Goal: Transaction & Acquisition: Purchase product/service

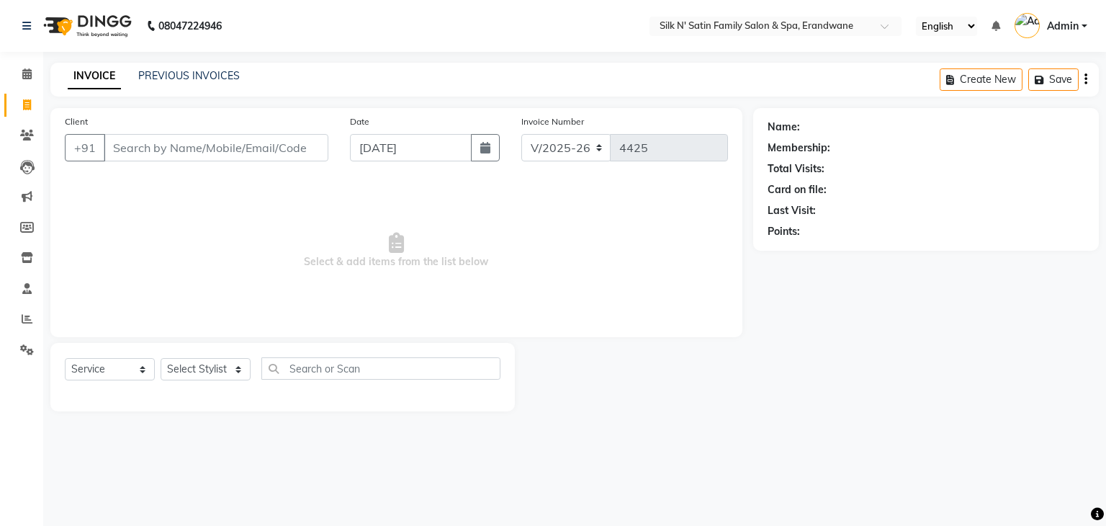
select select "6931"
select select "service"
click at [27, 68] on icon at bounding box center [26, 73] width 9 height 11
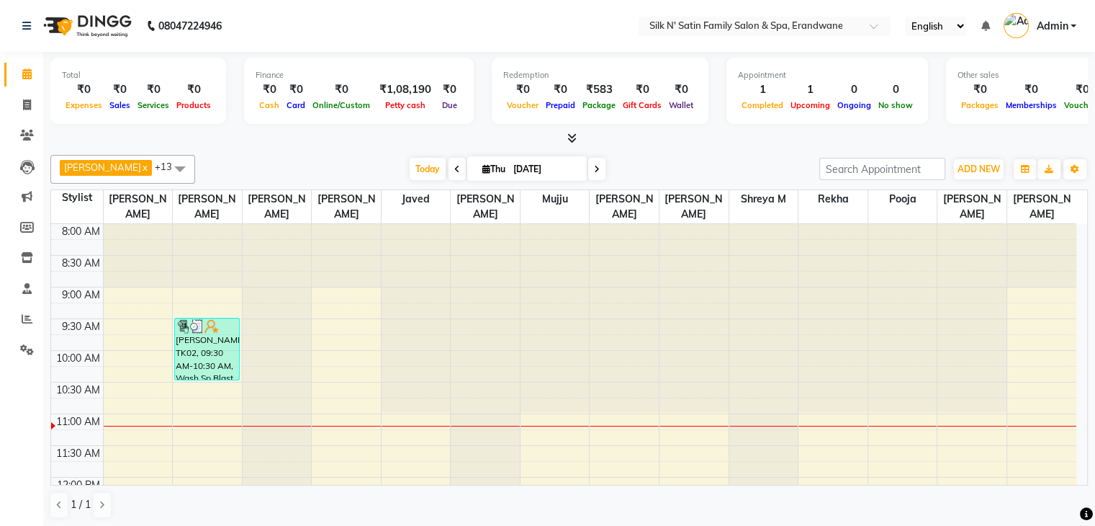
click at [588, 166] on span at bounding box center [596, 169] width 17 height 22
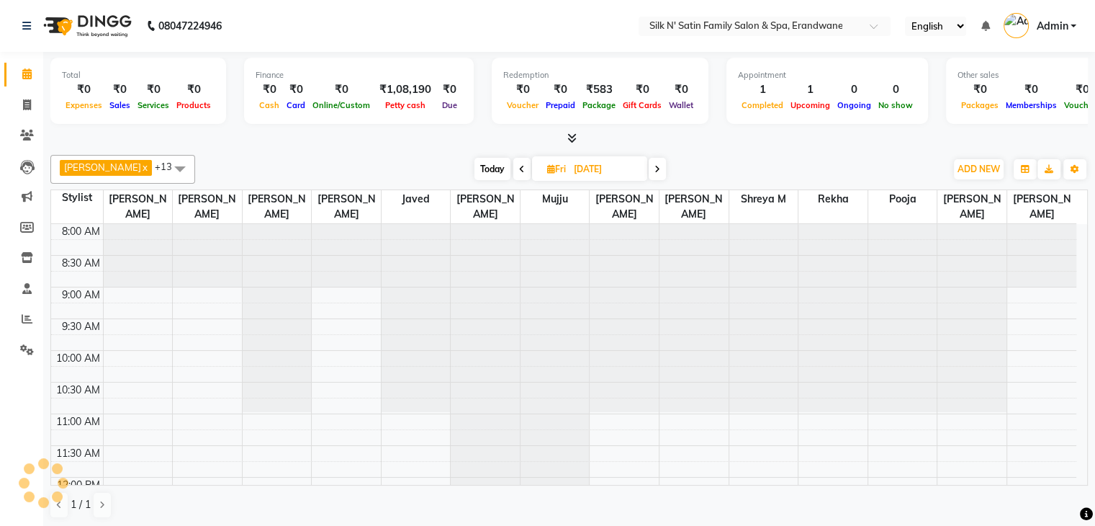
scroll to position [189, 0]
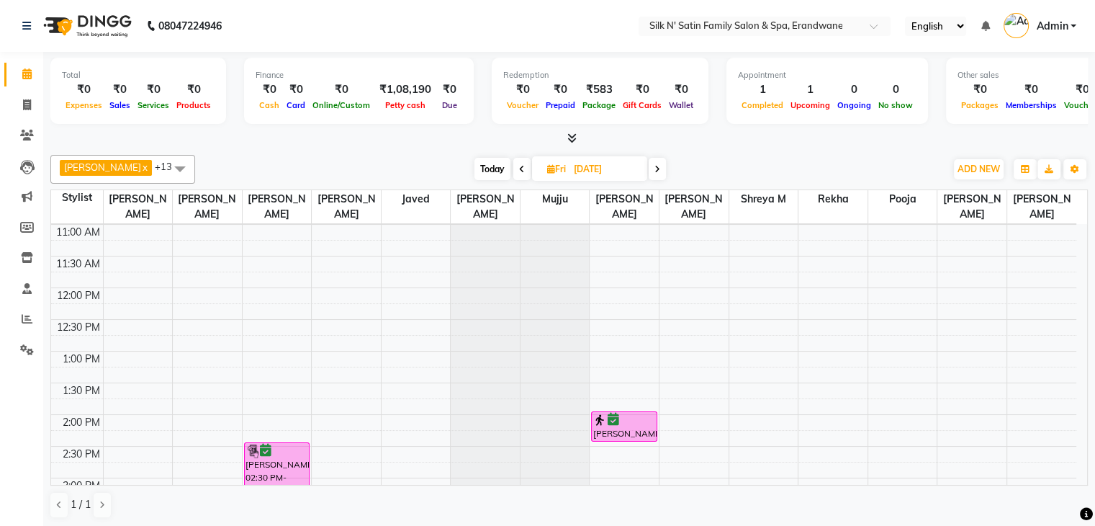
click at [649, 173] on span at bounding box center [657, 169] width 17 height 22
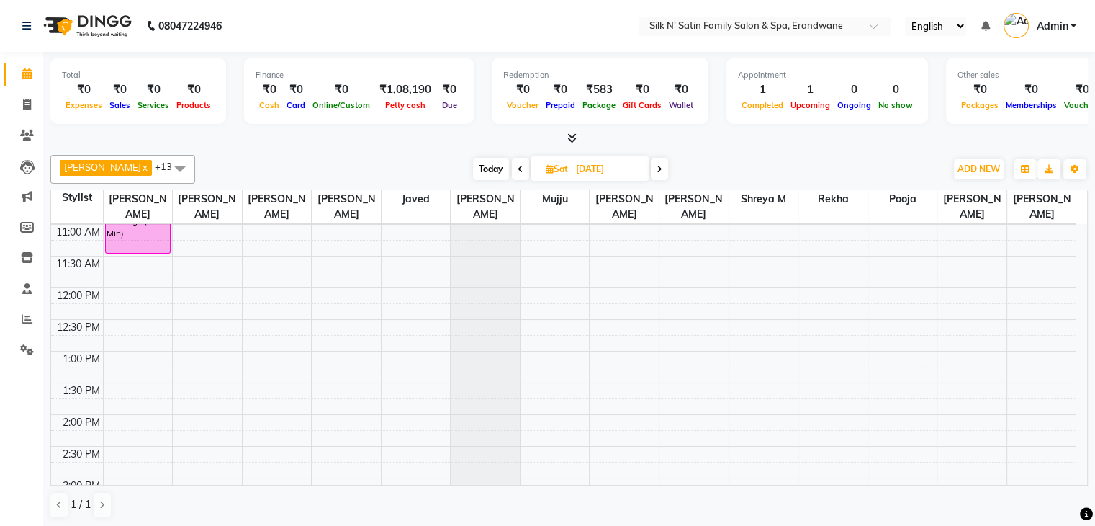
click at [512, 170] on span at bounding box center [520, 169] width 17 height 22
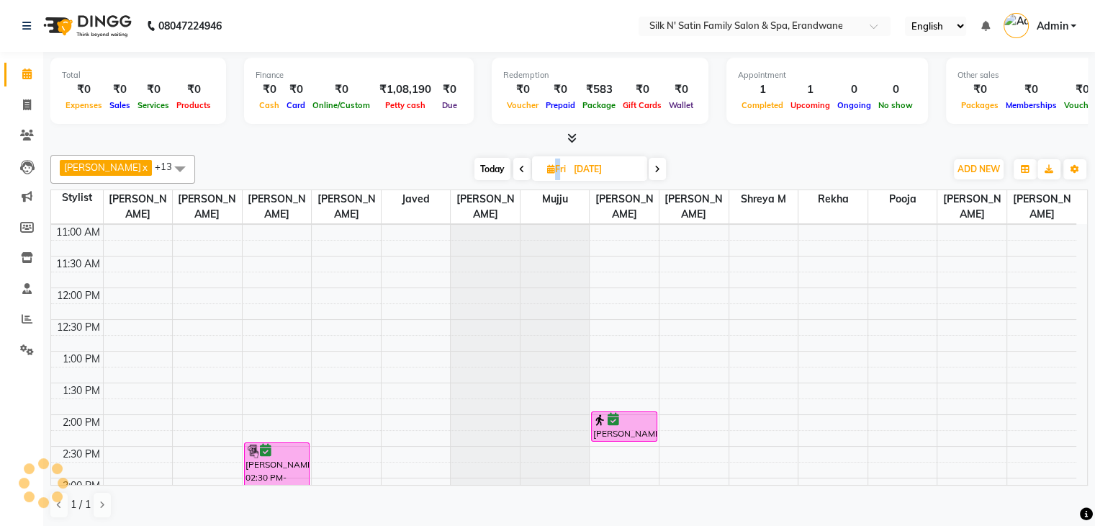
click at [513, 170] on span at bounding box center [521, 169] width 17 height 22
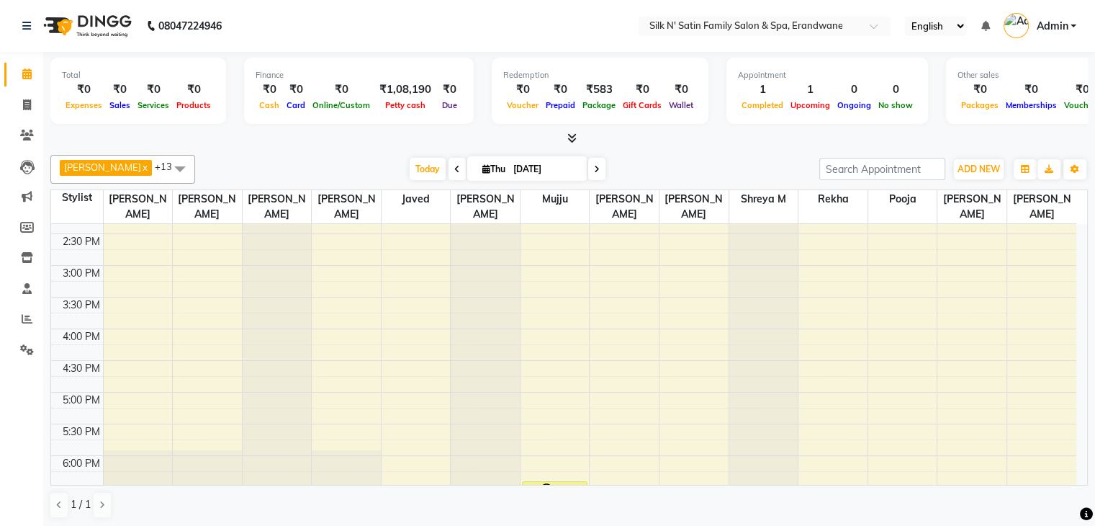
scroll to position [266, 0]
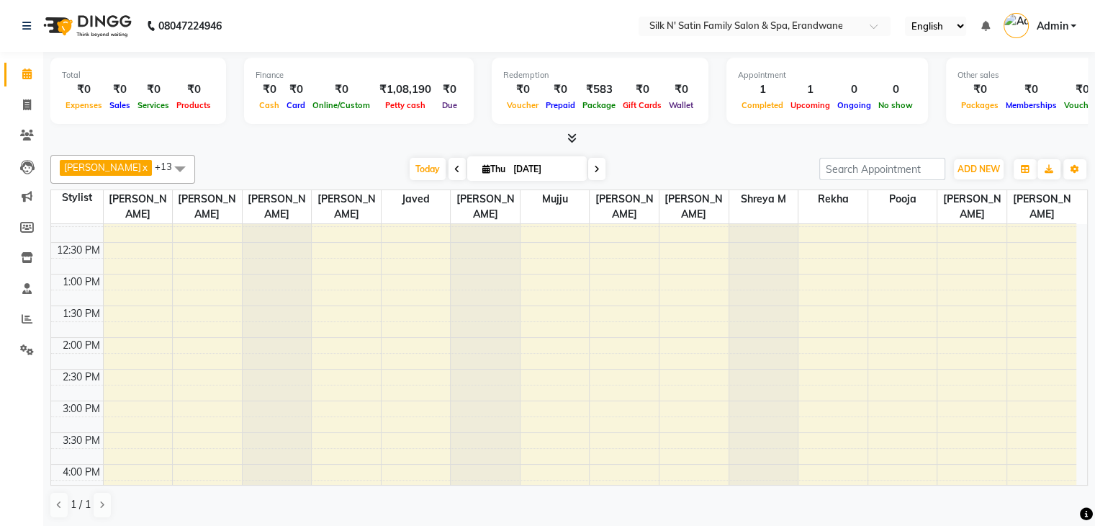
click at [588, 174] on span at bounding box center [596, 169] width 17 height 22
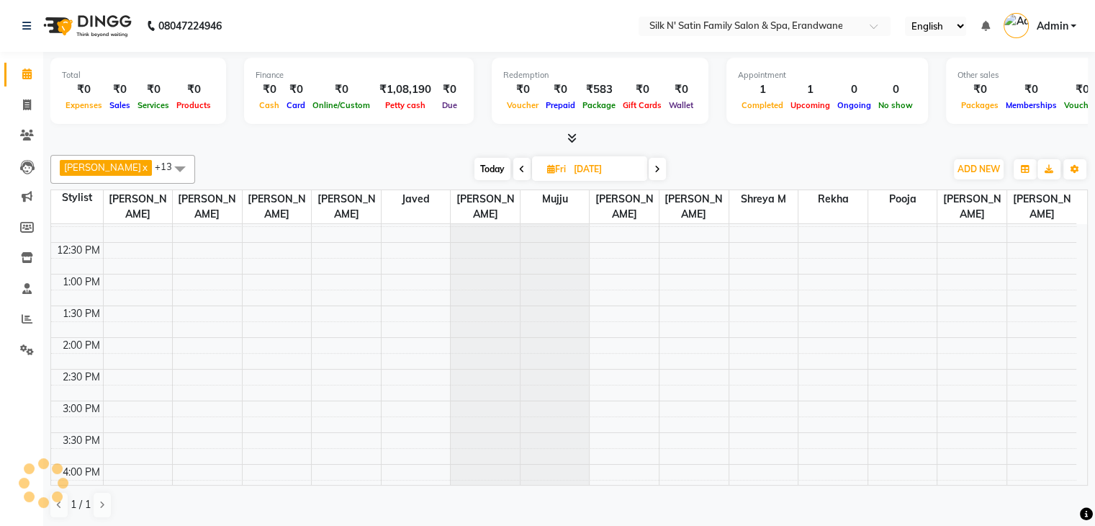
scroll to position [189, 0]
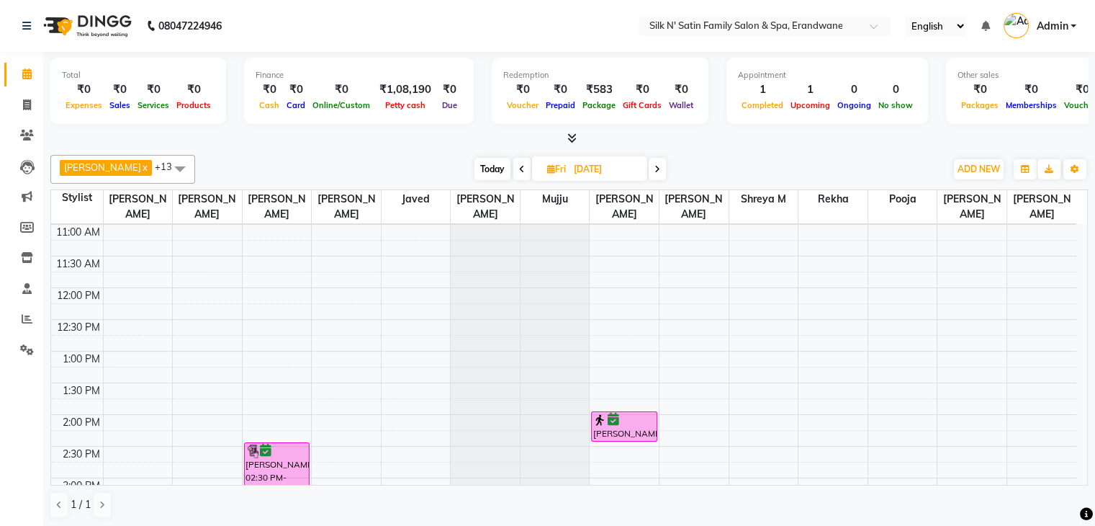
click at [649, 177] on span at bounding box center [657, 169] width 17 height 22
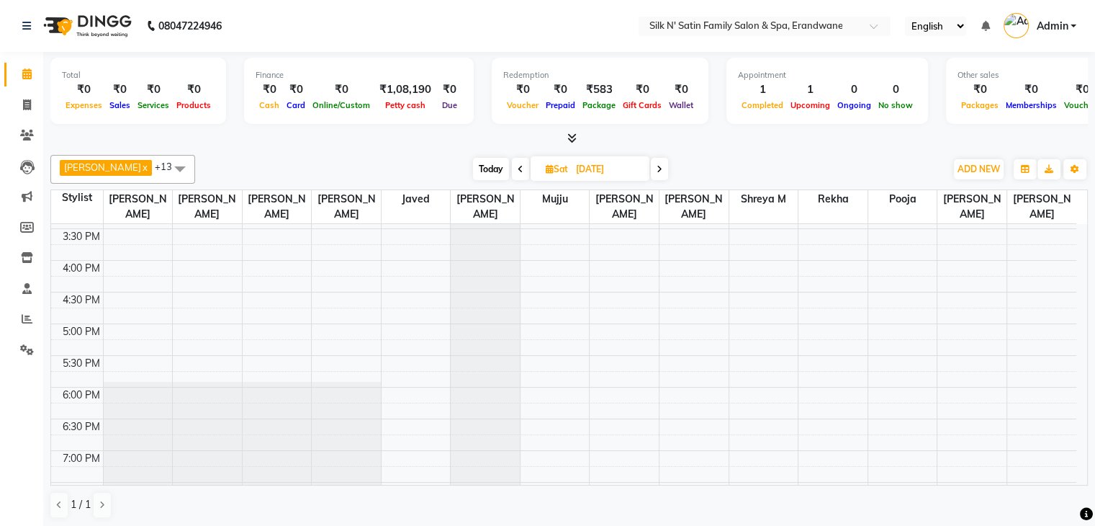
scroll to position [504, 0]
click at [657, 168] on icon at bounding box center [660, 169] width 6 height 9
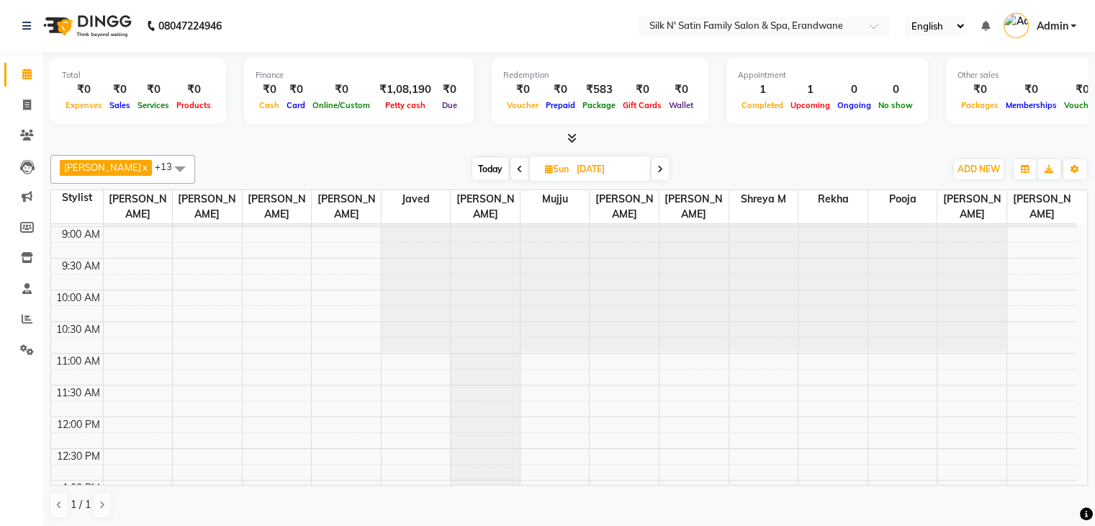
scroll to position [0, 0]
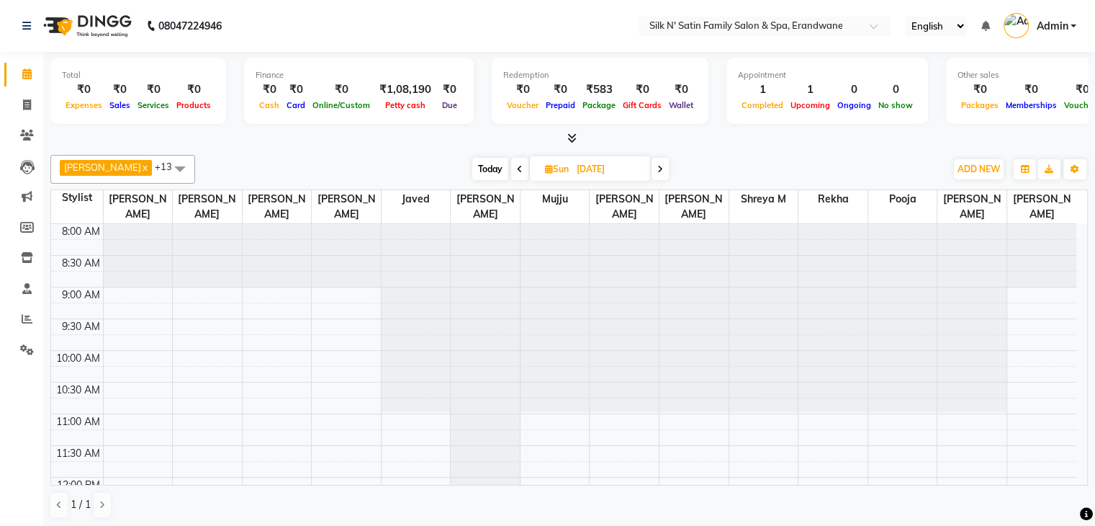
click at [480, 174] on span "Today" at bounding box center [490, 169] width 36 height 22
type input "[DATE]"
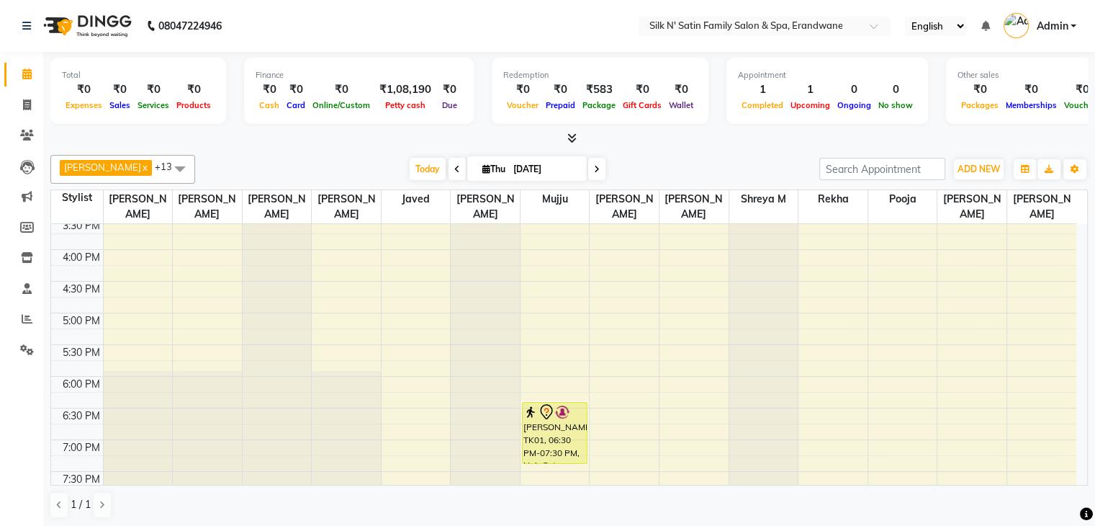
scroll to position [504, 0]
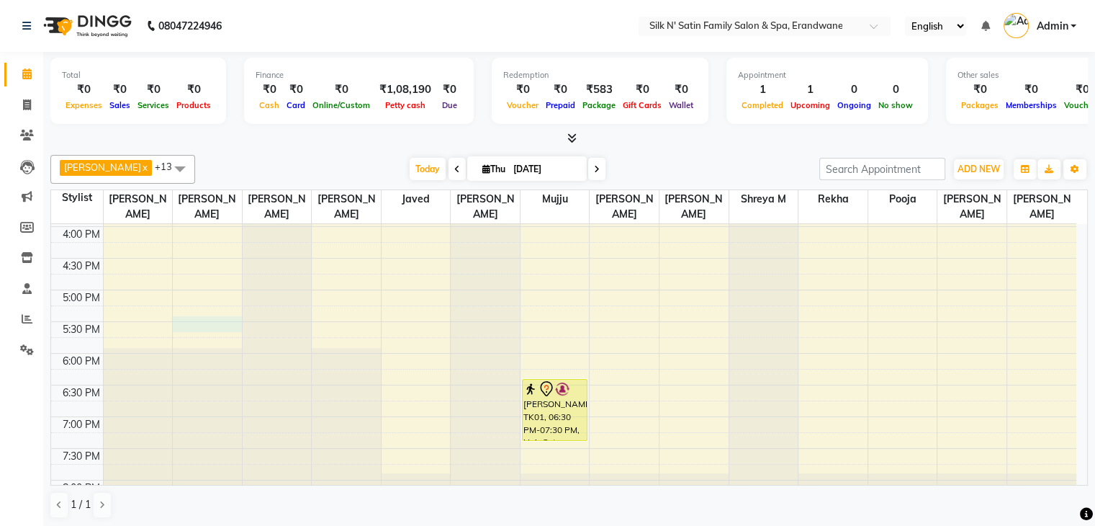
click at [184, 326] on div "8:00 AM 8:30 AM 9:00 AM 9:30 AM 10:00 AM 10:30 AM 11:00 AM 11:30 AM 12:00 PM 12…" at bounding box center [563, 131] width 1025 height 823
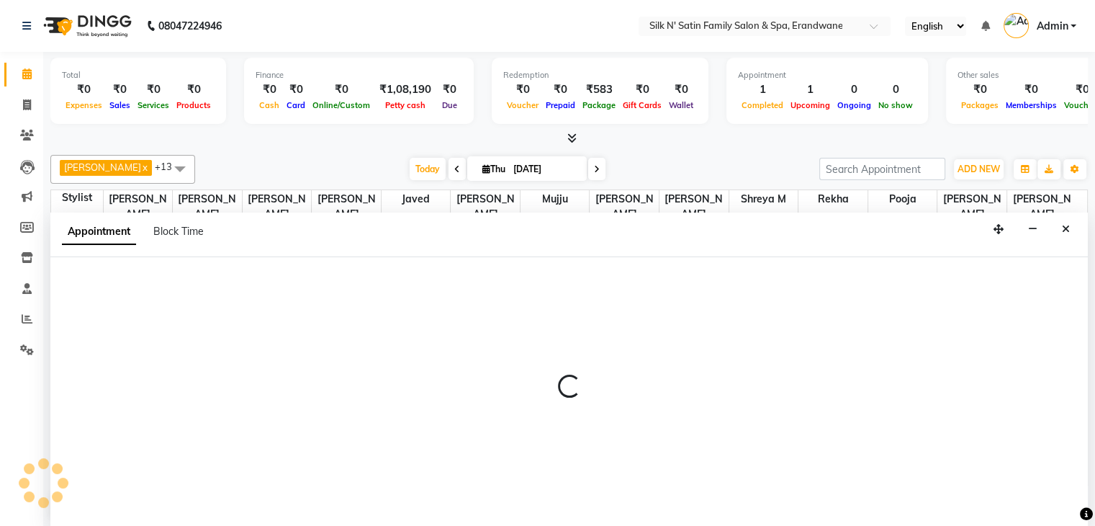
scroll to position [1, 0]
select select "59981"
select select "tentative"
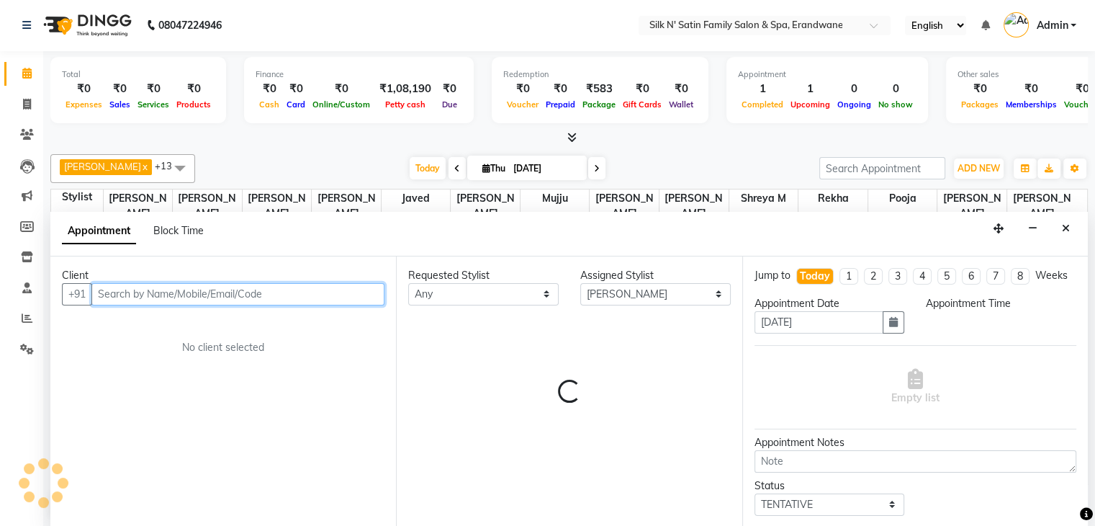
select select "1050"
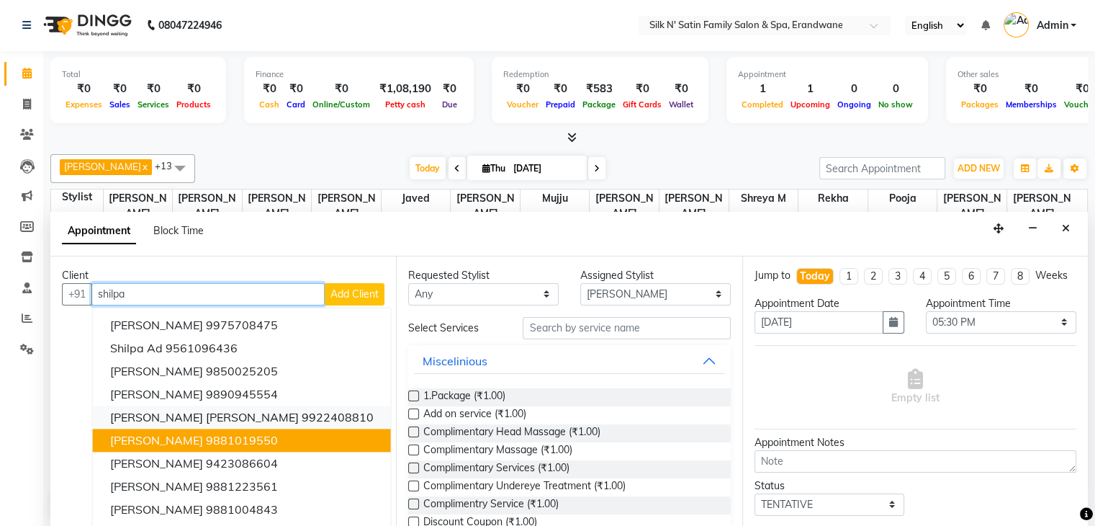
scroll to position [0, 0]
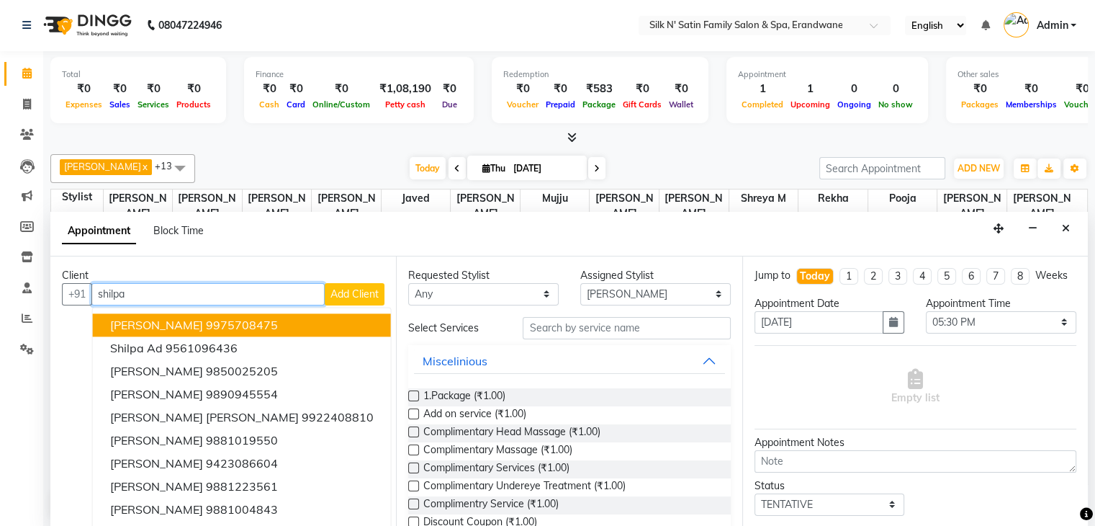
click at [159, 289] on input "shilpa" at bounding box center [207, 294] width 233 height 22
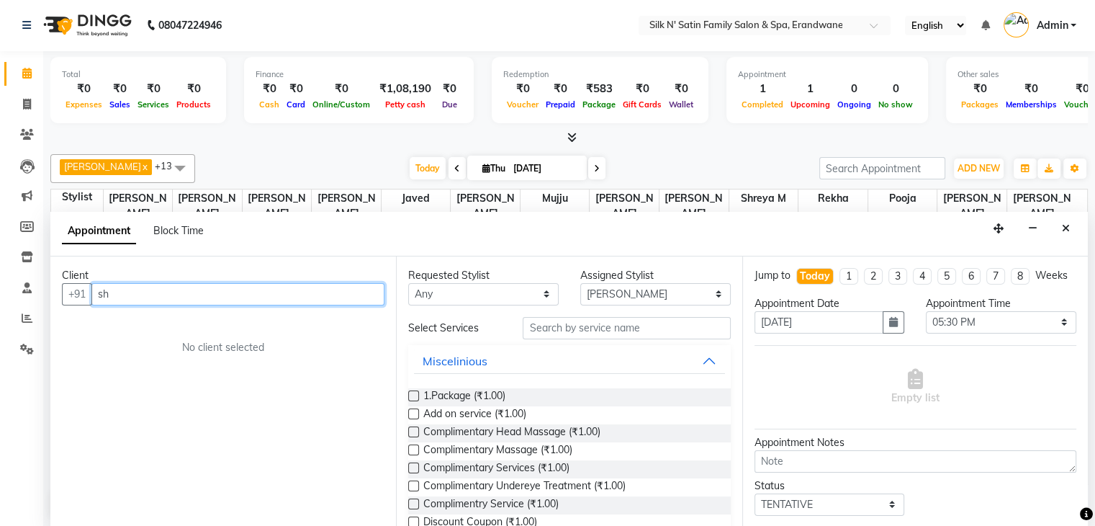
type input "s"
click at [146, 298] on input "s" at bounding box center [237, 294] width 293 height 22
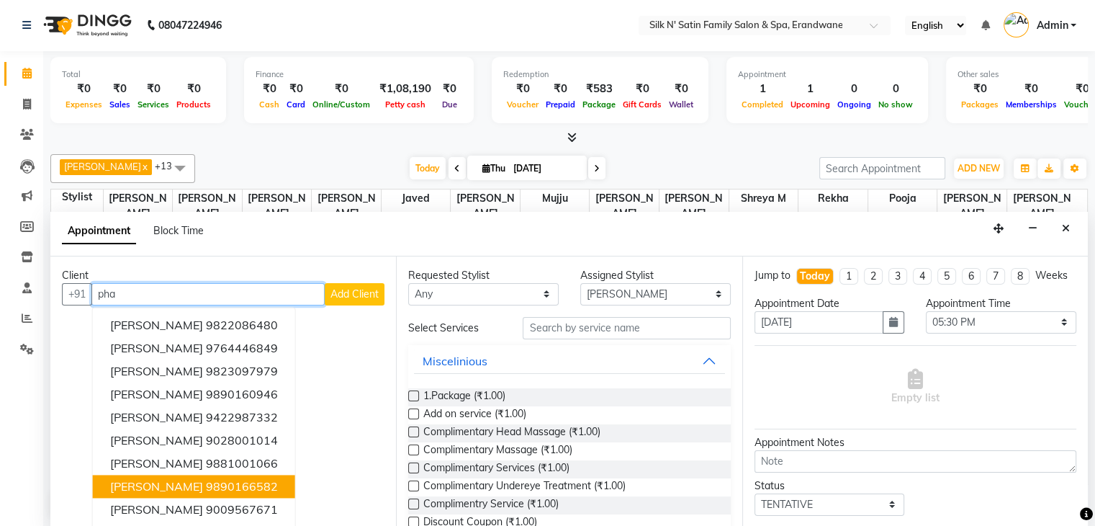
click at [185, 479] on span "Dr Shilpa pharande" at bounding box center [156, 486] width 93 height 14
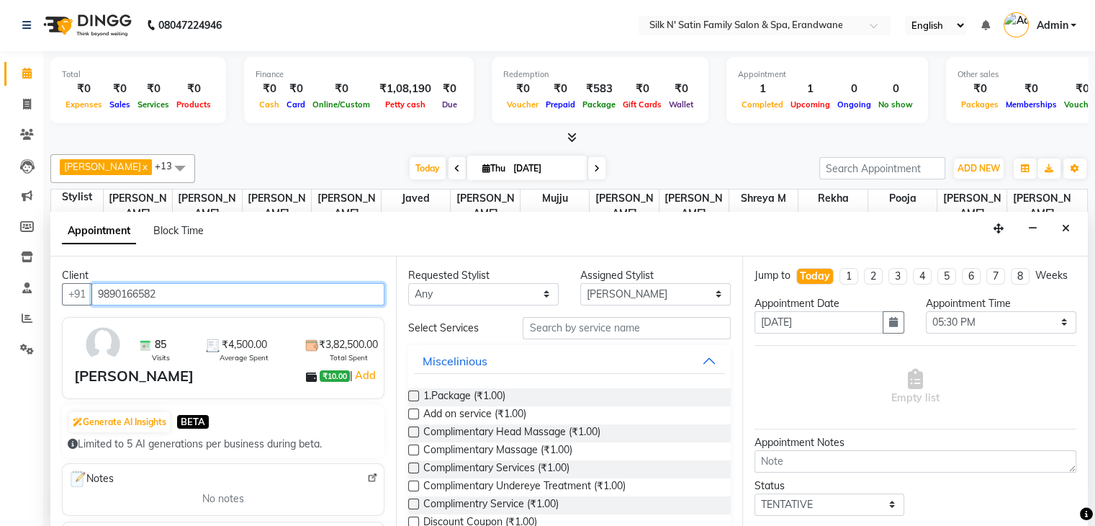
type input "9890166582"
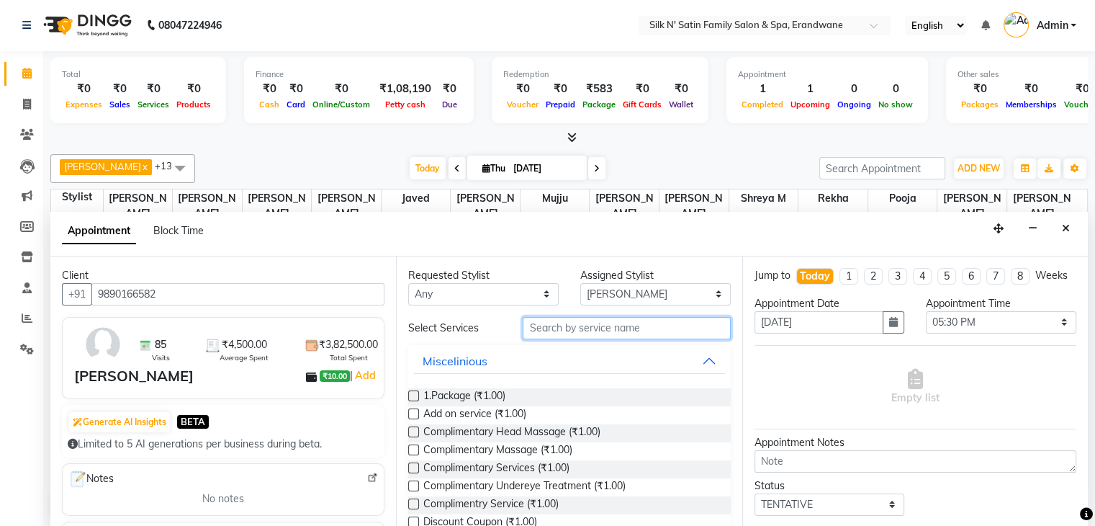
click at [596, 329] on input "text" at bounding box center [626, 328] width 207 height 22
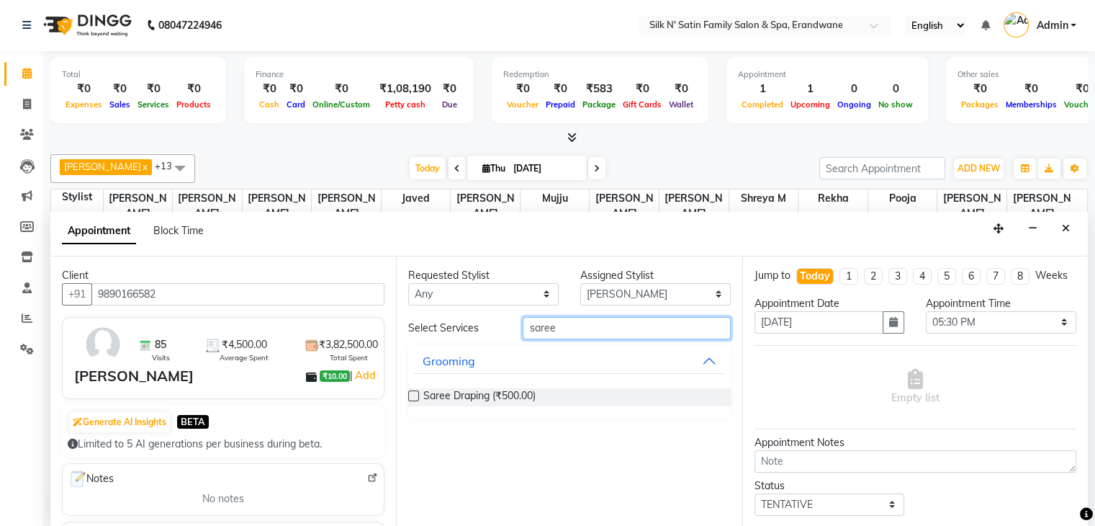
type input "saree"
click at [412, 397] on label at bounding box center [413, 395] width 11 height 11
click at [412, 397] on input "checkbox" at bounding box center [412, 396] width 9 height 9
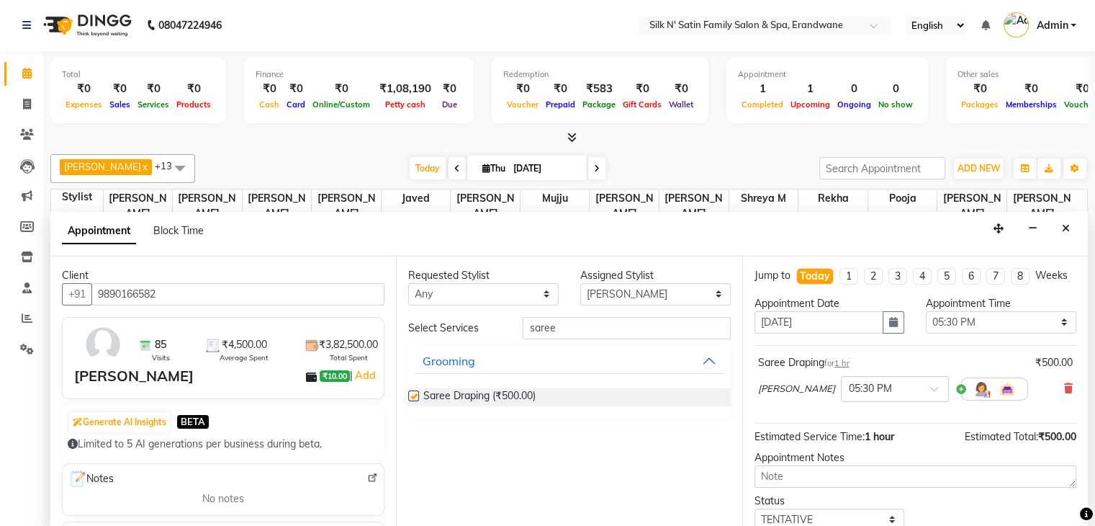
checkbox input "false"
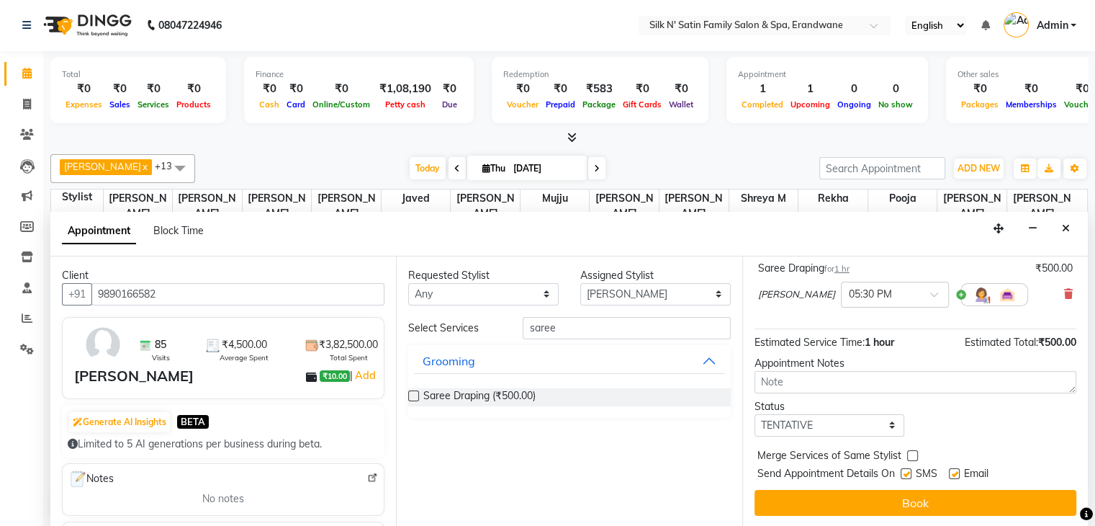
scroll to position [107, 0]
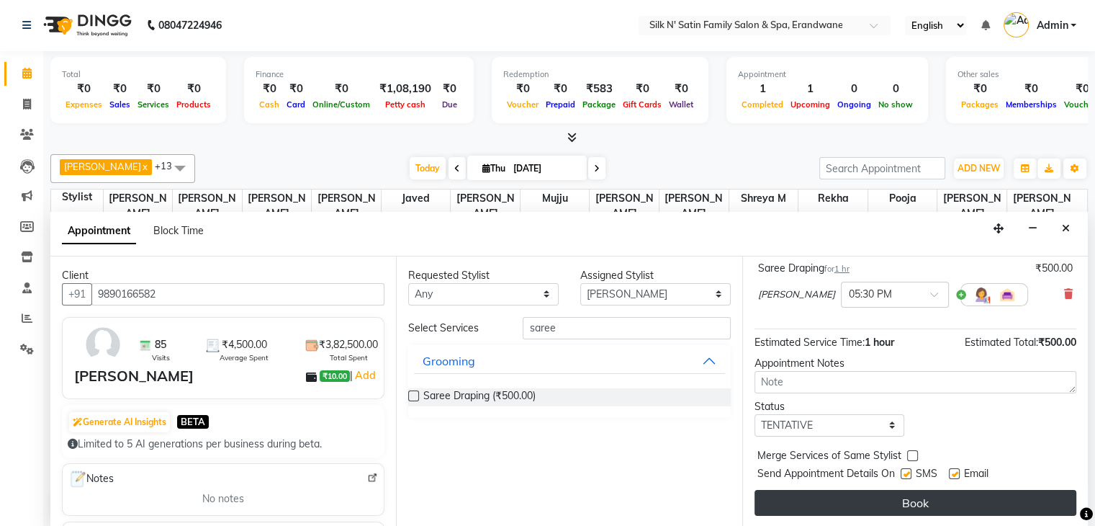
click at [907, 499] on button "Book" at bounding box center [916, 503] width 322 height 26
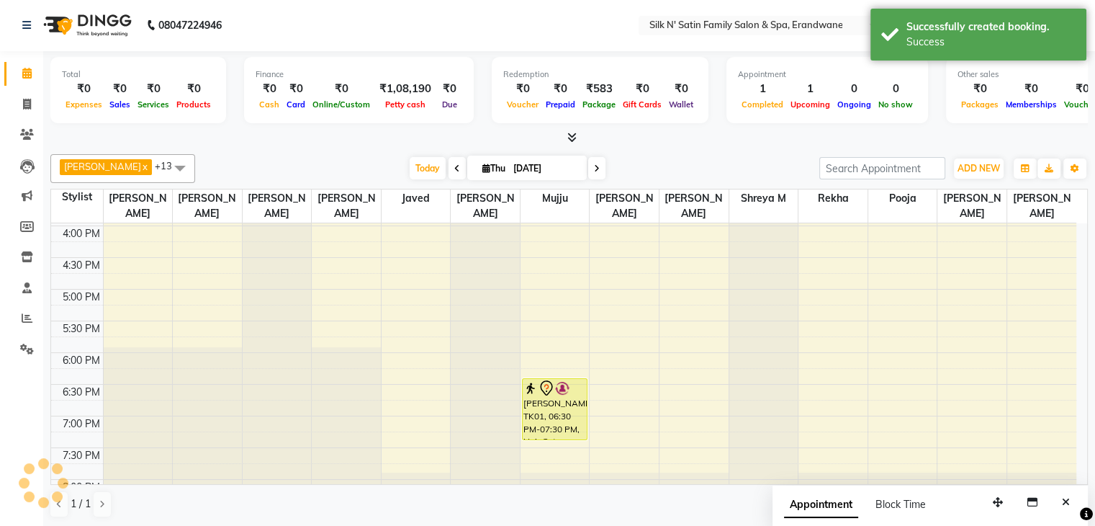
scroll to position [0, 0]
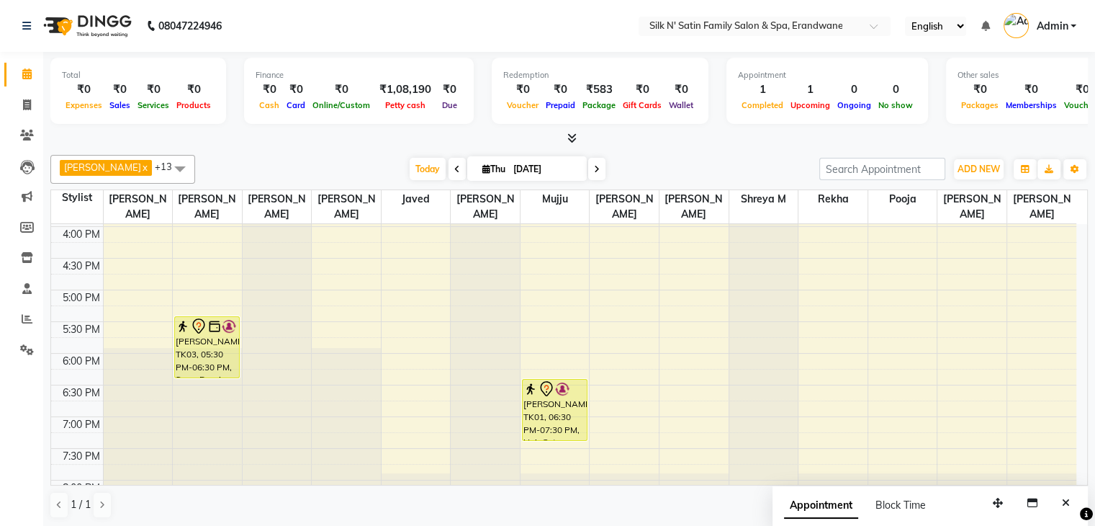
click at [594, 171] on icon at bounding box center [597, 169] width 6 height 9
type input "05-09-2025"
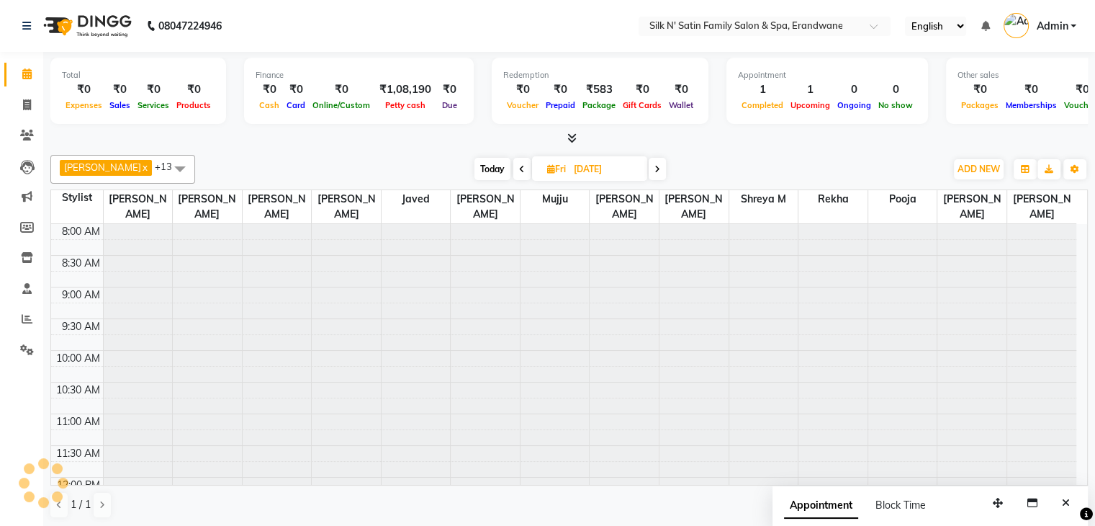
scroll to position [189, 0]
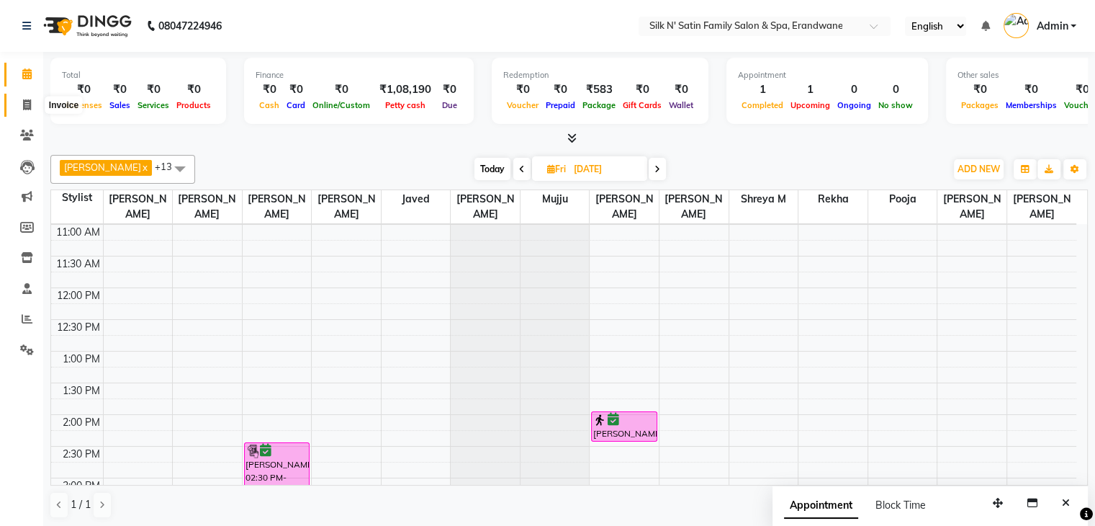
click at [27, 102] on icon at bounding box center [27, 104] width 8 height 11
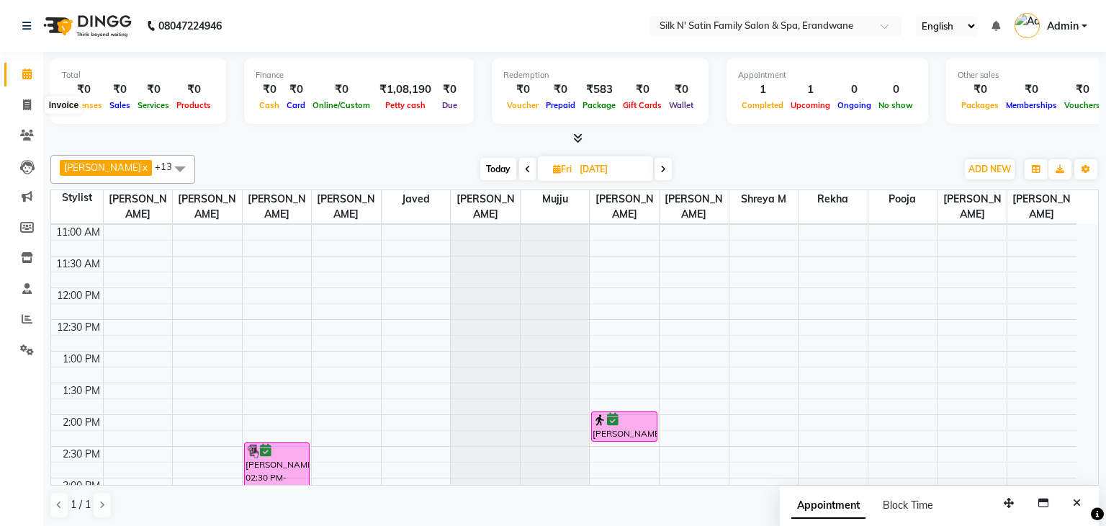
select select "6931"
select select "service"
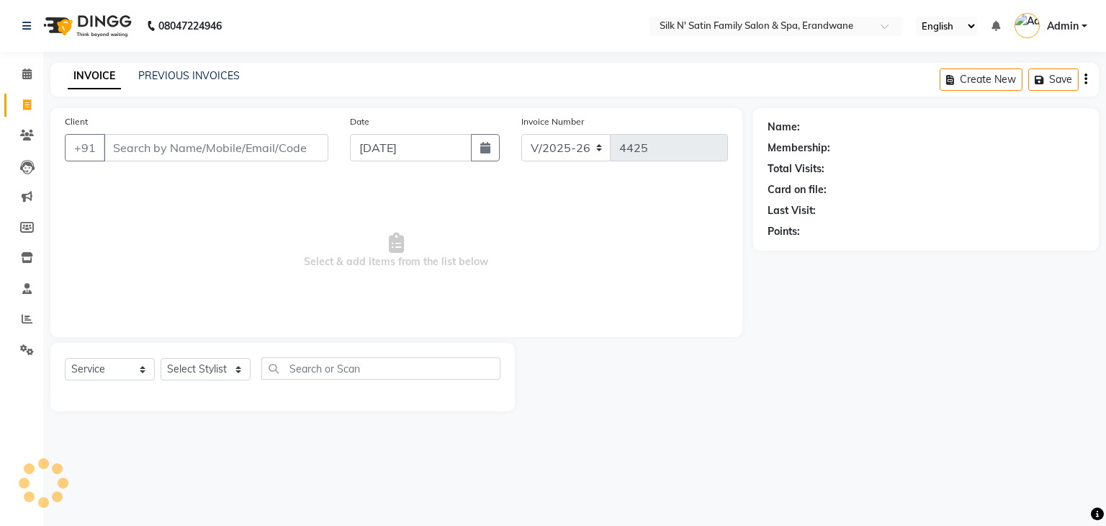
click at [147, 140] on input "Client" at bounding box center [216, 147] width 225 height 27
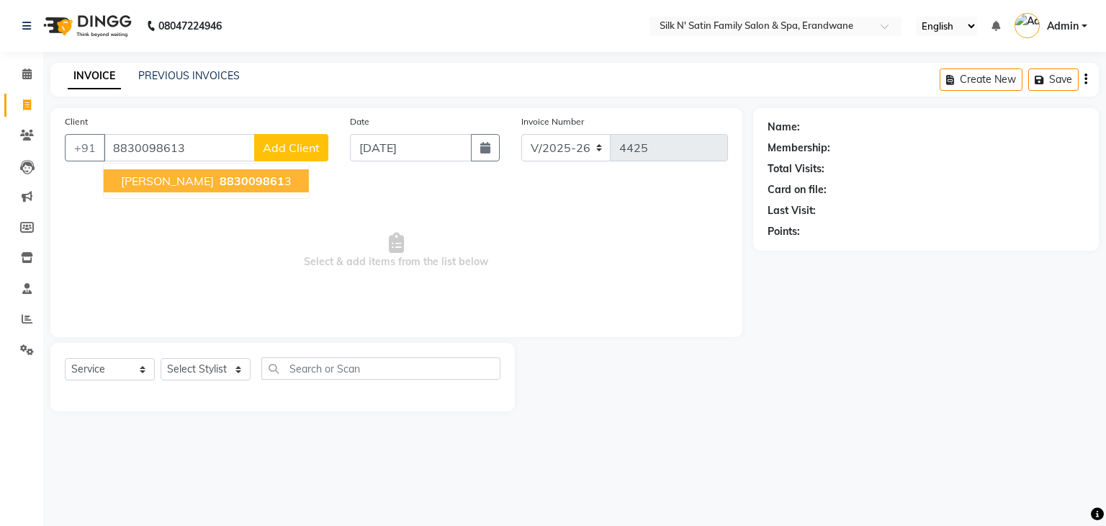
type input "8830098613"
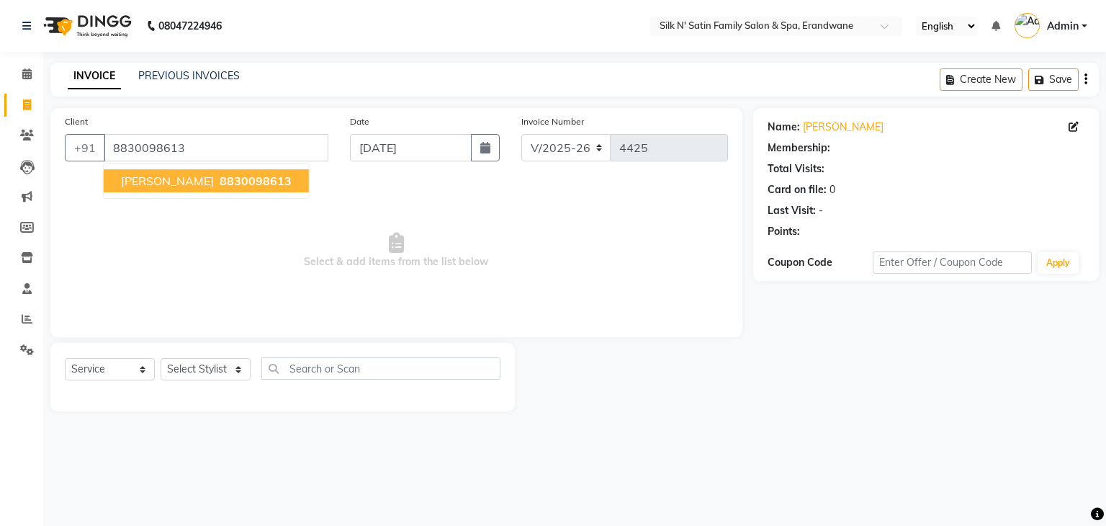
select select "1: Object"
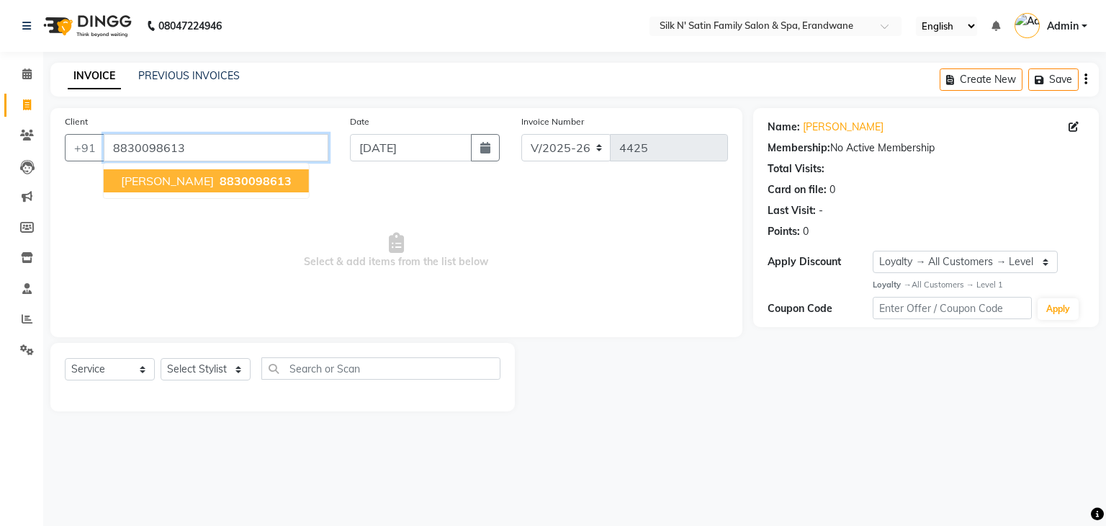
click at [233, 155] on input "8830098613" at bounding box center [216, 147] width 225 height 27
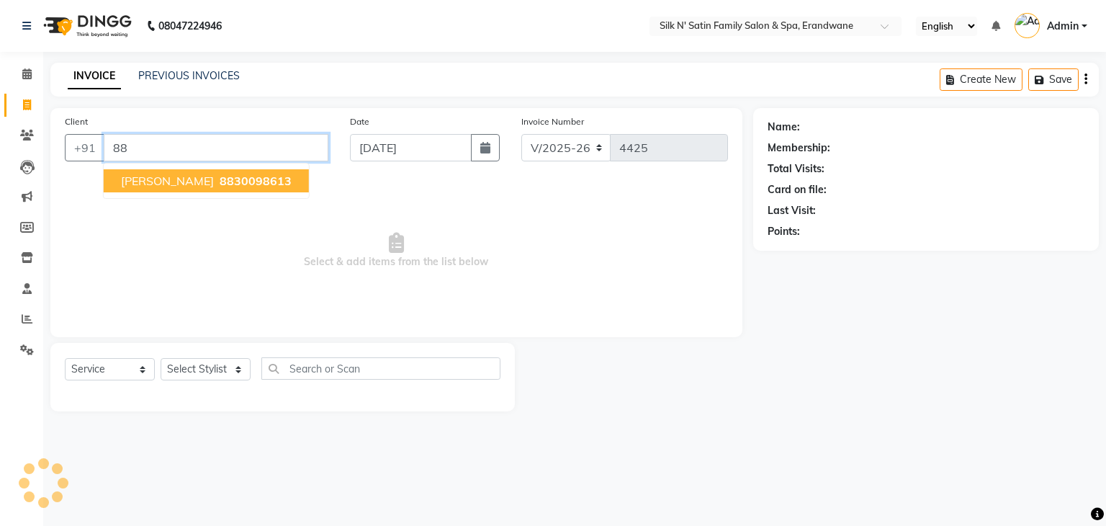
type input "8"
click at [190, 189] on button "Abhinav 914679 8344" at bounding box center [206, 180] width 205 height 23
type input "9146798344"
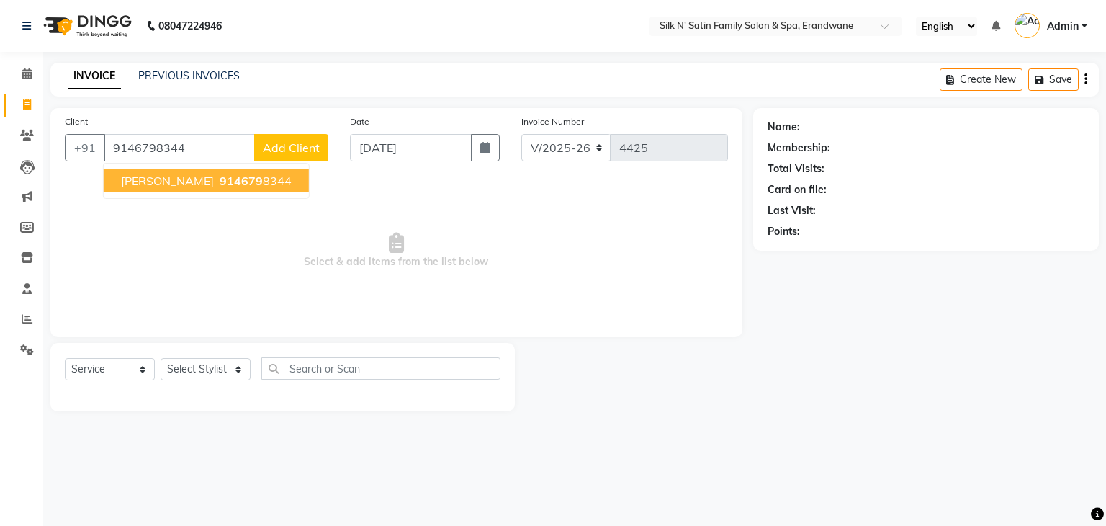
select select "1: Object"
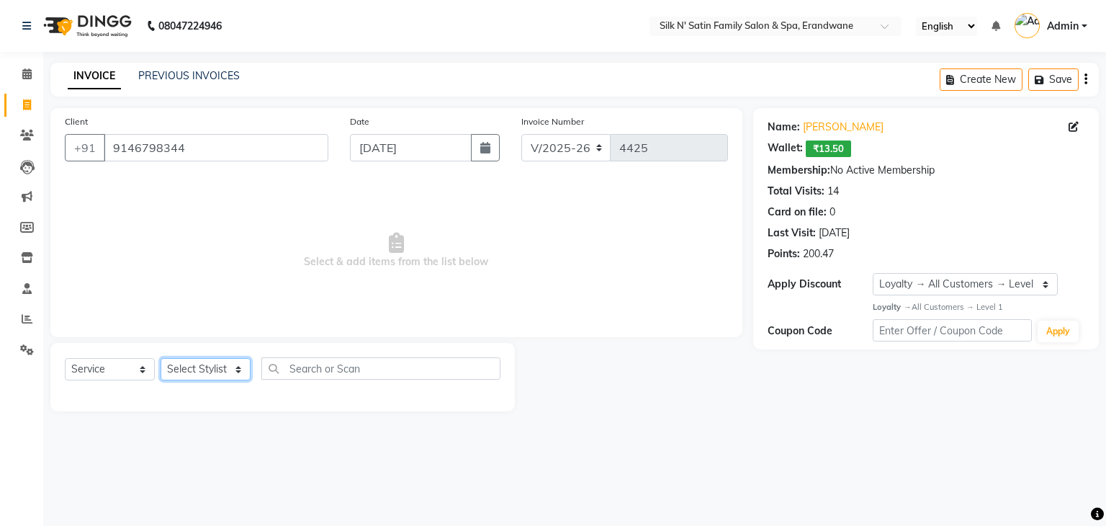
click at [238, 369] on select "Select Stylist Aditi Jadhav Ajay Garud Ashish Salunke Chandu Devki Dipali Bharg…" at bounding box center [206, 369] width 90 height 22
select select "90224"
click at [161, 359] on select "Select Stylist Aditi Jadhav Ajay Garud Ashish Salunke Chandu Devki Dipali Bharg…" at bounding box center [206, 369] width 90 height 22
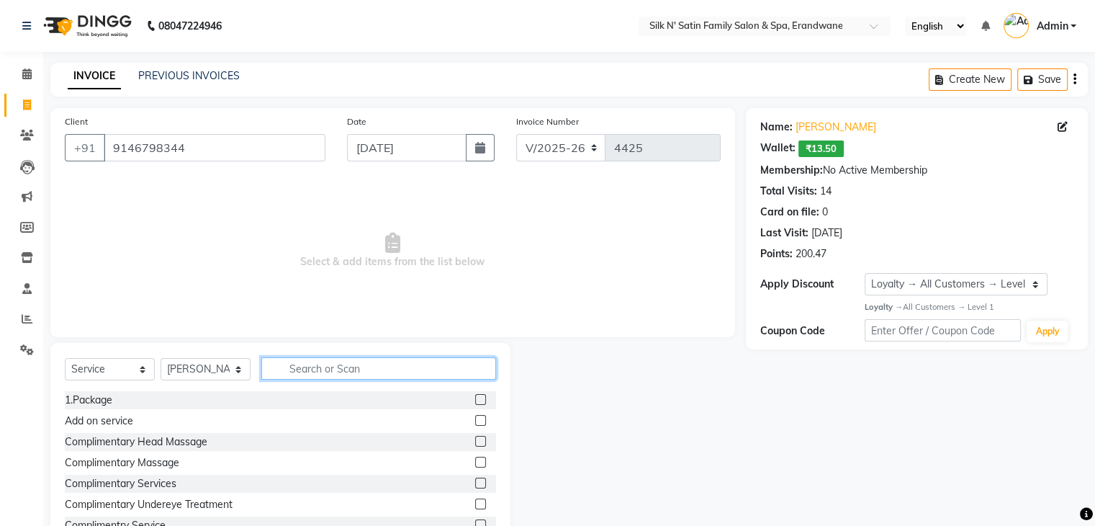
click at [359, 367] on input "text" at bounding box center [378, 368] width 235 height 22
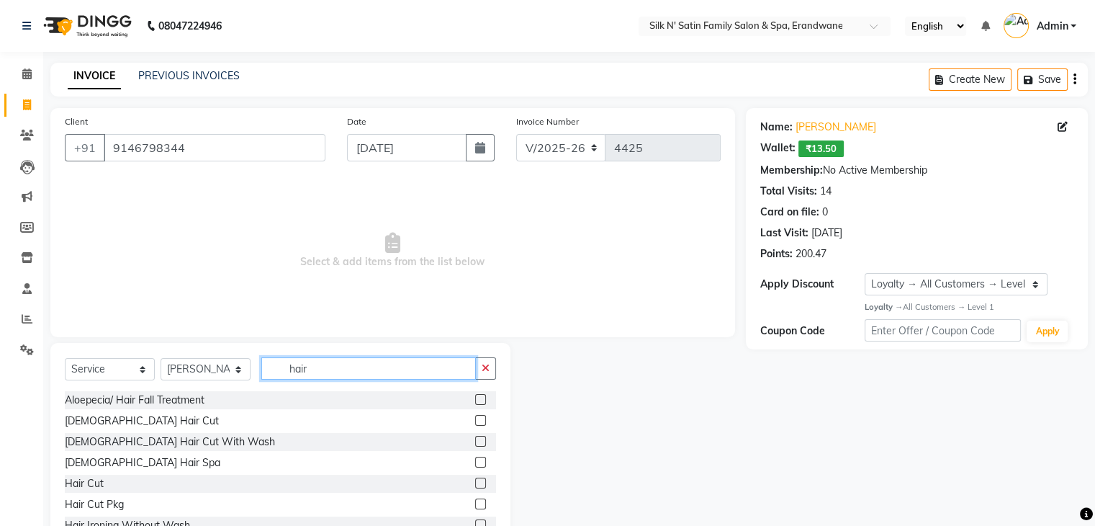
type input "hair"
click at [395, 303] on span "Select & add items from the list below" at bounding box center [393, 251] width 656 height 144
click at [475, 421] on label at bounding box center [480, 420] width 11 height 11
click at [475, 421] on input "checkbox" at bounding box center [479, 420] width 9 height 9
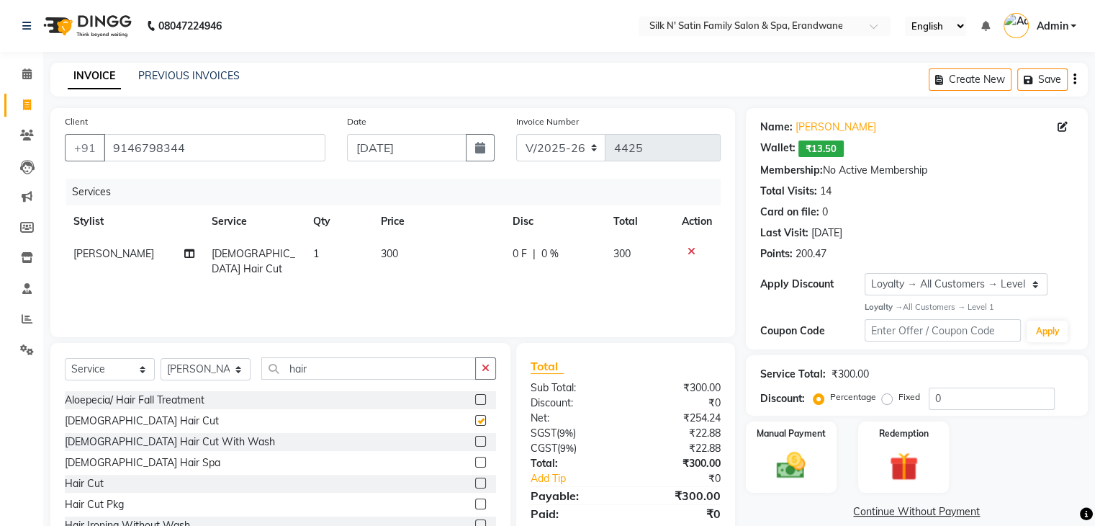
checkbox input "false"
click at [1051, 76] on button "Save" at bounding box center [1043, 79] width 50 height 22
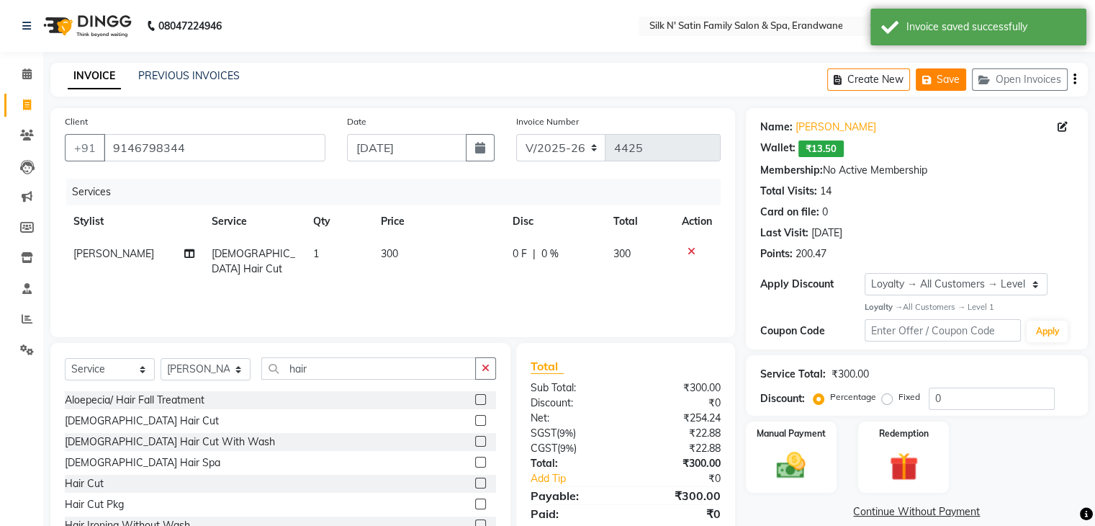
click at [1051, 76] on button "Open Invoices" at bounding box center [1020, 79] width 96 height 22
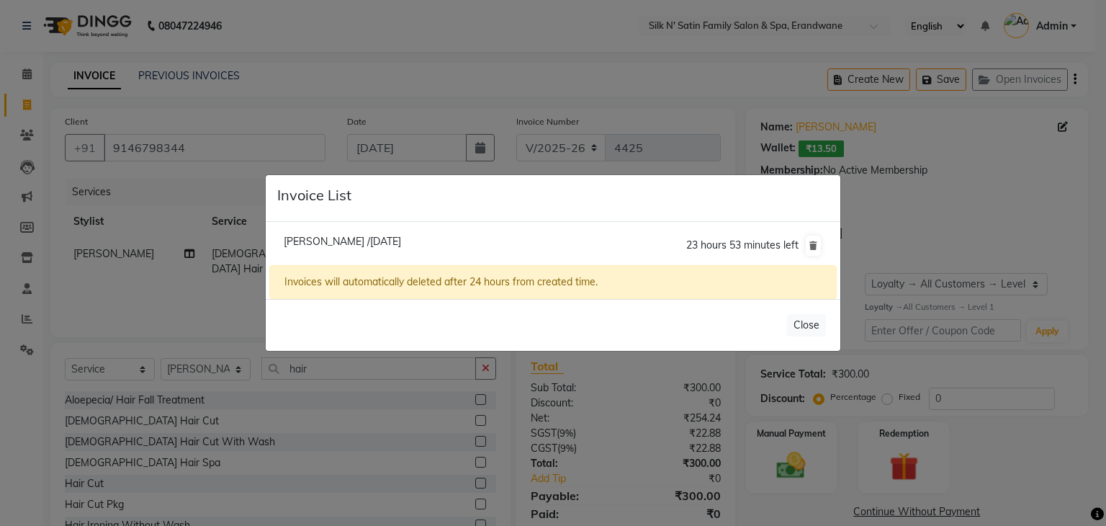
click at [158, 256] on ngb-modal-window "Invoice List Abhinav /04 September 2025 23 hours 53 minutes left Invoices will …" at bounding box center [553, 263] width 1106 height 526
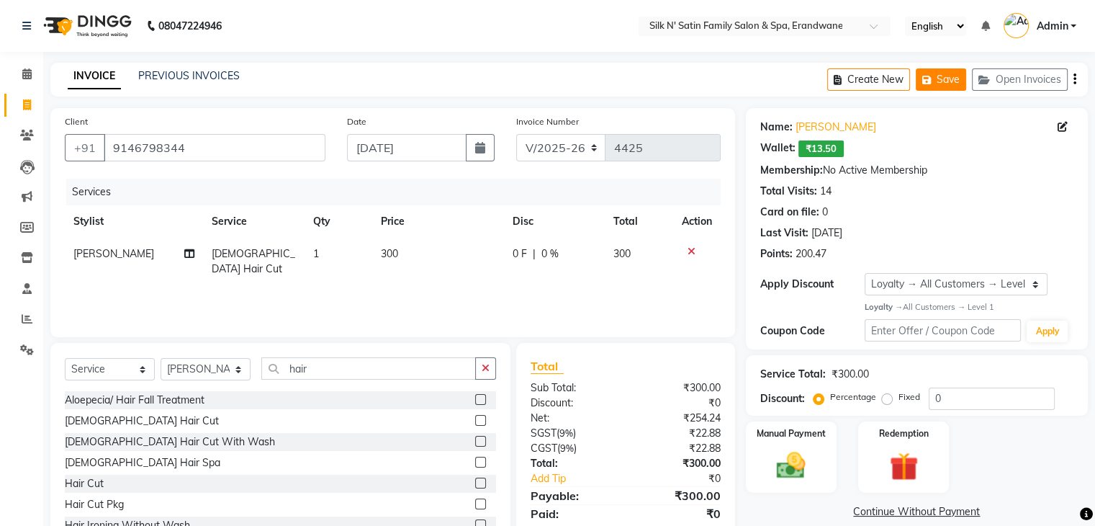
click at [962, 87] on button "Save" at bounding box center [941, 79] width 50 height 22
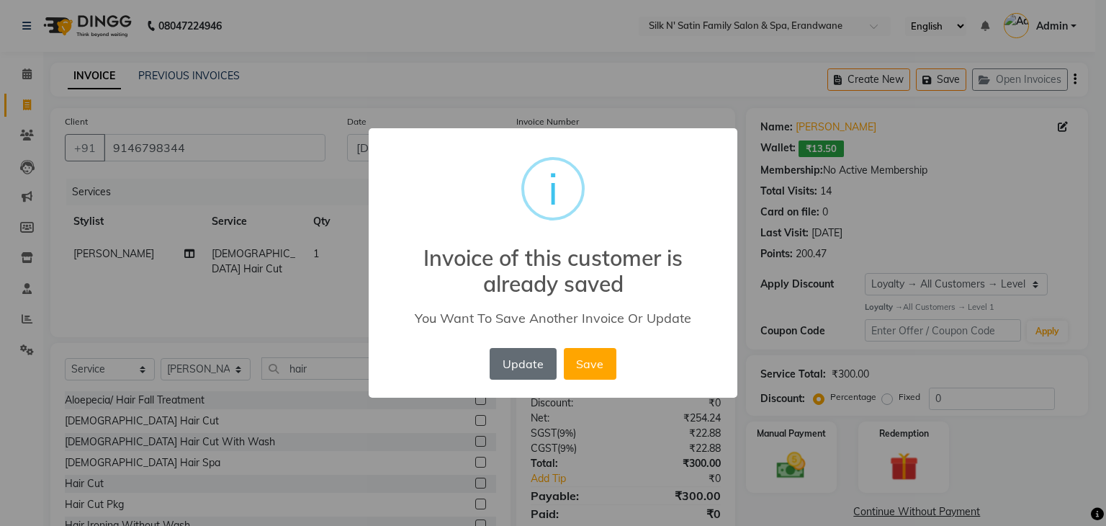
click at [507, 358] on button "Update" at bounding box center [523, 364] width 66 height 32
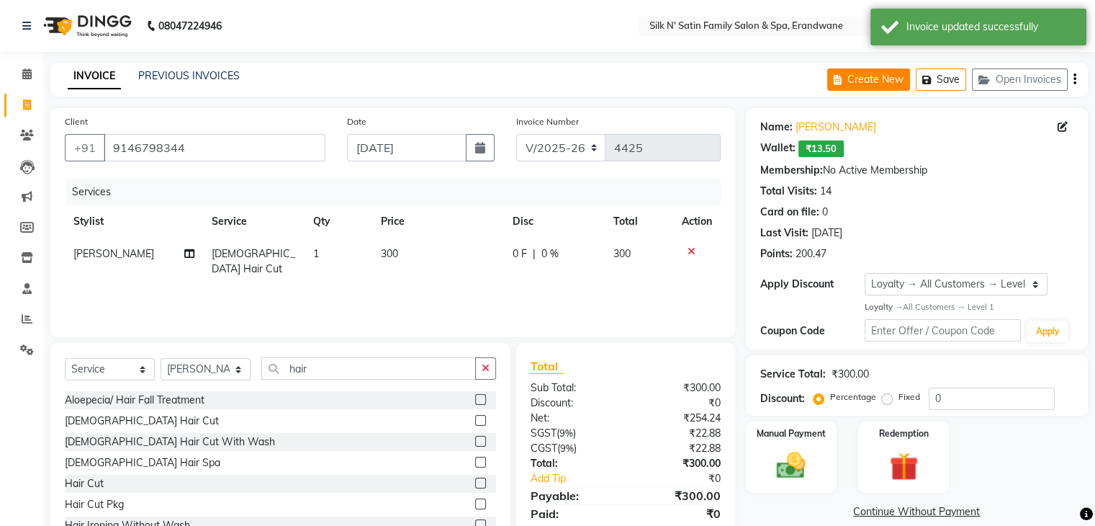
click at [884, 84] on button "Create New" at bounding box center [868, 79] width 83 height 22
select select "service"
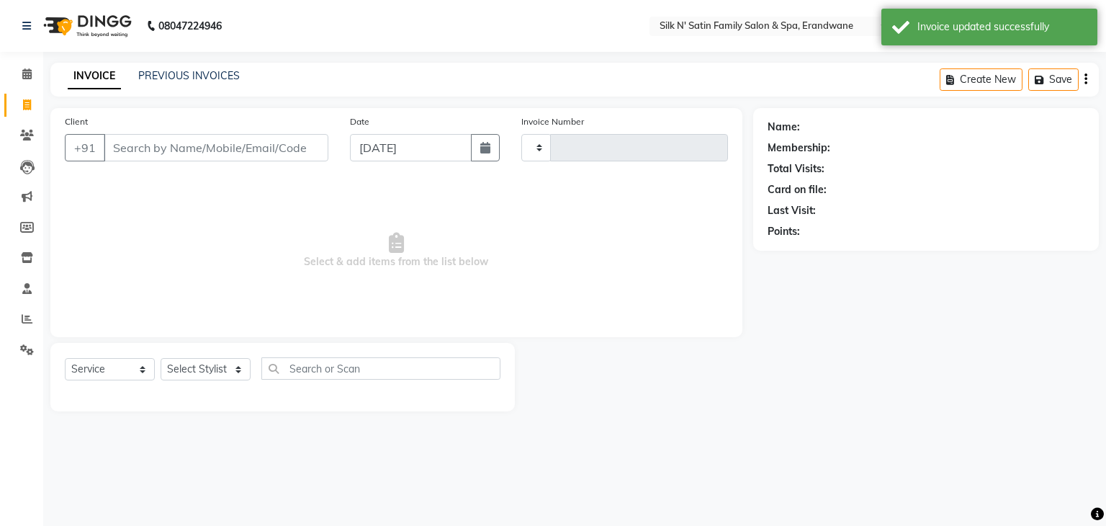
type input "4425"
select select "6931"
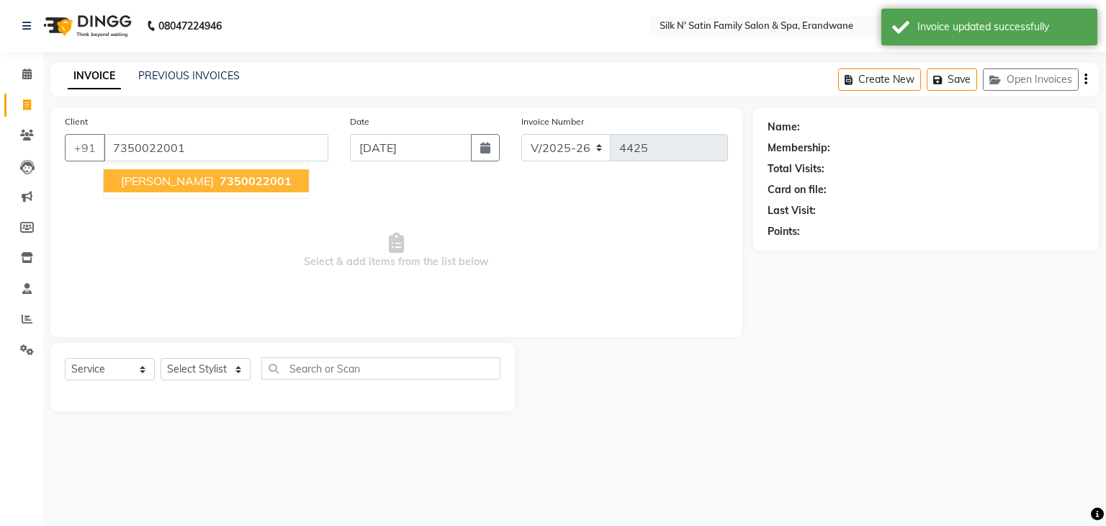
type input "7350022001"
select select "1: Object"
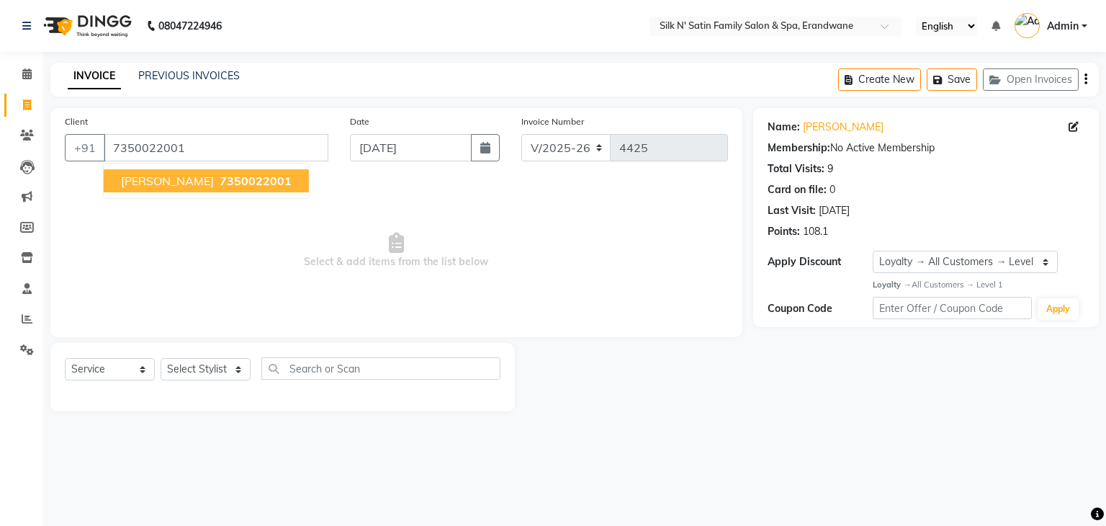
click at [197, 185] on button "Preeti Pagaria 7350022001" at bounding box center [206, 180] width 205 height 23
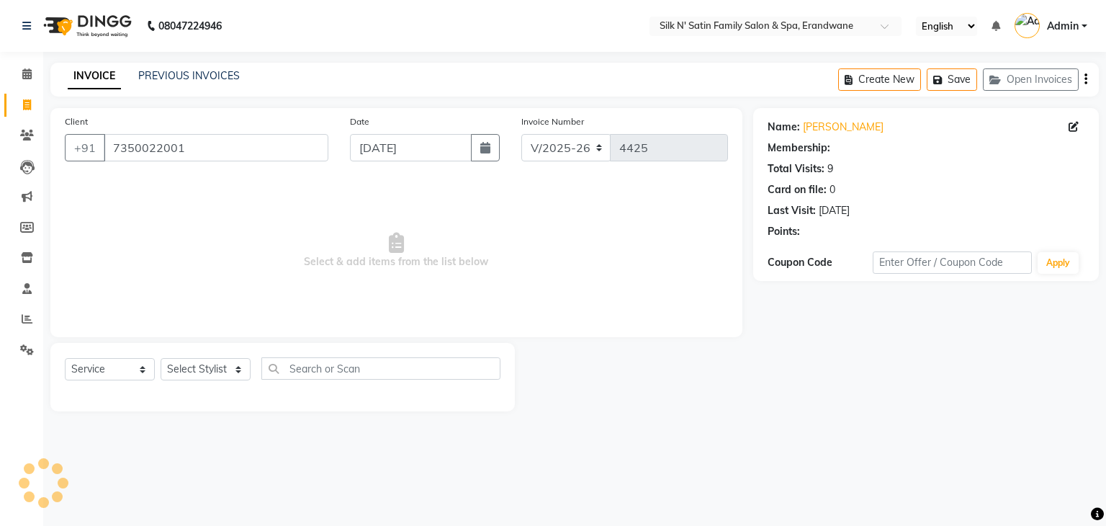
select select "1: Object"
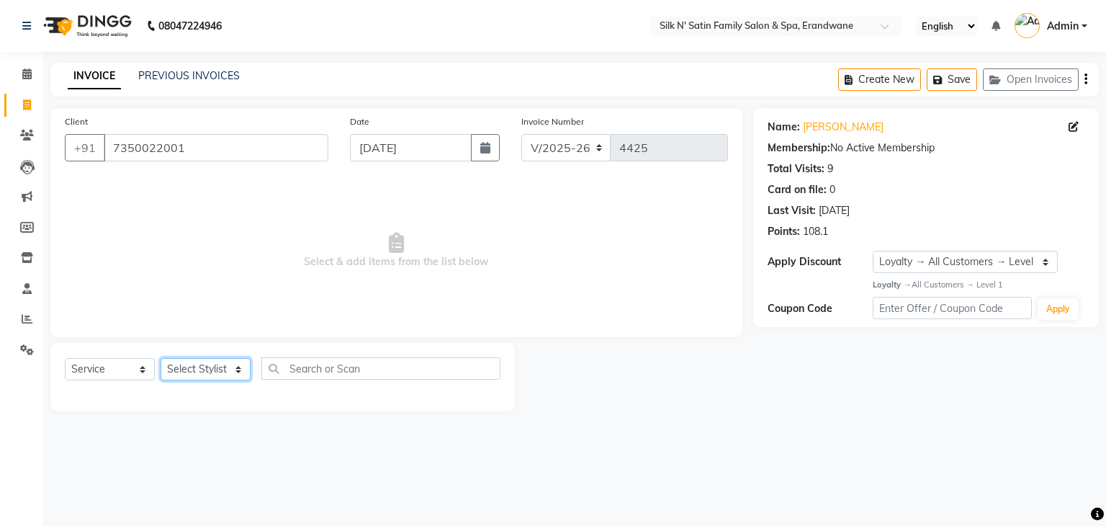
click at [231, 374] on select "Select Stylist Aditi Jadhav Ajay Garud Ashish Salunke Chandu Devki Dipali Bharg…" at bounding box center [206, 369] width 90 height 22
select select "59976"
click at [161, 359] on select "Select Stylist Aditi Jadhav Ajay Garud Ashish Salunke Chandu Devki Dipali Bharg…" at bounding box center [206, 369] width 90 height 22
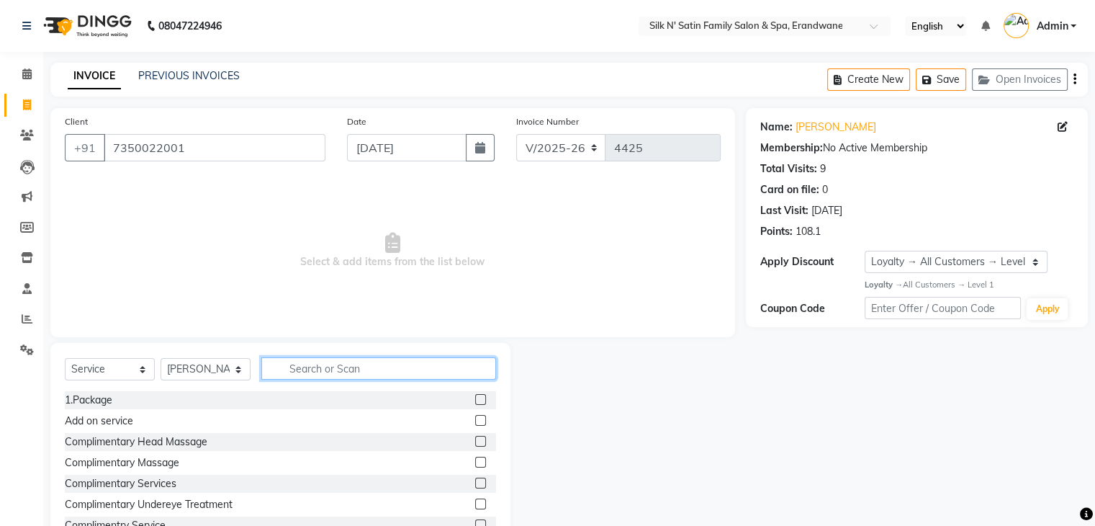
click at [333, 370] on input "text" at bounding box center [378, 368] width 235 height 22
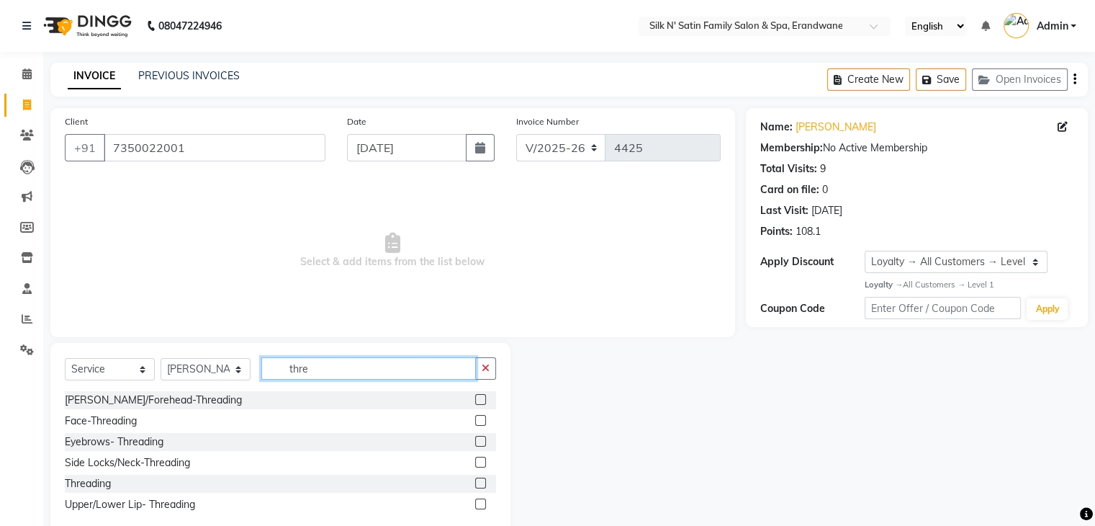
scroll to position [33, 0]
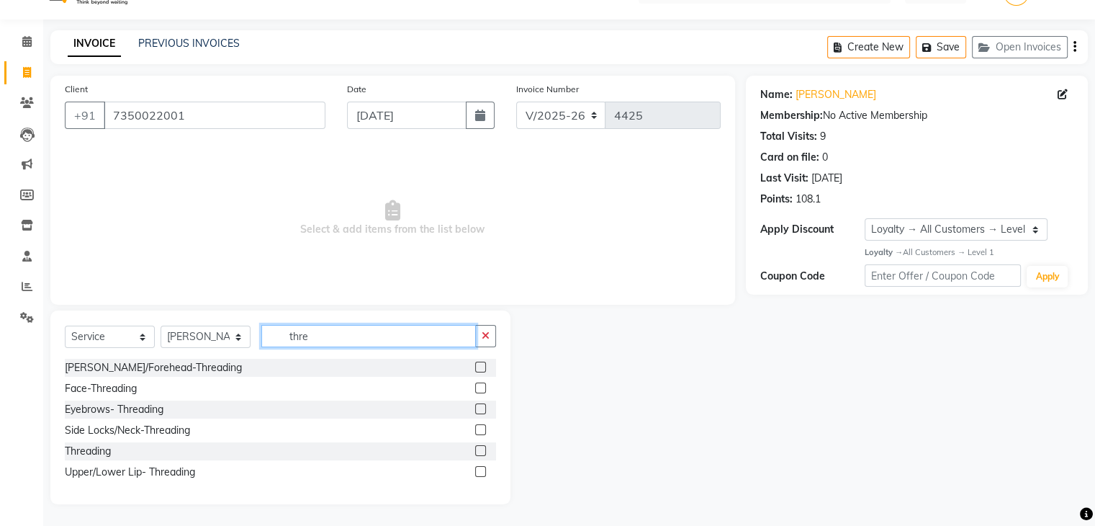
type input "thre"
click at [486, 452] on div at bounding box center [485, 451] width 21 height 18
click at [476, 447] on label at bounding box center [480, 450] width 11 height 11
click at [476, 447] on input "checkbox" at bounding box center [479, 450] width 9 height 9
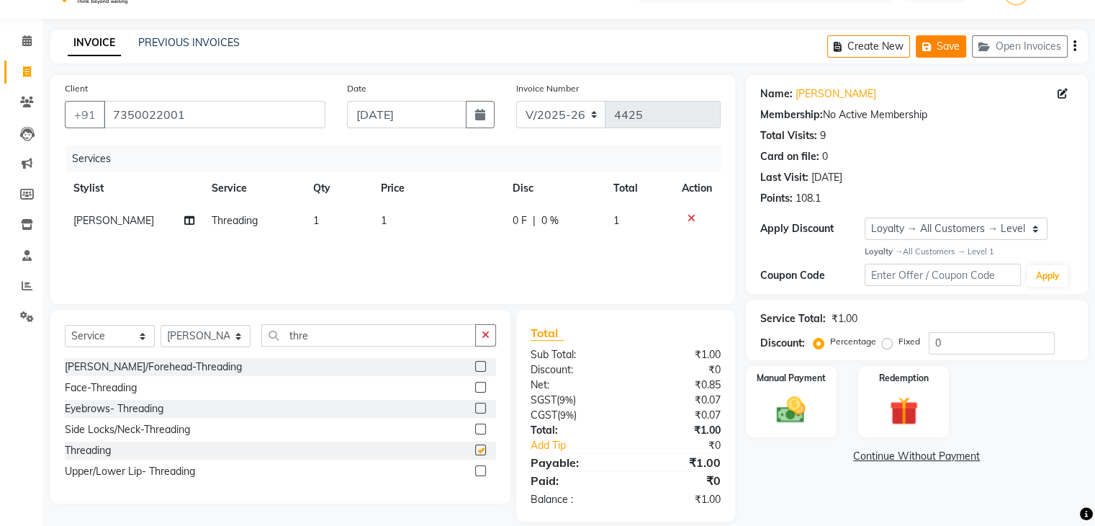
checkbox input "false"
click at [938, 46] on button "Save" at bounding box center [941, 46] width 50 height 22
click at [830, 50] on button "Create New" at bounding box center [868, 46] width 83 height 22
select select "service"
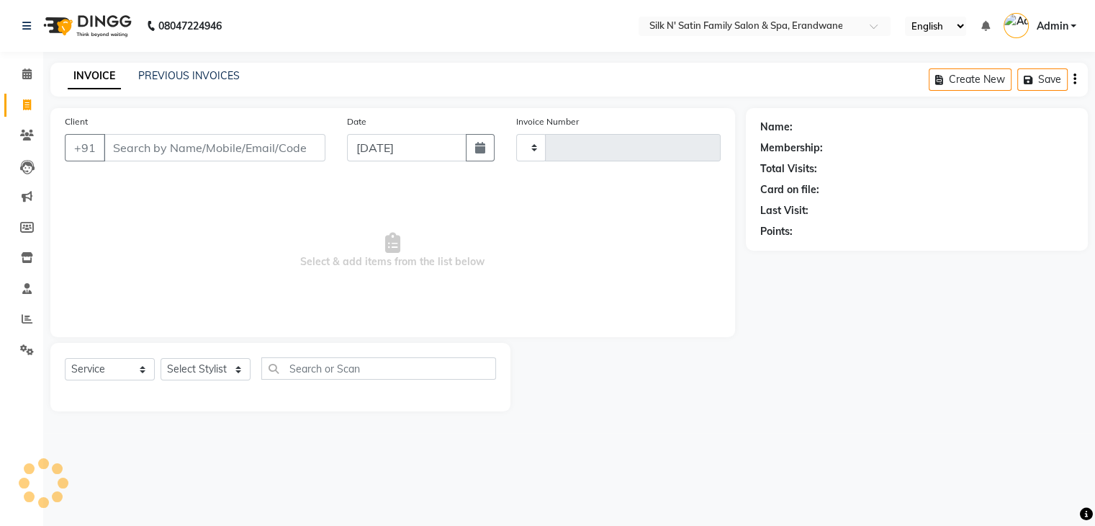
scroll to position [0, 0]
type input "4425"
select select "6931"
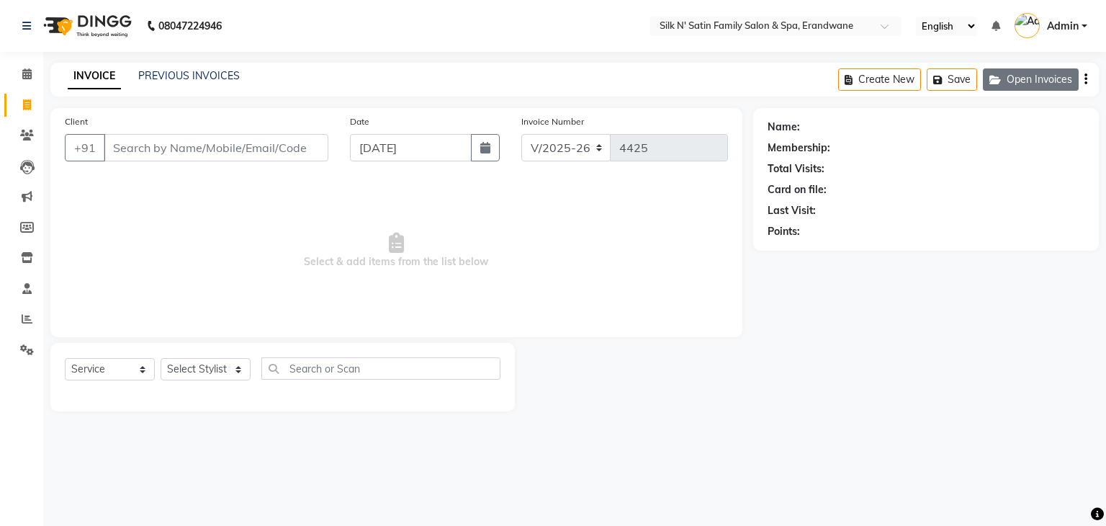
click at [1025, 84] on button "Open Invoices" at bounding box center [1031, 79] width 96 height 22
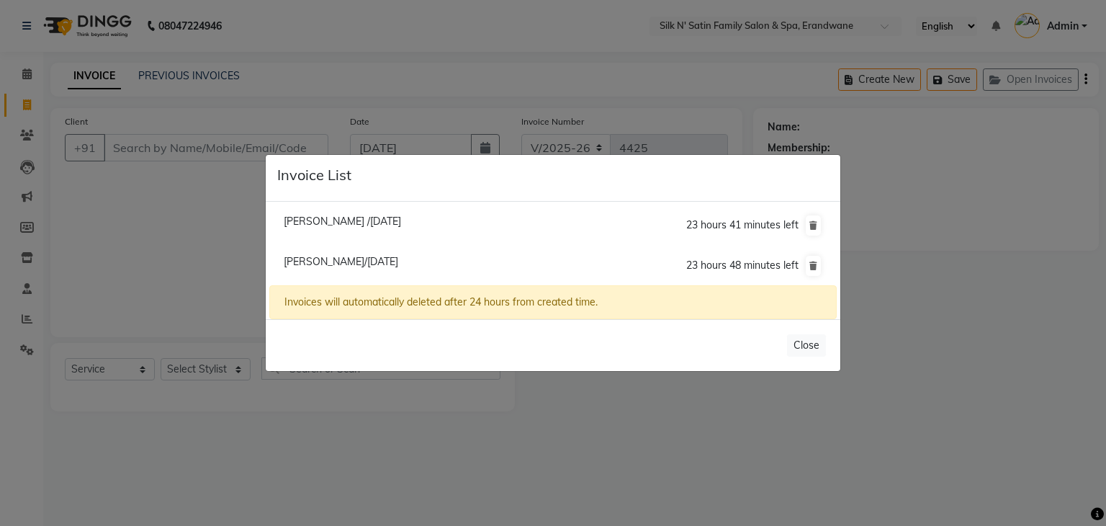
click at [363, 263] on span "Preeti Pagaria/04 September 2025" at bounding box center [341, 261] width 115 height 13
type input "7350022001"
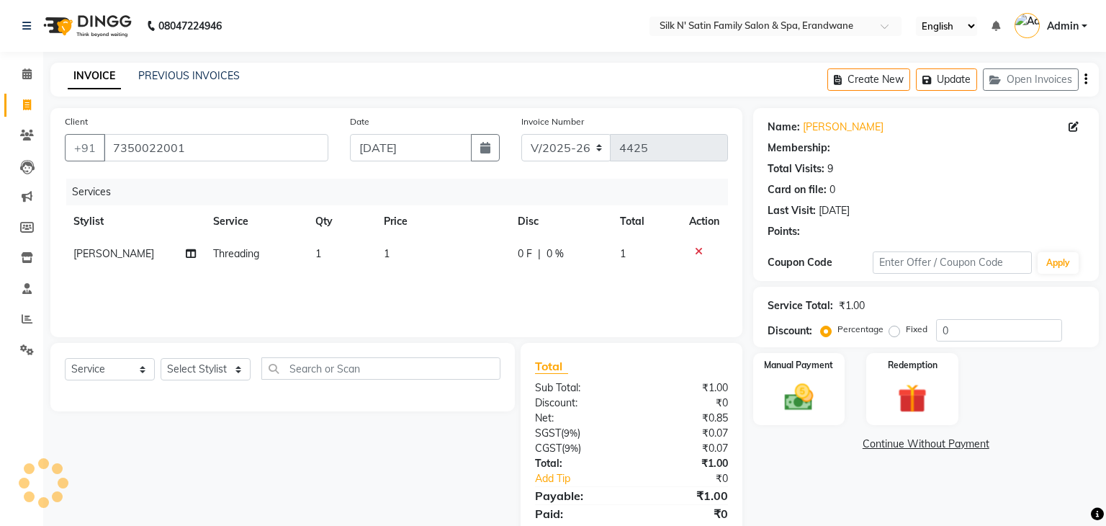
select select "1: Object"
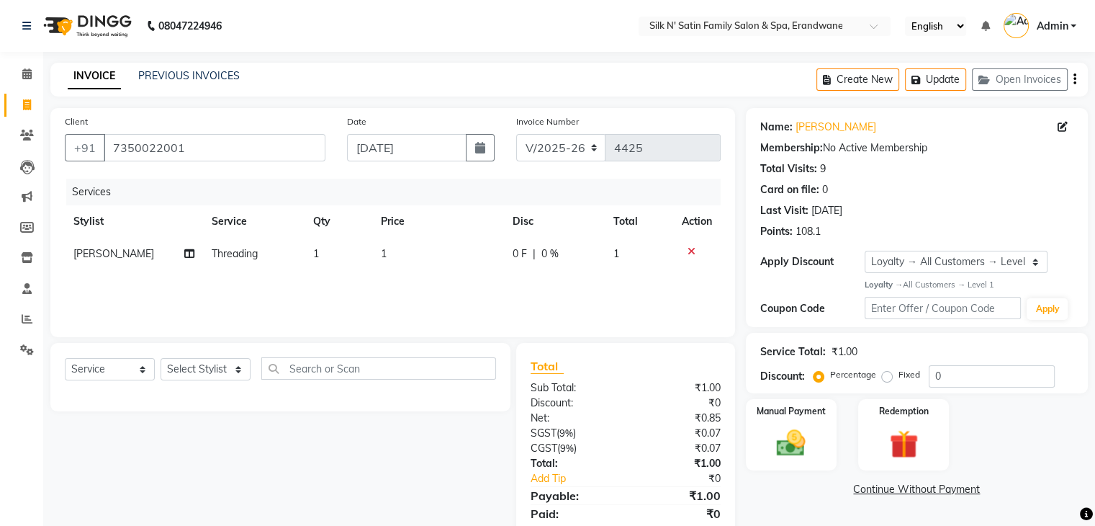
click at [392, 257] on td "1" at bounding box center [438, 254] width 132 height 32
select select "59976"
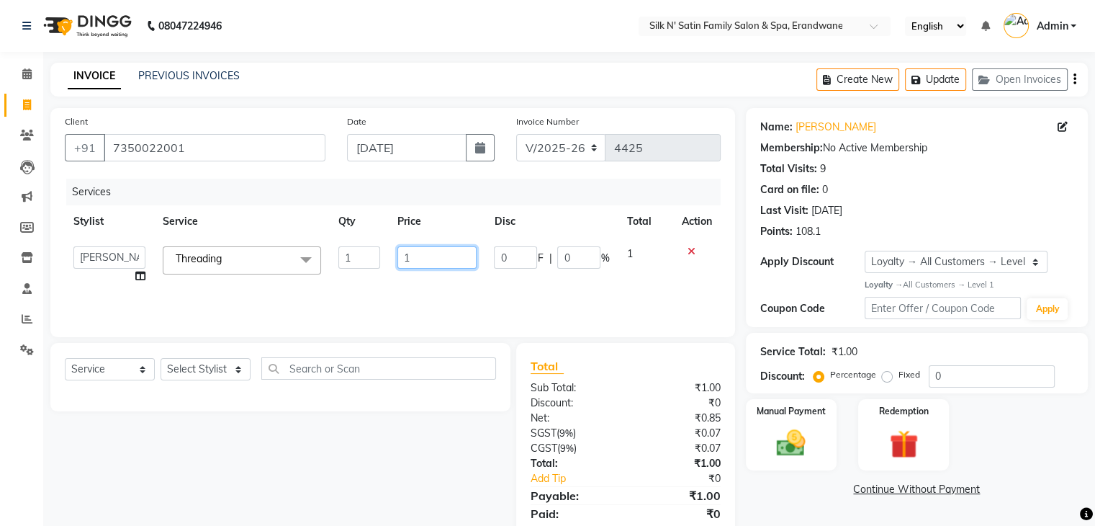
click at [415, 259] on input "1" at bounding box center [437, 257] width 79 height 22
type input "110"
click at [596, 282] on div "Services Stylist Service Qty Price Disc Total Action Aditi Jadhav Ajay Garud As…" at bounding box center [393, 251] width 656 height 144
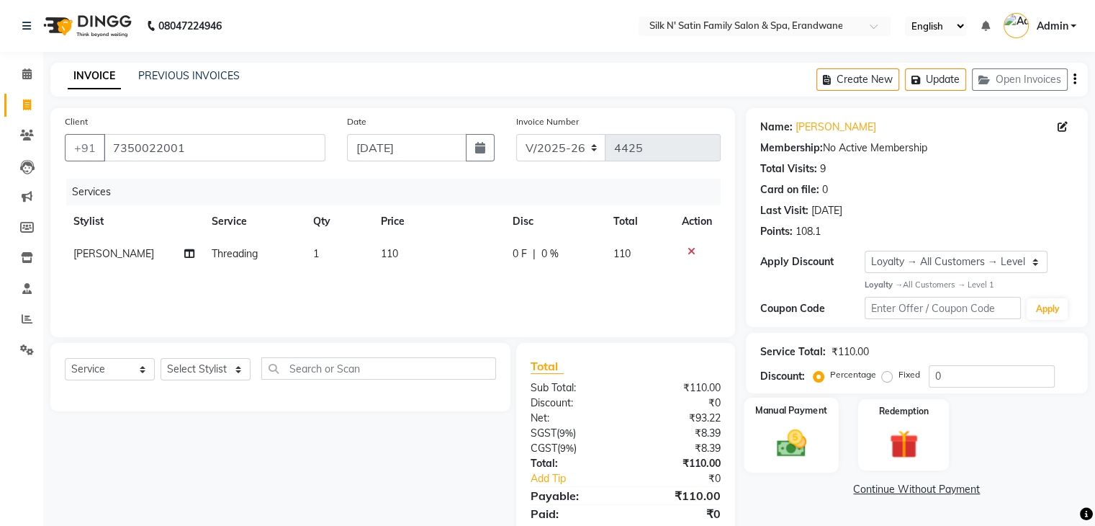
click at [778, 413] on label "Manual Payment" at bounding box center [791, 410] width 72 height 14
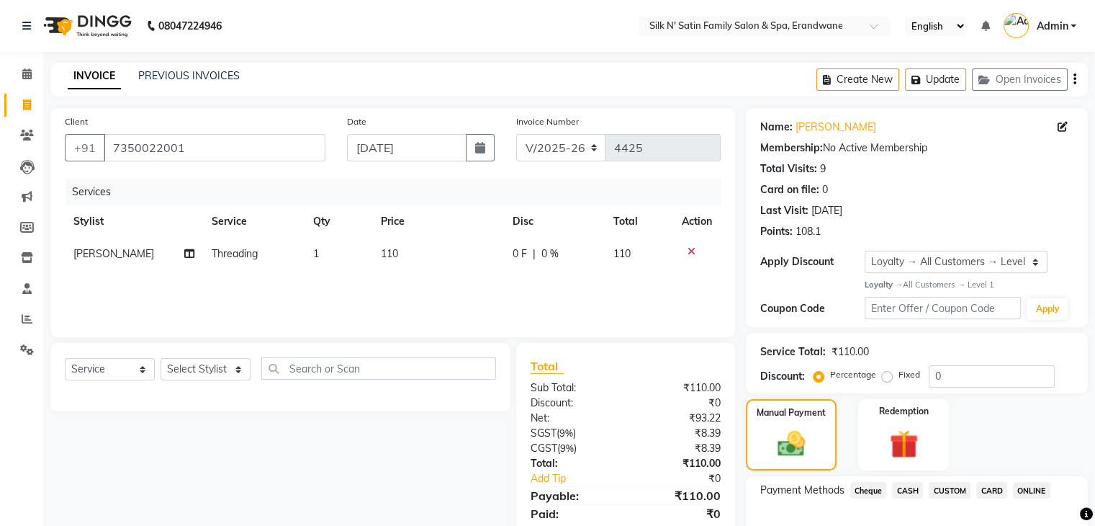
click at [905, 489] on span "CASH" at bounding box center [907, 490] width 31 height 17
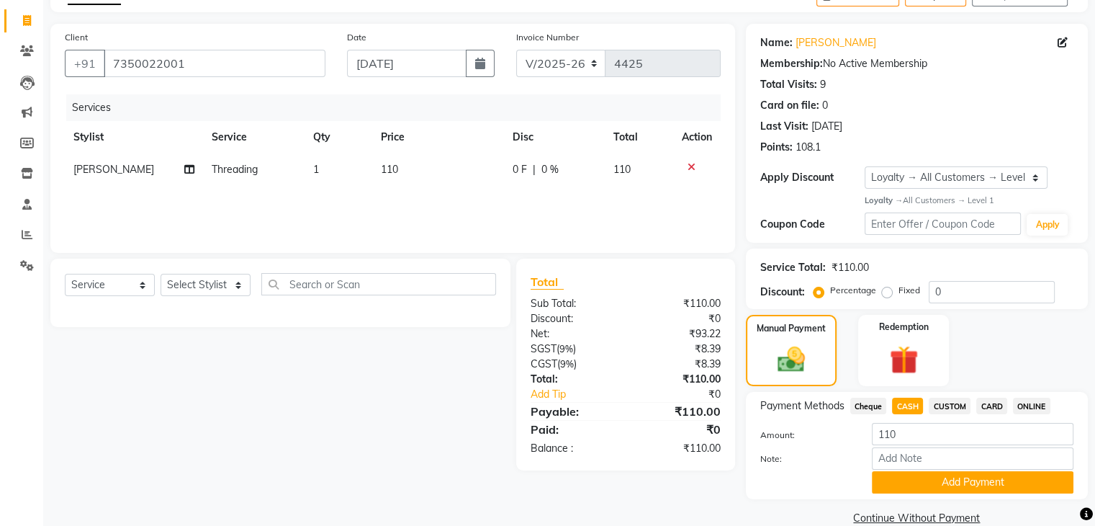
scroll to position [110, 0]
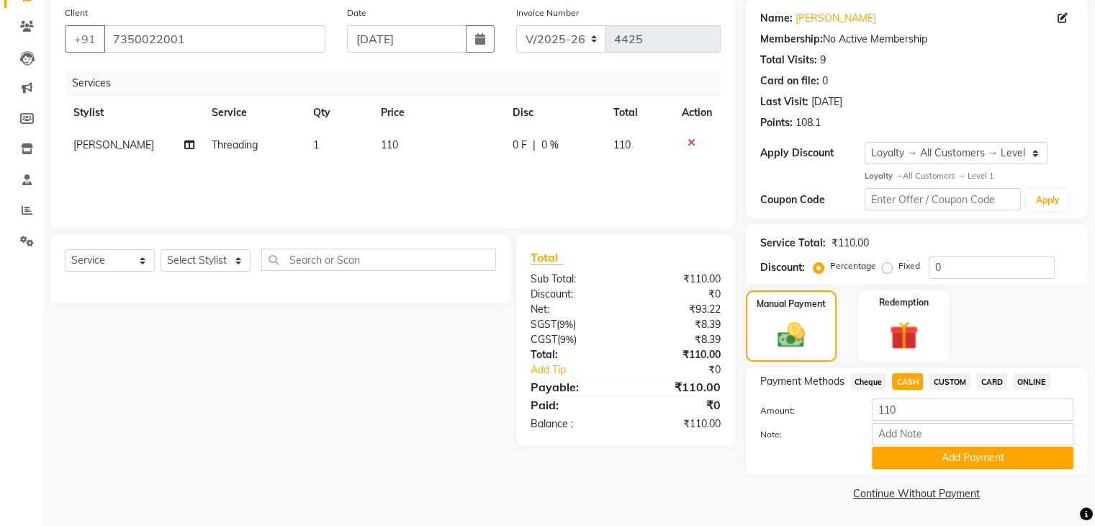
click at [902, 469] on div "Payment Methods Cheque CASH CUSTOM CARD ONLINE Amount: 110 Note: Add Payment" at bounding box center [917, 420] width 342 height 107
click at [900, 456] on button "Add Payment" at bounding box center [973, 457] width 202 height 22
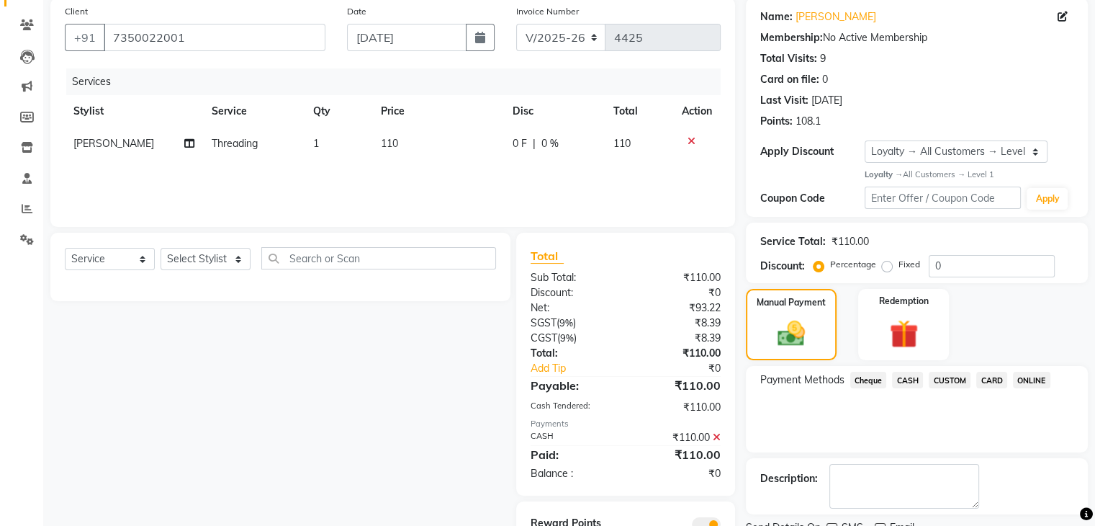
scroll to position [174, 0]
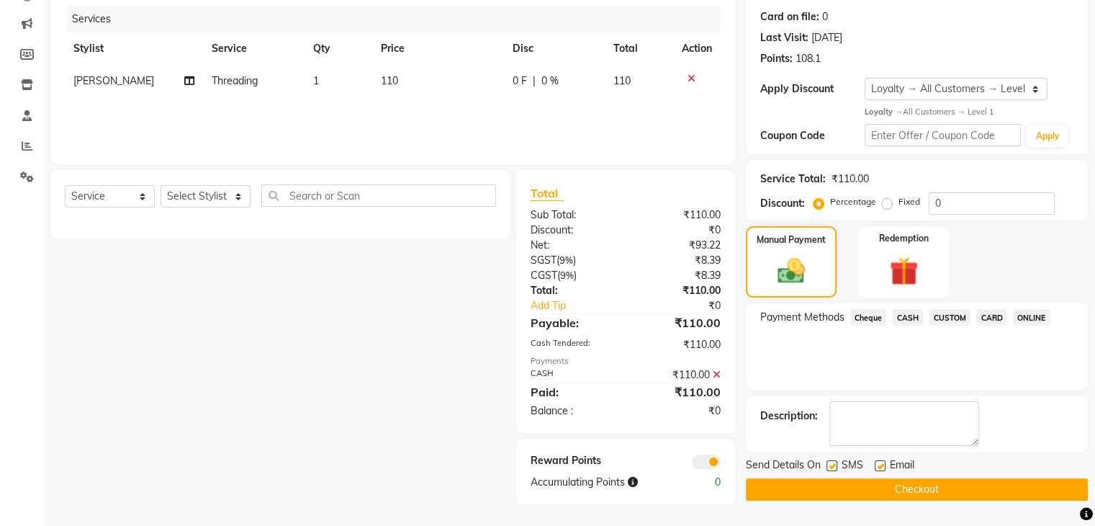
click at [830, 464] on label at bounding box center [832, 465] width 11 height 11
click at [830, 464] on input "checkbox" at bounding box center [831, 466] width 9 height 9
checkbox input "false"
click at [878, 461] on label at bounding box center [880, 465] width 11 height 11
click at [878, 462] on input "checkbox" at bounding box center [879, 466] width 9 height 9
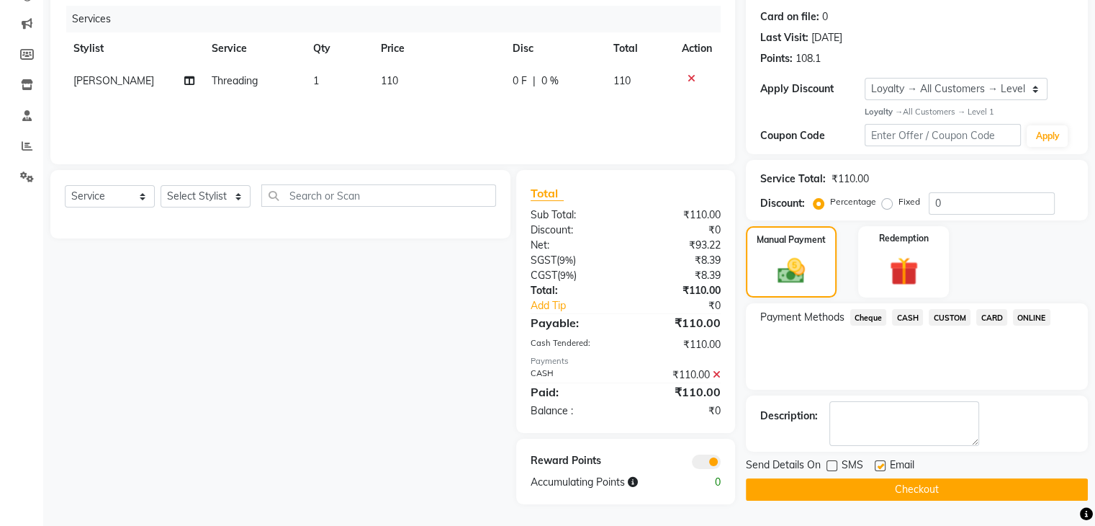
checkbox input "false"
click at [872, 486] on button "Checkout" at bounding box center [917, 489] width 342 height 22
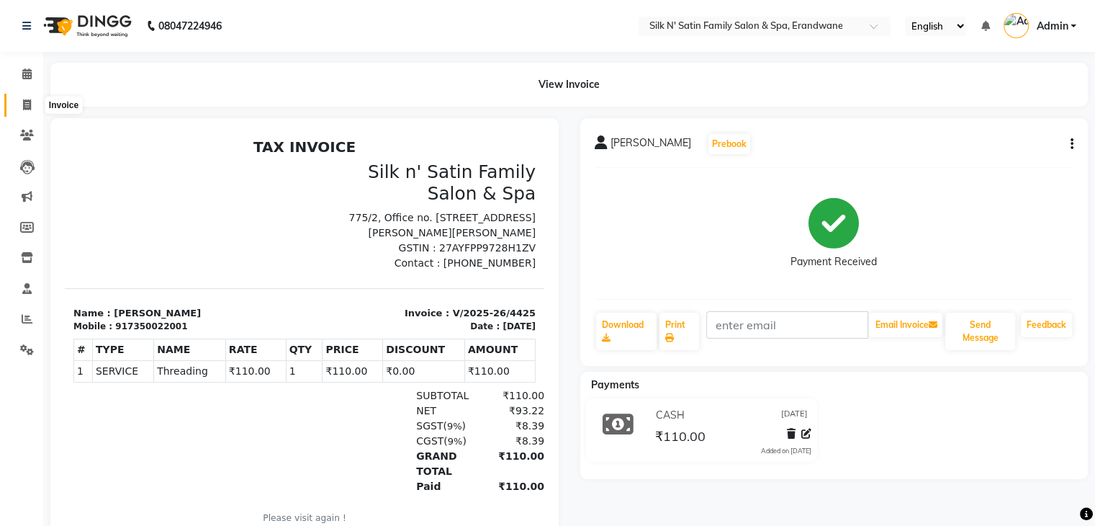
click at [23, 104] on icon at bounding box center [27, 104] width 8 height 11
select select "service"
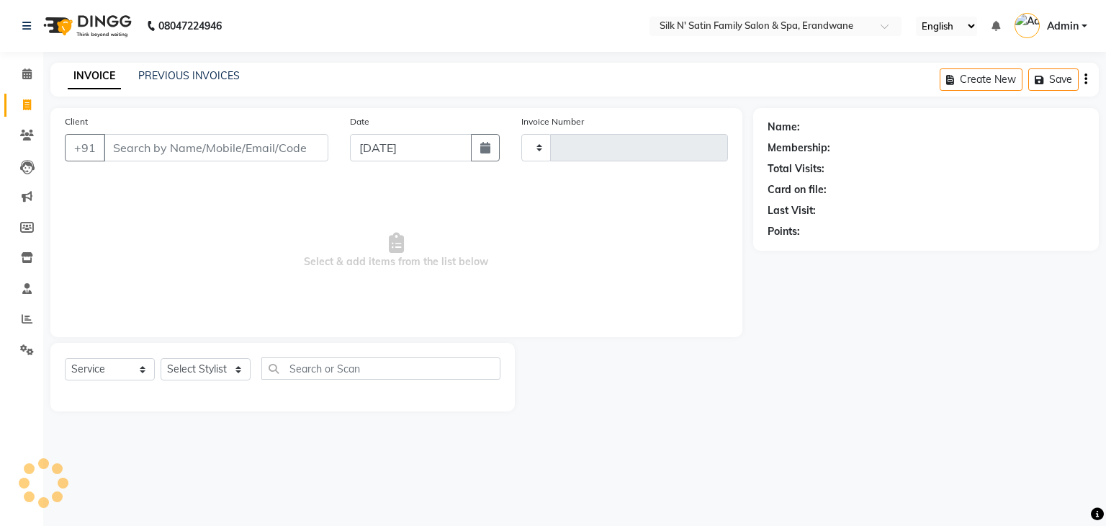
type input "4426"
select select "6931"
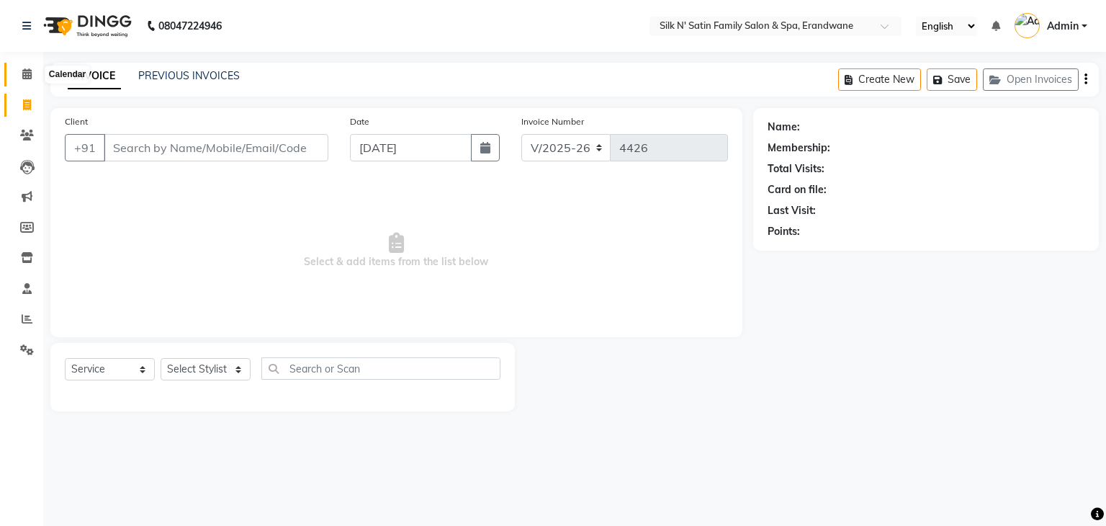
click at [26, 73] on icon at bounding box center [26, 73] width 9 height 11
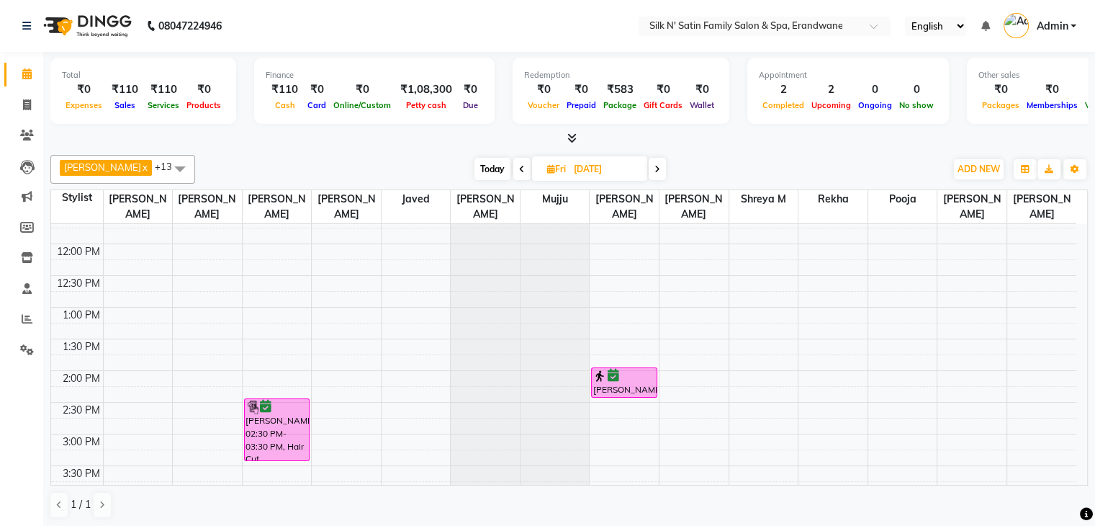
scroll to position [288, 0]
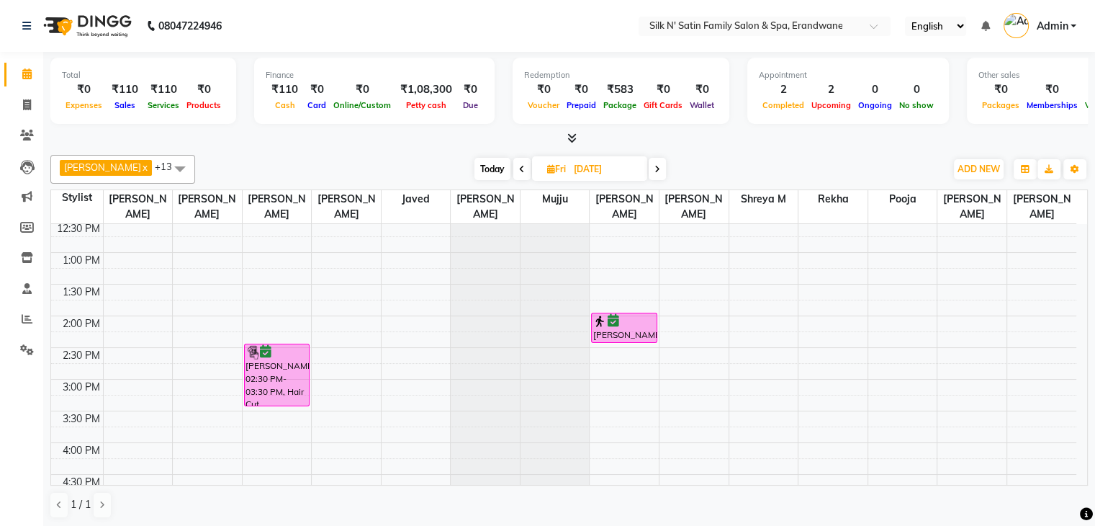
click at [475, 167] on span "Today" at bounding box center [493, 169] width 36 height 22
type input "[DATE]"
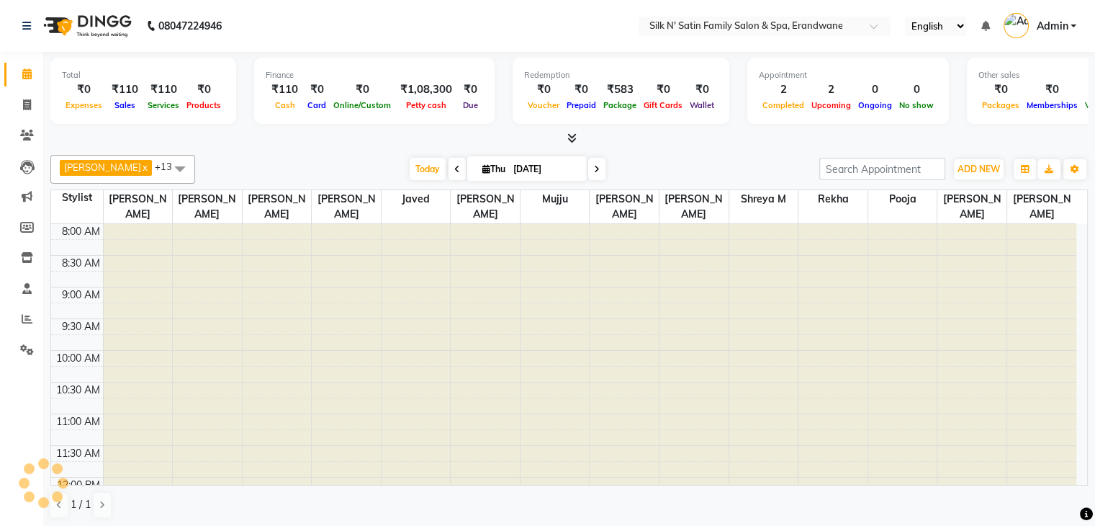
scroll to position [252, 0]
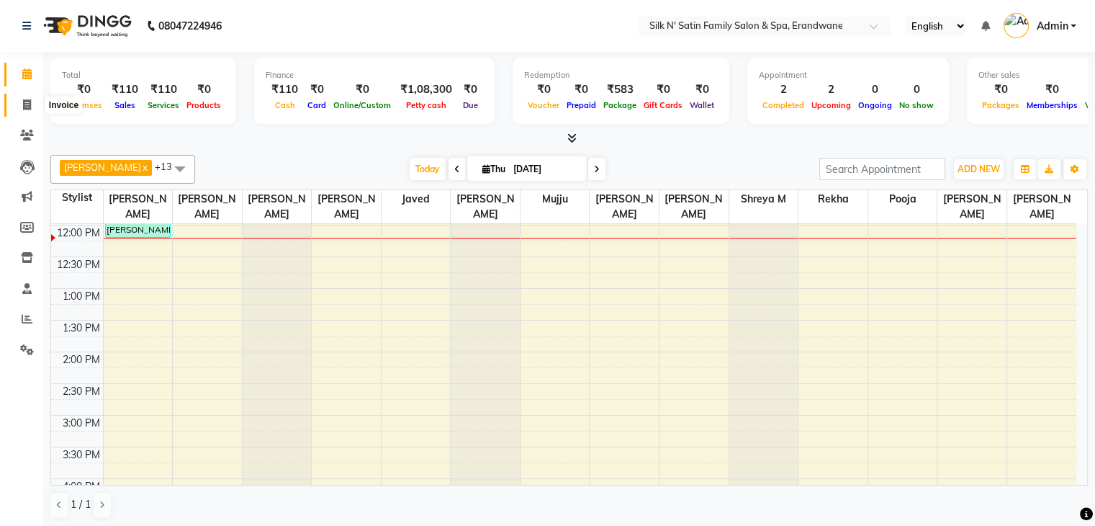
click at [19, 109] on span at bounding box center [26, 105] width 25 height 17
select select "service"
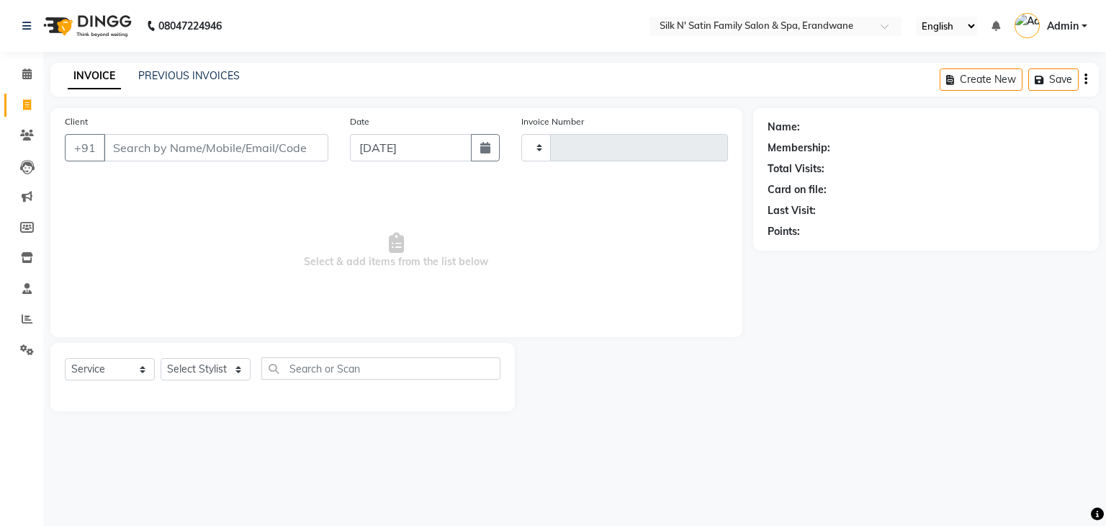
type input "4426"
select select "6931"
click at [1034, 83] on button "Open Invoices" at bounding box center [1031, 79] width 96 height 22
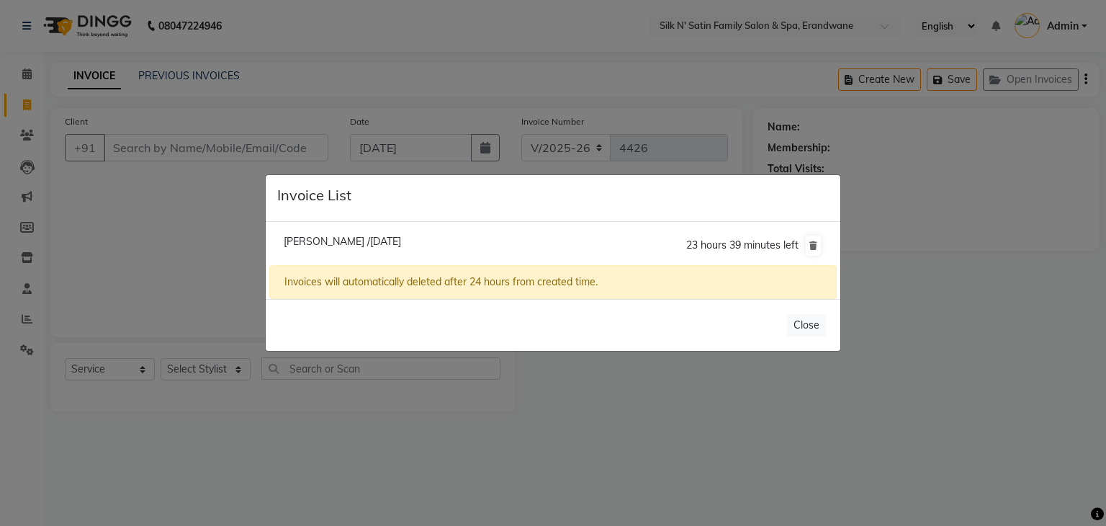
click at [389, 240] on span "[PERSON_NAME] /[DATE]" at bounding box center [342, 241] width 117 height 13
type input "9146798344"
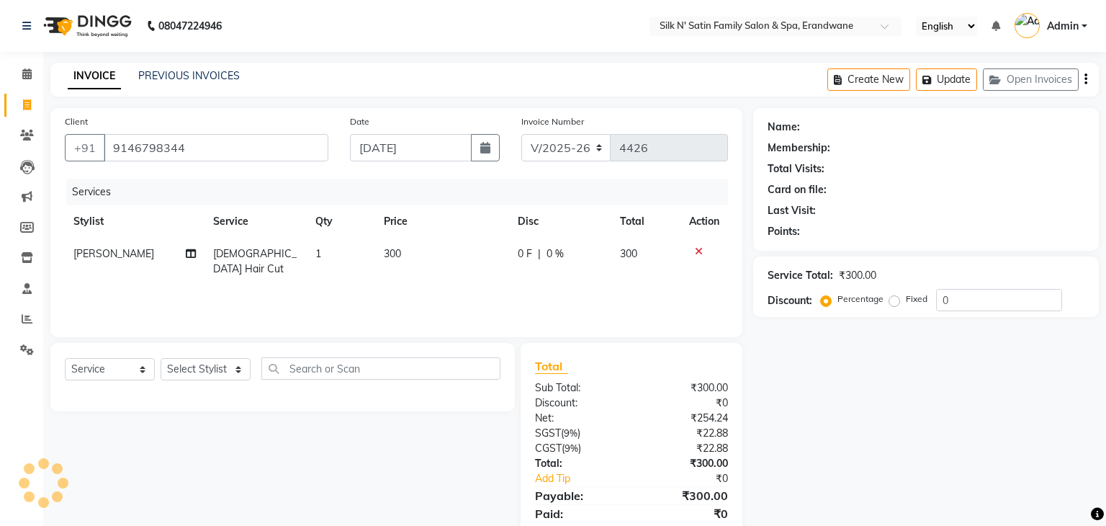
select select "1: Object"
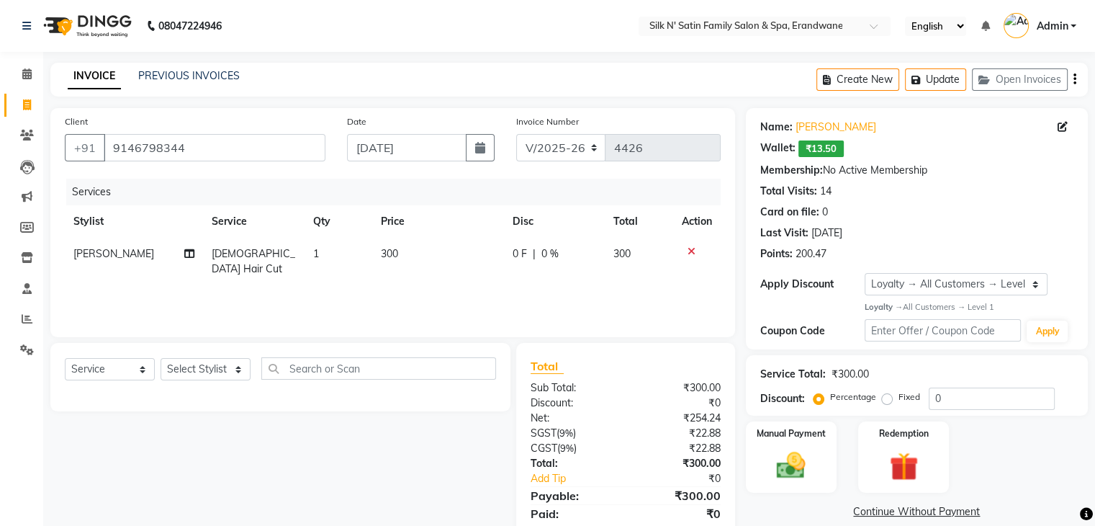
scroll to position [51, 0]
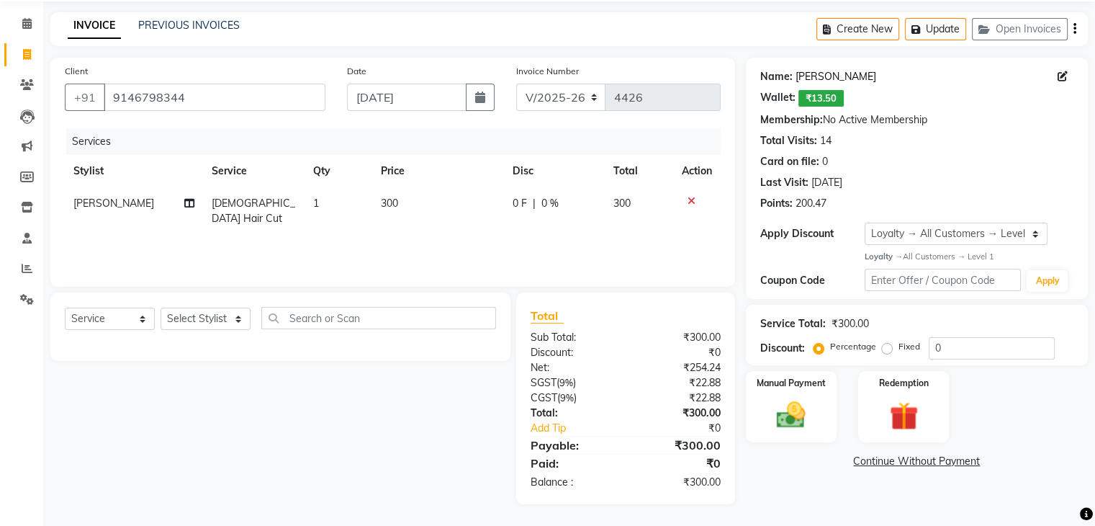
click at [799, 78] on link "[PERSON_NAME]" at bounding box center [836, 76] width 81 height 15
click at [862, 27] on button "Create New" at bounding box center [858, 29] width 83 height 22
select select "service"
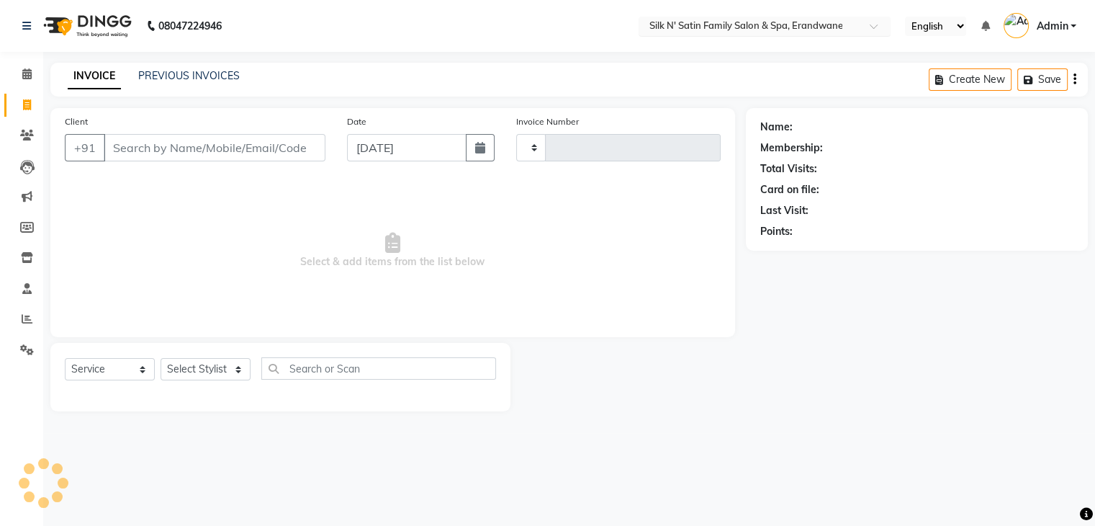
scroll to position [0, 0]
type input "4427"
select select "6931"
click at [752, 332] on div "Client +91 Date 04-09-2025 Invoice Number V/2025 V/2025-26 4427 Select & add it…" at bounding box center [575, 259] width 1070 height 303
click at [243, 207] on span "Select & add items from the list below" at bounding box center [396, 251] width 663 height 144
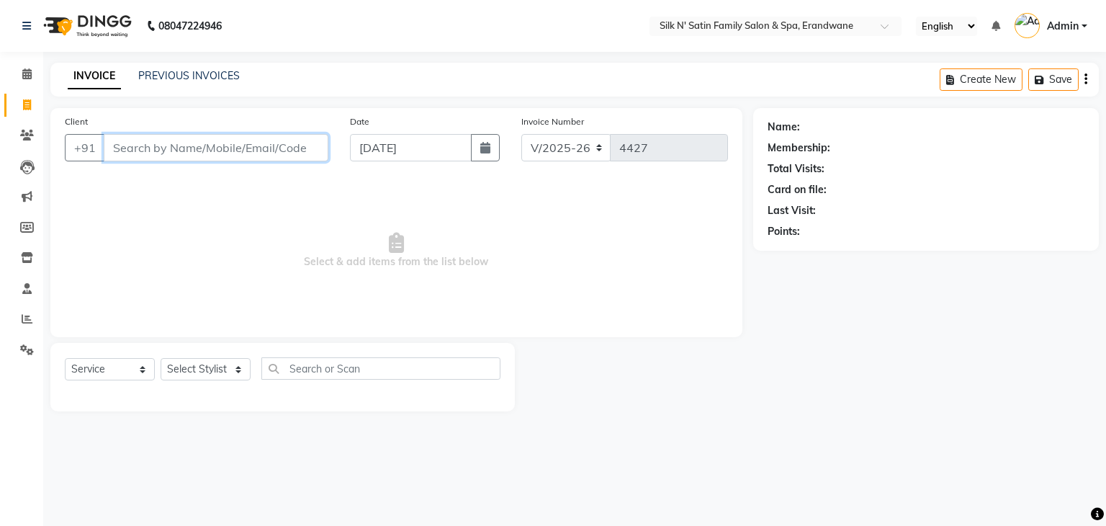
click at [137, 156] on input "Client" at bounding box center [216, 147] width 225 height 27
click at [30, 76] on icon at bounding box center [26, 73] width 9 height 11
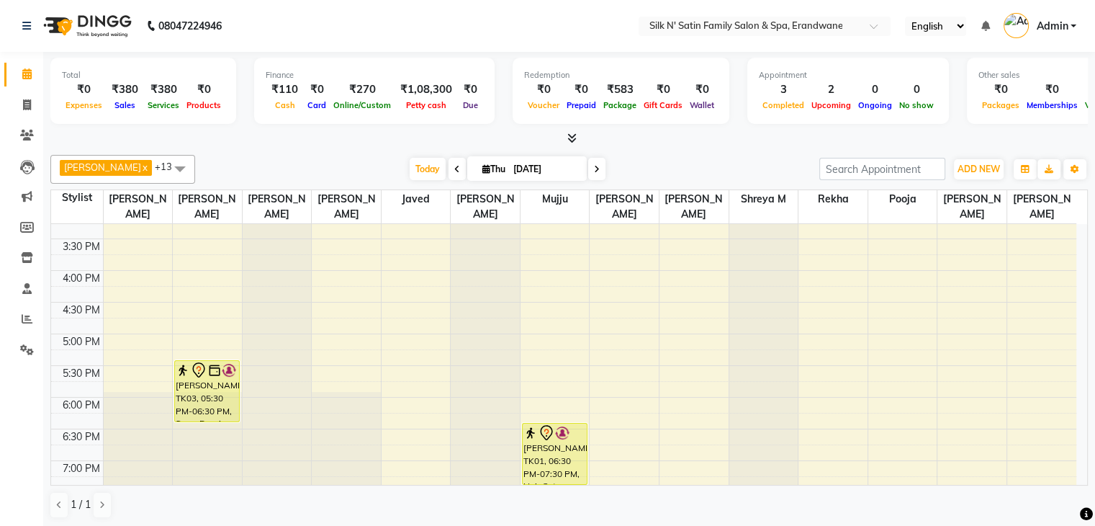
scroll to position [468, 0]
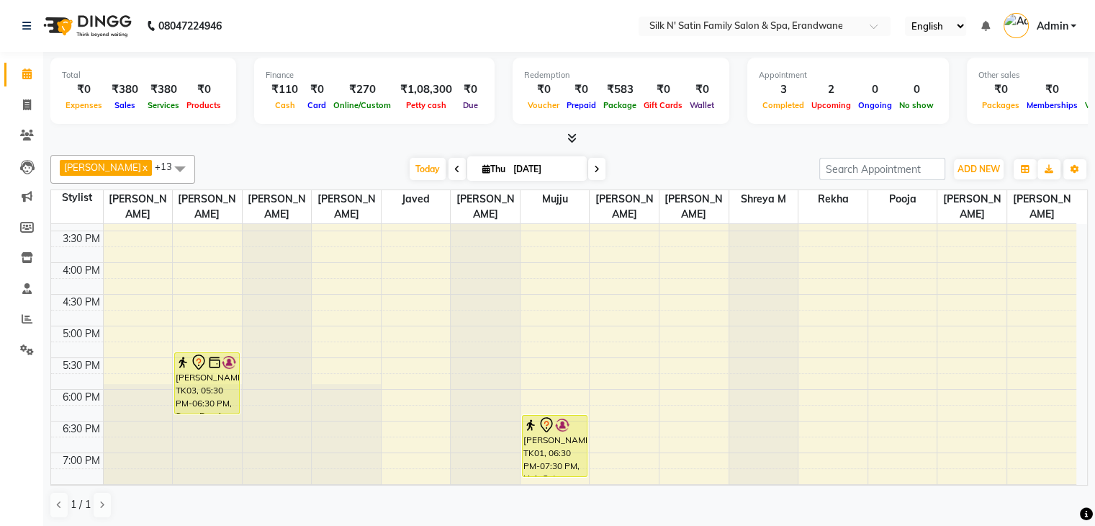
click at [485, 166] on span "Thu" at bounding box center [494, 168] width 30 height 11
select select "9"
select select "2025"
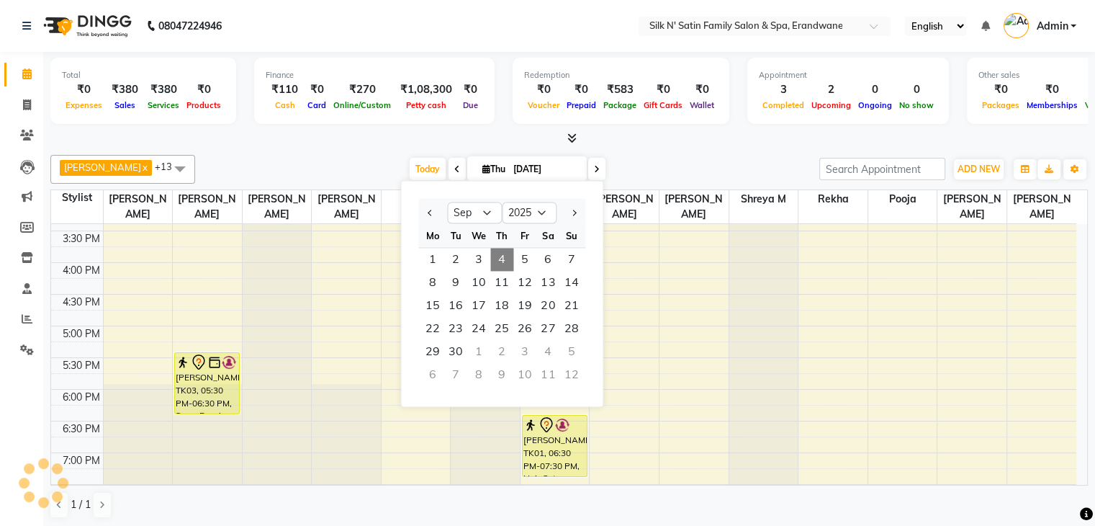
click at [670, 356] on div "8:00 AM 8:30 AM 9:00 AM 9:30 AM 10:00 AM 10:30 AM 11:00 AM 11:30 AM 12:00 PM 12…" at bounding box center [563, 167] width 1025 height 823
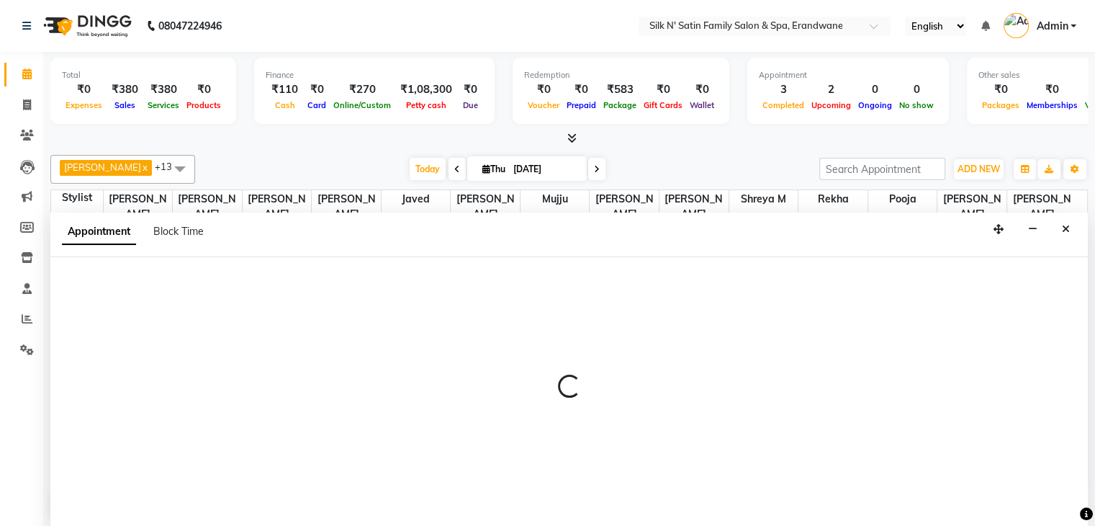
scroll to position [1, 0]
select select "61777"
select select "1050"
select select "tentative"
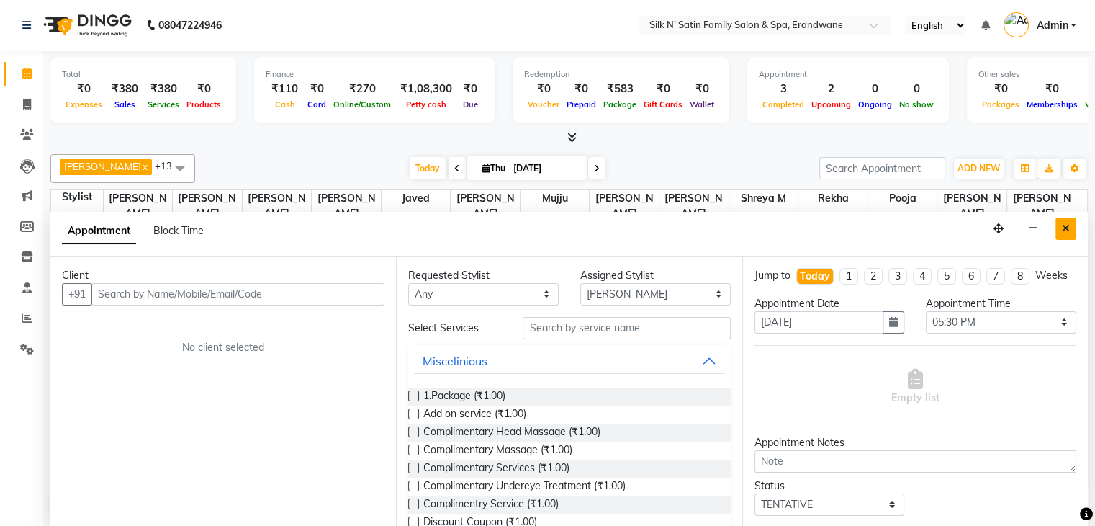
click at [1068, 226] on icon "Close" at bounding box center [1066, 228] width 8 height 10
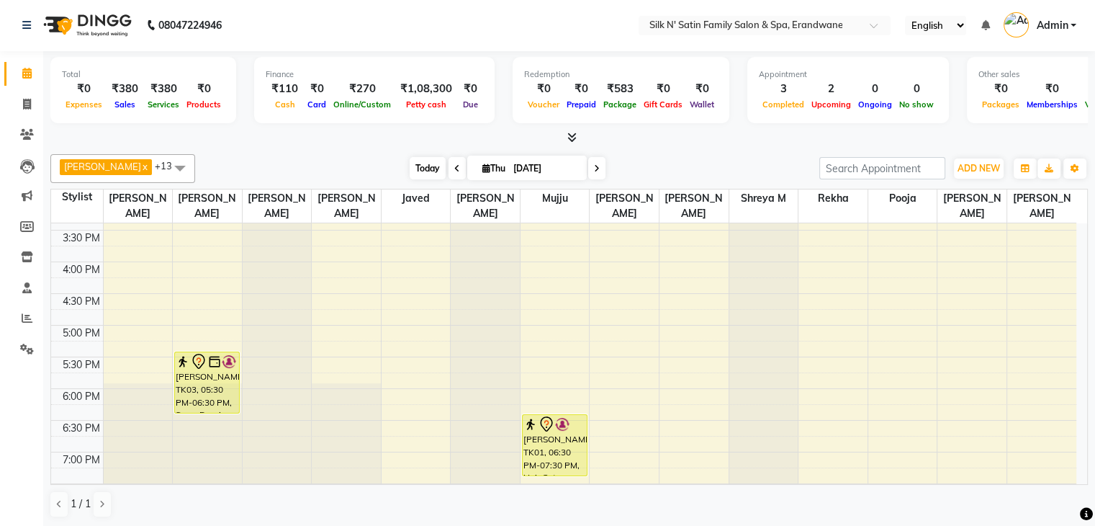
click at [410, 174] on span "Today" at bounding box center [428, 168] width 36 height 22
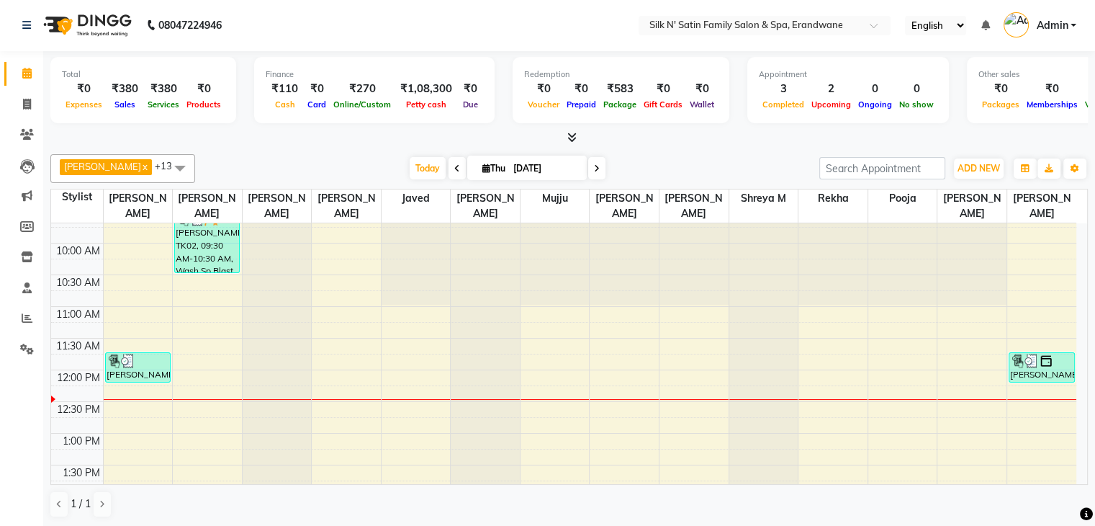
scroll to position [108, 0]
click at [25, 112] on link "Invoice" at bounding box center [21, 105] width 35 height 24
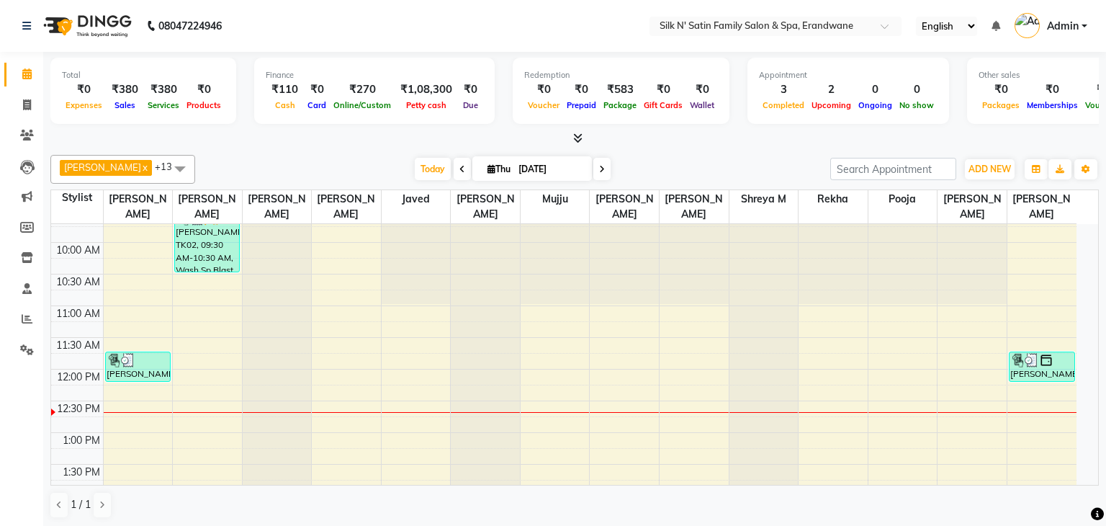
select select "service"
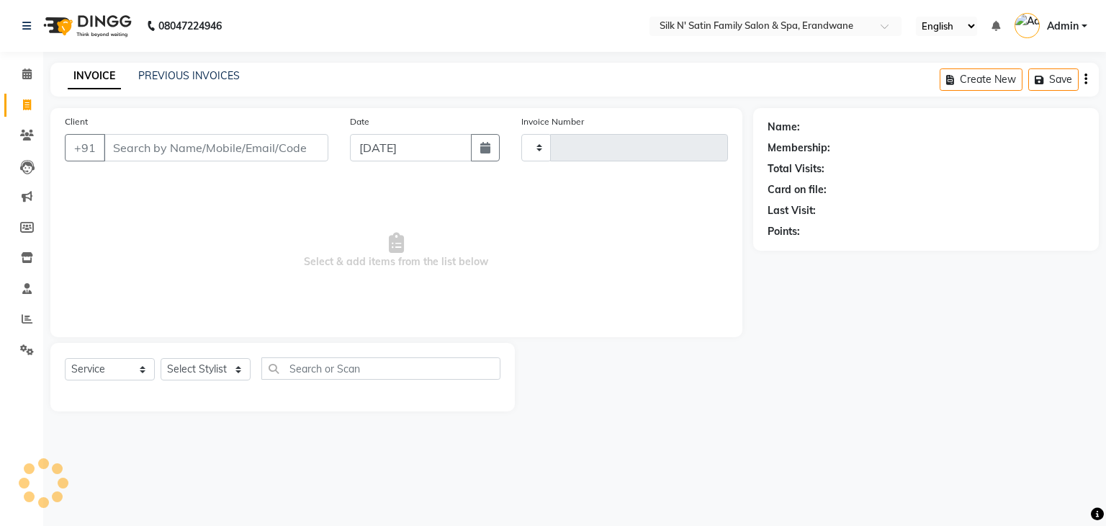
type input "4427"
select select "6931"
click at [218, 380] on select "Select Stylist Aditi Jadhav Ajay Garud Ashish Salunke Chandu Devki Dipali Bharg…" at bounding box center [206, 369] width 90 height 22
select select "59992"
click at [161, 359] on select "Select Stylist Aditi Jadhav Ajay Garud Ashish Salunke Chandu Devki Dipali Bharg…" at bounding box center [206, 369] width 90 height 22
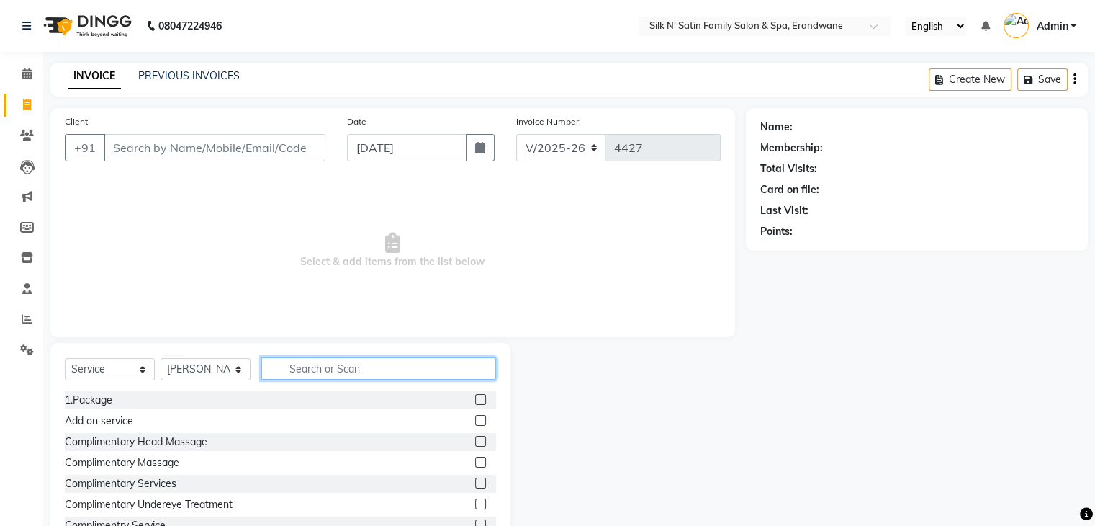
click at [336, 372] on input "text" at bounding box center [378, 368] width 235 height 22
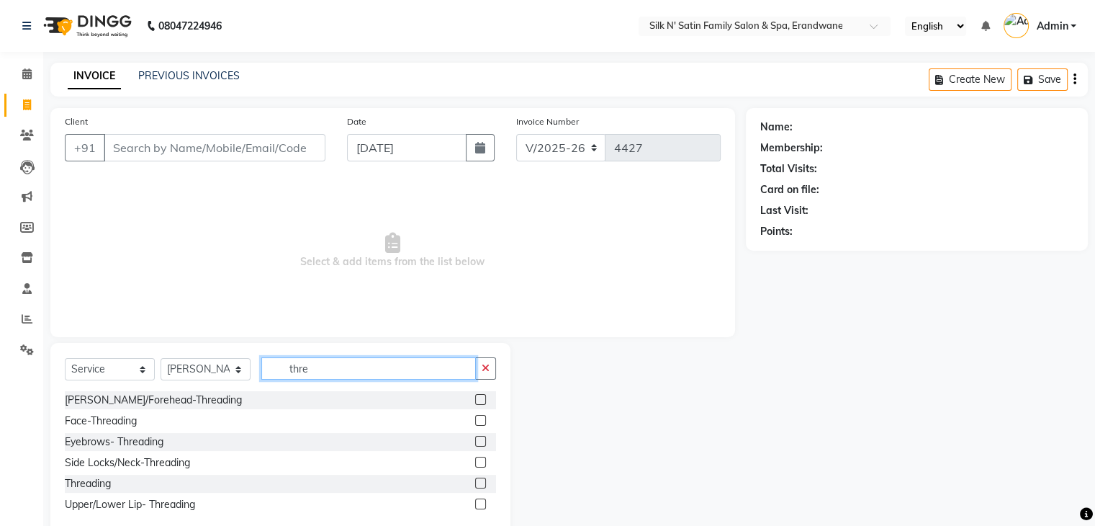
type input "thre"
click at [483, 485] on label at bounding box center [480, 482] width 11 height 11
click at [483, 485] on input "checkbox" at bounding box center [479, 483] width 9 height 9
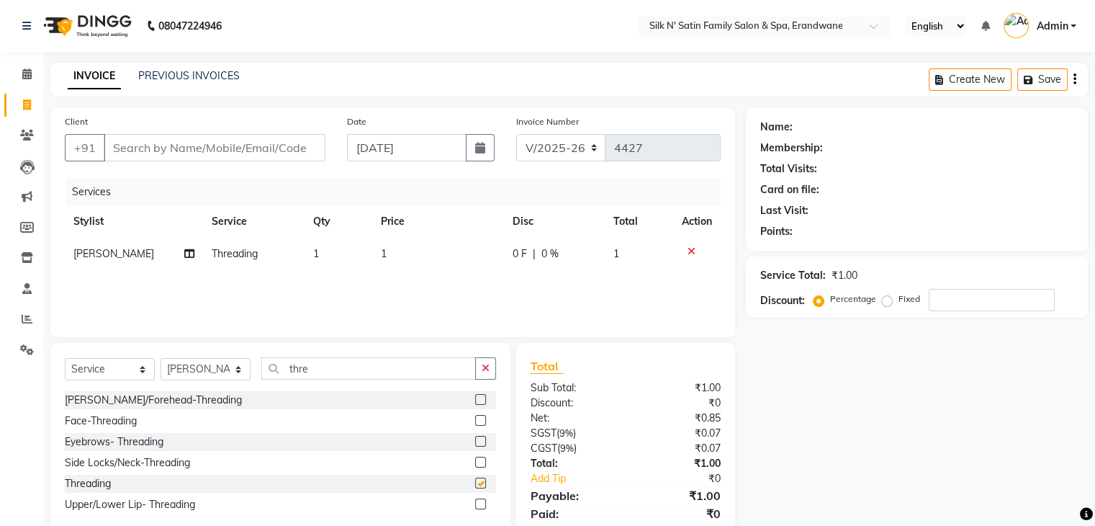
checkbox input "false"
click at [395, 255] on td "1" at bounding box center [438, 254] width 132 height 32
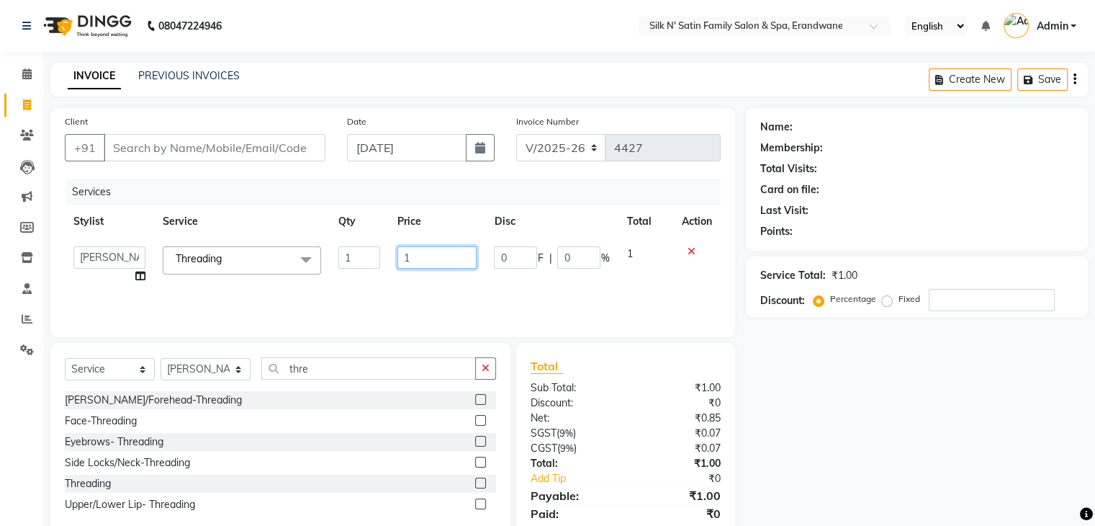
click at [432, 255] on input "1" at bounding box center [437, 257] width 79 height 22
type input "140"
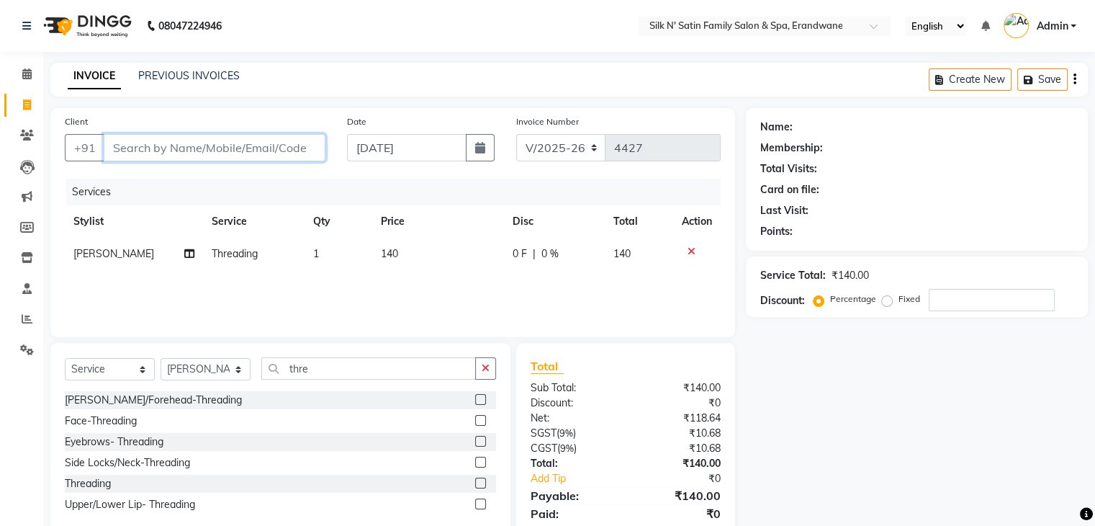
click at [212, 159] on input "Client" at bounding box center [215, 147] width 222 height 27
type input "g"
type input "0"
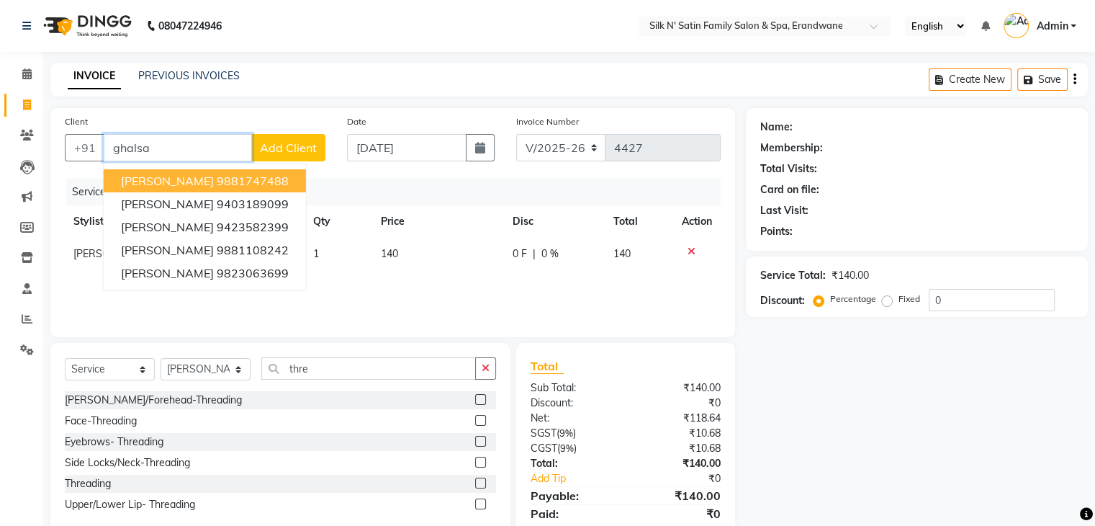
click at [196, 179] on span "Neha Ghalsasi" at bounding box center [167, 181] width 93 height 14
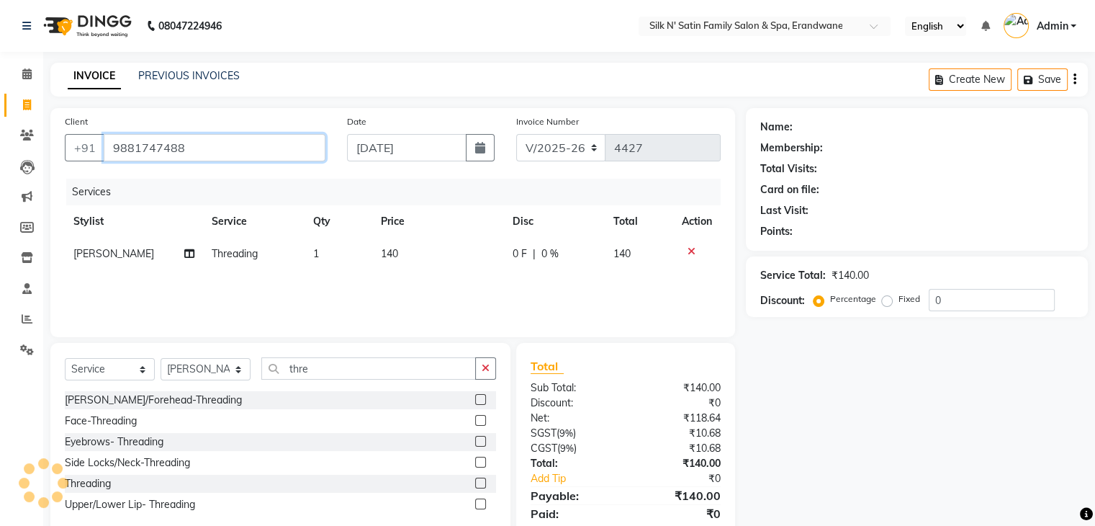
type input "9881747488"
select select "1: Object"
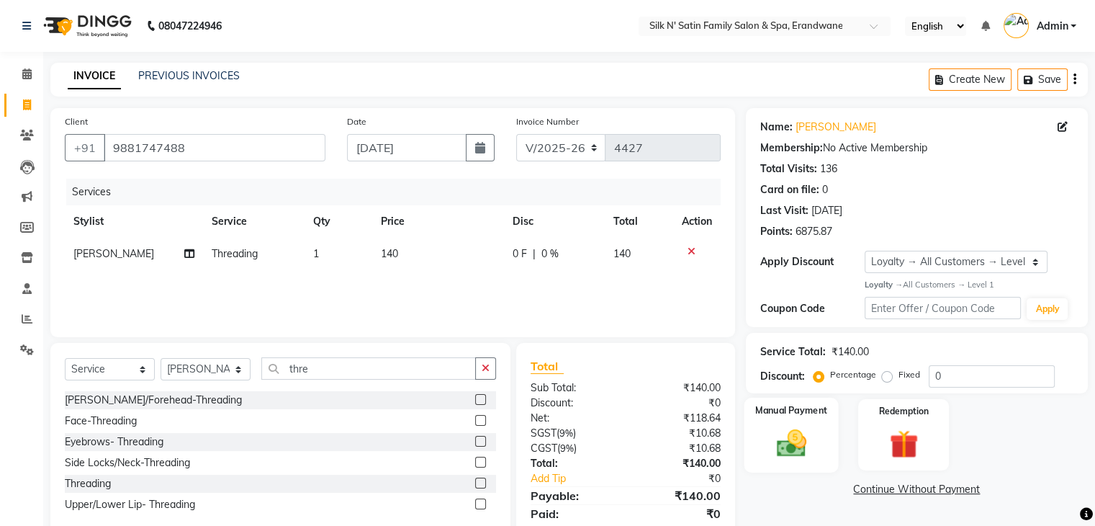
click at [811, 439] on img at bounding box center [791, 443] width 48 height 35
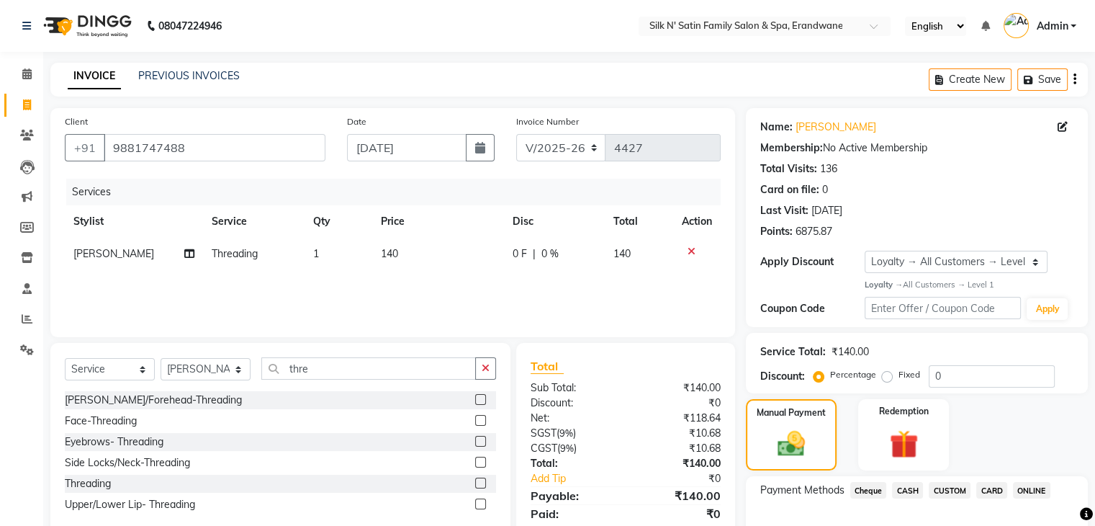
scroll to position [88, 0]
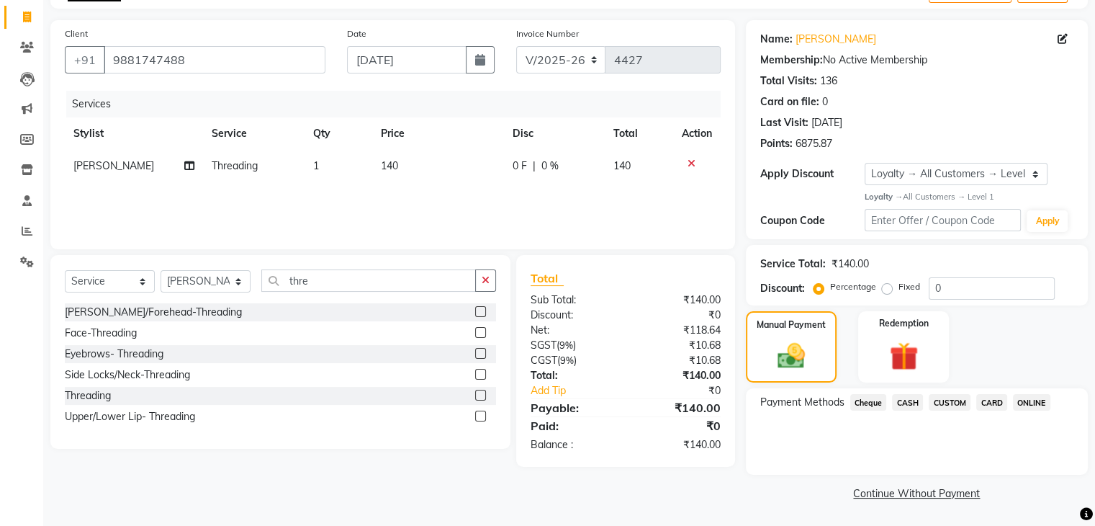
click at [915, 404] on span "CASH" at bounding box center [907, 402] width 31 height 17
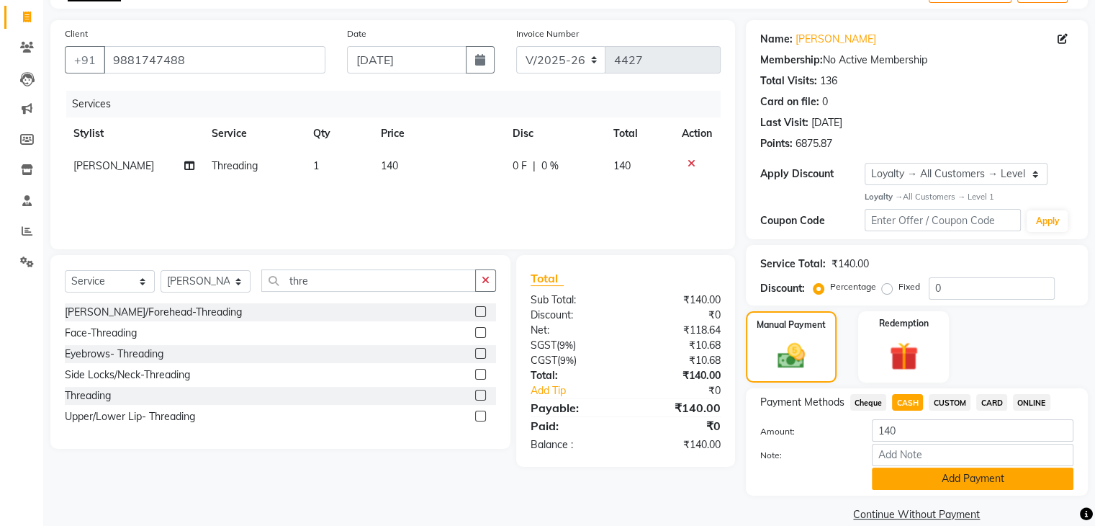
click at [910, 474] on button "Add Payment" at bounding box center [973, 478] width 202 height 22
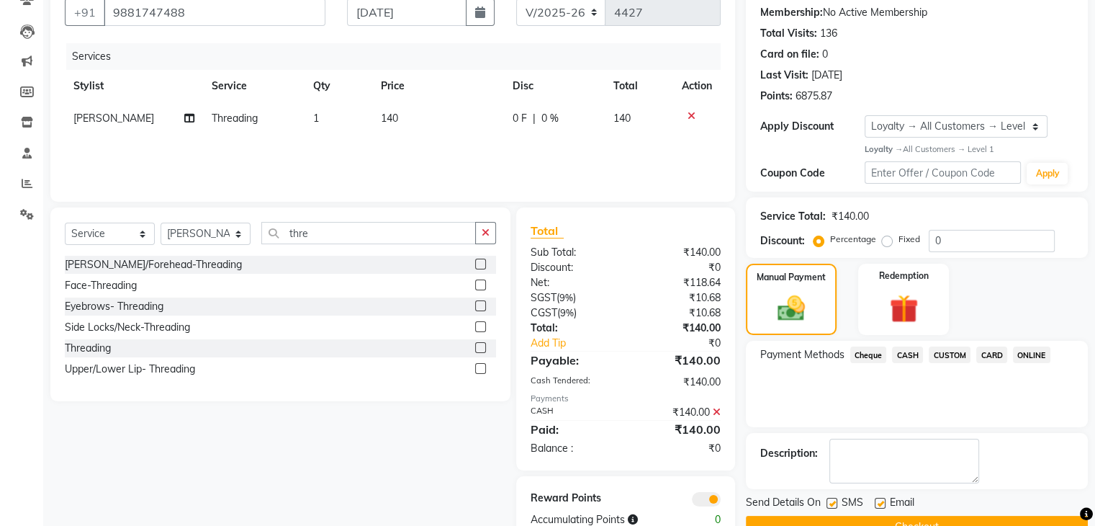
scroll to position [174, 0]
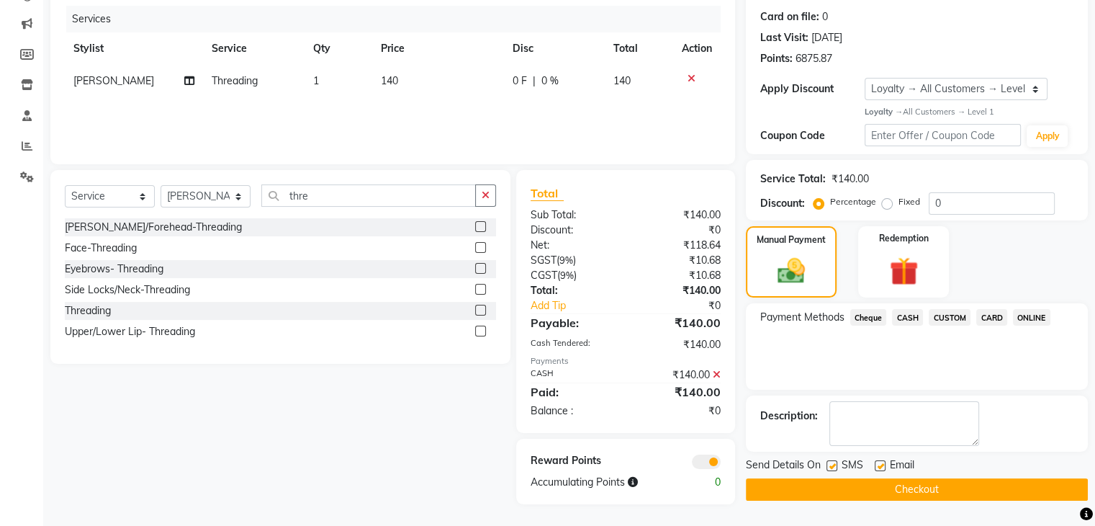
click at [830, 461] on label at bounding box center [832, 465] width 11 height 11
click at [830, 462] on input "checkbox" at bounding box center [831, 466] width 9 height 9
checkbox input "false"
click at [875, 462] on label at bounding box center [880, 465] width 11 height 11
click at [875, 462] on input "checkbox" at bounding box center [879, 466] width 9 height 9
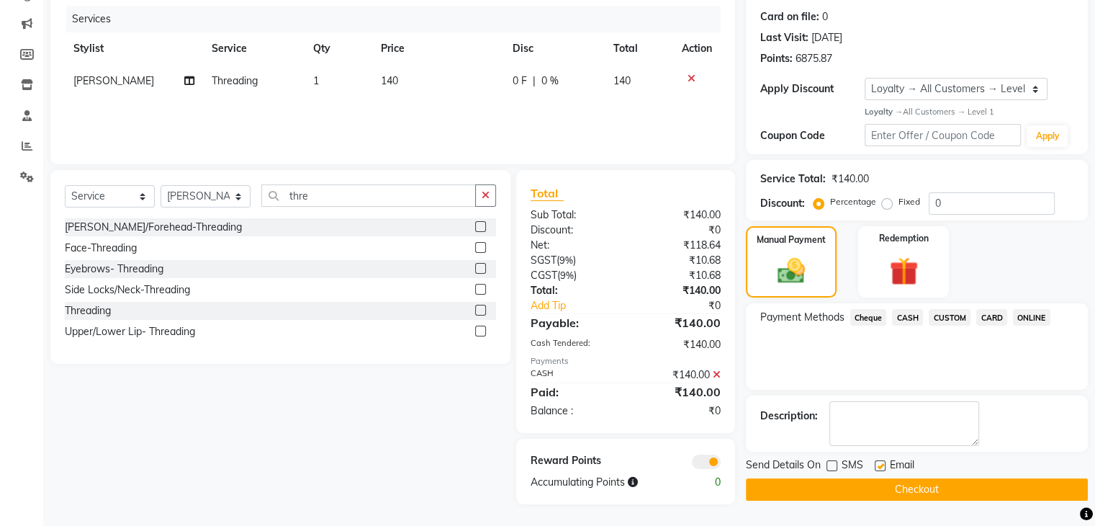
checkbox input "false"
click at [871, 478] on button "Checkout" at bounding box center [917, 489] width 342 height 22
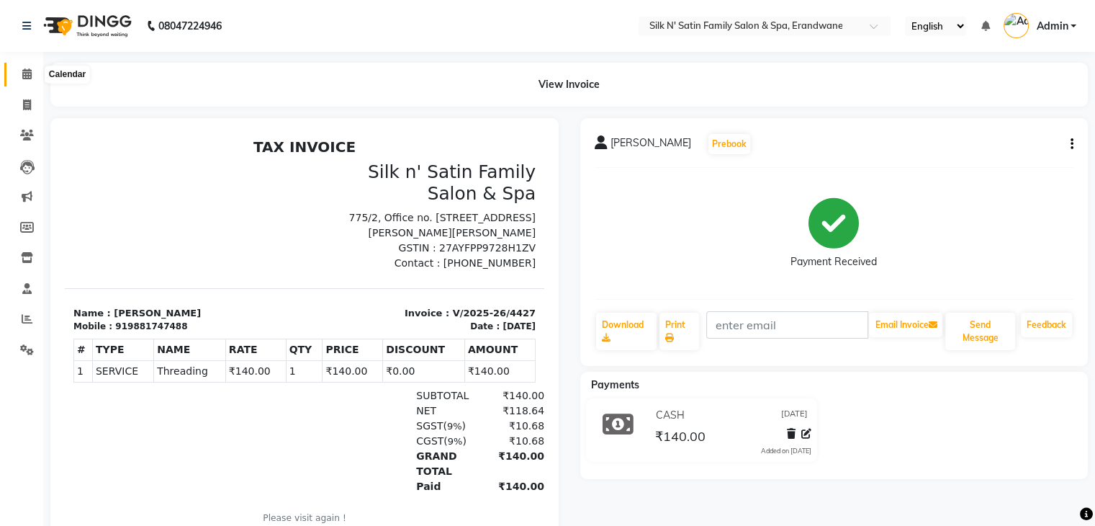
click at [30, 73] on icon at bounding box center [26, 73] width 9 height 11
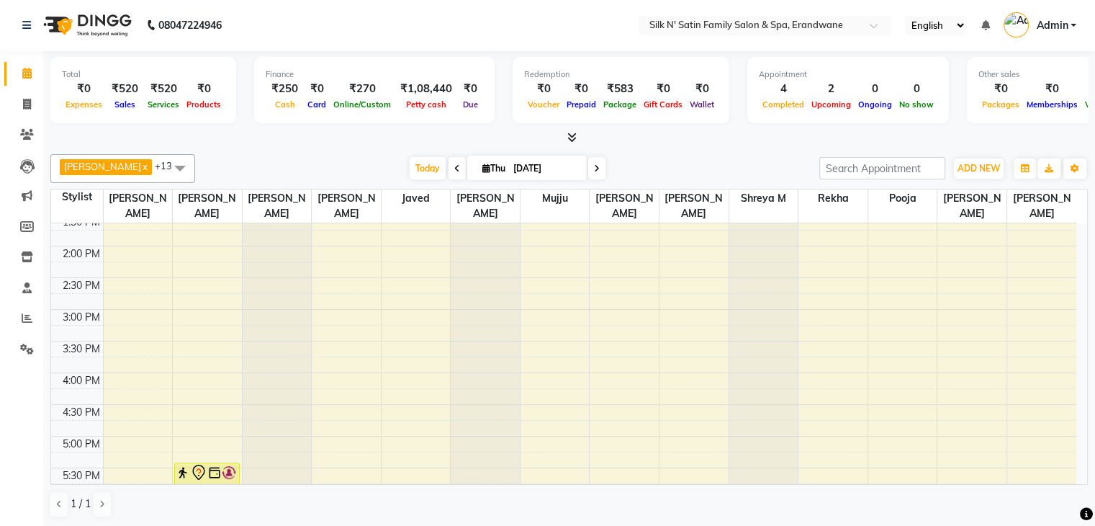
scroll to position [360, 0]
click at [881, 367] on div "8:00 AM 8:30 AM 9:00 AM 9:30 AM 10:00 AM 10:30 AM 11:00 AM 11:30 AM 12:00 PM 12…" at bounding box center [563, 274] width 1025 height 823
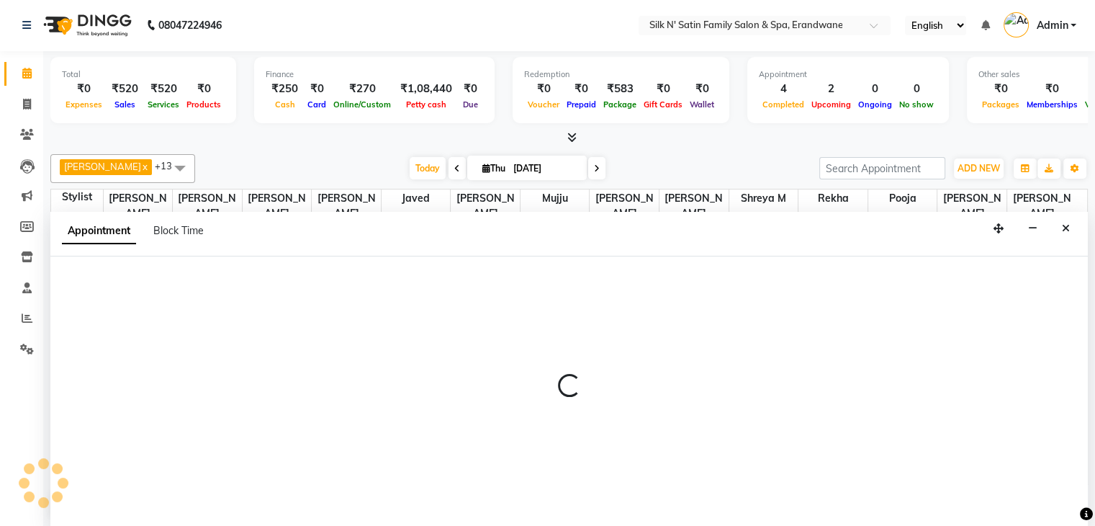
select select "72453"
select select "960"
select select "tentative"
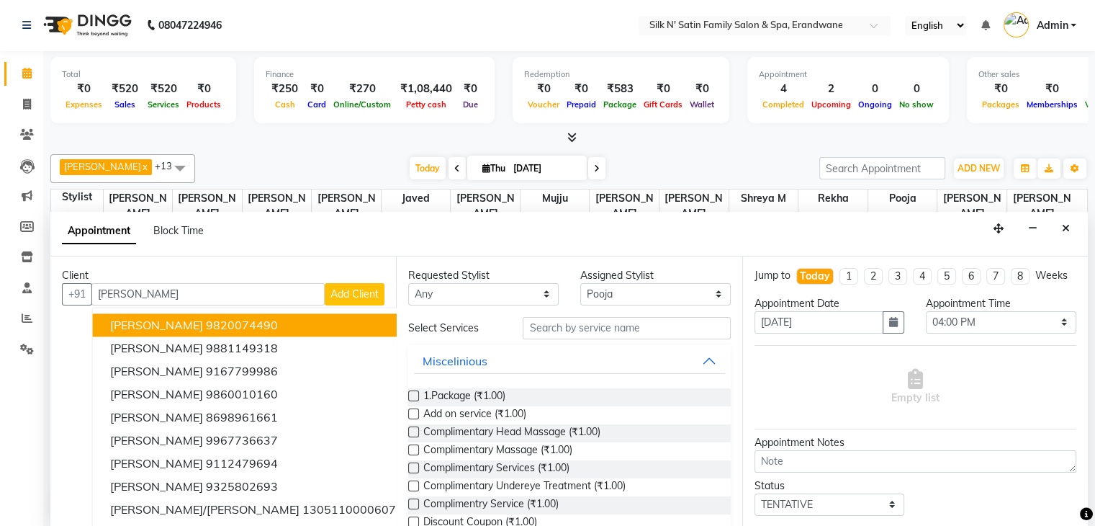
click at [181, 323] on span "Tanuja Muthe" at bounding box center [156, 325] width 93 height 14
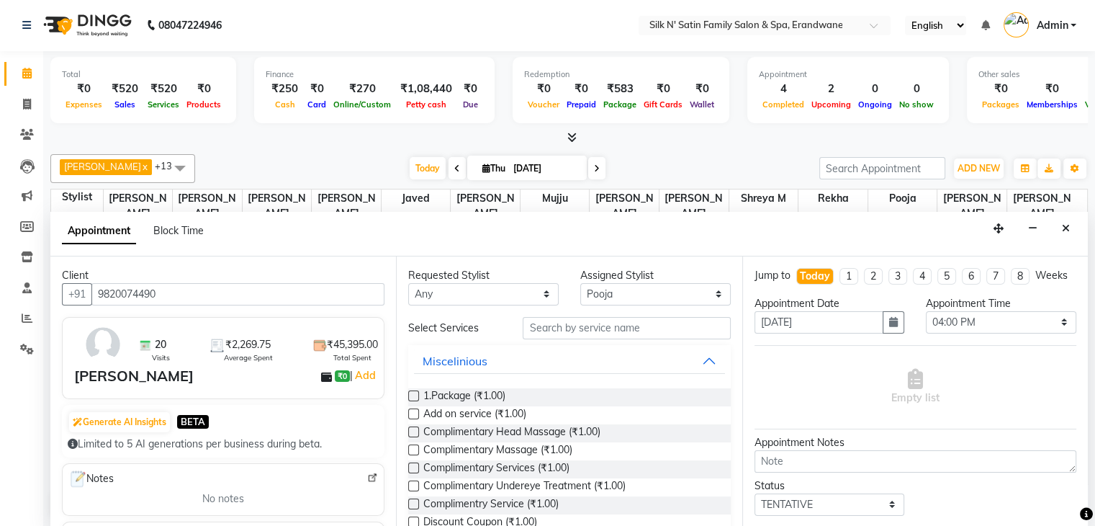
type input "9820074490"
click at [575, 326] on input "text" at bounding box center [626, 328] width 207 height 22
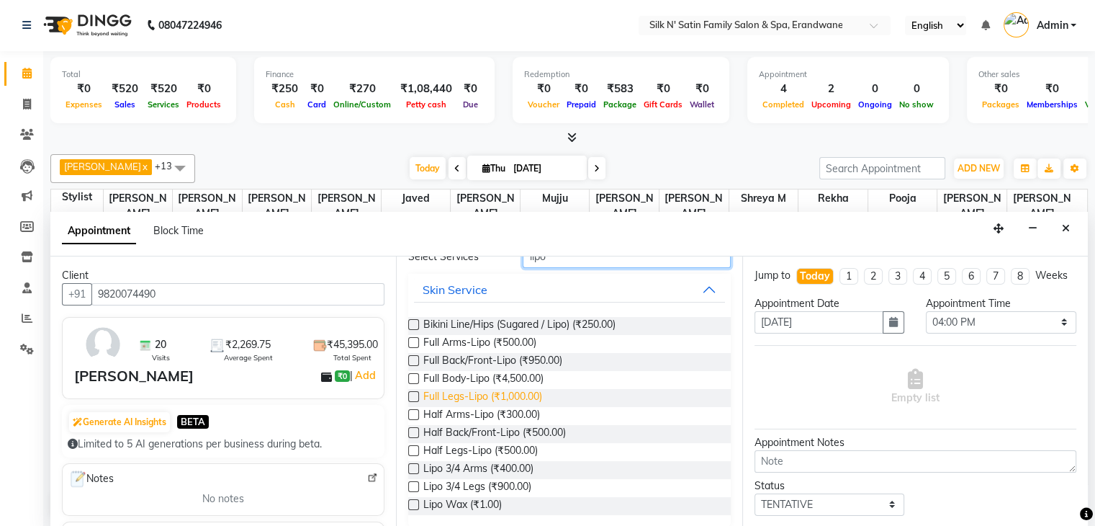
scroll to position [81, 0]
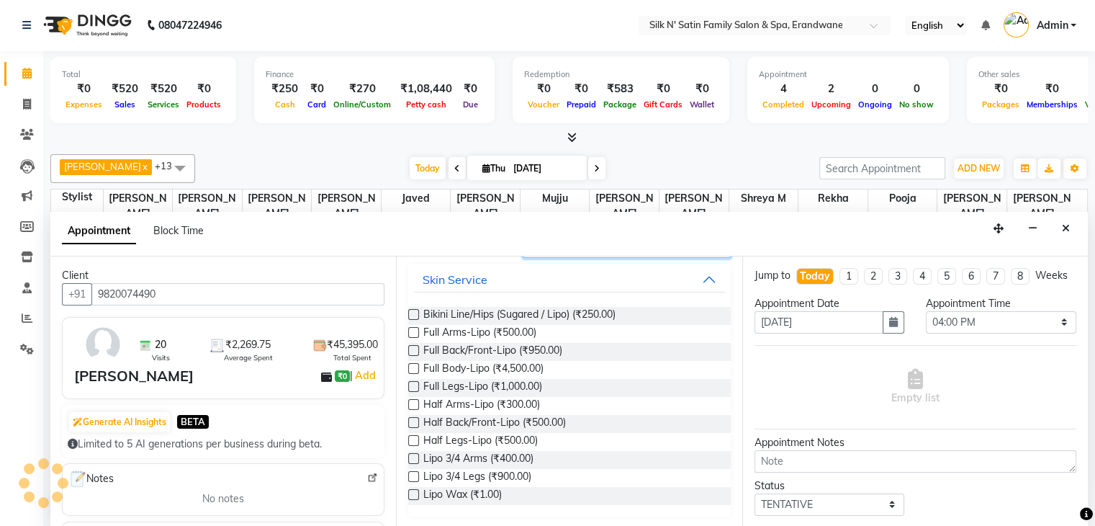
type input "lipo"
click at [414, 491] on label at bounding box center [413, 494] width 11 height 11
click at [414, 491] on input "checkbox" at bounding box center [412, 495] width 9 height 9
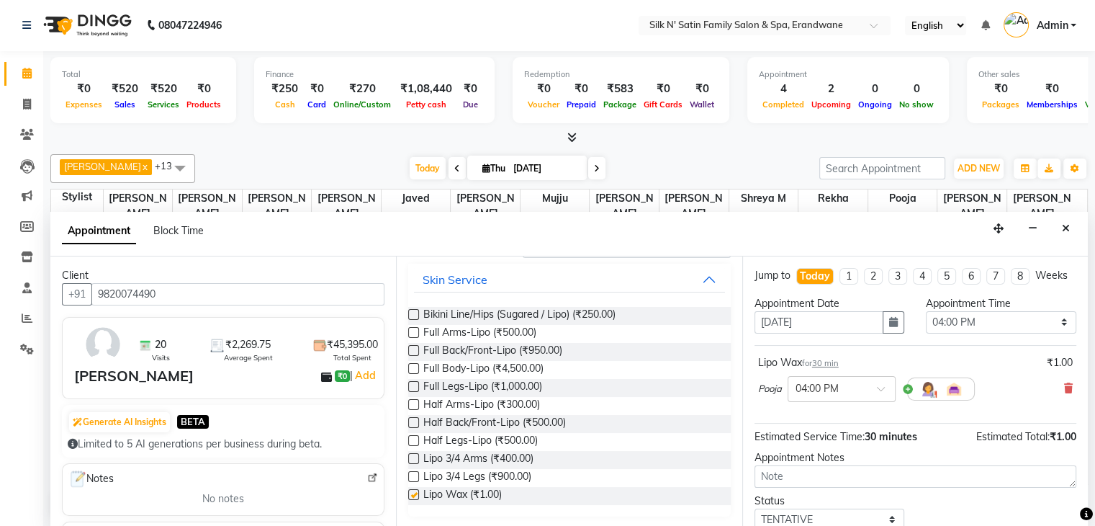
checkbox input "false"
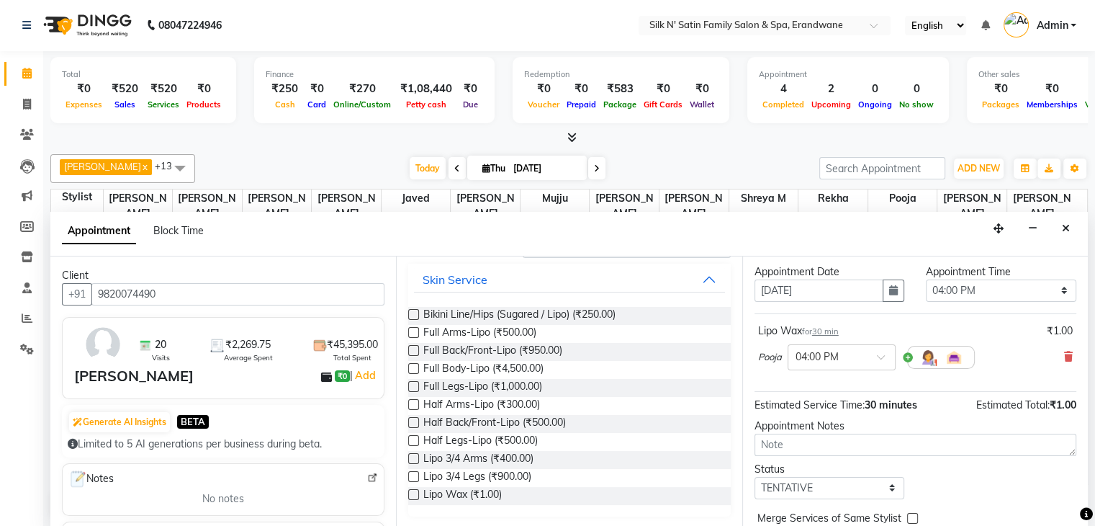
scroll to position [107, 0]
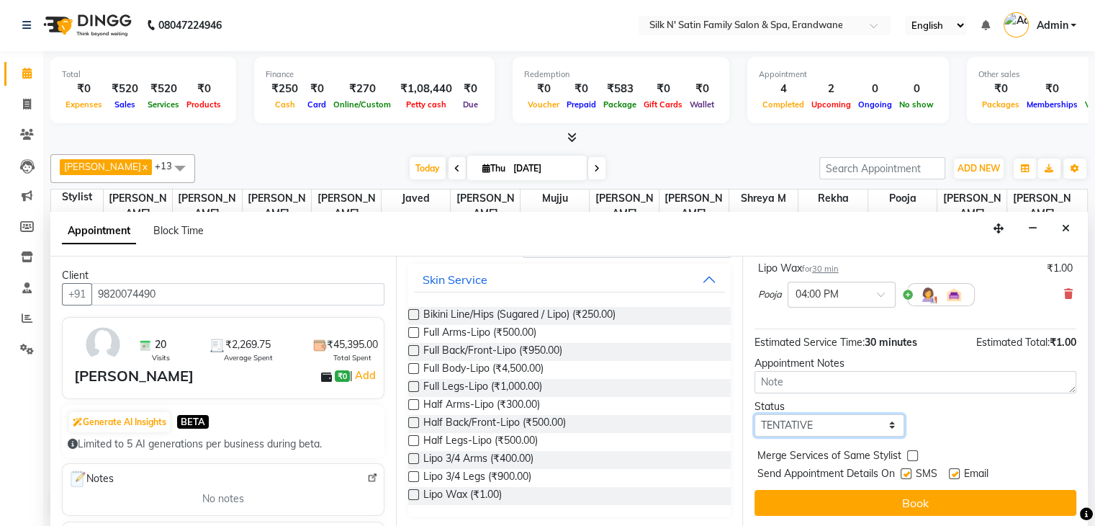
click at [886, 425] on select "Select TENTATIVE CONFIRM CHECK-IN UPCOMING" at bounding box center [830, 425] width 151 height 22
select select "confirm booking"
click at [755, 414] on select "Select TENTATIVE CONFIRM CHECK-IN UPCOMING" at bounding box center [830, 425] width 151 height 22
click at [906, 480] on div at bounding box center [905, 476] width 9 height 15
click at [956, 475] on label at bounding box center [954, 473] width 11 height 11
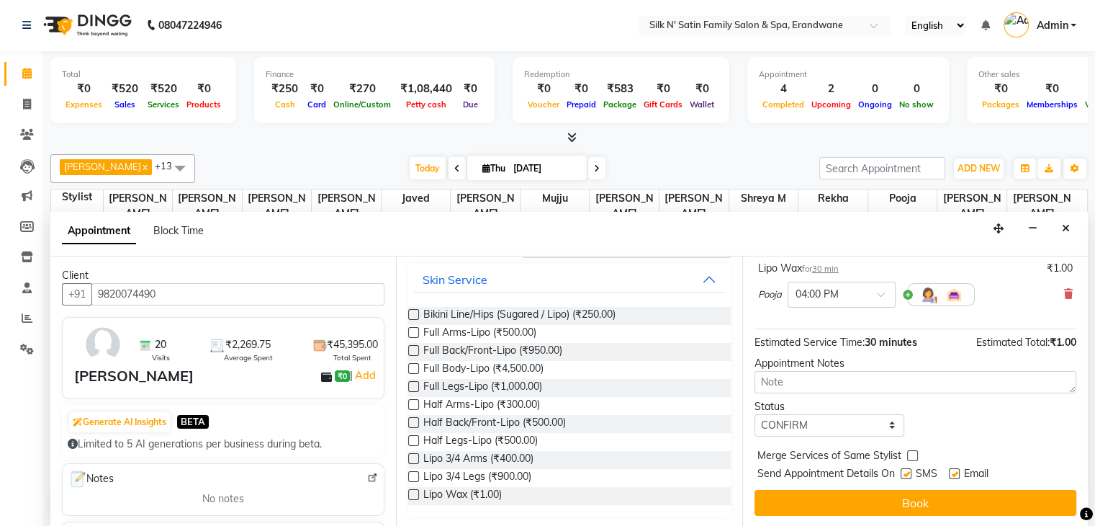
click at [956, 475] on input "checkbox" at bounding box center [953, 474] width 9 height 9
checkbox input "false"
click at [902, 470] on label at bounding box center [906, 473] width 11 height 11
click at [902, 470] on input "checkbox" at bounding box center [905, 474] width 9 height 9
checkbox input "false"
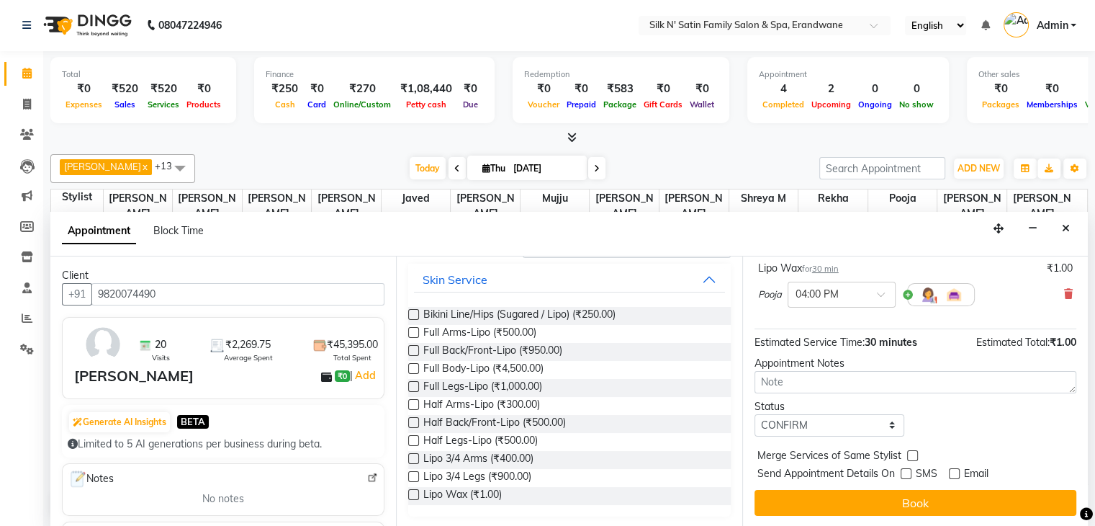
click at [910, 508] on button "Book" at bounding box center [916, 503] width 322 height 26
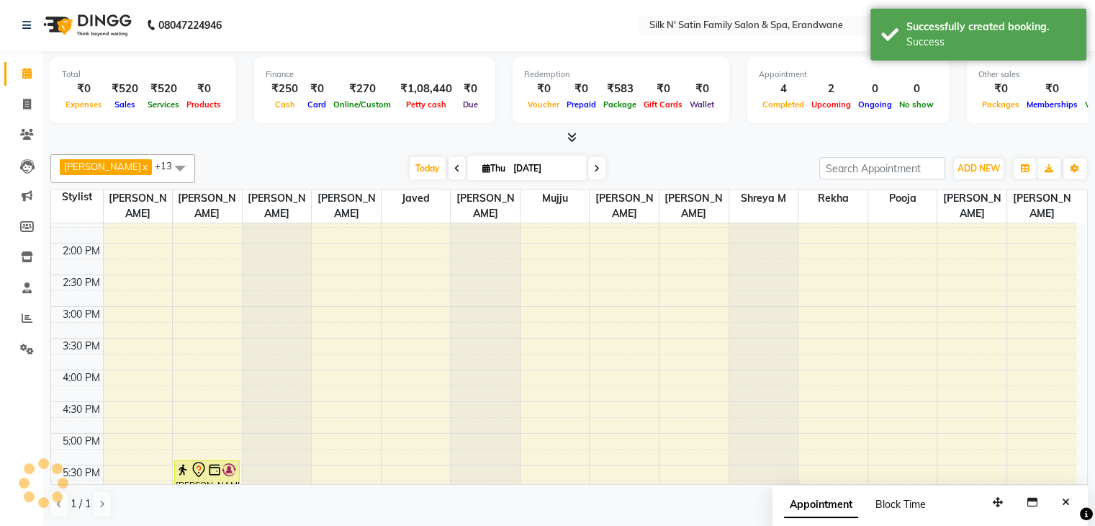
scroll to position [0, 0]
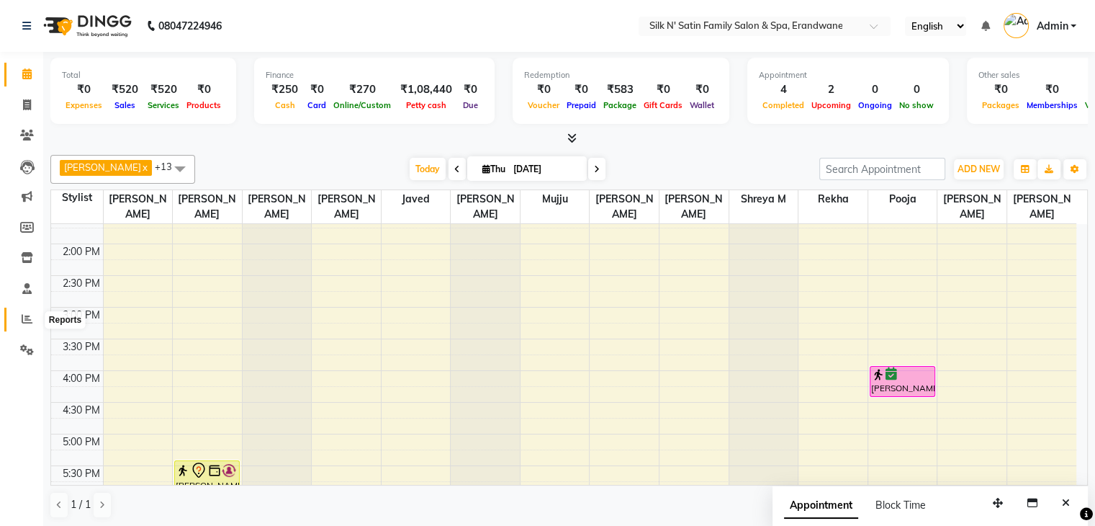
drag, startPoint x: 24, startPoint y: 319, endPoint x: 27, endPoint y: 306, distance: 13.5
click at [26, 318] on icon at bounding box center [27, 318] width 11 height 11
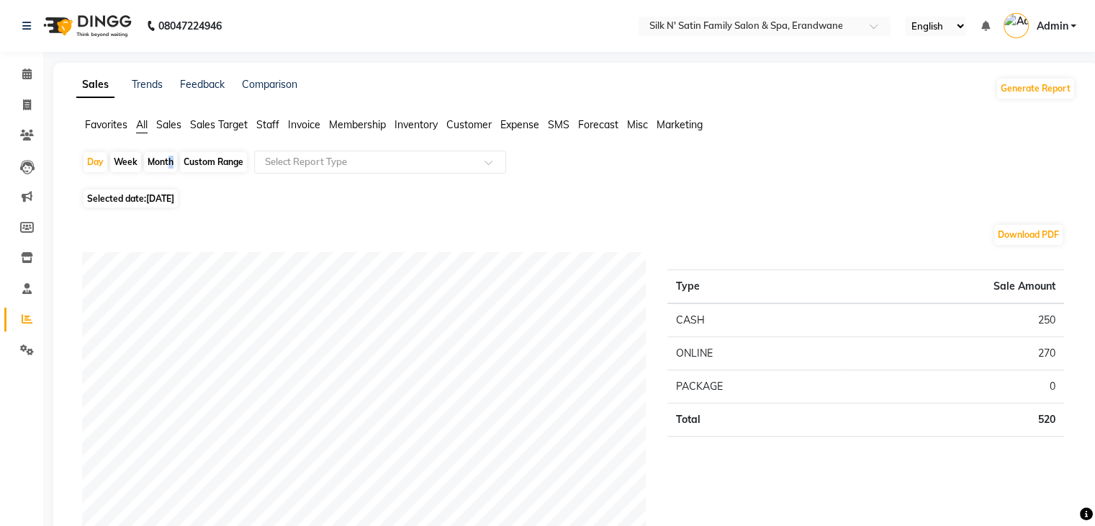
click at [167, 168] on div "Month" at bounding box center [160, 162] width 33 height 20
select select "9"
select select "2025"
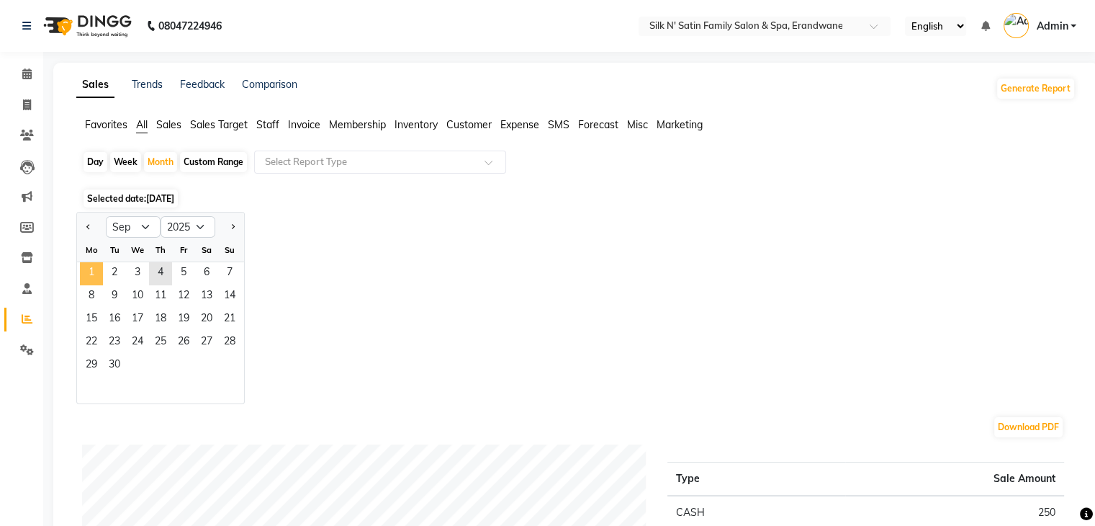
click at [98, 272] on span "1" at bounding box center [91, 273] width 23 height 23
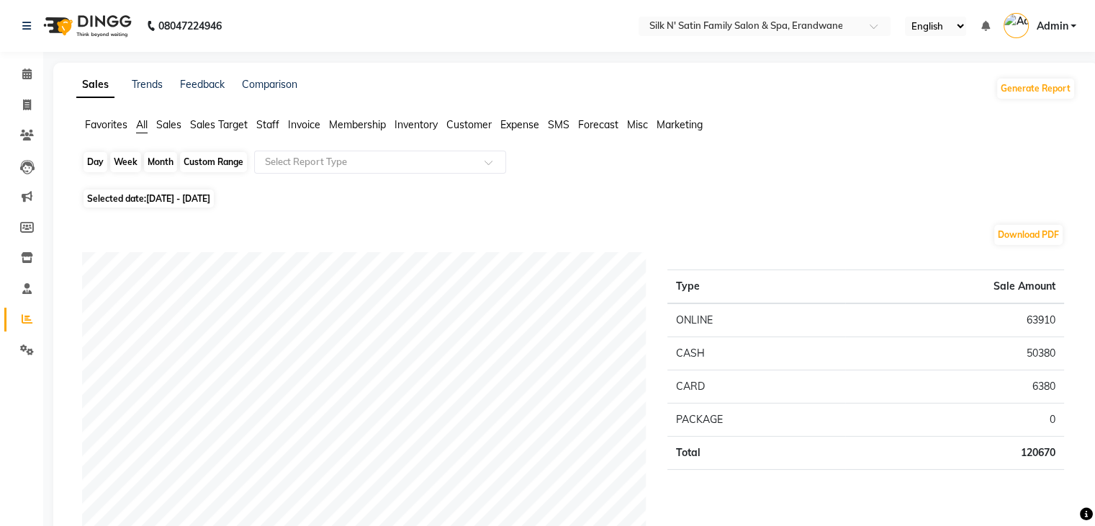
click at [168, 165] on div "Month" at bounding box center [160, 162] width 33 height 20
select select "9"
select select "2025"
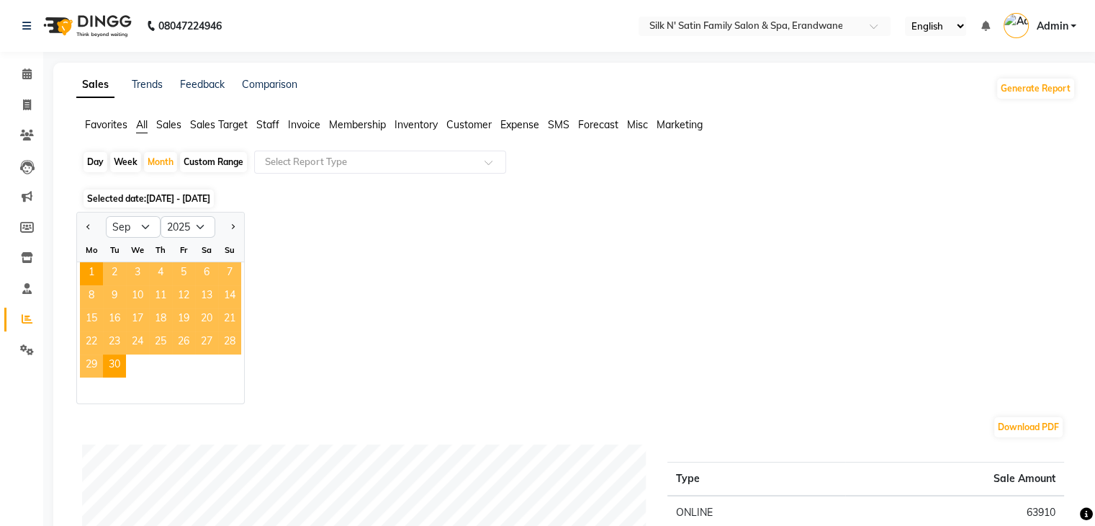
click at [141, 269] on span "3" at bounding box center [137, 273] width 23 height 23
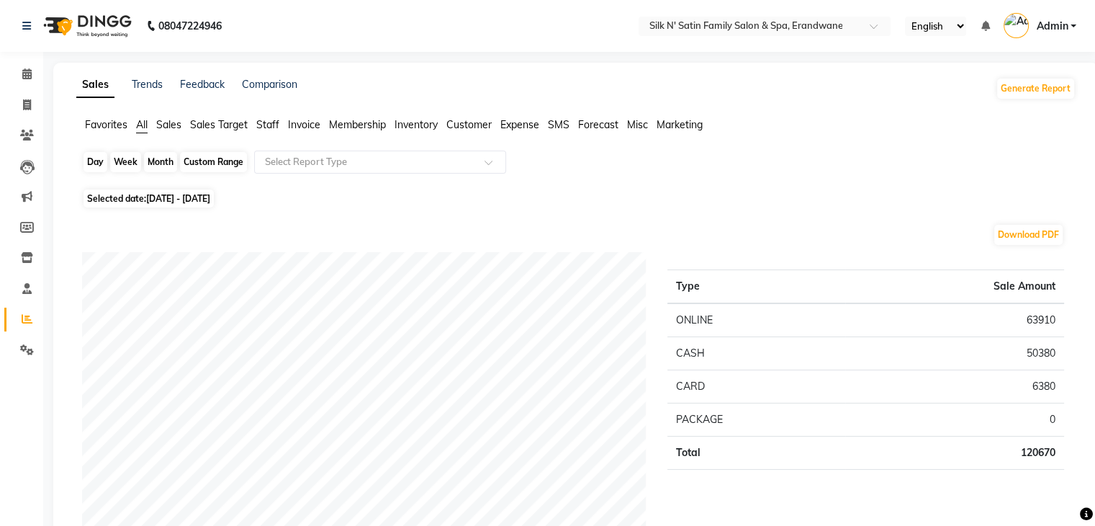
click at [163, 158] on div "Month" at bounding box center [160, 162] width 33 height 20
select select "9"
select select "2025"
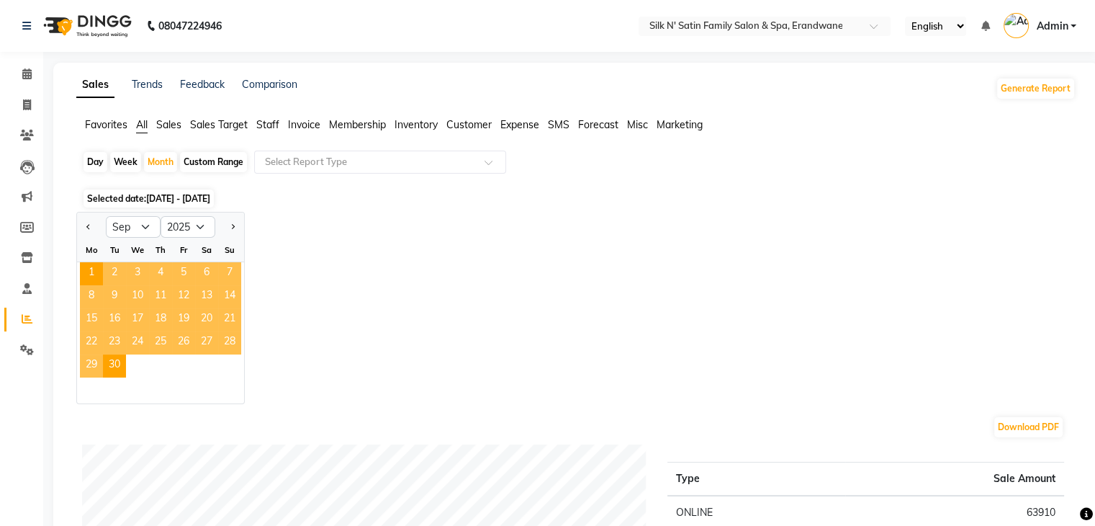
click at [135, 267] on span "3" at bounding box center [137, 273] width 23 height 23
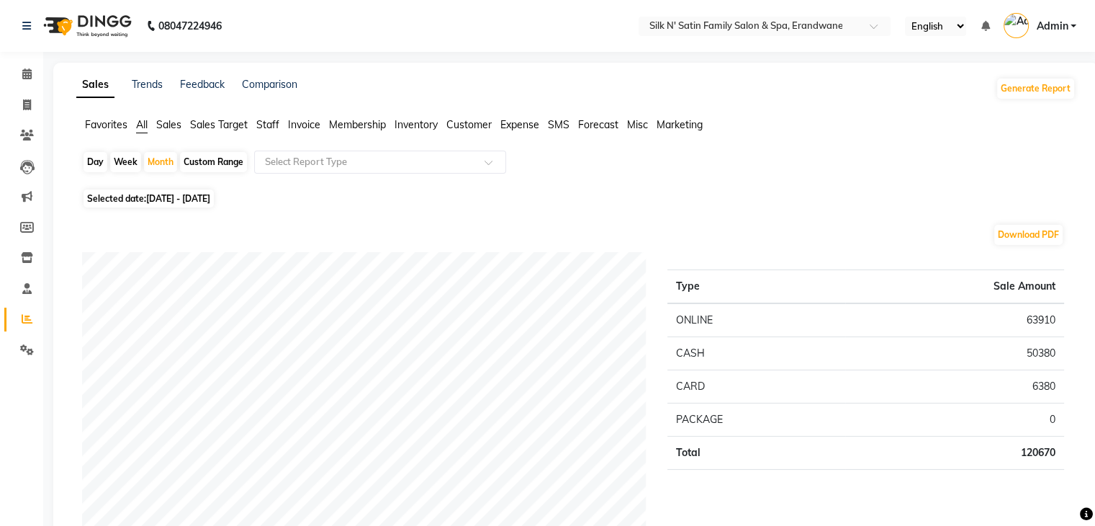
click at [207, 125] on span "Sales Target" at bounding box center [219, 124] width 58 height 13
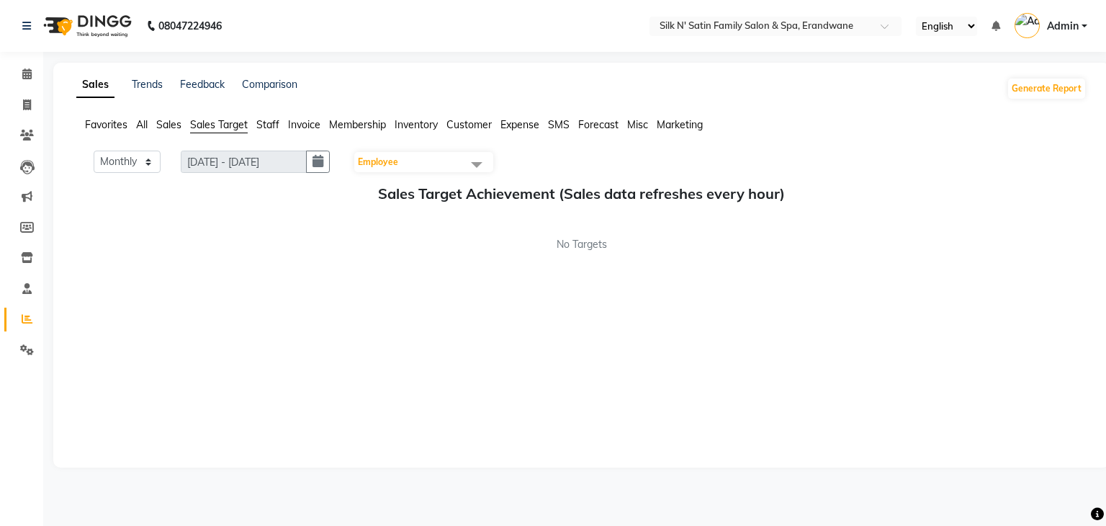
click at [166, 124] on span "Sales" at bounding box center [168, 124] width 25 height 13
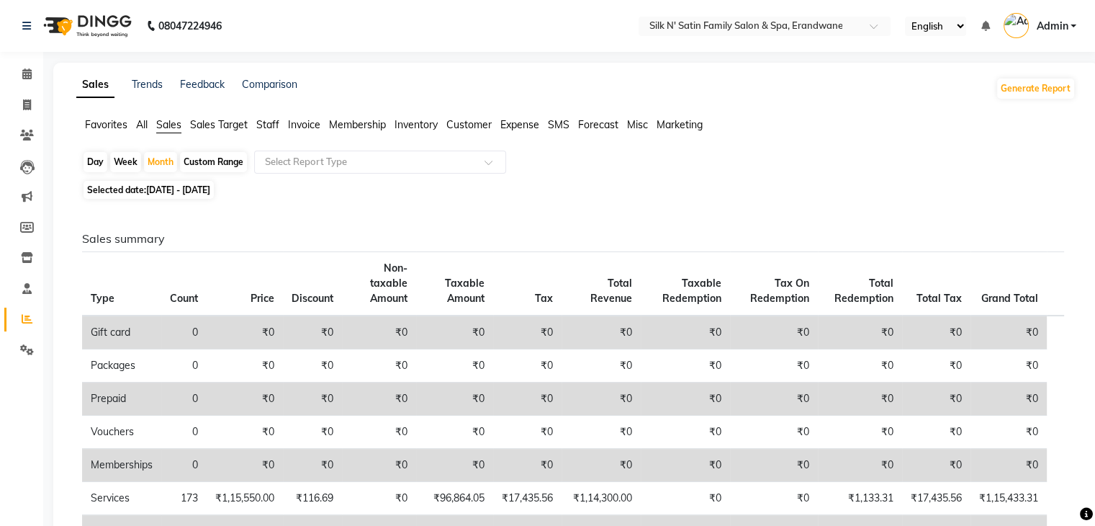
click at [143, 128] on span "All" at bounding box center [142, 124] width 12 height 13
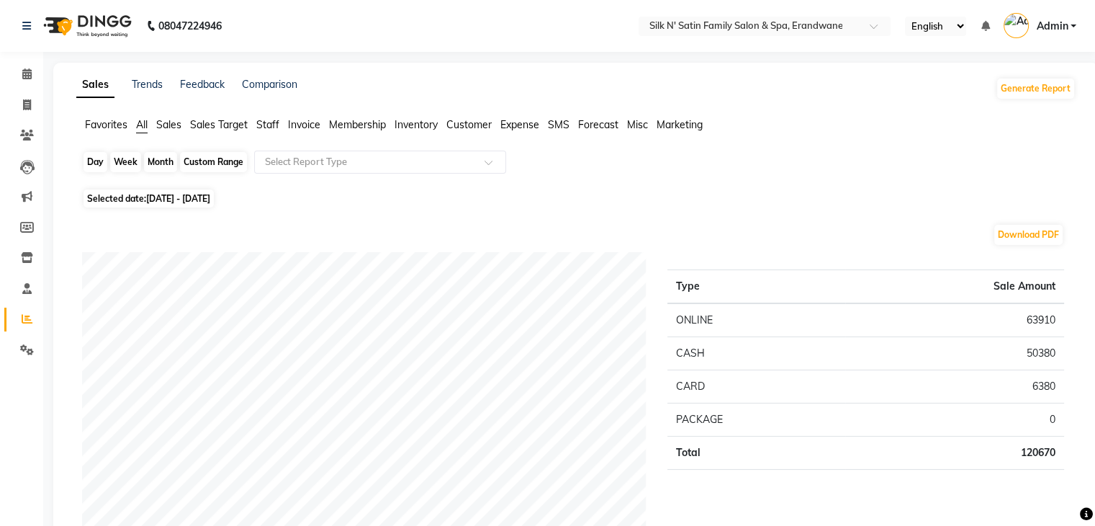
click at [164, 162] on div "Month" at bounding box center [160, 162] width 33 height 20
select select "9"
select select "2025"
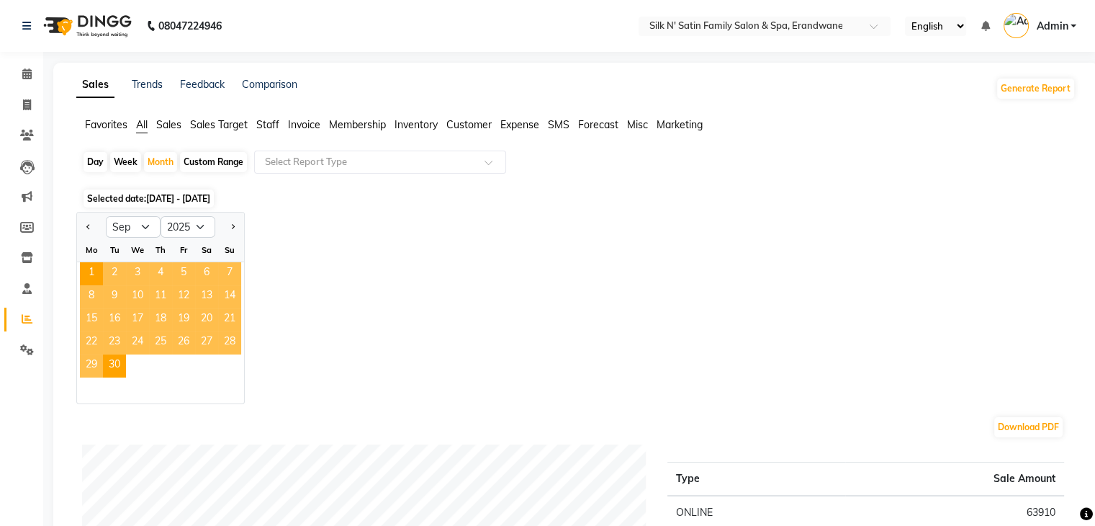
click at [200, 384] on div at bounding box center [160, 390] width 167 height 26
click at [132, 369] on div "29 30" at bounding box center [160, 365] width 167 height 23
drag, startPoint x: 117, startPoint y: 369, endPoint x: 98, endPoint y: 344, distance: 31.4
click at [96, 346] on ngb-datepicker-month "Mo Tu We Th Fr Sa Su 1 2 3 4 5 6 7 8 9 10 11 12 13 14 15 16 17 18 19 20 21 22 2…" at bounding box center [160, 320] width 167 height 165
click at [138, 269] on span "3" at bounding box center [137, 273] width 23 height 23
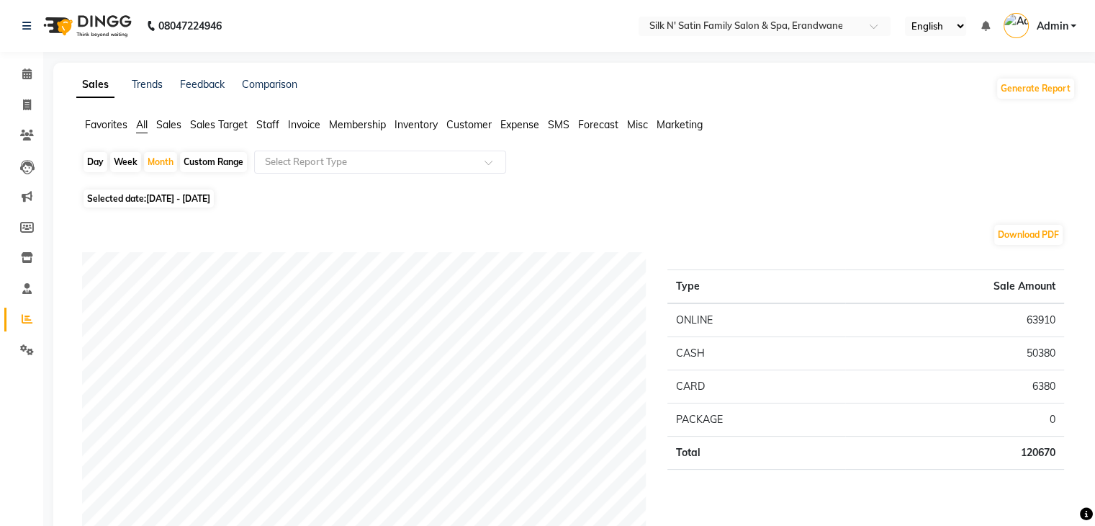
click at [167, 161] on div "Month" at bounding box center [160, 162] width 33 height 20
select select "9"
select select "2025"
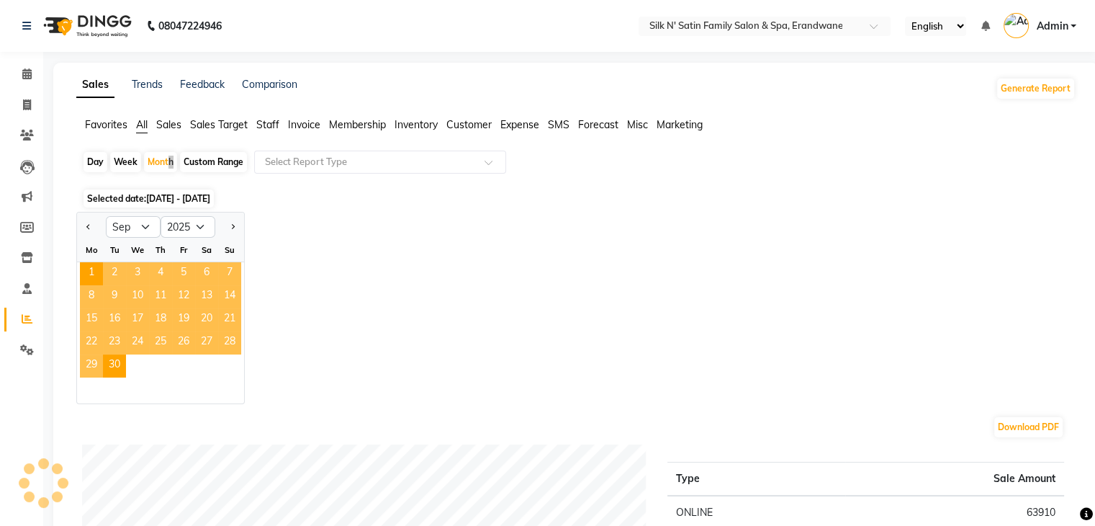
drag, startPoint x: 97, startPoint y: 269, endPoint x: 143, endPoint y: 275, distance: 45.8
click at [143, 275] on div "1 2 3 4 5 6 7" at bounding box center [160, 273] width 167 height 23
click at [139, 275] on span "3" at bounding box center [137, 273] width 23 height 23
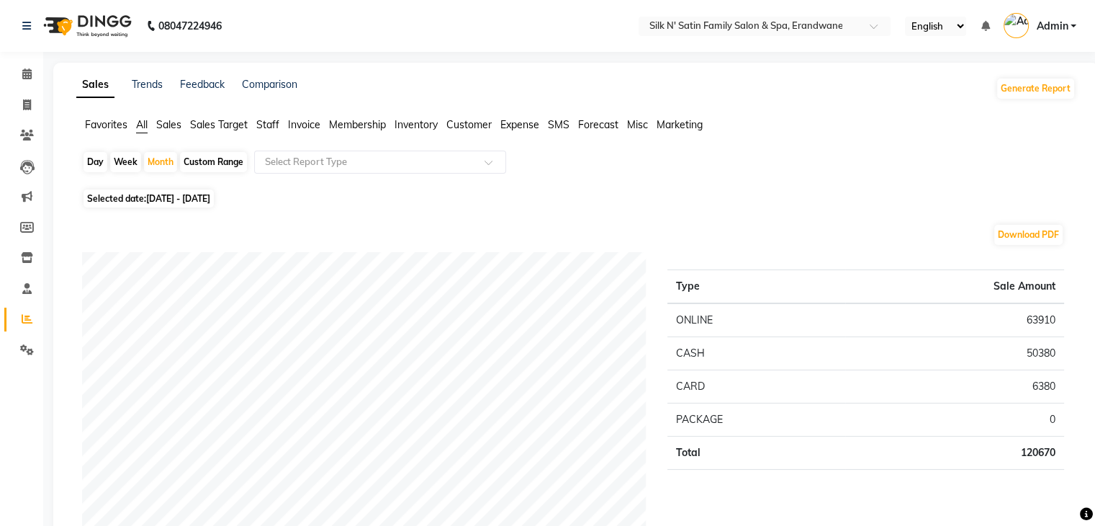
click at [143, 126] on span "All" at bounding box center [142, 124] width 12 height 13
click at [98, 163] on div "Day" at bounding box center [96, 162] width 24 height 20
select select "9"
select select "2025"
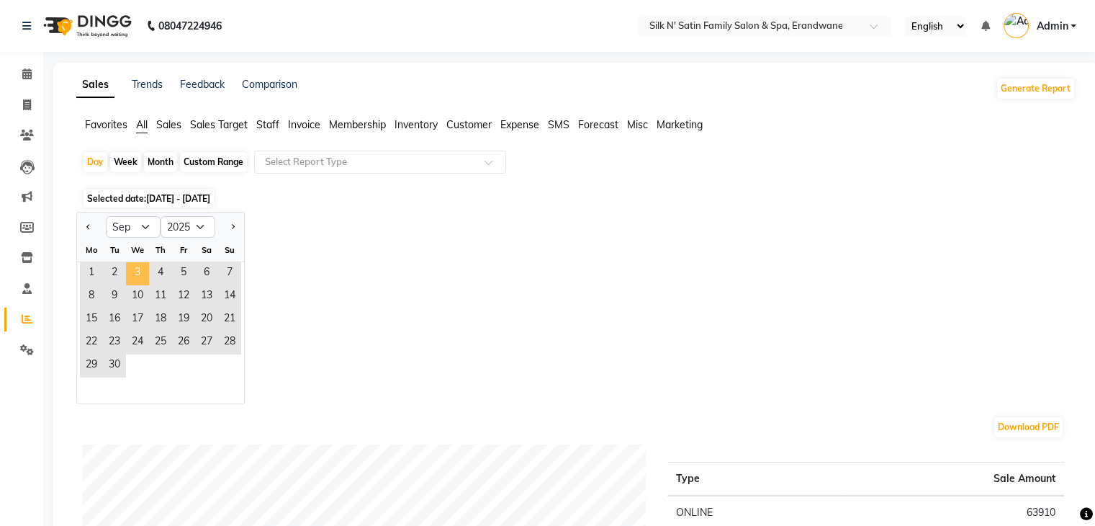
click at [137, 271] on span "3" at bounding box center [137, 273] width 23 height 23
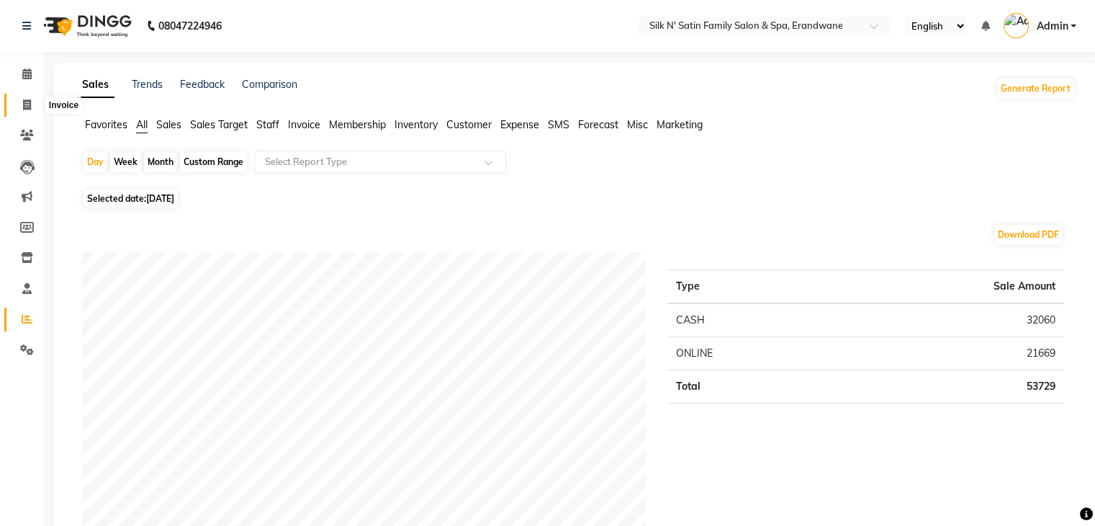
click at [23, 104] on icon at bounding box center [27, 104] width 8 height 11
select select "service"
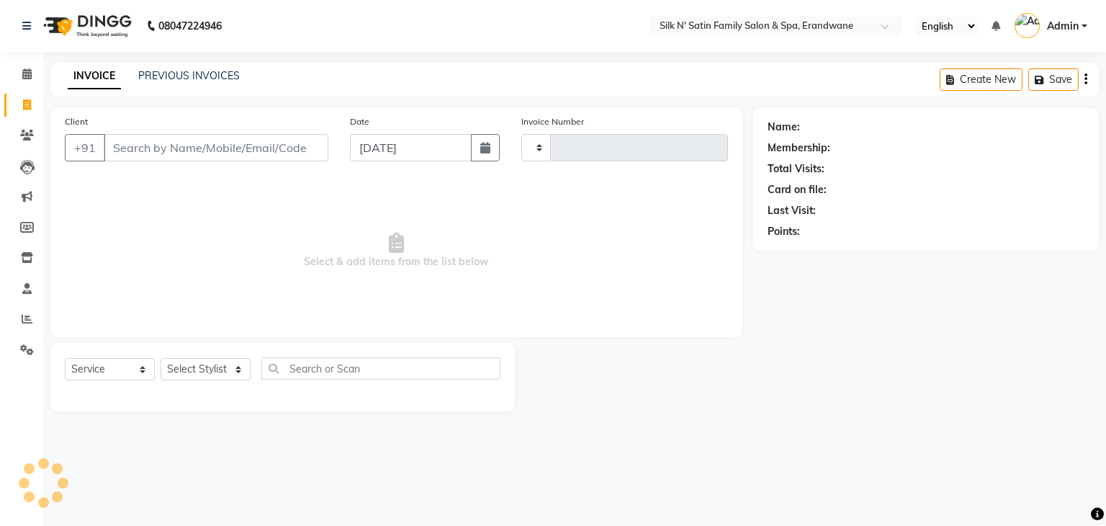
type input "4428"
select select "6931"
click at [30, 72] on icon at bounding box center [26, 73] width 9 height 11
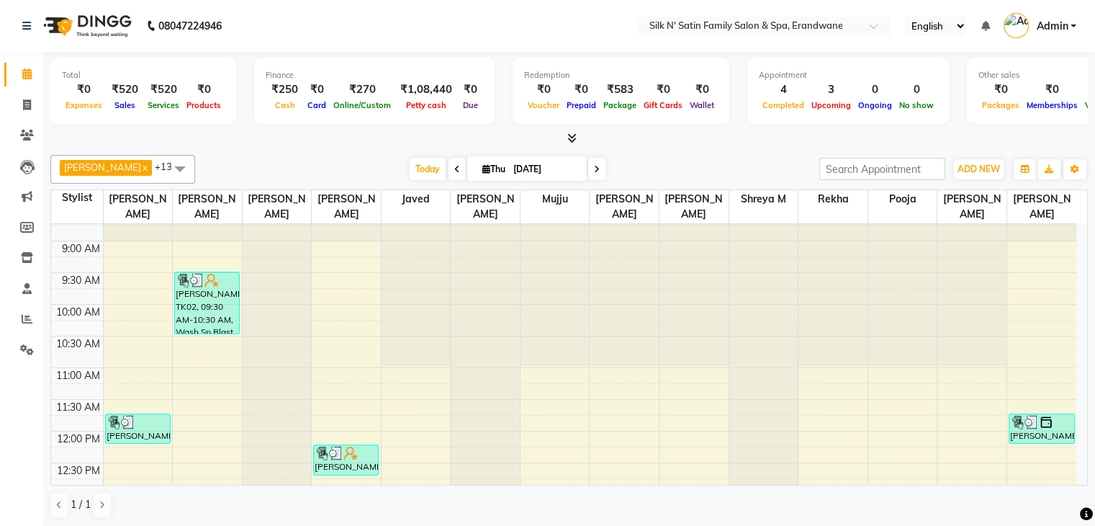
scroll to position [288, 0]
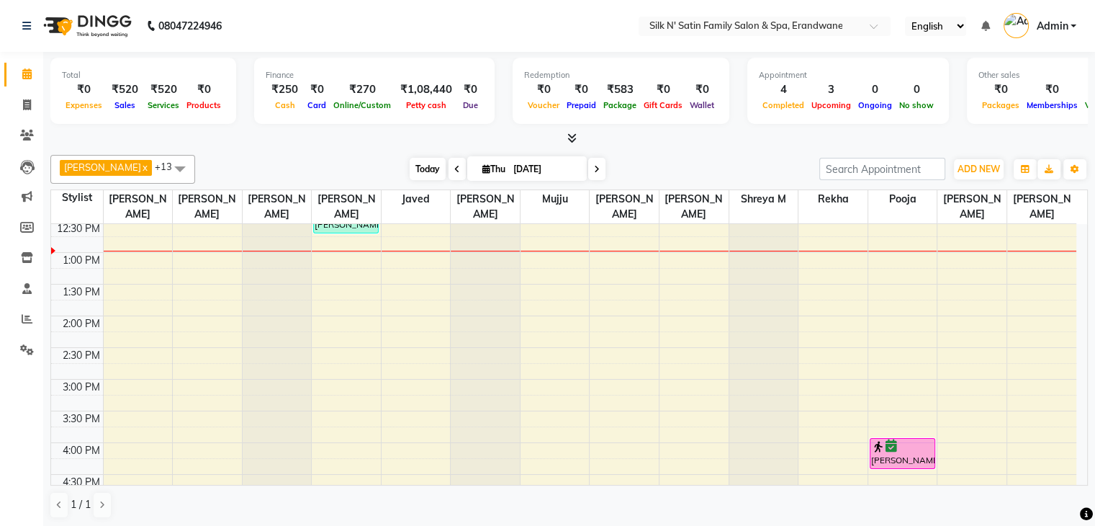
click at [425, 167] on span "Today" at bounding box center [428, 169] width 36 height 22
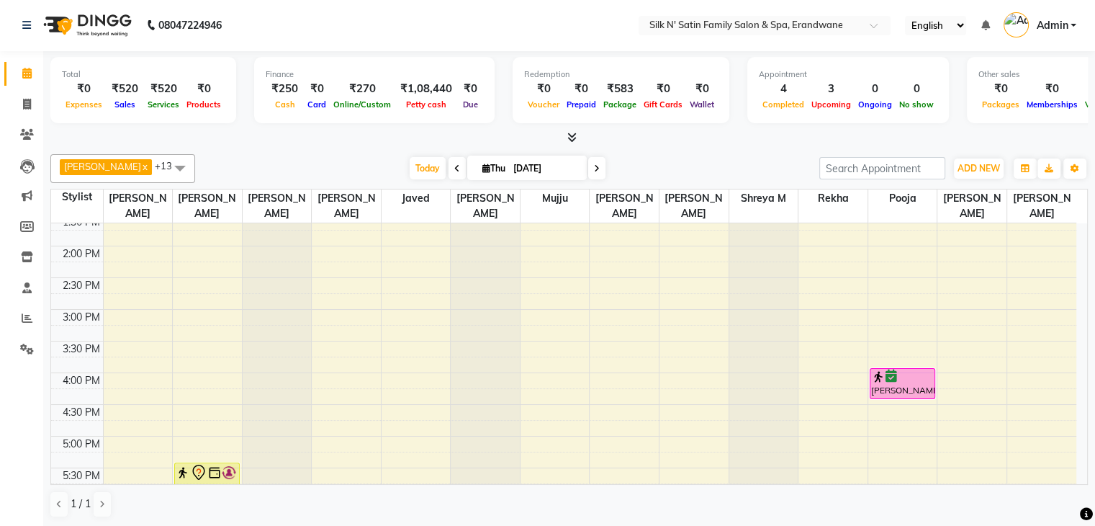
scroll to position [360, 0]
click at [32, 320] on icon at bounding box center [27, 318] width 11 height 11
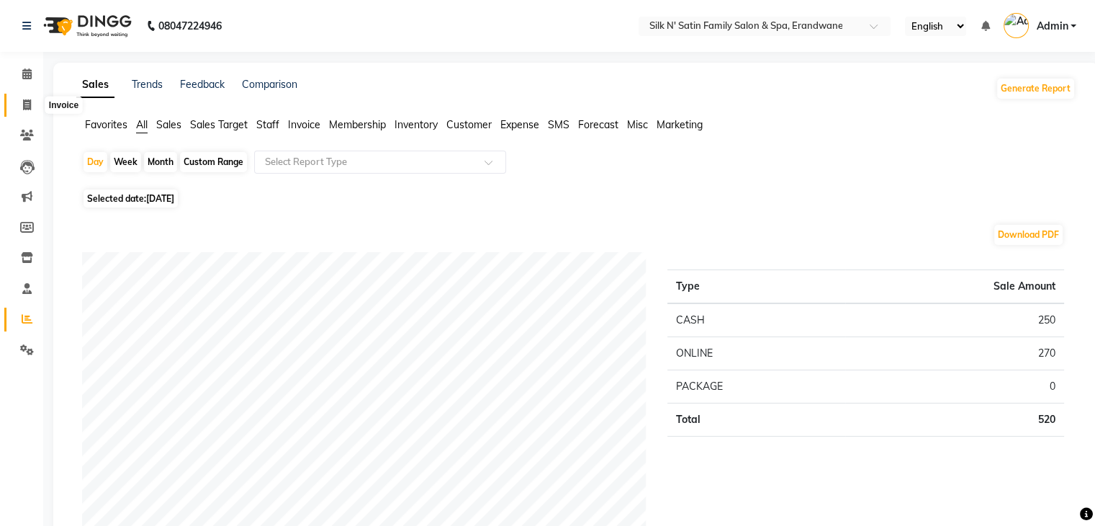
click at [22, 103] on span at bounding box center [26, 105] width 25 height 17
select select "service"
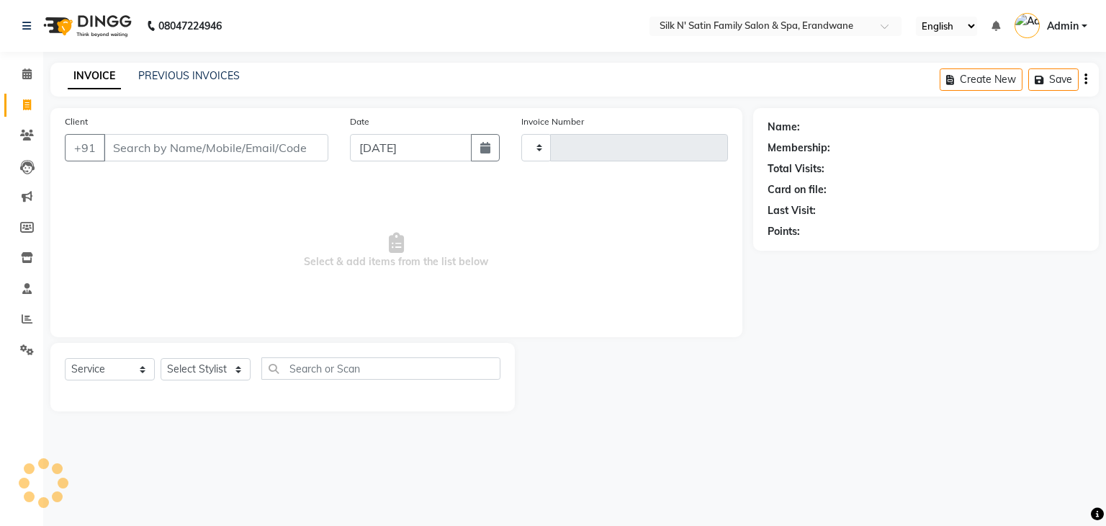
type input "4428"
select select "6931"
click at [126, 150] on input "Client" at bounding box center [216, 147] width 225 height 27
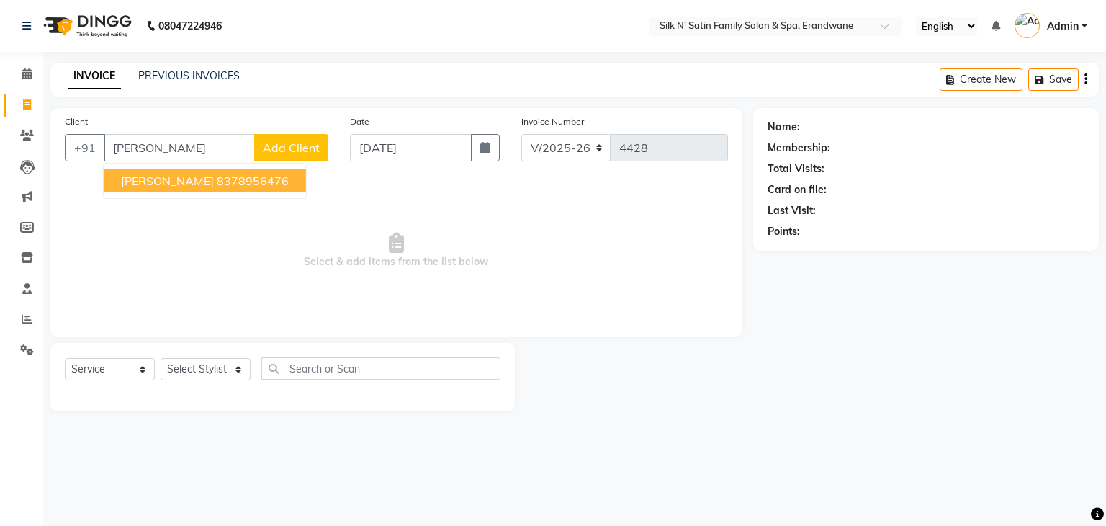
click at [223, 185] on ngb-highlight "8378956476" at bounding box center [253, 181] width 72 height 14
type input "8378956476"
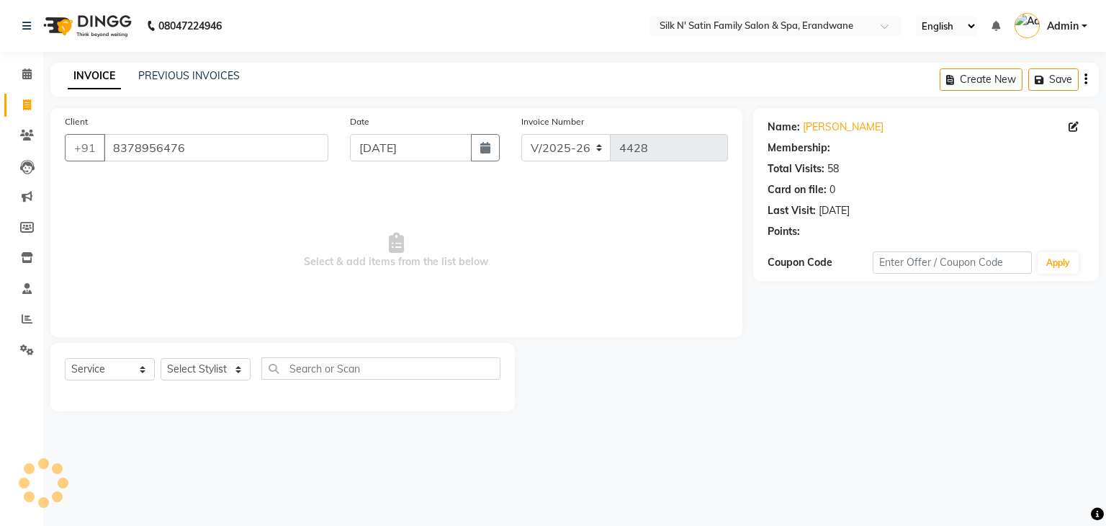
select select "1: Object"
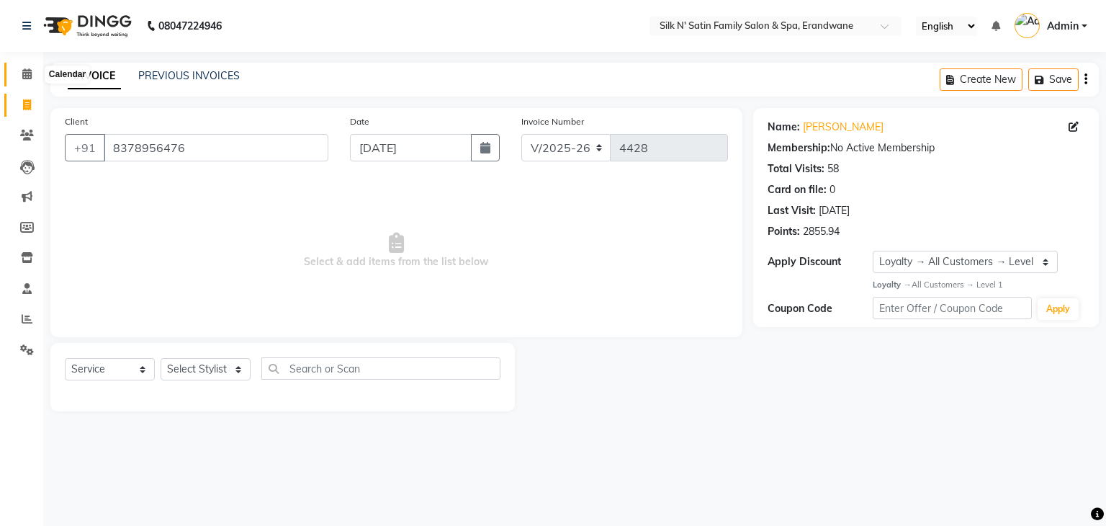
click at [22, 67] on span at bounding box center [26, 74] width 25 height 17
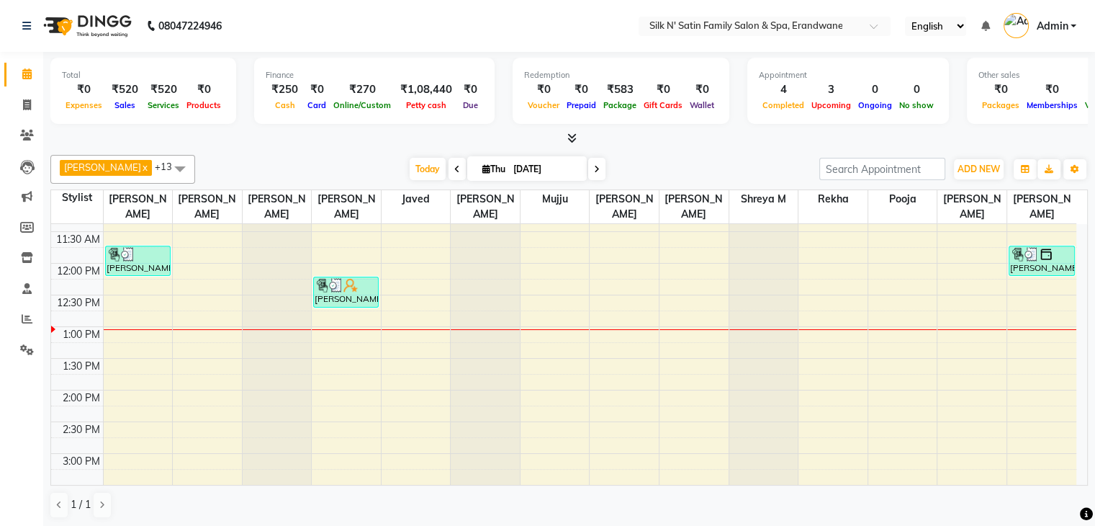
scroll to position [216, 0]
click at [415, 346] on div "8:00 AM 8:30 AM 9:00 AM 9:30 AM 10:00 AM 10:30 AM 11:00 AM 11:30 AM 12:00 PM 12…" at bounding box center [563, 419] width 1025 height 823
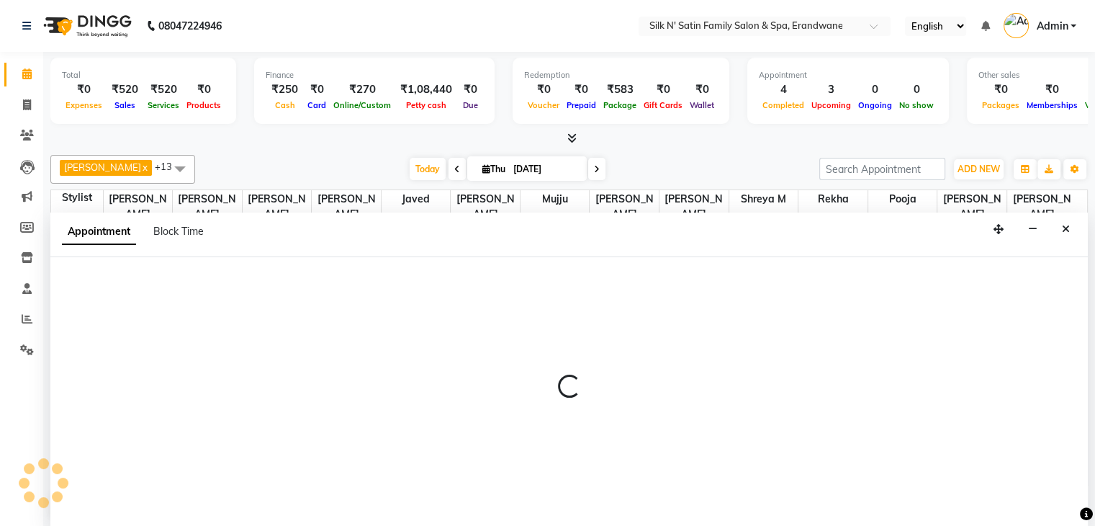
scroll to position [1, 0]
select select "68302"
select select "795"
select select "tentative"
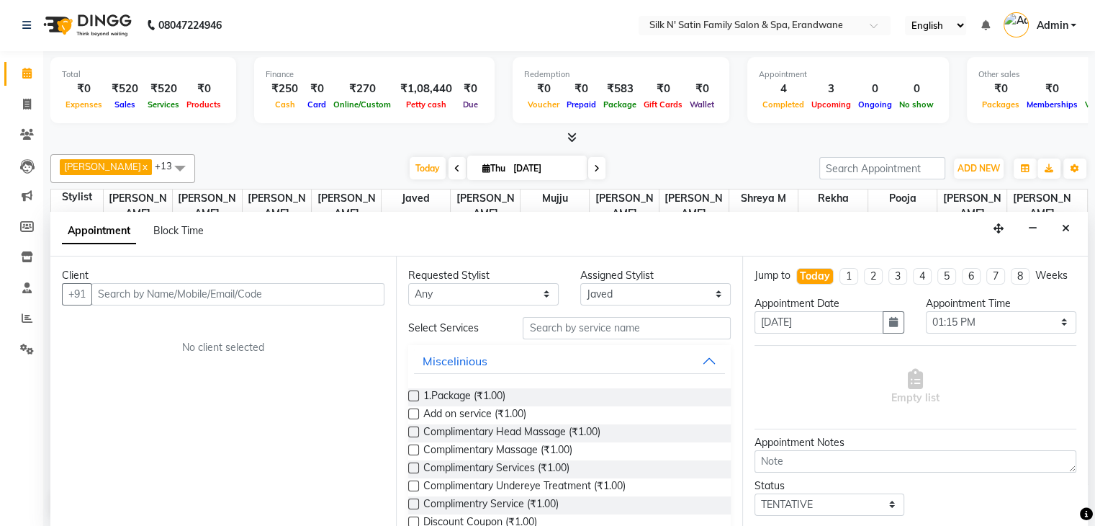
click at [292, 300] on input "text" at bounding box center [237, 294] width 293 height 22
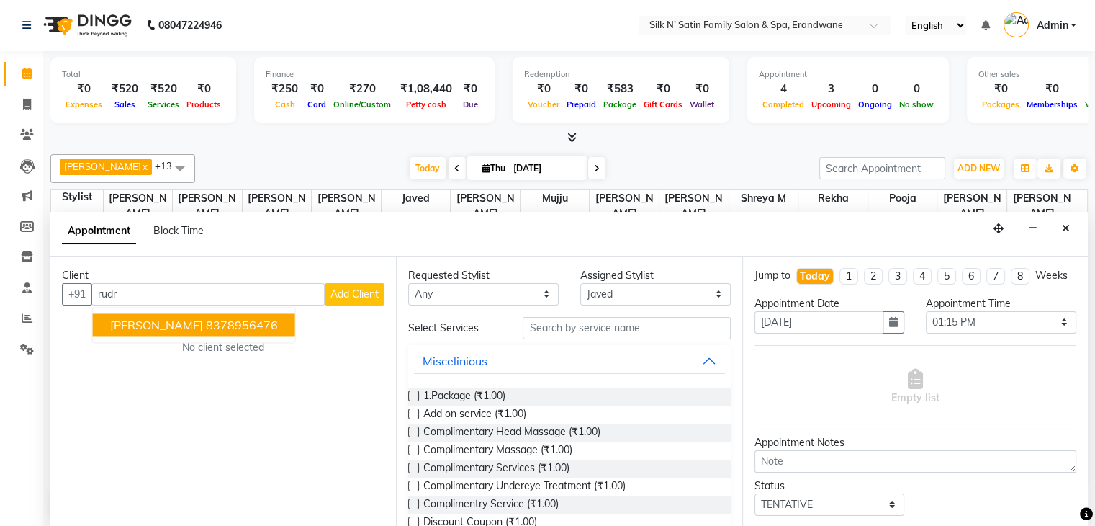
click at [251, 326] on ngb-highlight "8378956476" at bounding box center [242, 325] width 72 height 14
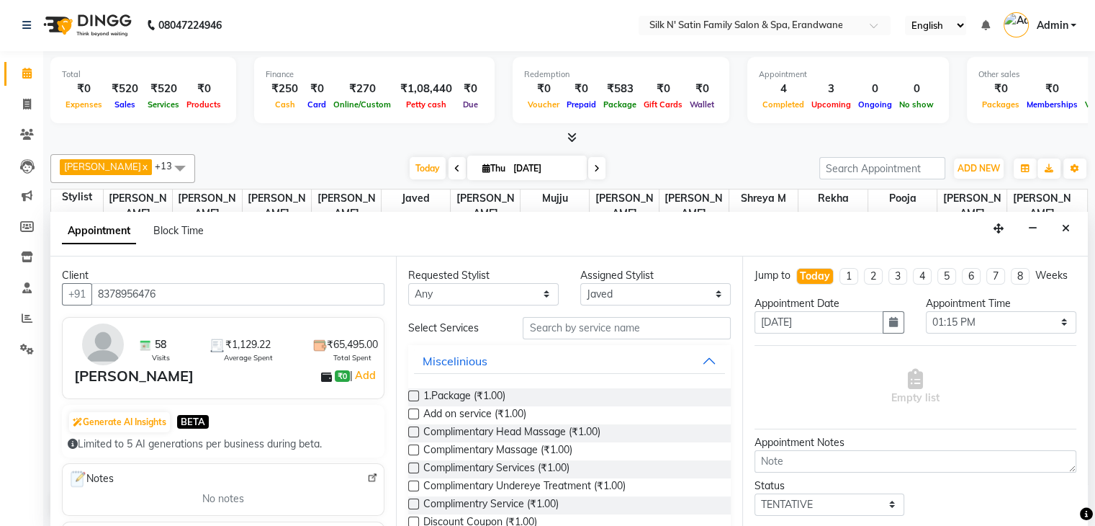
type input "8378956476"
click at [569, 326] on input "text" at bounding box center [626, 328] width 207 height 22
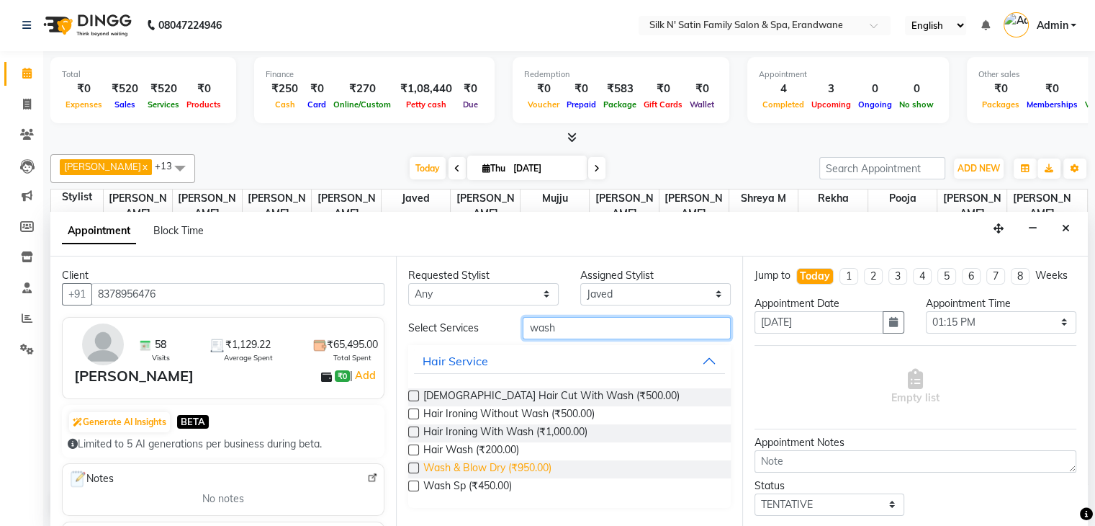
type input "wash"
click at [484, 467] on span "Wash & Blow Dry (₹950.00)" at bounding box center [487, 469] width 128 height 18
checkbox input "false"
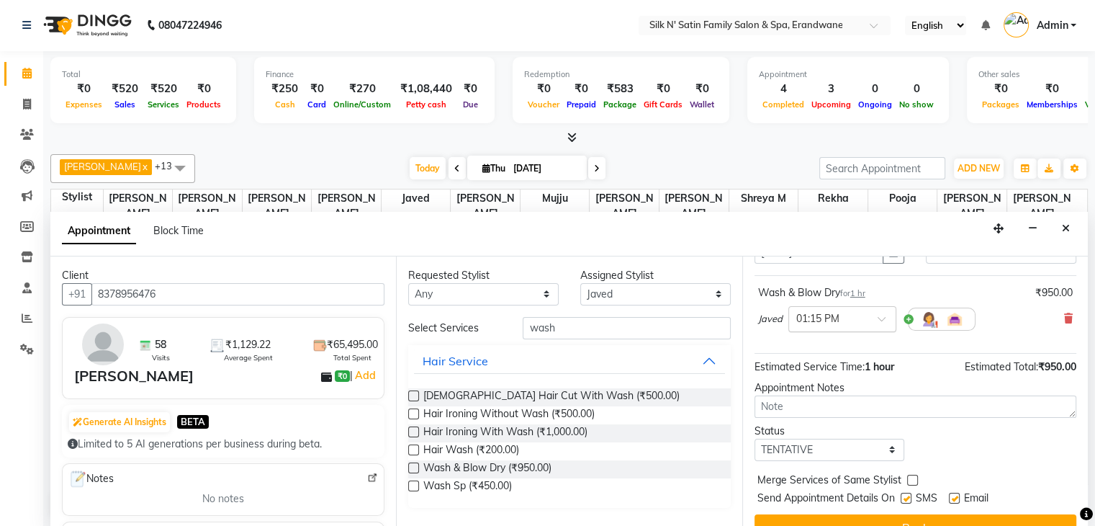
scroll to position [72, 0]
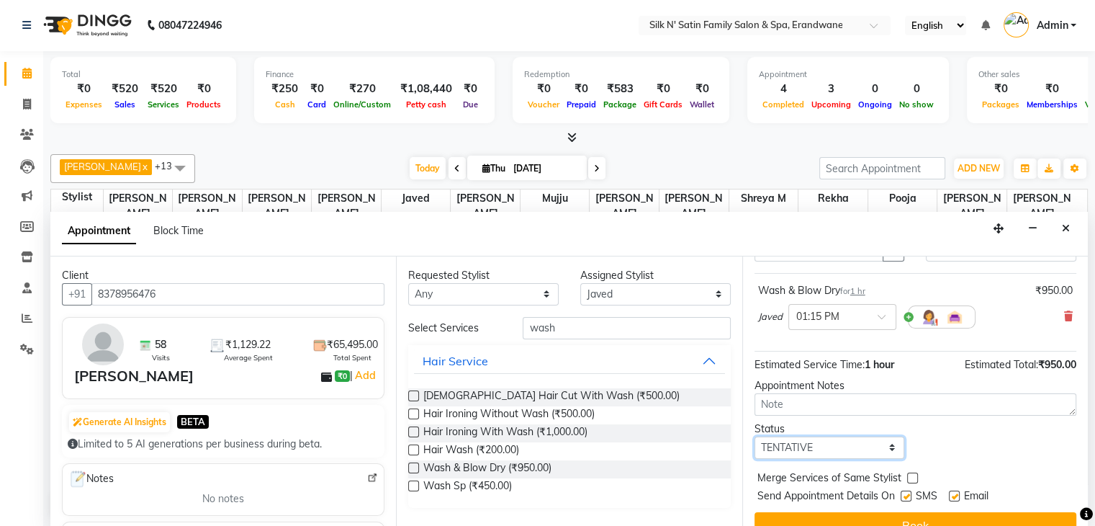
click at [884, 458] on select "Select TENTATIVE CONFIRM CHECK-IN UPCOMING" at bounding box center [830, 447] width 151 height 22
click at [953, 450] on div "Status Select TENTATIVE CONFIRM CHECK-IN UPCOMING" at bounding box center [916, 439] width 344 height 37
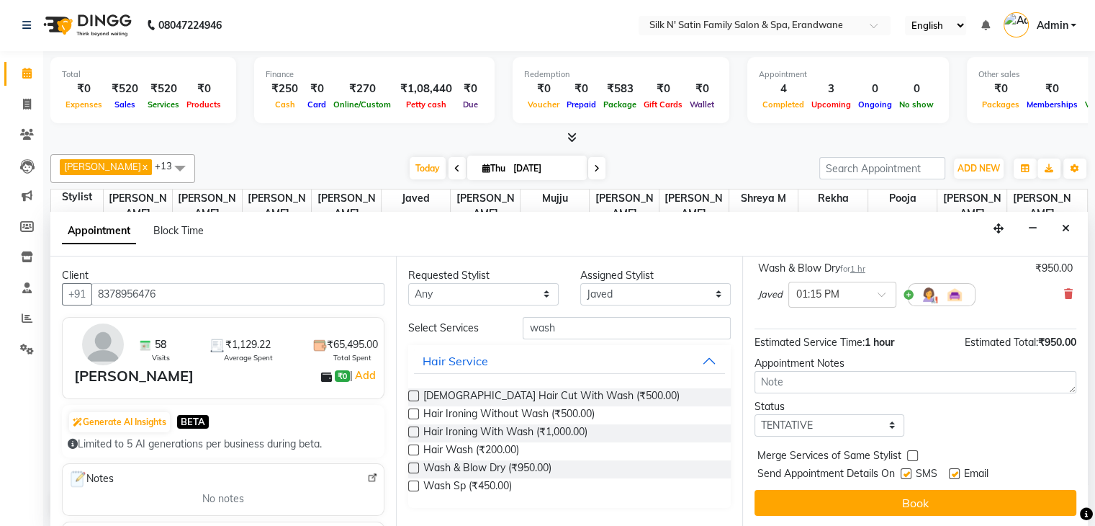
scroll to position [107, 0]
click at [907, 472] on label at bounding box center [906, 473] width 11 height 11
click at [907, 472] on input "checkbox" at bounding box center [905, 474] width 9 height 9
checkbox input "false"
click at [955, 476] on label at bounding box center [954, 473] width 11 height 11
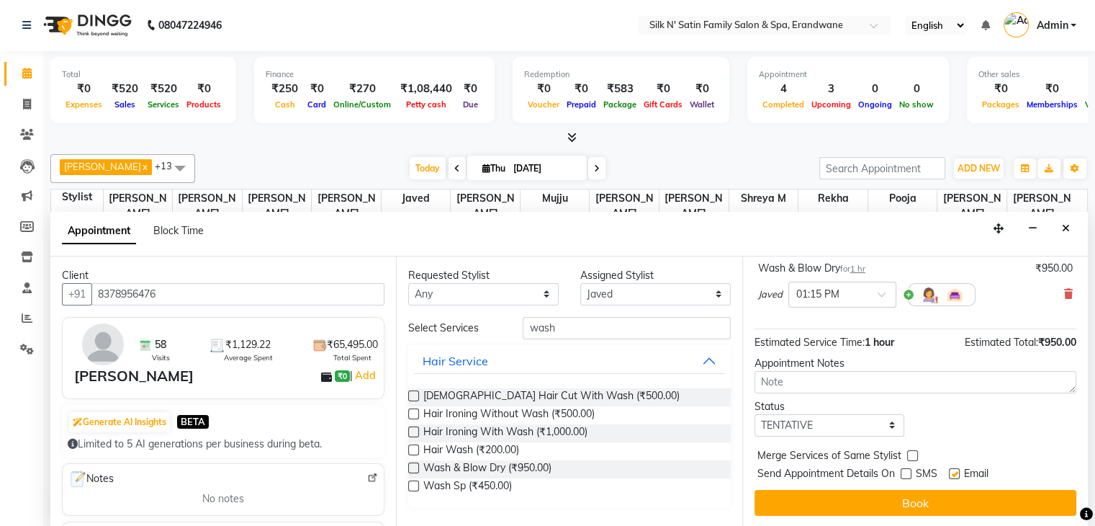
click at [955, 476] on input "checkbox" at bounding box center [953, 474] width 9 height 9
checkbox input "false"
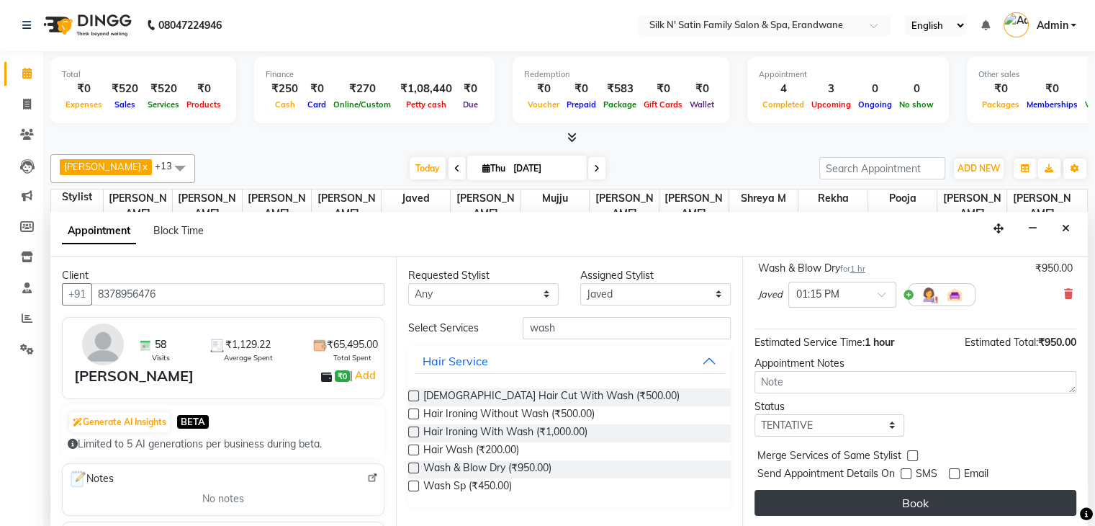
click at [950, 503] on button "Book" at bounding box center [916, 503] width 322 height 26
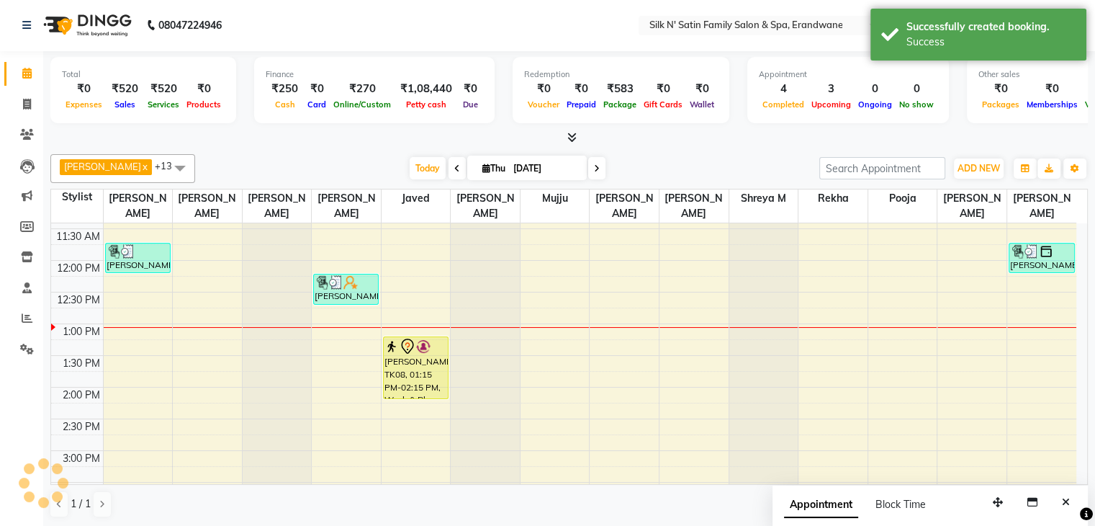
scroll to position [0, 0]
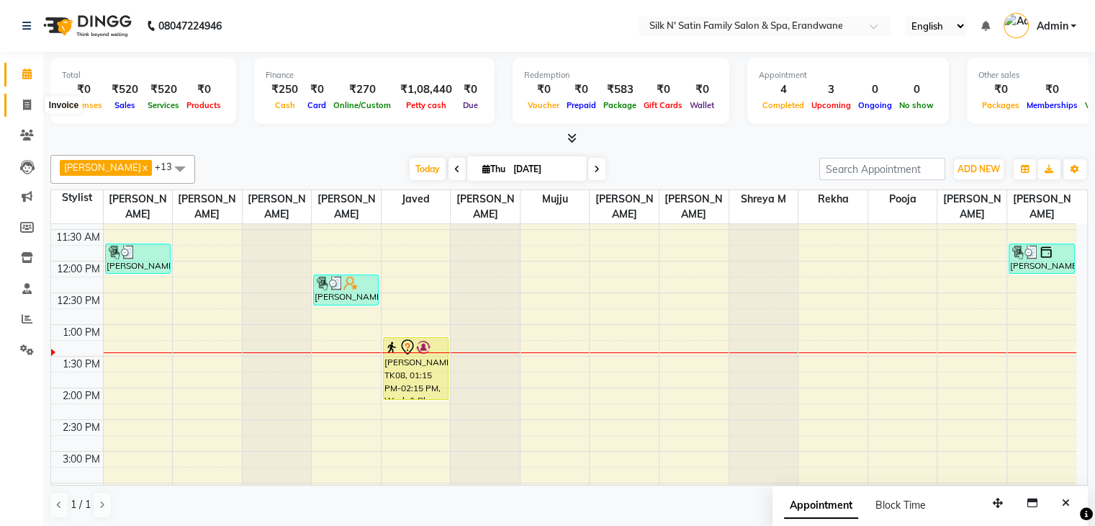
click at [24, 99] on icon at bounding box center [27, 104] width 8 height 11
select select "service"
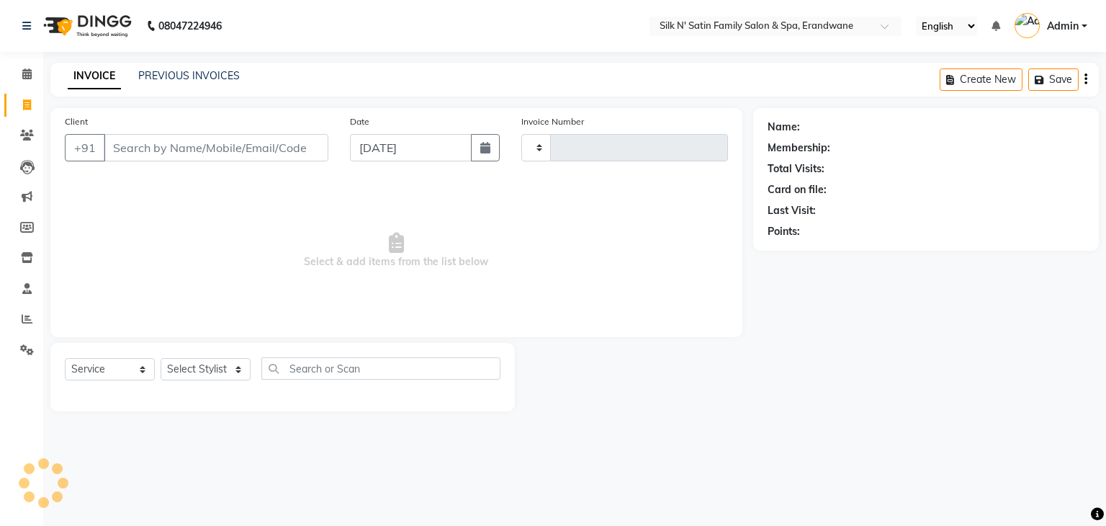
type input "4428"
select select "6931"
click at [179, 156] on input "Client" at bounding box center [216, 147] width 225 height 27
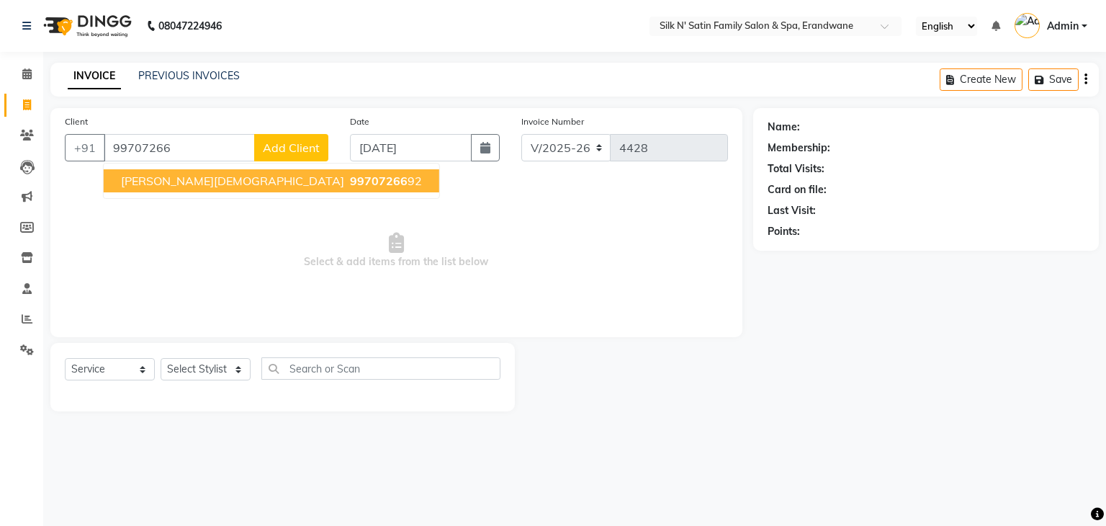
click at [350, 184] on span "99707266" at bounding box center [379, 181] width 58 height 14
type input "9970726692"
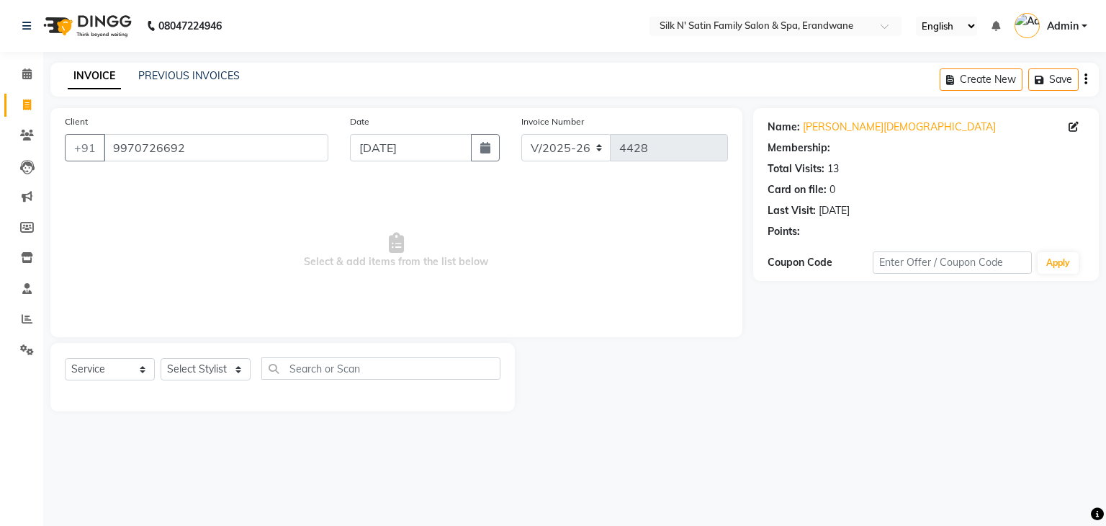
select select "1: Object"
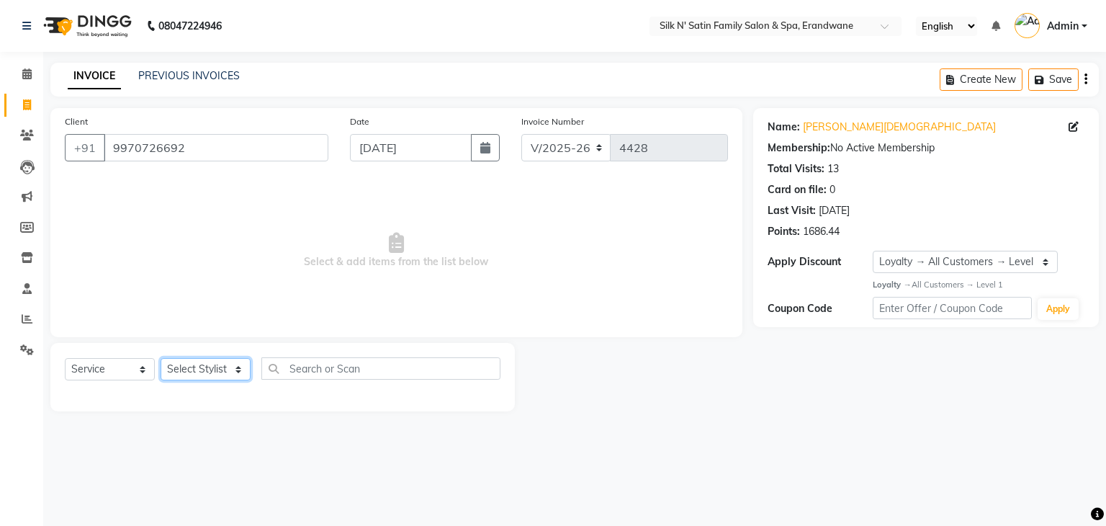
click at [236, 368] on select "Select Stylist Aditi Jadhav Ajay Garud Ashish Salunke Chandu Devki Dipali Bharg…" at bounding box center [206, 369] width 90 height 22
select select "59972"
click at [161, 359] on select "Select Stylist Aditi Jadhav Ajay Garud Ashish Salunke Chandu Devki Dipali Bharg…" at bounding box center [206, 369] width 90 height 22
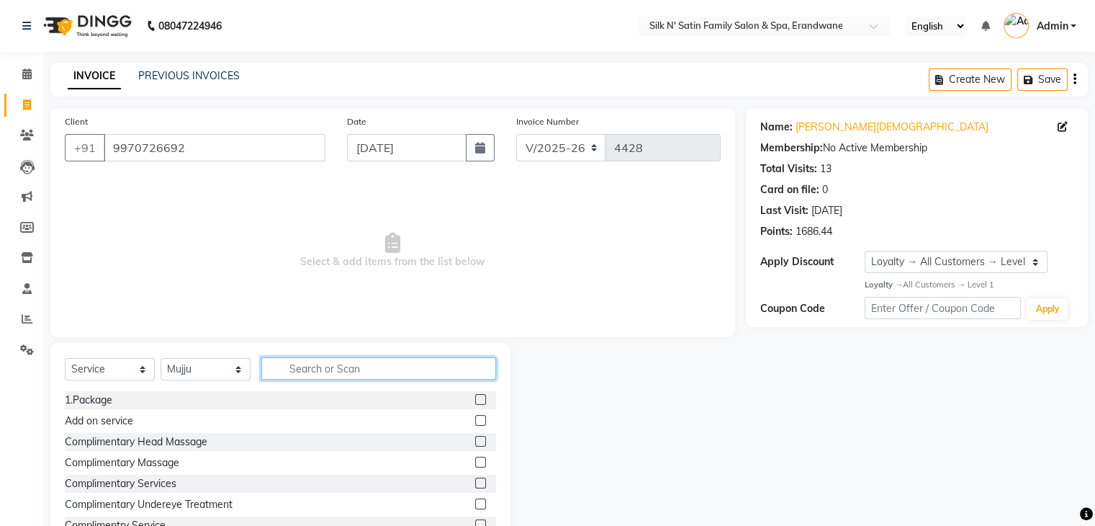
click at [331, 375] on input "text" at bounding box center [378, 368] width 235 height 22
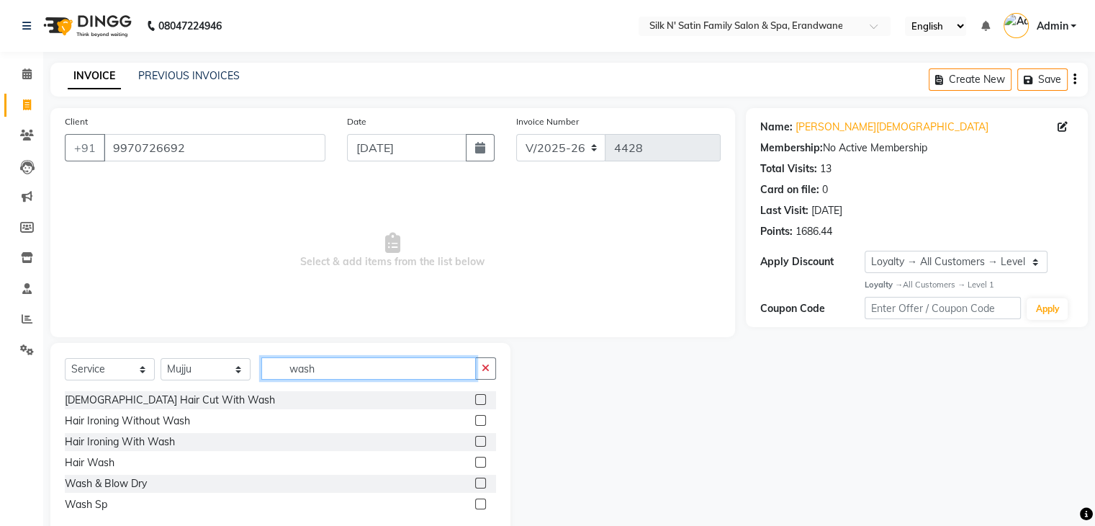
type input "wash"
click at [481, 485] on label at bounding box center [480, 482] width 11 height 11
click at [481, 485] on input "checkbox" at bounding box center [479, 483] width 9 height 9
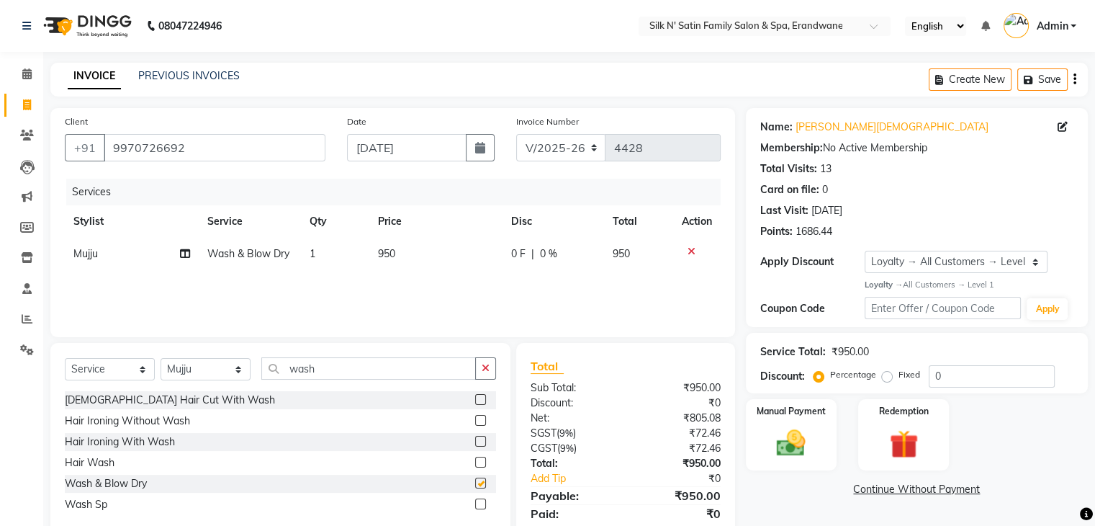
checkbox input "false"
click at [1057, 76] on button "Save" at bounding box center [1043, 79] width 50 height 22
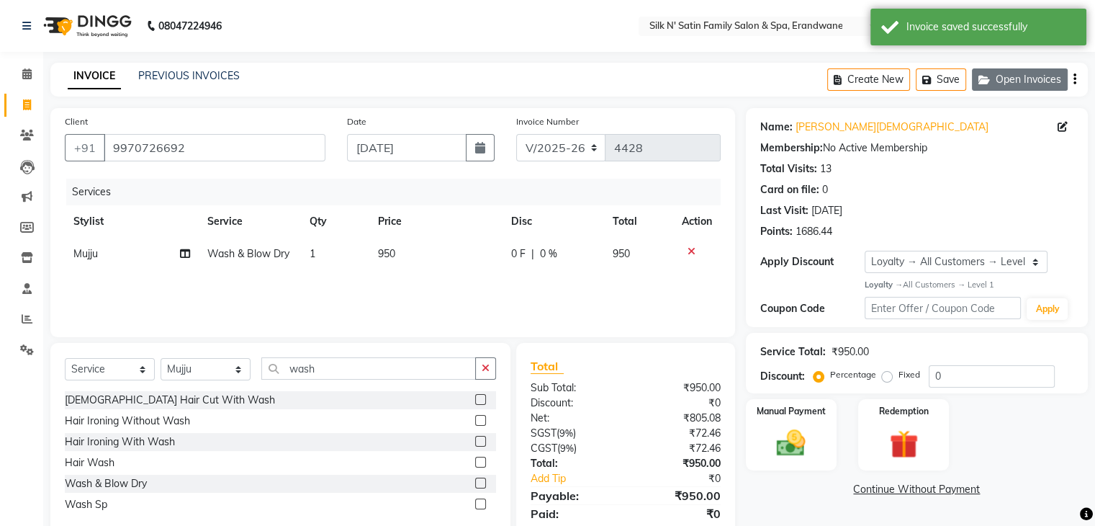
click at [992, 75] on icon "button" at bounding box center [987, 80] width 17 height 10
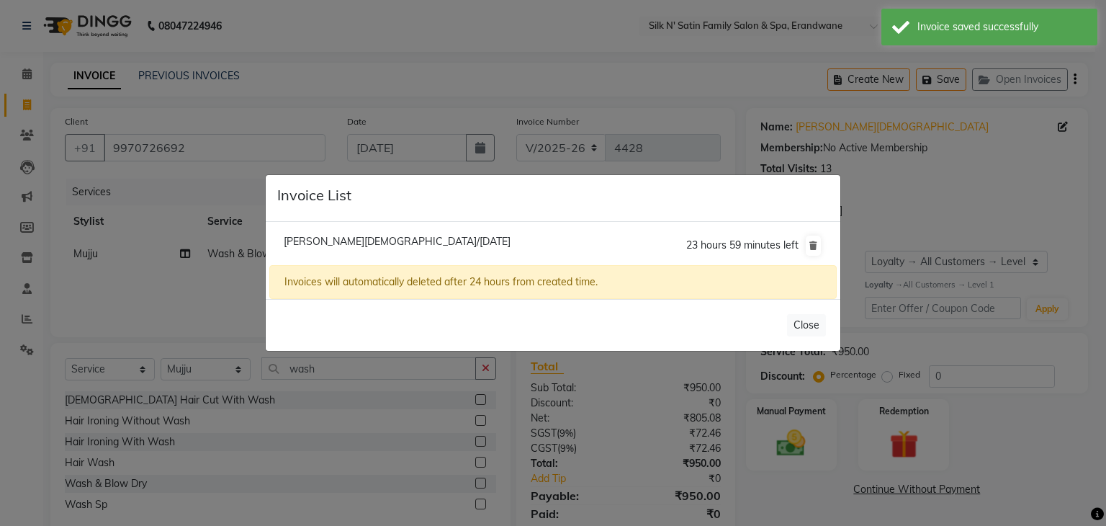
click at [884, 82] on ngb-modal-window "Invoice List Payal Jain/04 September 2025 23 hours 59 minutes left Invoices wil…" at bounding box center [553, 263] width 1106 height 526
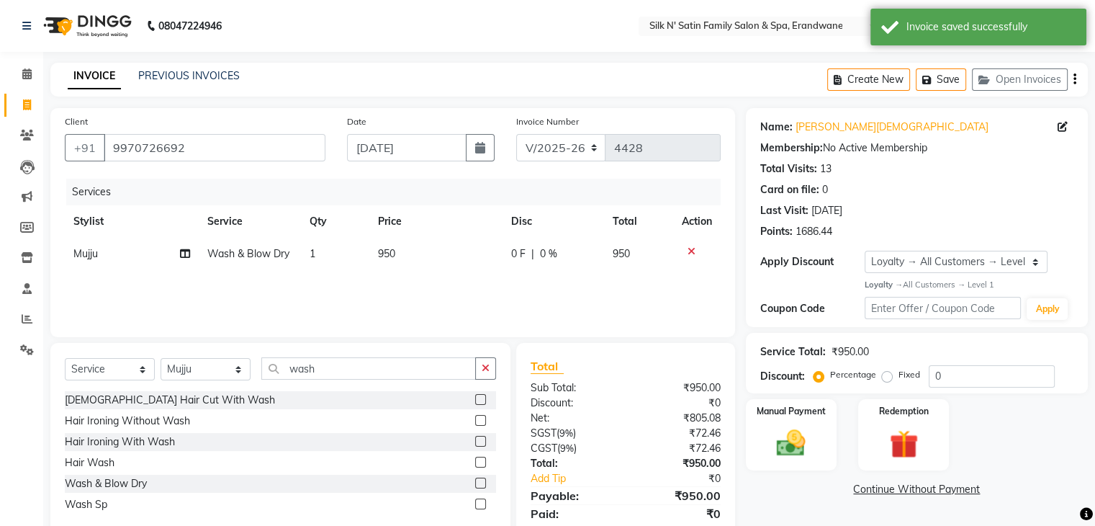
click at [884, 82] on button "Create New" at bounding box center [868, 79] width 83 height 22
select select "service"
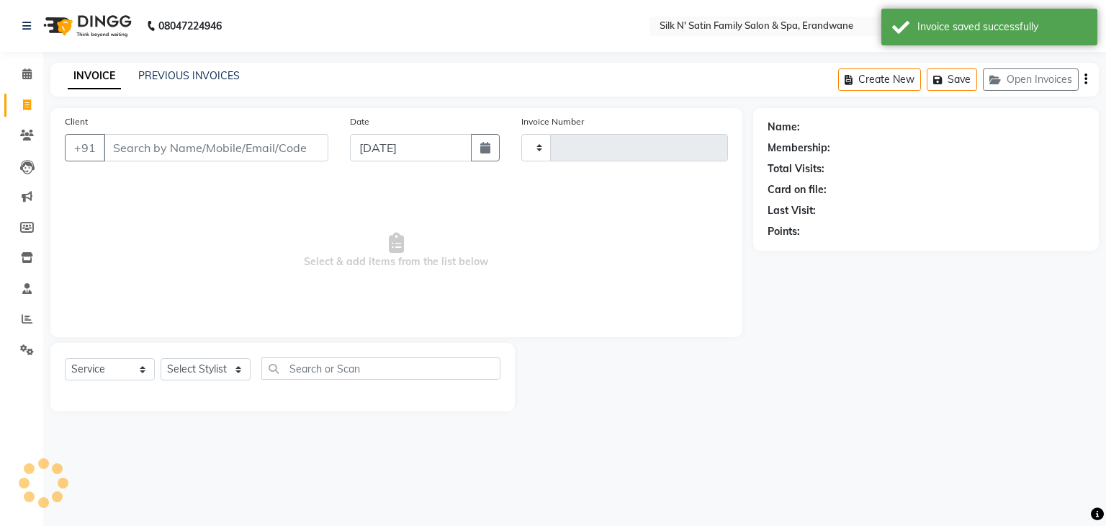
type input "4428"
select select "6931"
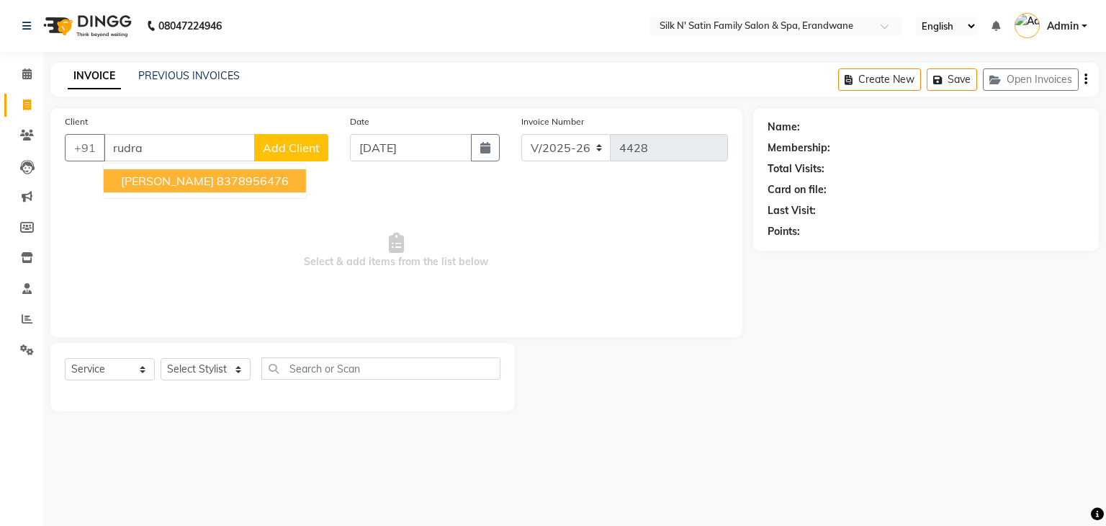
click at [138, 183] on span "Rudrani Morey" at bounding box center [167, 181] width 93 height 14
type input "8378956476"
select select "1: Object"
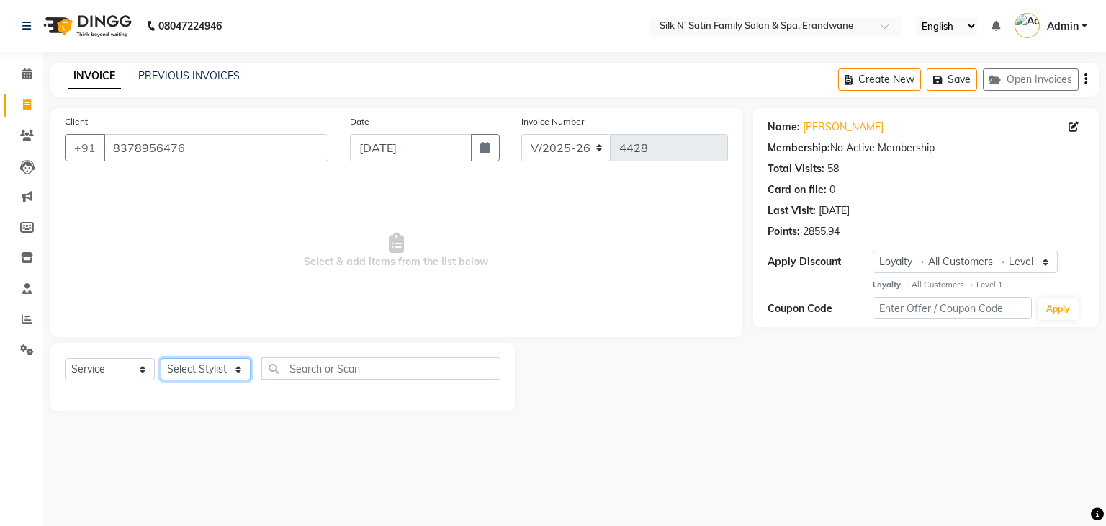
click at [239, 365] on select "Select Stylist Aditi Jadhav Ajay Garud Ashish Salunke Chandu Devki Dipali Bharg…" at bounding box center [206, 369] width 90 height 22
select select "68302"
click at [161, 359] on select "Select Stylist Aditi Jadhav Ajay Garud Ashish Salunke Chandu Devki Dipali Bharg…" at bounding box center [206, 369] width 90 height 22
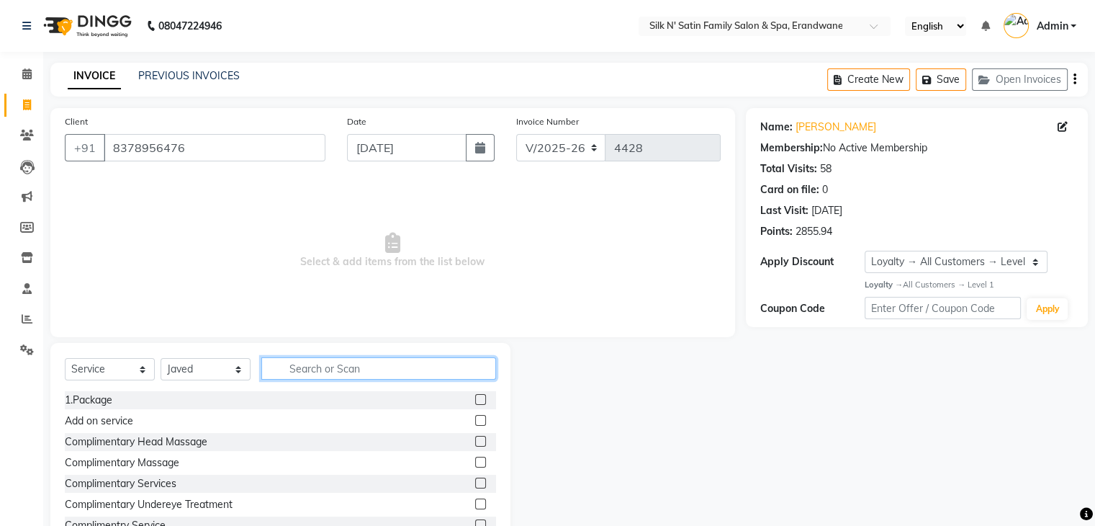
click at [332, 371] on input "text" at bounding box center [378, 368] width 235 height 22
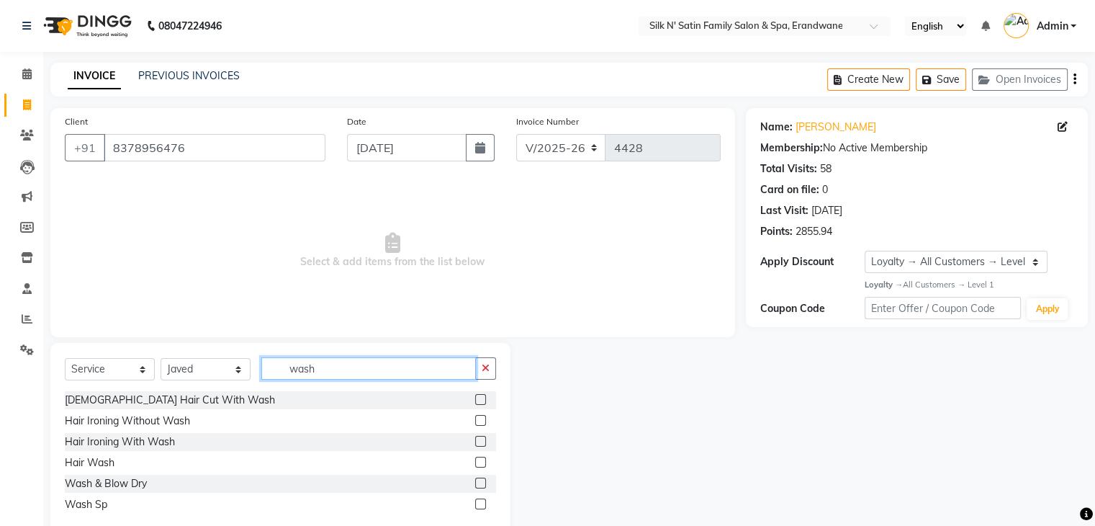
type input "wash"
click at [479, 481] on label at bounding box center [480, 482] width 11 height 11
click at [479, 481] on input "checkbox" at bounding box center [479, 483] width 9 height 9
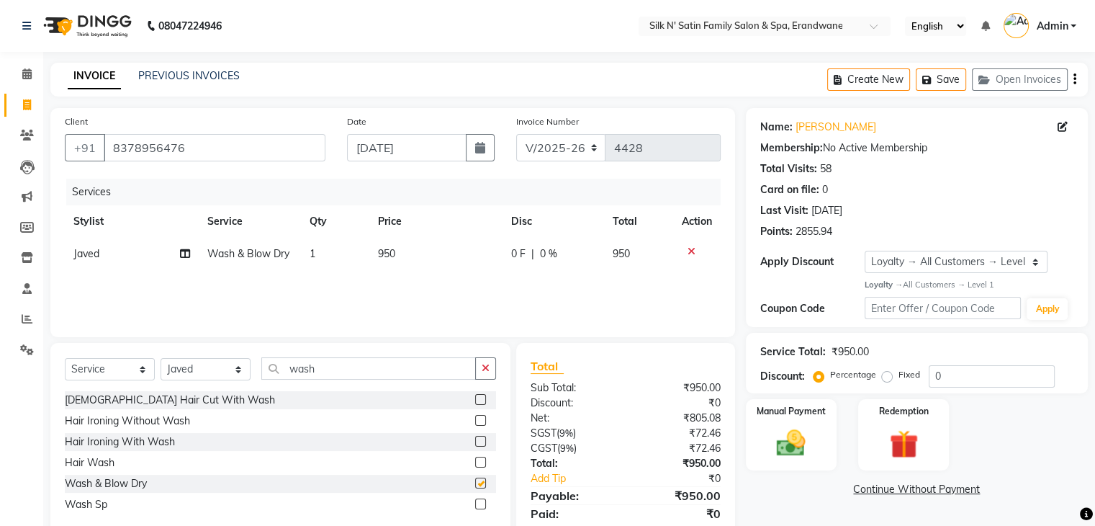
checkbox input "false"
click at [945, 78] on button "Save" at bounding box center [941, 79] width 50 height 22
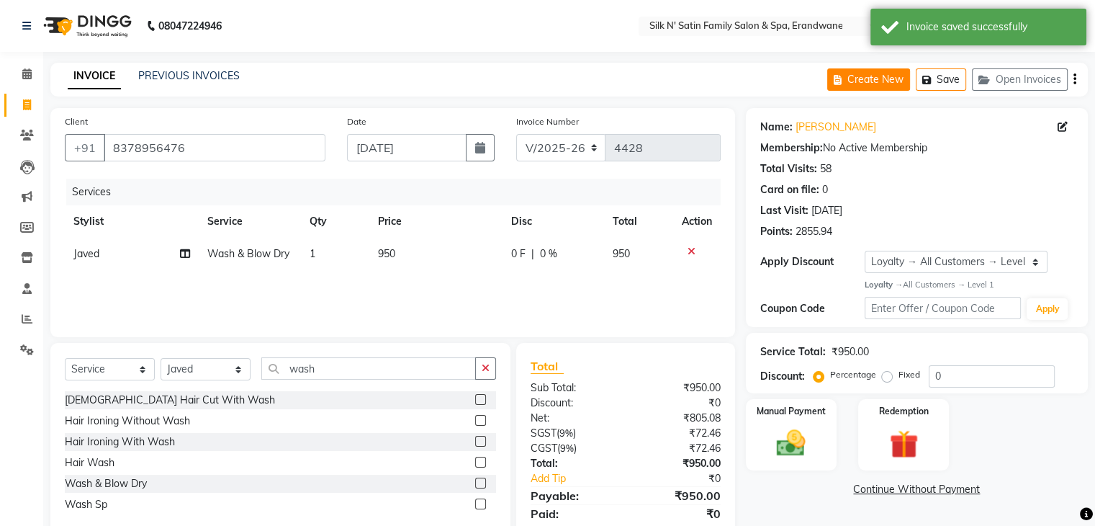
click at [853, 78] on button "Create New" at bounding box center [868, 79] width 83 height 22
select select "6931"
select select "service"
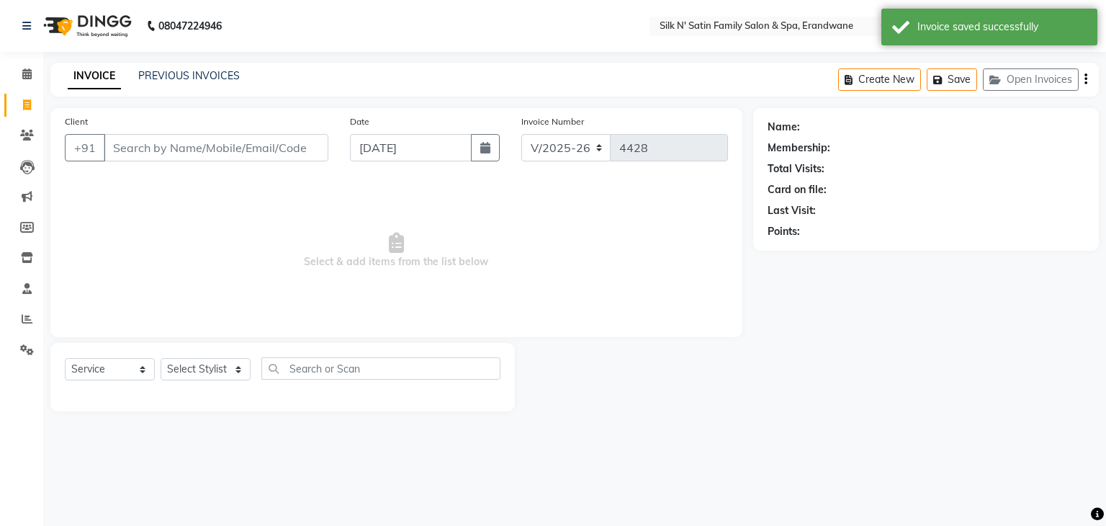
click at [176, 147] on input "Client" at bounding box center [216, 147] width 225 height 27
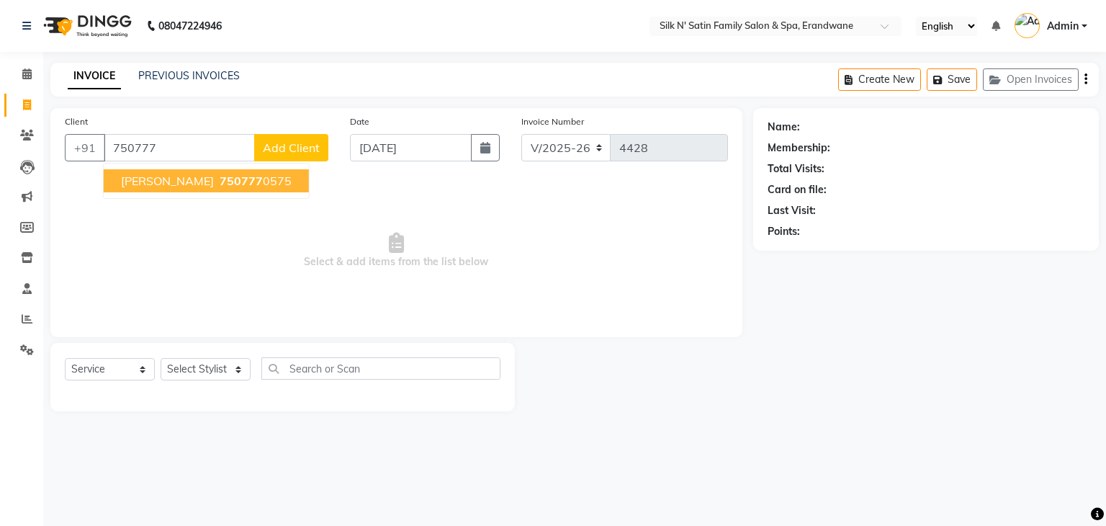
click at [193, 185] on button "Shraddha Jog 750777 0575" at bounding box center [206, 180] width 205 height 23
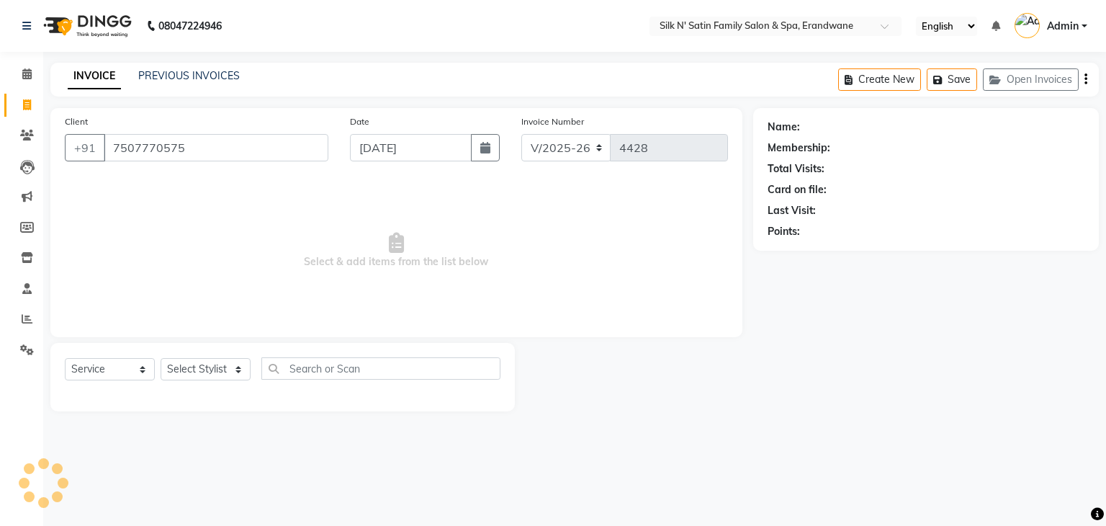
type input "7507770575"
select select "1: Object"
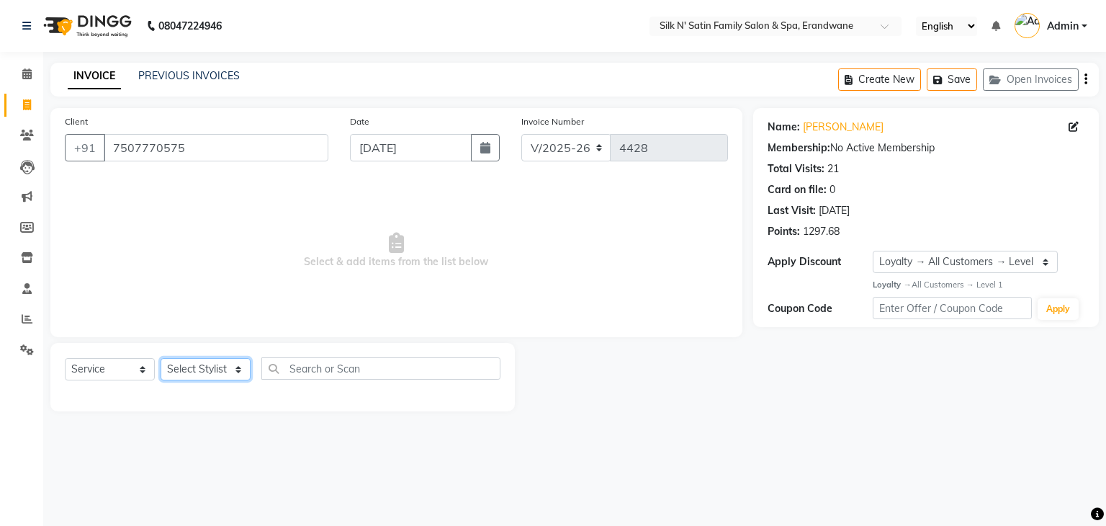
click at [233, 372] on select "Select Stylist Aditi Jadhav Ajay Garud Ashish Salunke Chandu Devki Dipali Bharg…" at bounding box center [206, 369] width 90 height 22
select select "59976"
click at [161, 359] on select "Select Stylist Aditi Jadhav Ajay Garud Ashish Salunke Chandu Devki Dipali Bharg…" at bounding box center [206, 369] width 90 height 22
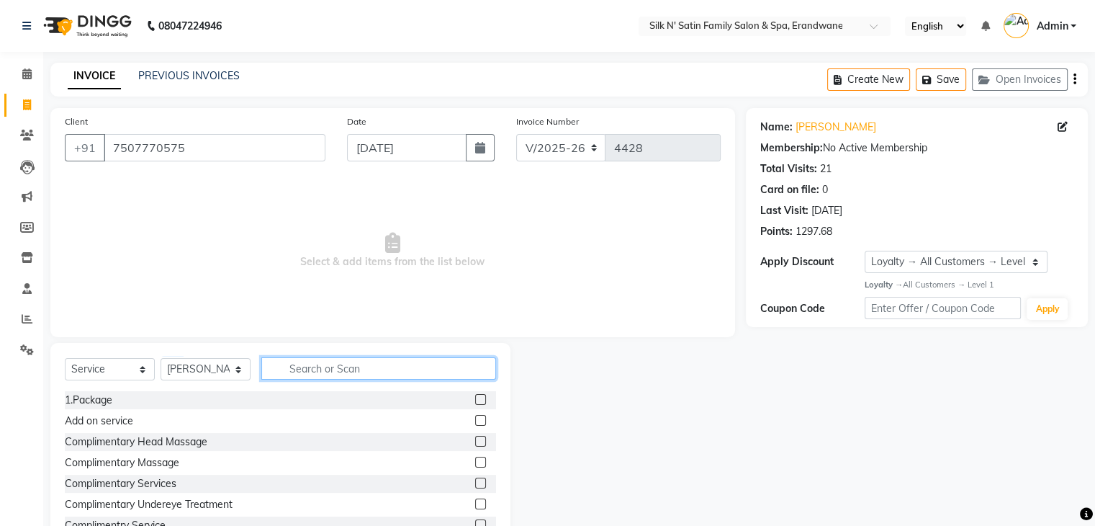
click at [297, 374] on input "text" at bounding box center [378, 368] width 235 height 22
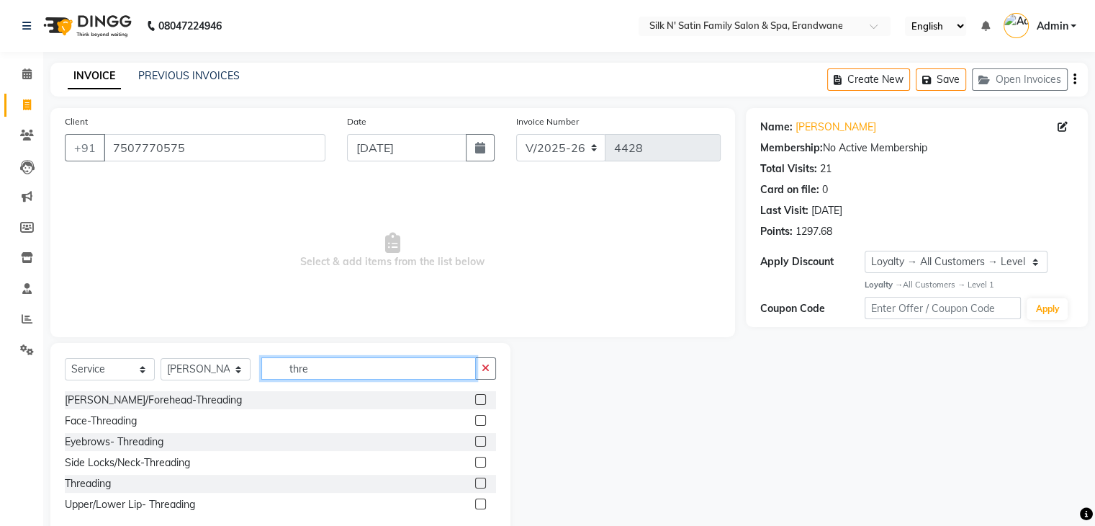
type input "thre"
click at [484, 439] on label at bounding box center [480, 441] width 11 height 11
click at [484, 439] on input "checkbox" at bounding box center [479, 441] width 9 height 9
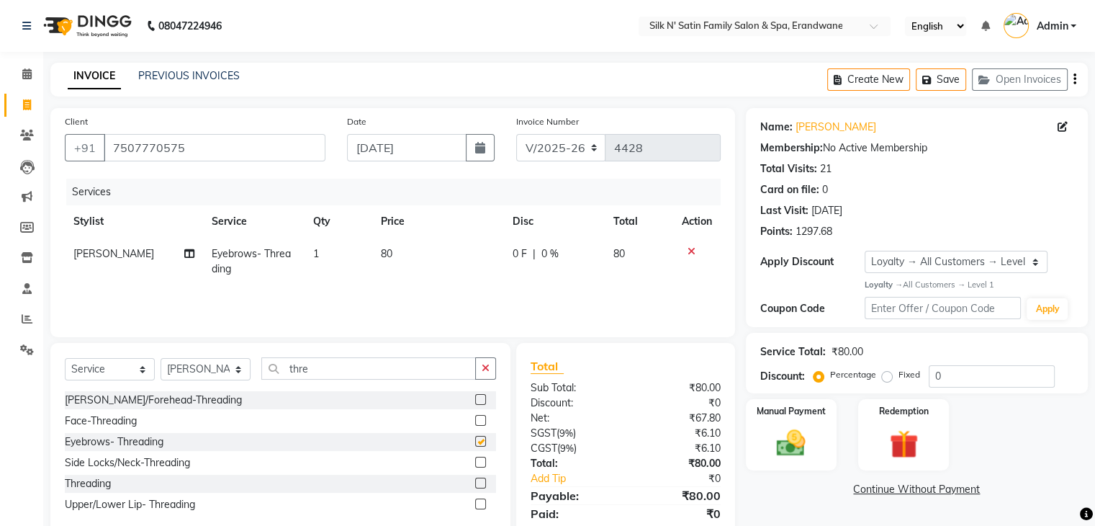
checkbox input "false"
click at [383, 260] on span "80" at bounding box center [387, 253] width 12 height 13
select select "59976"
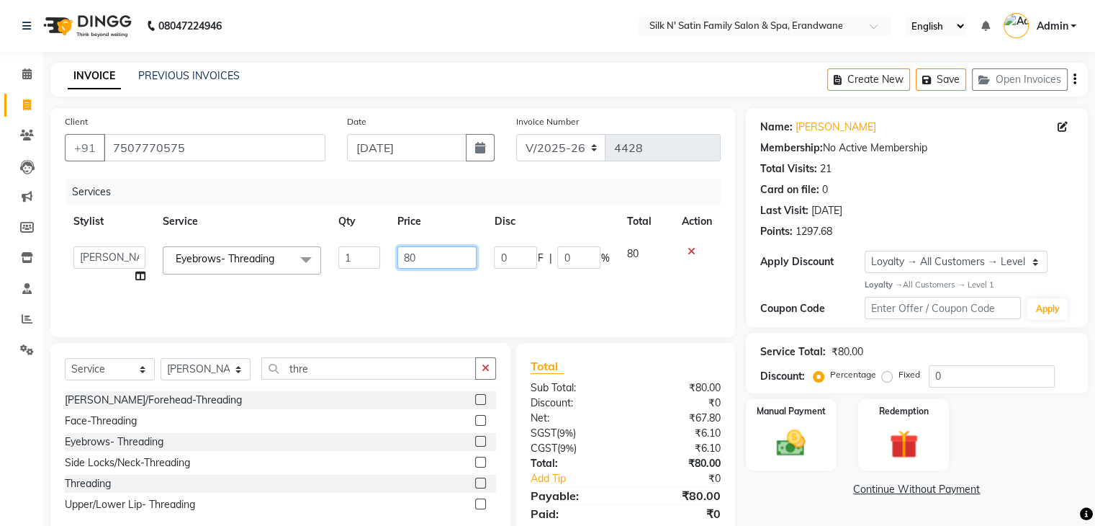
click at [415, 256] on input "80" at bounding box center [437, 257] width 79 height 22
type input "8"
type input "110"
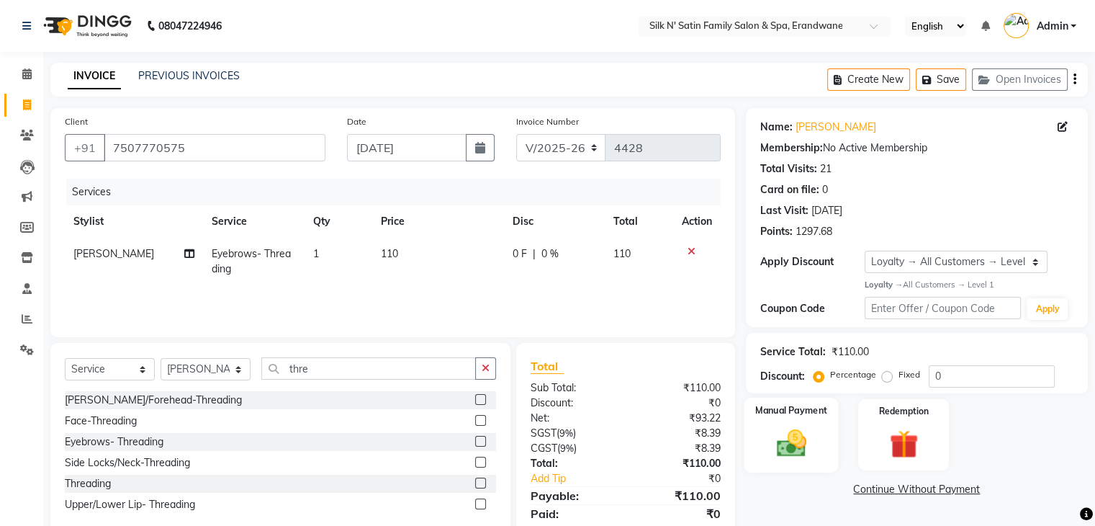
click at [812, 452] on img at bounding box center [791, 443] width 48 height 35
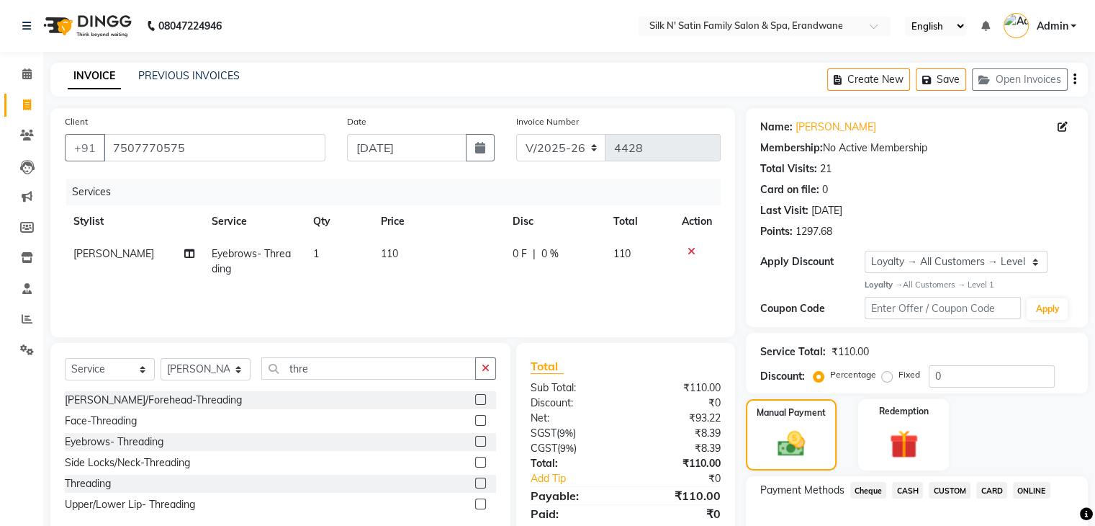
scroll to position [88, 0]
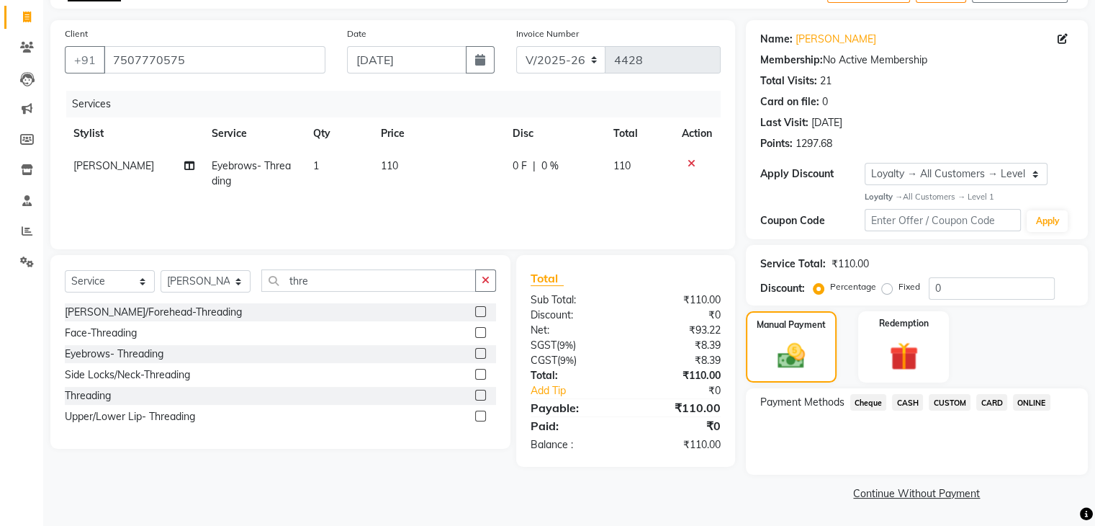
click at [907, 407] on span "CASH" at bounding box center [907, 402] width 31 height 17
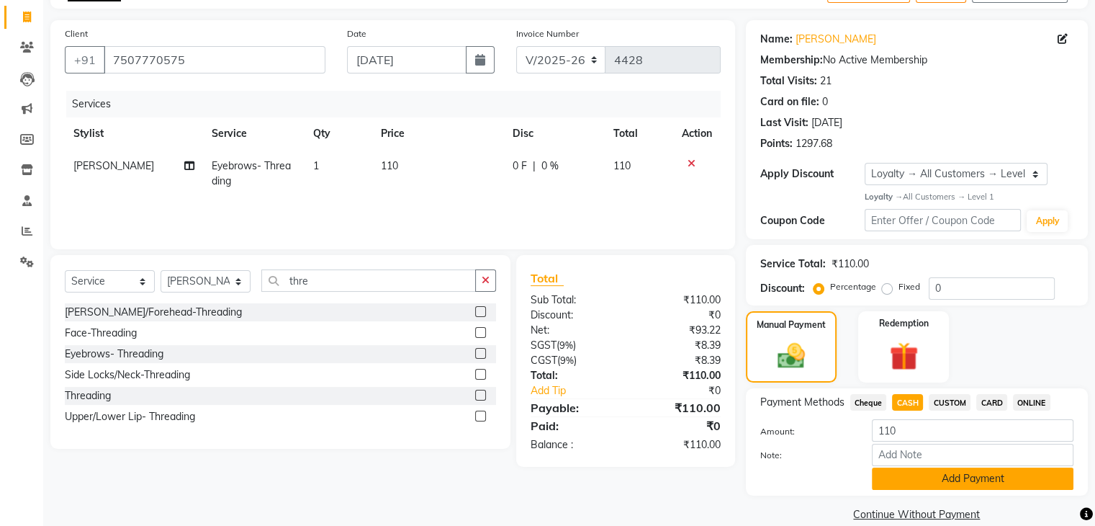
click at [910, 479] on button "Add Payment" at bounding box center [973, 478] width 202 height 22
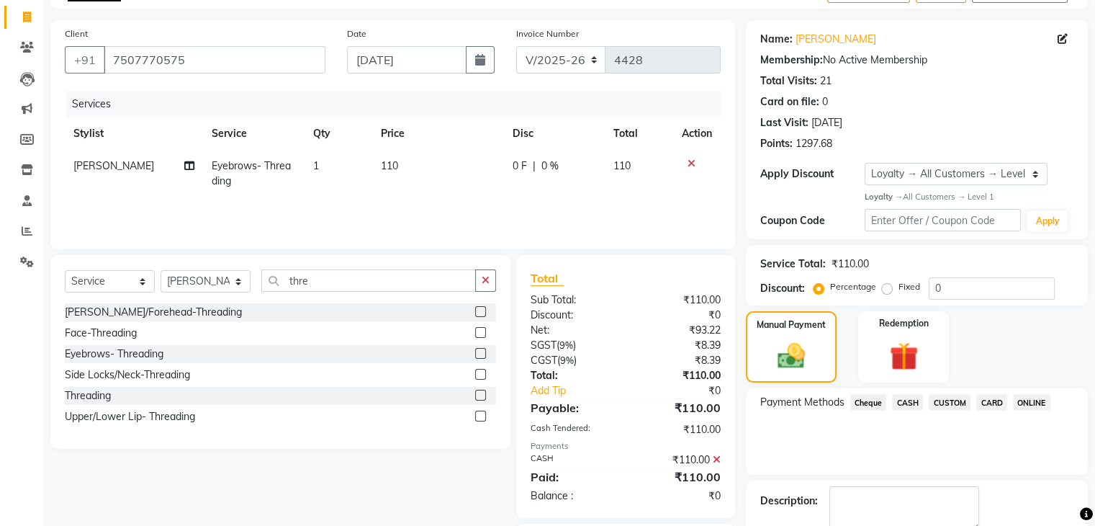
scroll to position [174, 0]
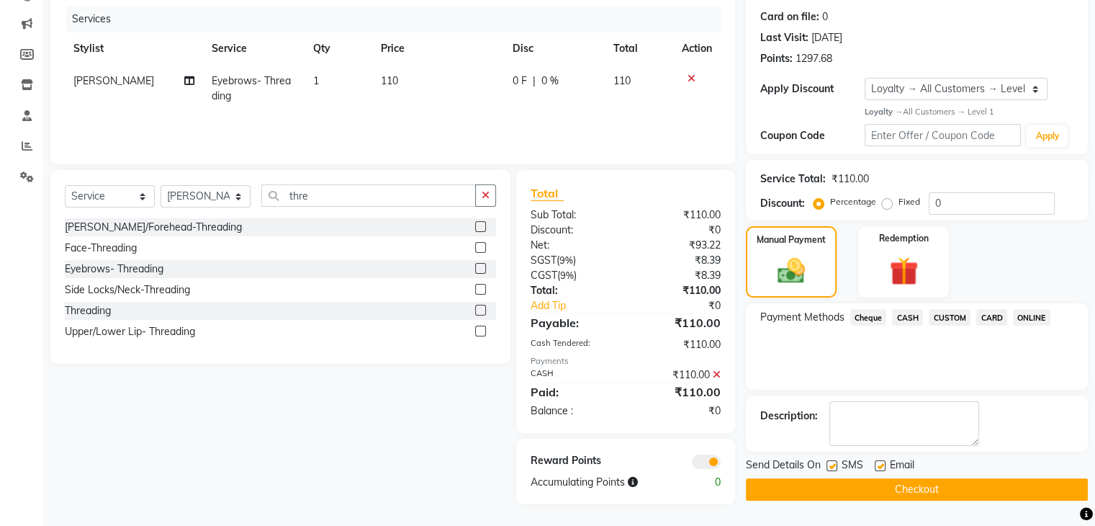
click at [835, 462] on label at bounding box center [832, 465] width 11 height 11
click at [835, 462] on input "checkbox" at bounding box center [831, 466] width 9 height 9
checkbox input "false"
click at [881, 467] on label at bounding box center [880, 465] width 11 height 11
click at [881, 467] on input "checkbox" at bounding box center [879, 466] width 9 height 9
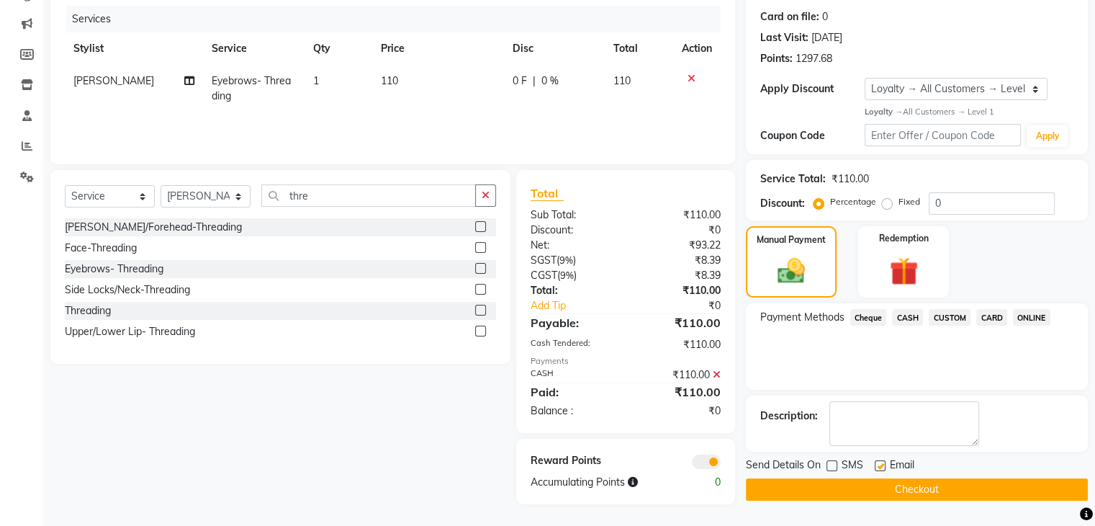
checkbox input "false"
click at [904, 489] on button "Checkout" at bounding box center [917, 489] width 342 height 22
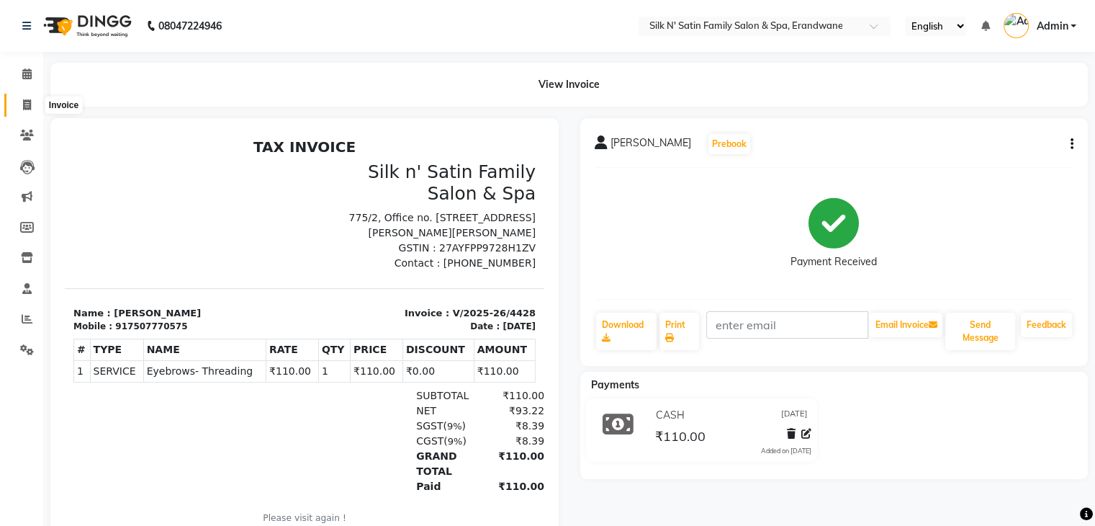
click at [29, 102] on icon at bounding box center [27, 104] width 8 height 11
select select "6931"
select select "service"
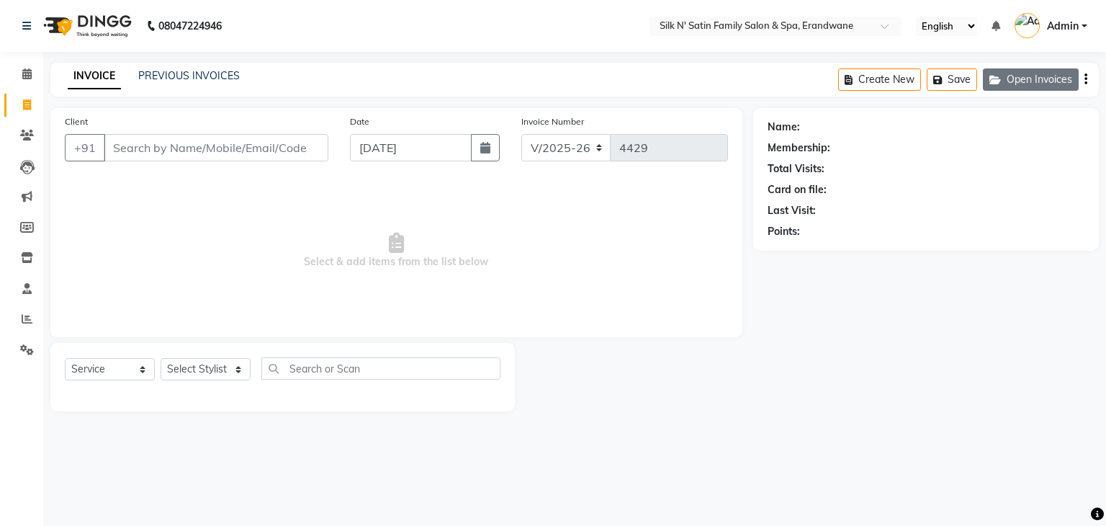
click at [1046, 73] on button "Open Invoices" at bounding box center [1031, 79] width 96 height 22
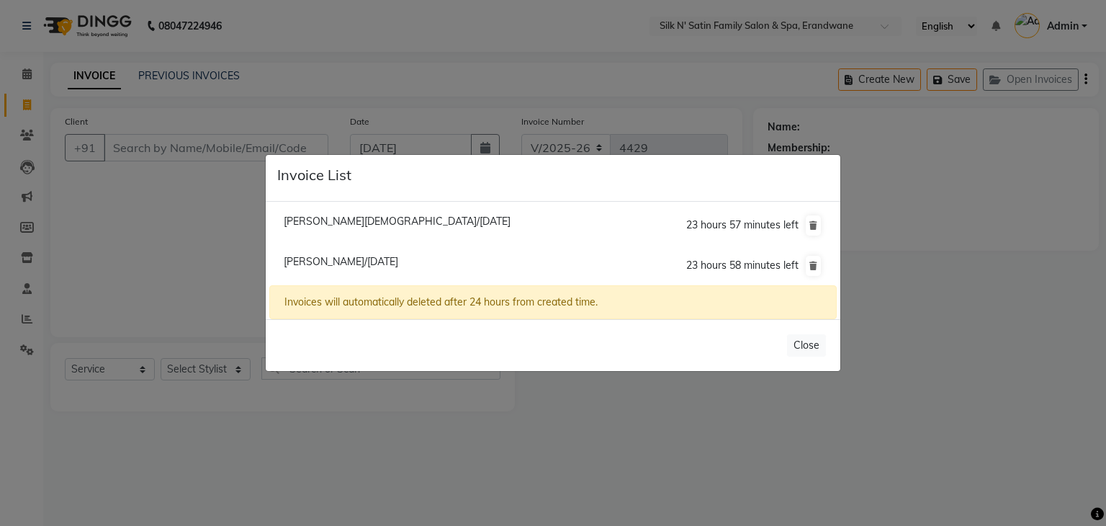
click at [935, 123] on ngb-modal-window "Invoice List Payal Jain/04 September 2025 23 hours 57 minutes left Rudrani More…" at bounding box center [553, 263] width 1106 height 526
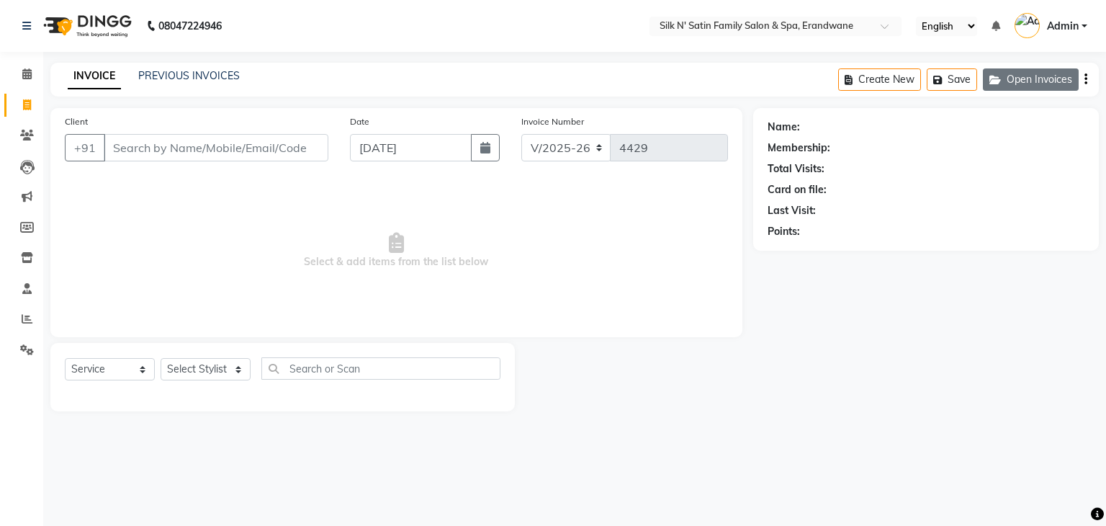
drag, startPoint x: 58, startPoint y: 102, endPoint x: 1031, endPoint y: 71, distance: 973.4
click at [1031, 71] on button "Open Invoices" at bounding box center [1031, 79] width 96 height 22
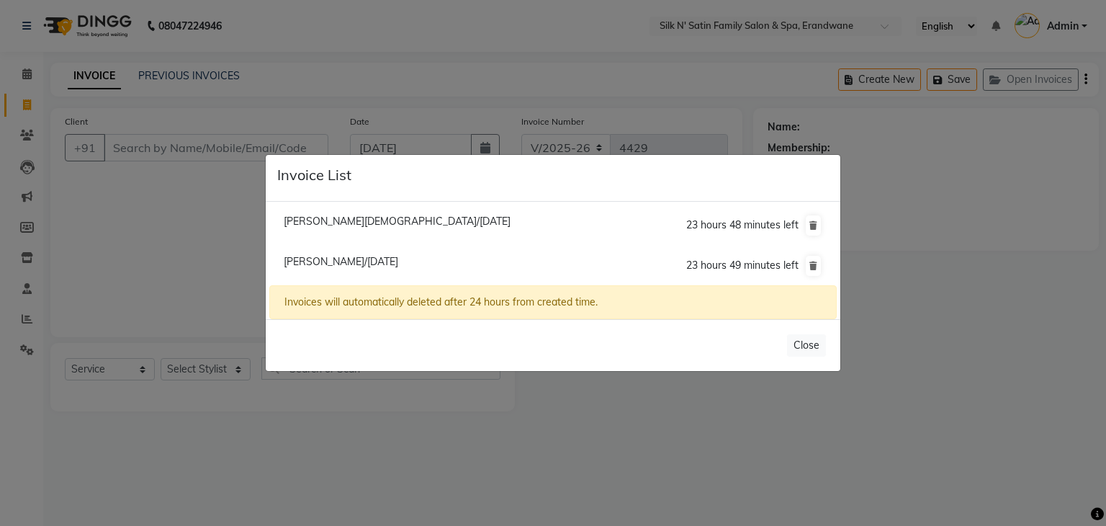
click at [323, 260] on span "Rudrani Morey/04 September 2025" at bounding box center [341, 261] width 115 height 13
type input "8378956476"
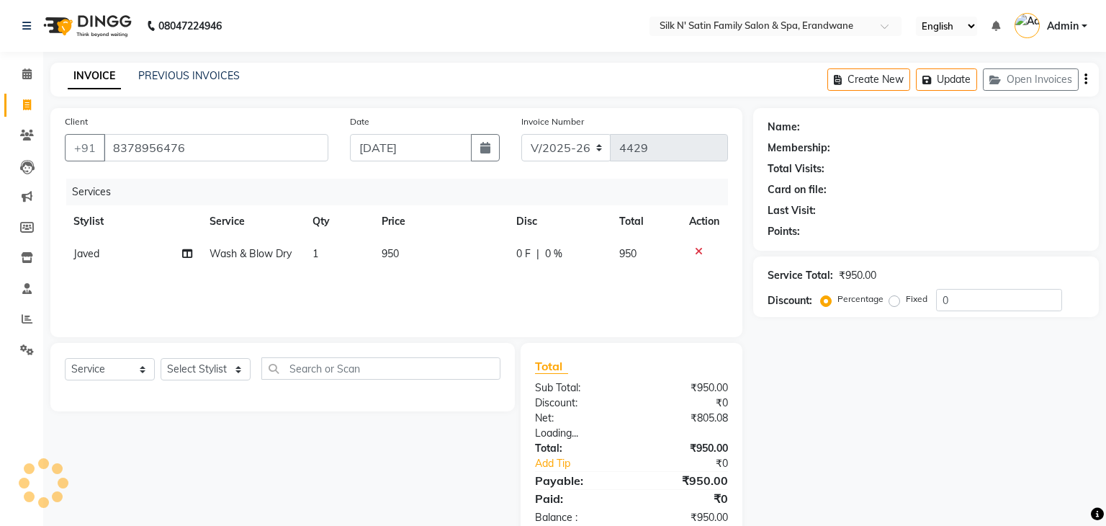
select select "1: Object"
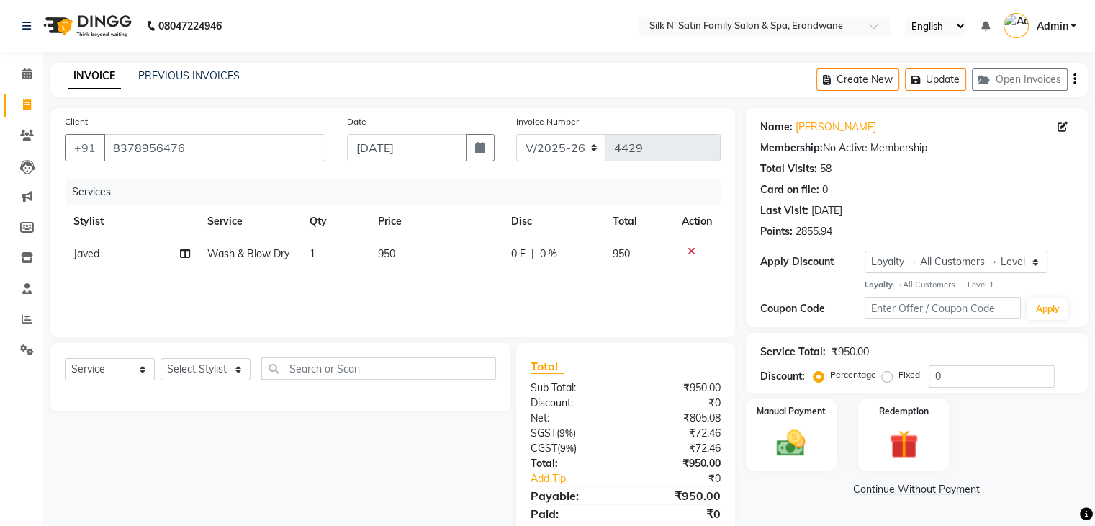
scroll to position [51, 0]
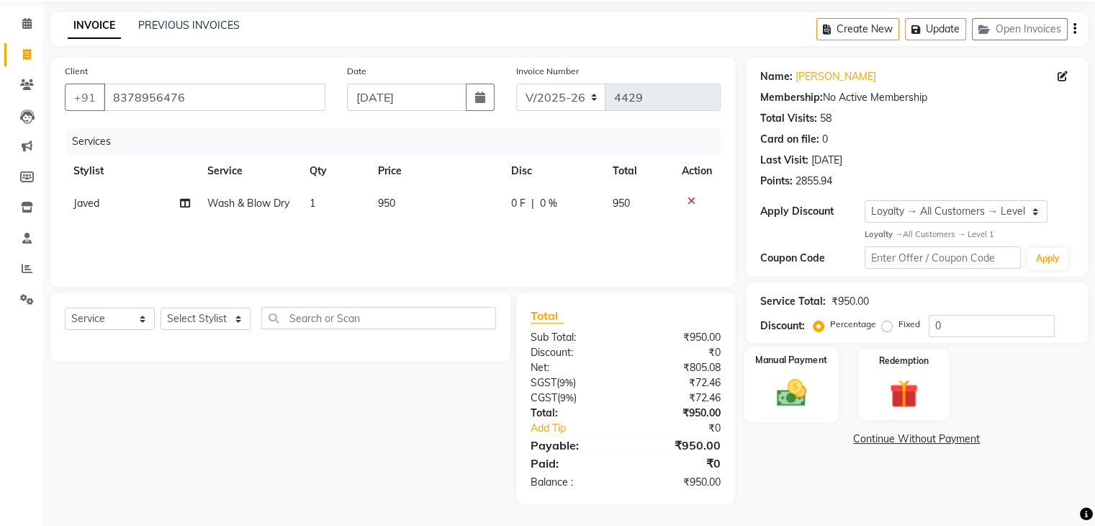
click at [801, 411] on div "Manual Payment" at bounding box center [791, 384] width 94 height 74
click at [900, 441] on span "CASH" at bounding box center [907, 439] width 31 height 17
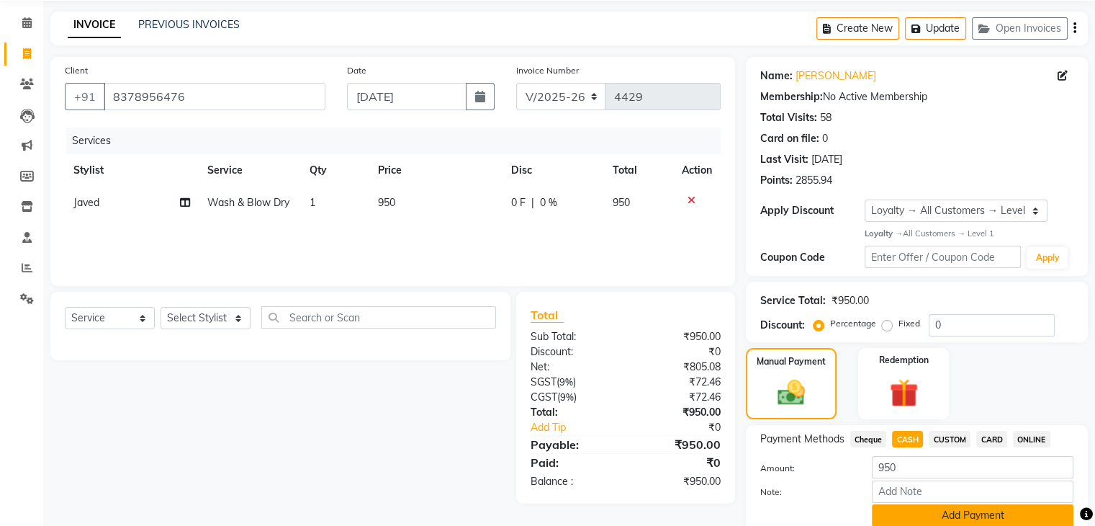
scroll to position [110, 0]
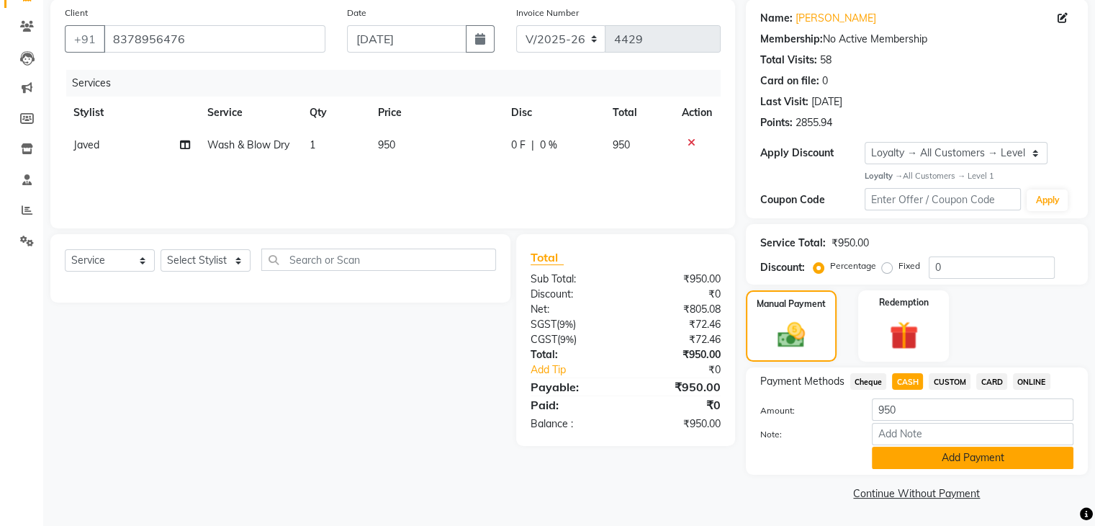
click at [891, 464] on button "Add Payment" at bounding box center [973, 457] width 202 height 22
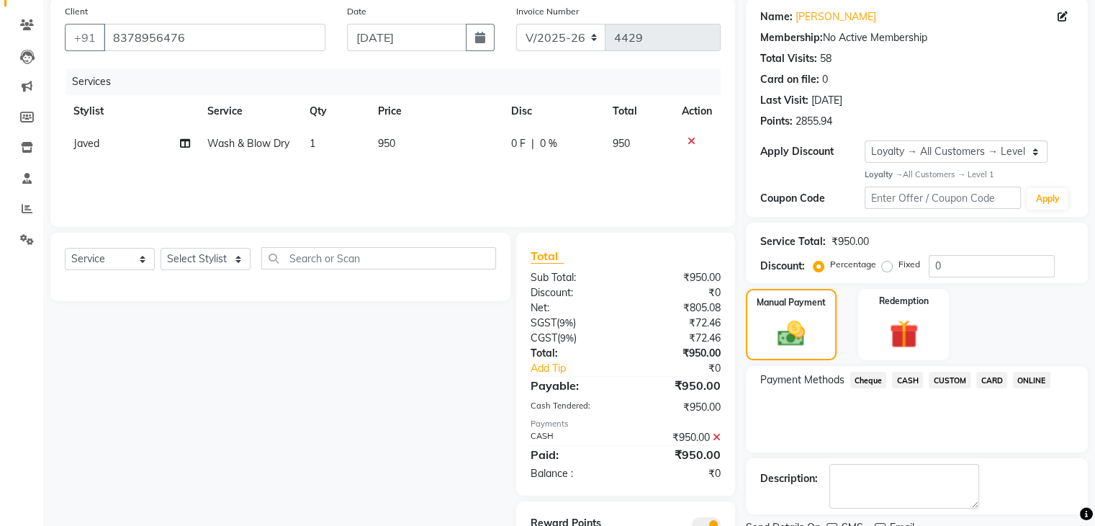
scroll to position [189, 0]
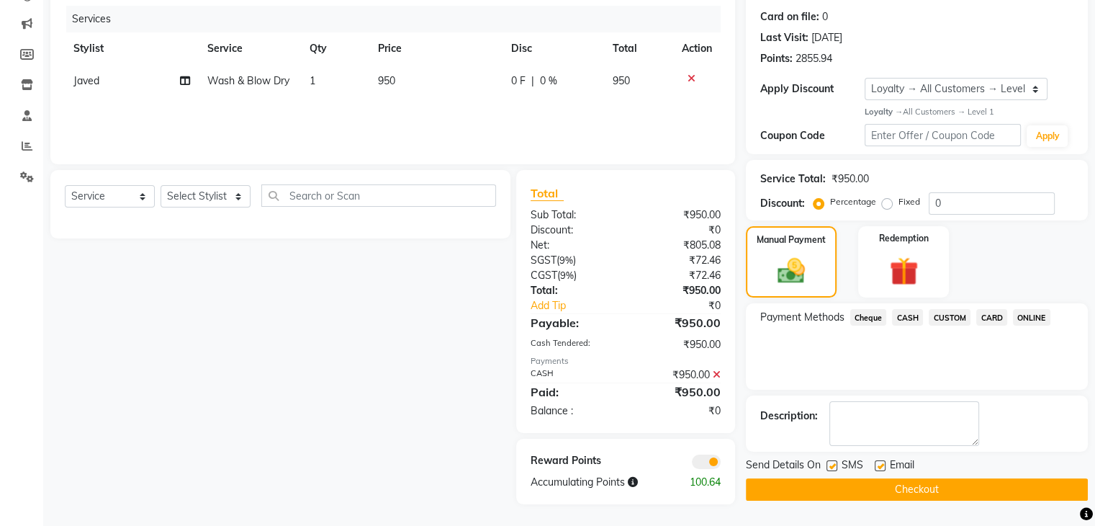
click at [829, 460] on label at bounding box center [832, 465] width 11 height 11
click at [829, 462] on input "checkbox" at bounding box center [831, 466] width 9 height 9
checkbox input "false"
click at [876, 460] on label at bounding box center [880, 465] width 11 height 11
click at [876, 462] on input "checkbox" at bounding box center [879, 466] width 9 height 9
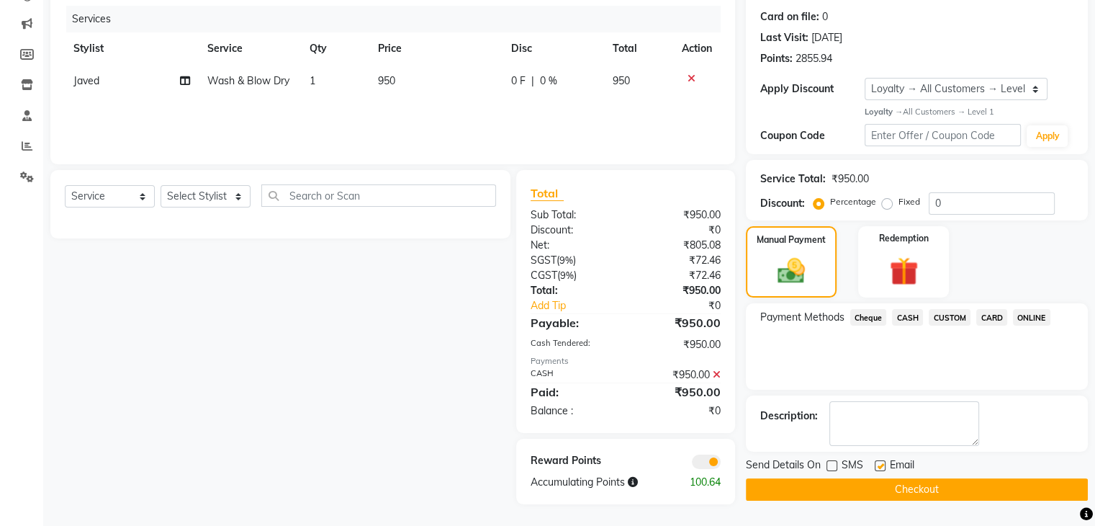
checkbox input "false"
click at [877, 478] on button "Checkout" at bounding box center [917, 489] width 342 height 22
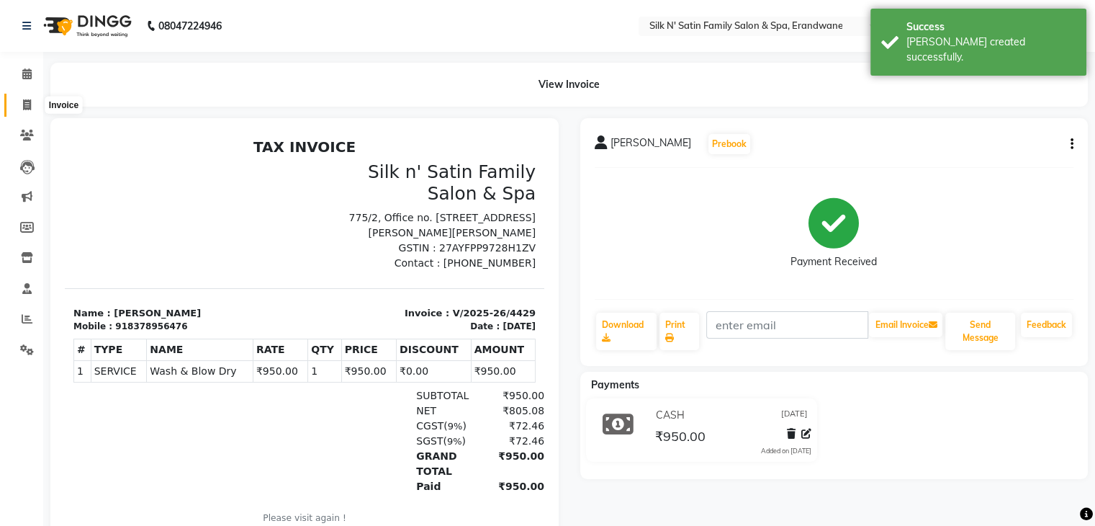
click at [20, 104] on span at bounding box center [26, 105] width 25 height 17
select select "service"
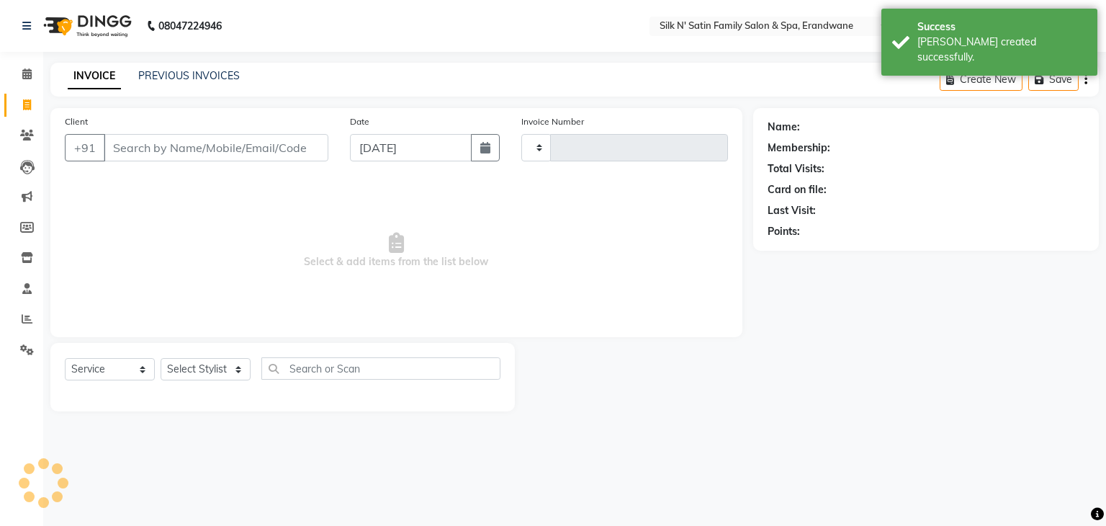
type input "4430"
select select "6931"
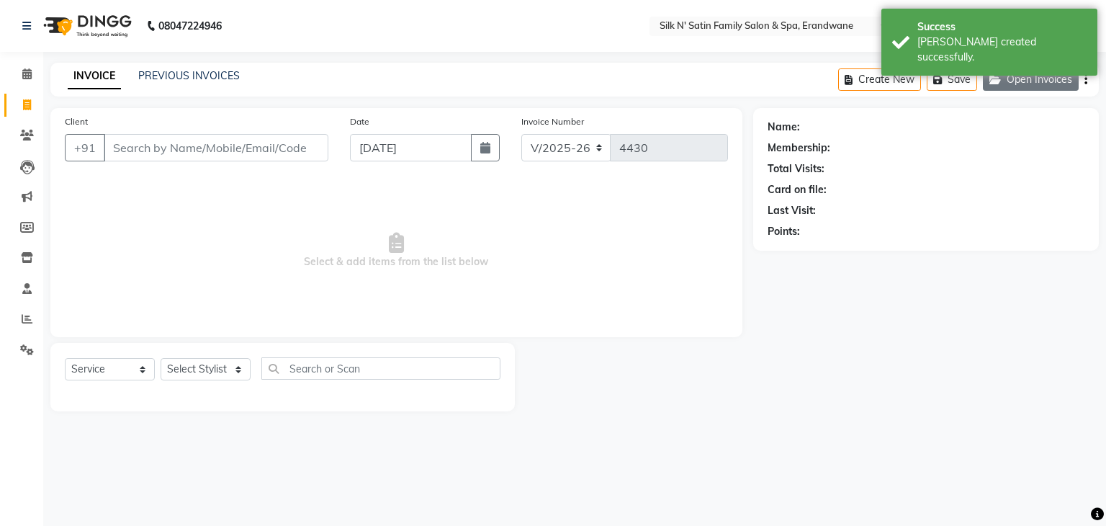
click at [1013, 84] on button "Open Invoices" at bounding box center [1031, 79] width 96 height 22
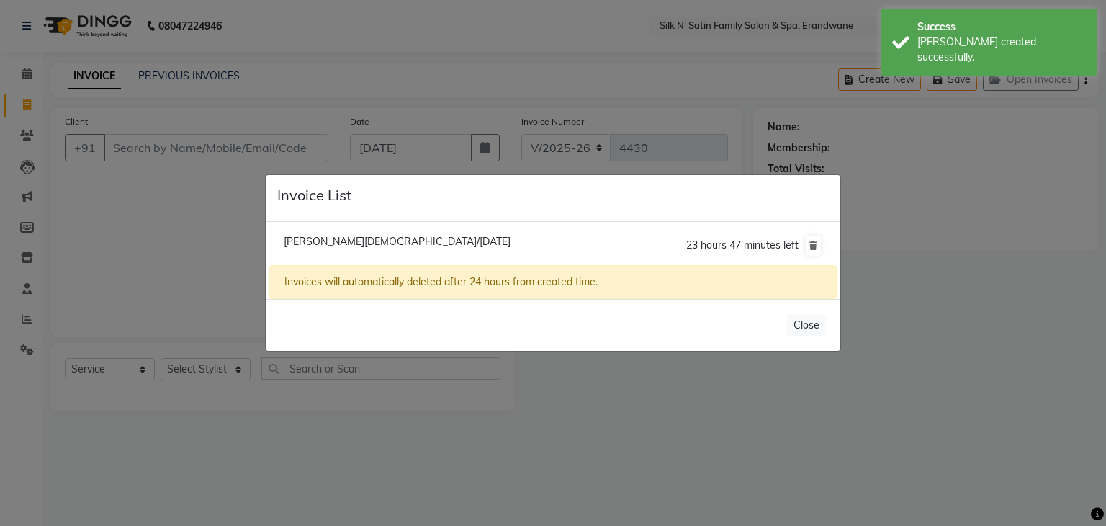
click at [332, 238] on span "Payal Jain/04 September 2025" at bounding box center [397, 241] width 227 height 13
type input "9970726692"
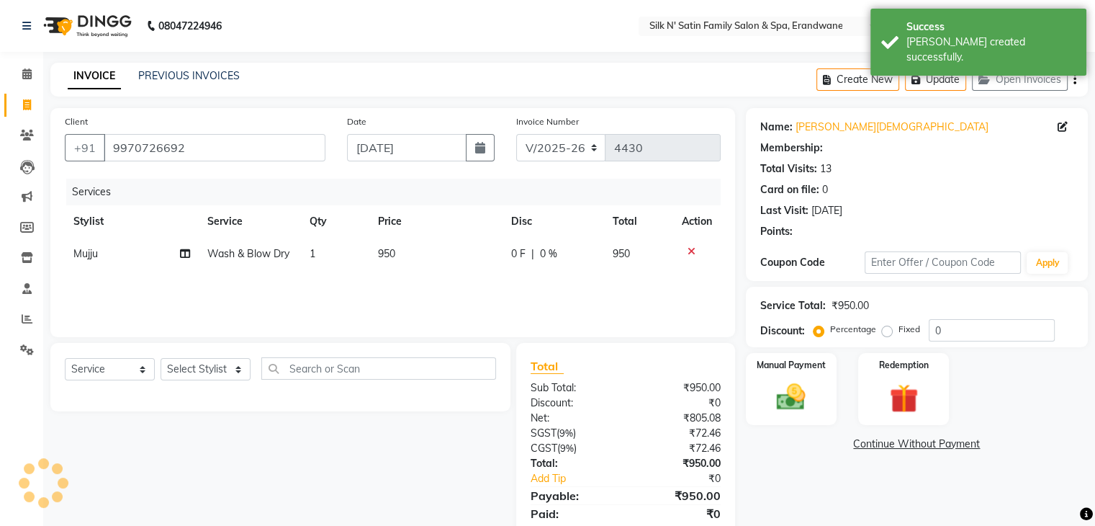
select select "1: Object"
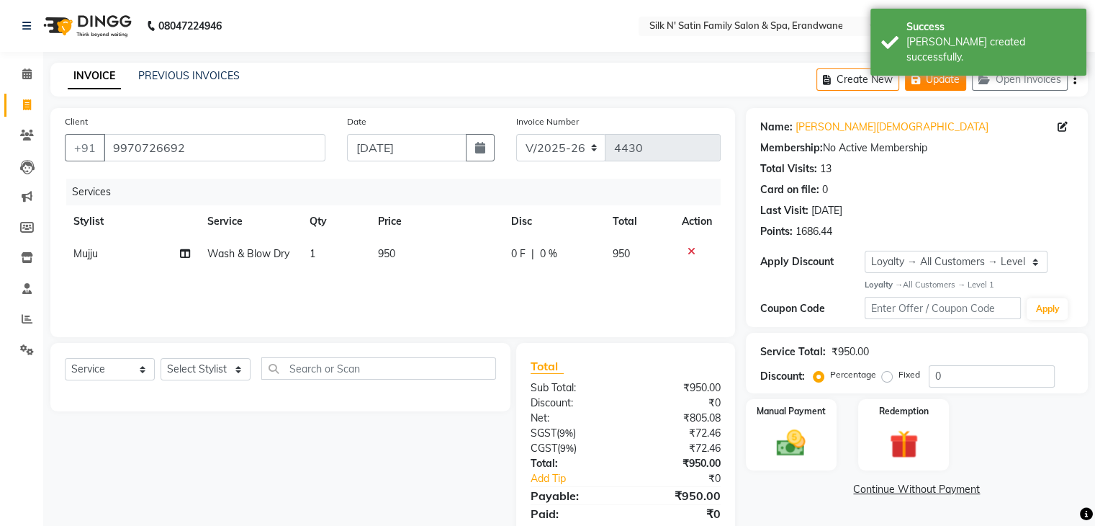
click at [945, 84] on button "Update" at bounding box center [935, 79] width 61 height 22
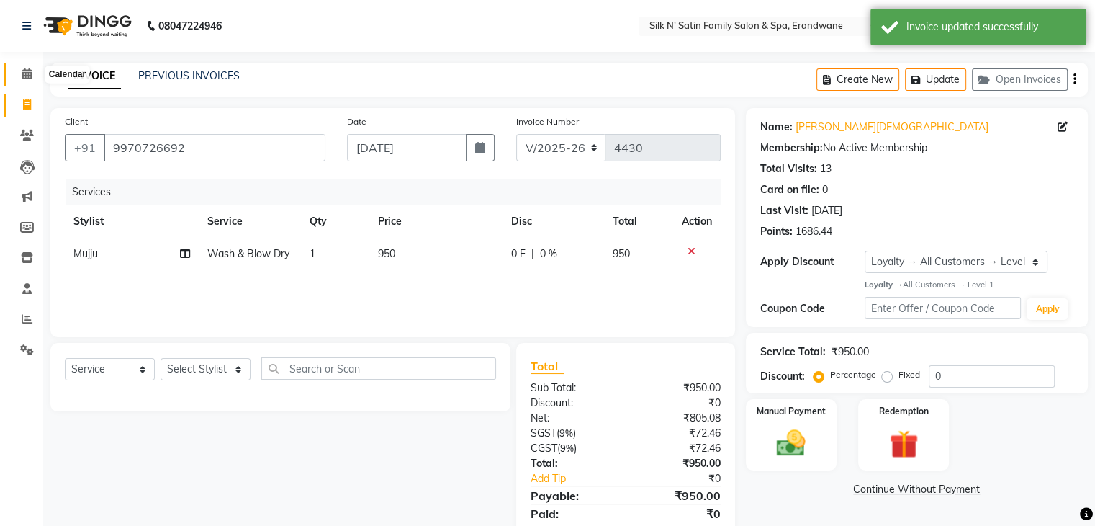
click at [23, 80] on span at bounding box center [26, 74] width 25 height 17
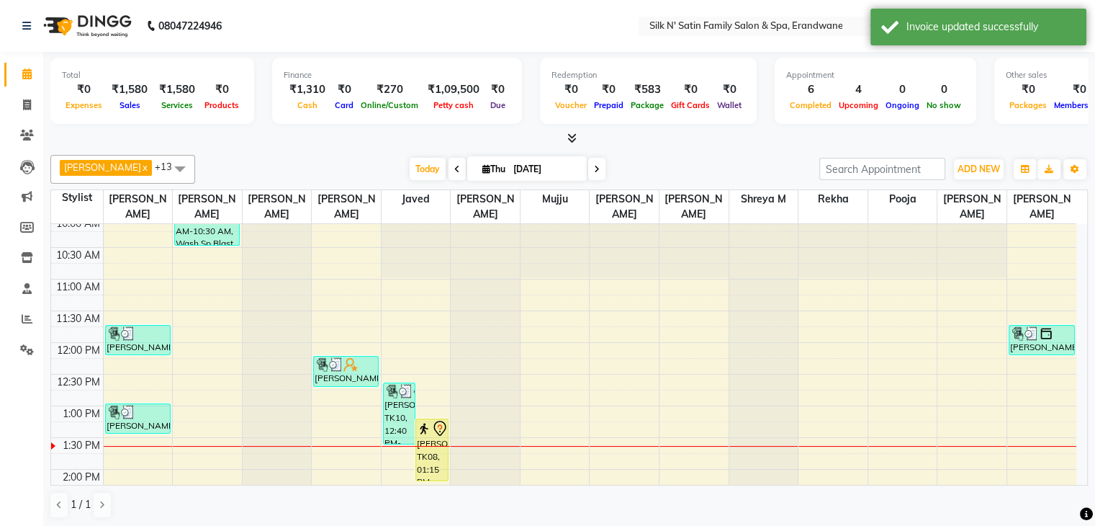
scroll to position [216, 0]
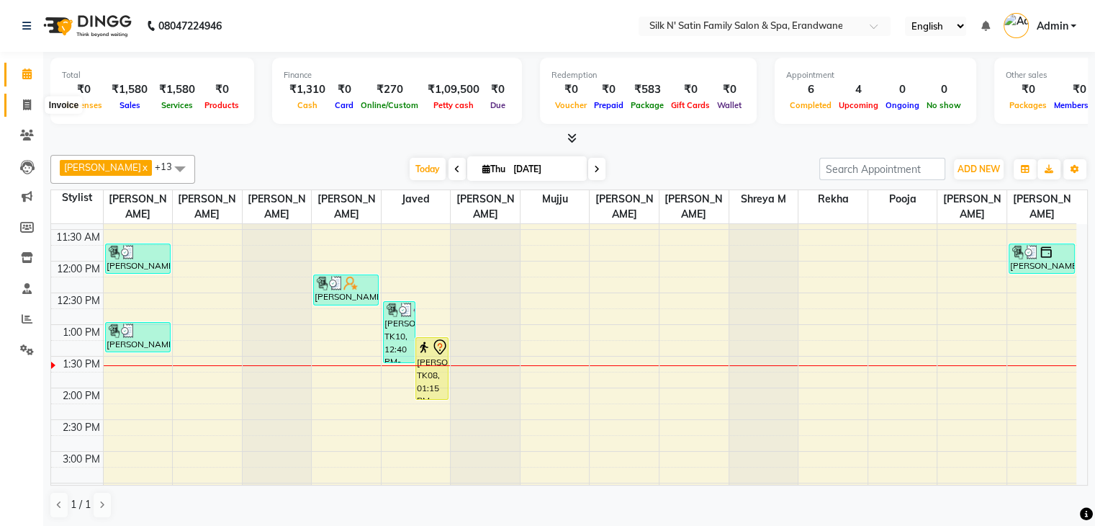
click at [23, 104] on icon at bounding box center [27, 104] width 8 height 11
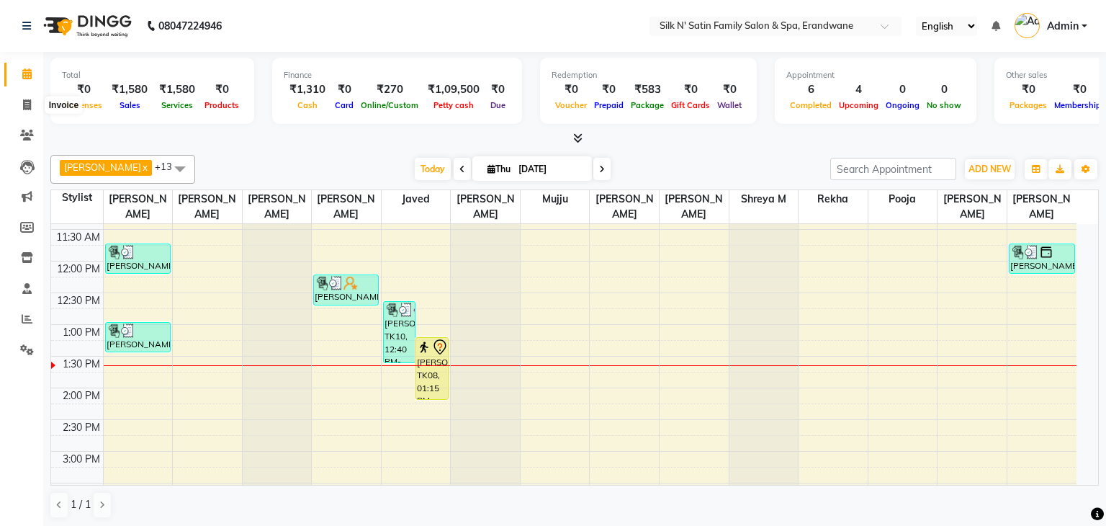
select select "6931"
select select "service"
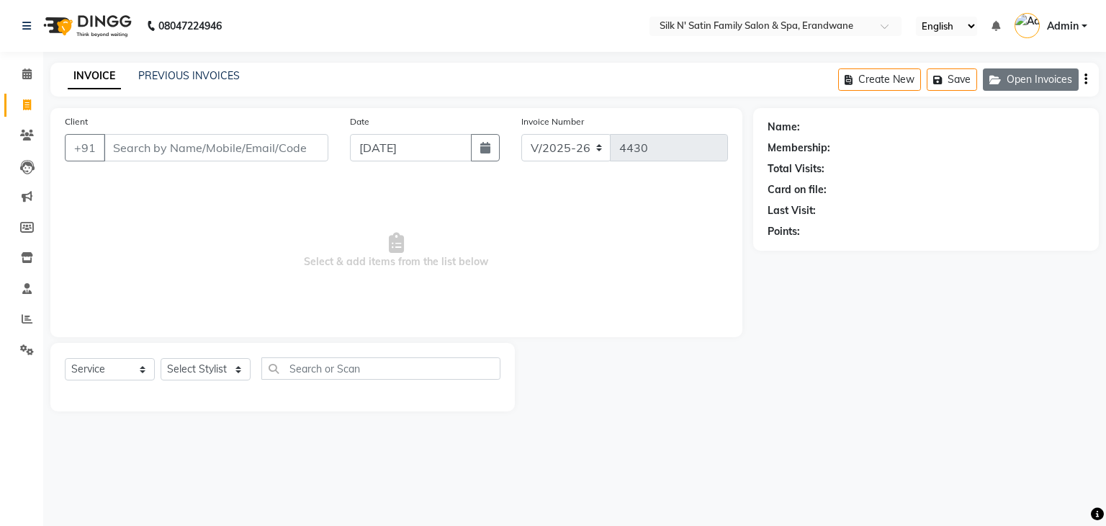
click at [1043, 81] on button "Open Invoices" at bounding box center [1031, 79] width 96 height 22
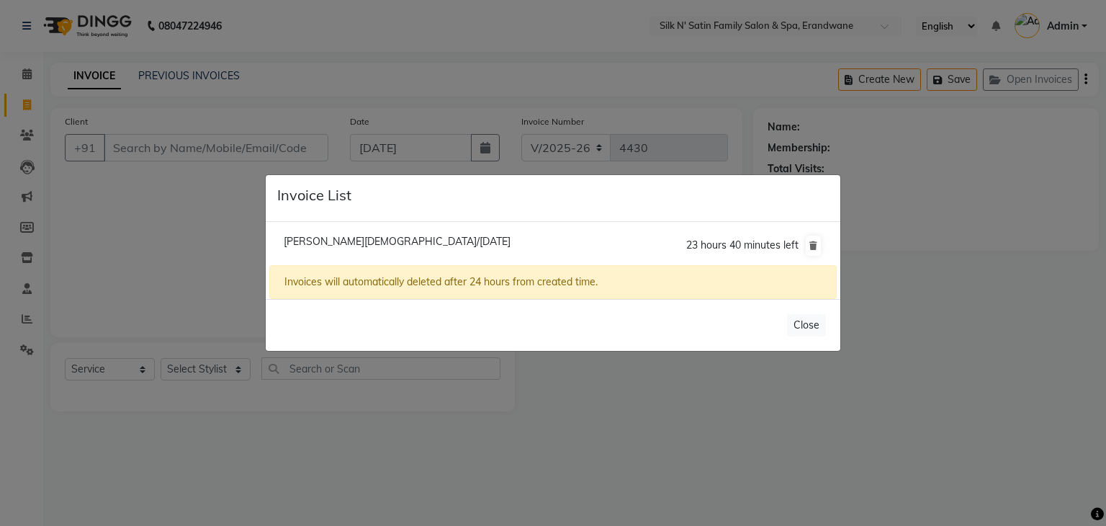
click at [320, 240] on span "Payal Jain/04 September 2025" at bounding box center [397, 241] width 227 height 13
type input "9970726692"
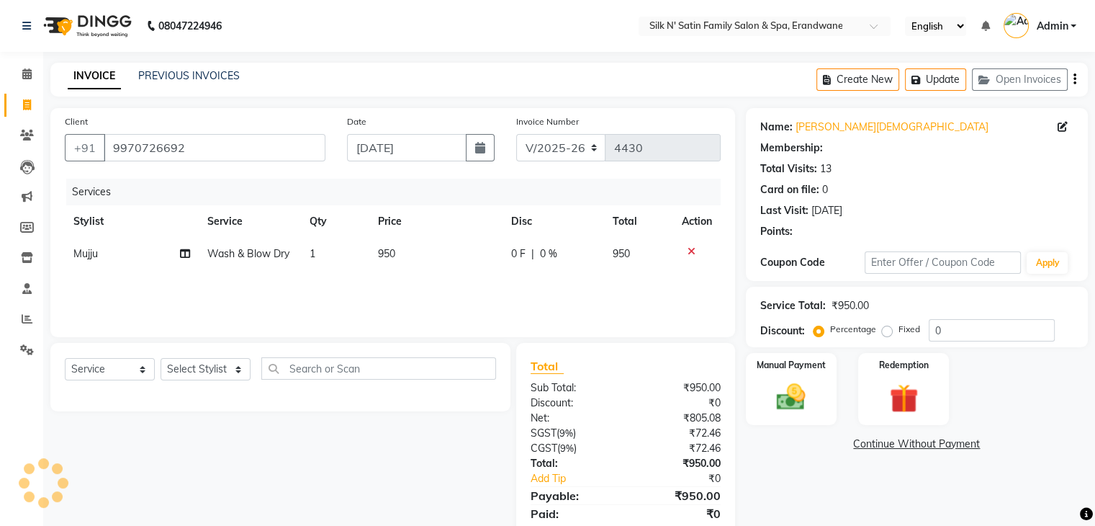
select select "1: Object"
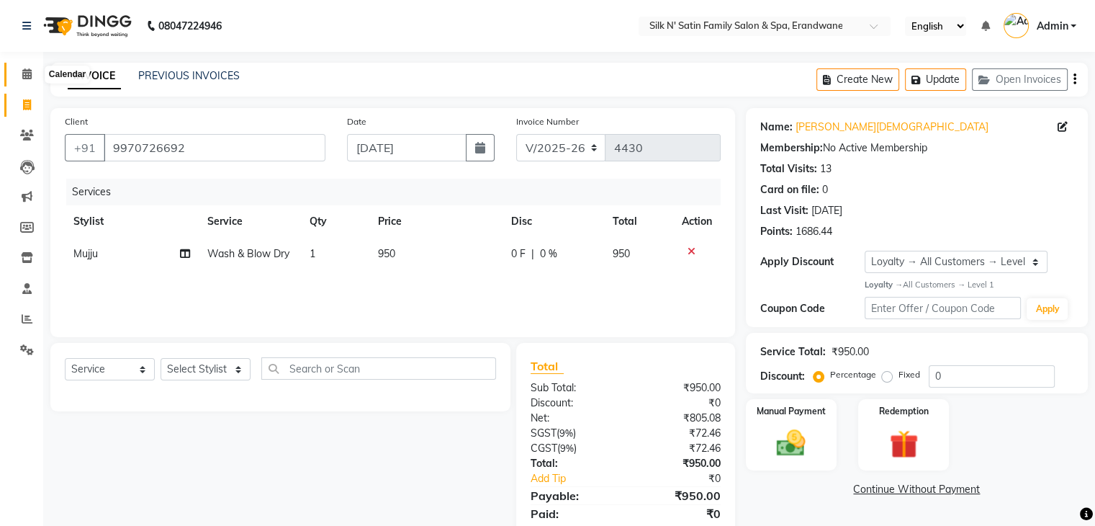
click at [24, 76] on icon at bounding box center [26, 73] width 9 height 11
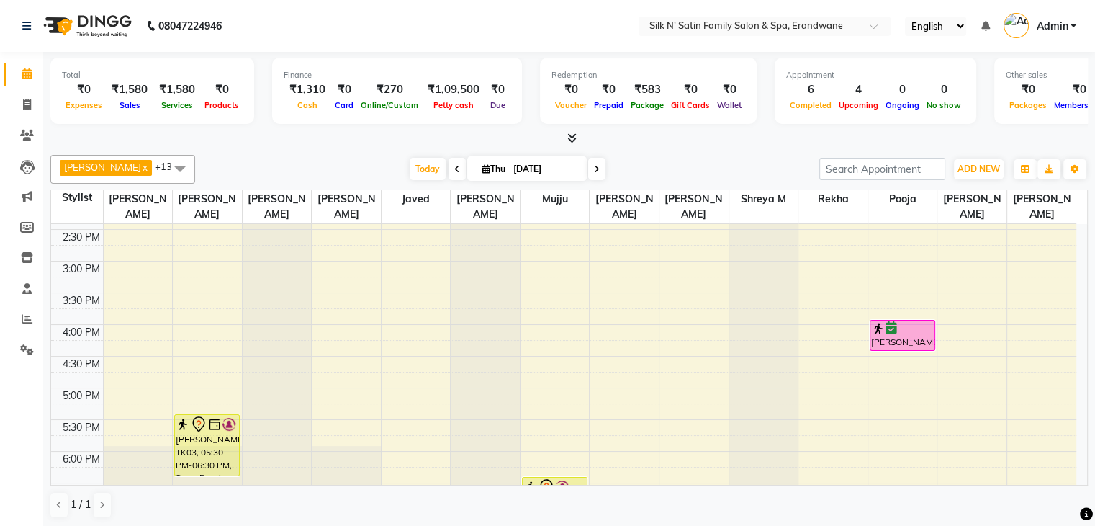
scroll to position [432, 0]
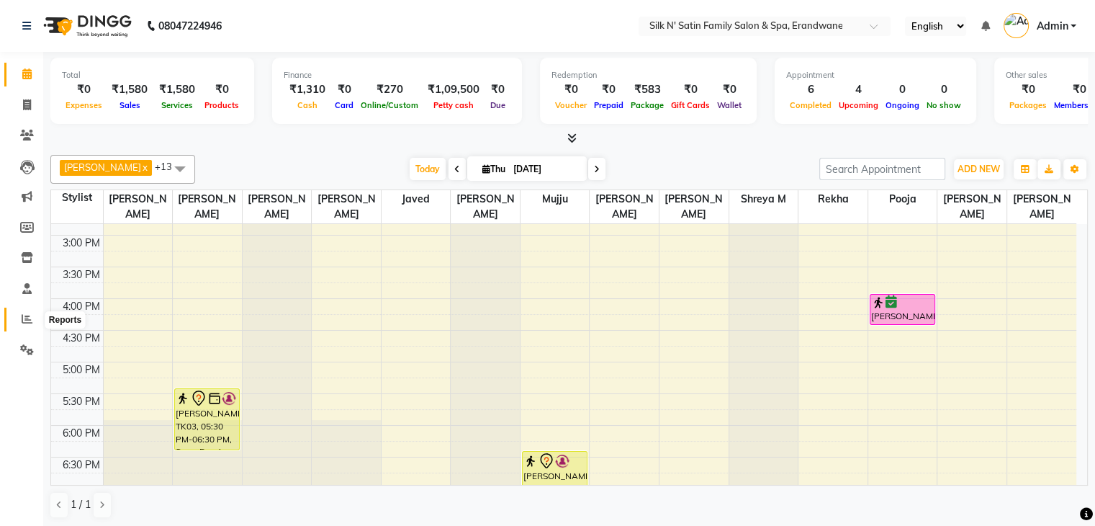
click at [35, 326] on span at bounding box center [26, 319] width 25 height 17
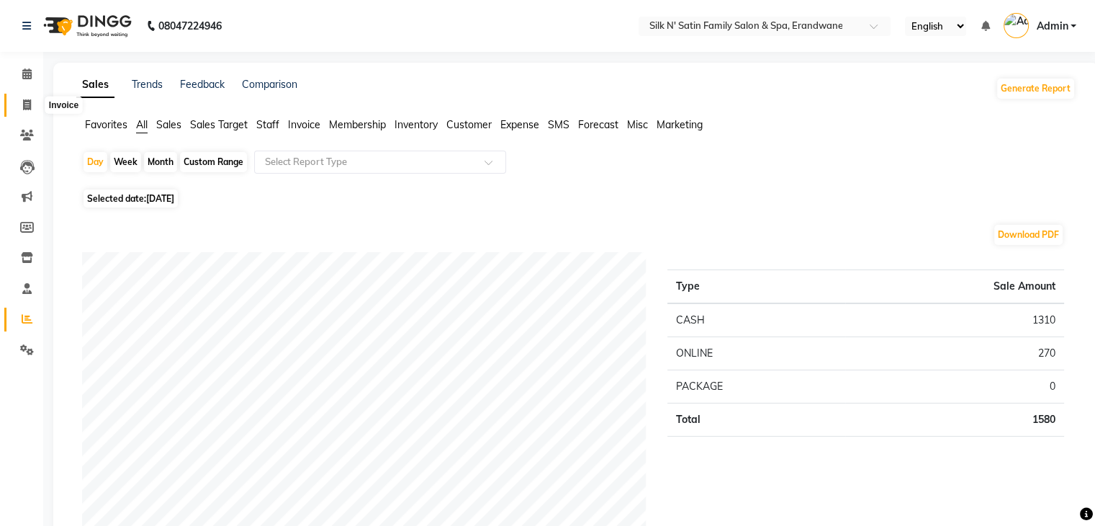
click at [27, 107] on icon at bounding box center [27, 104] width 8 height 11
select select "6931"
select select "service"
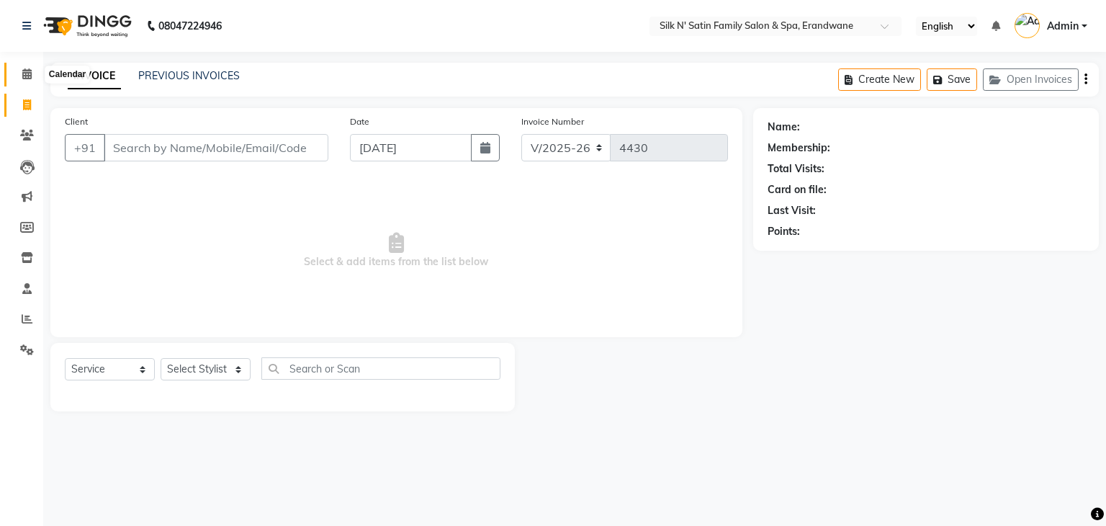
click at [19, 73] on span at bounding box center [26, 74] width 25 height 17
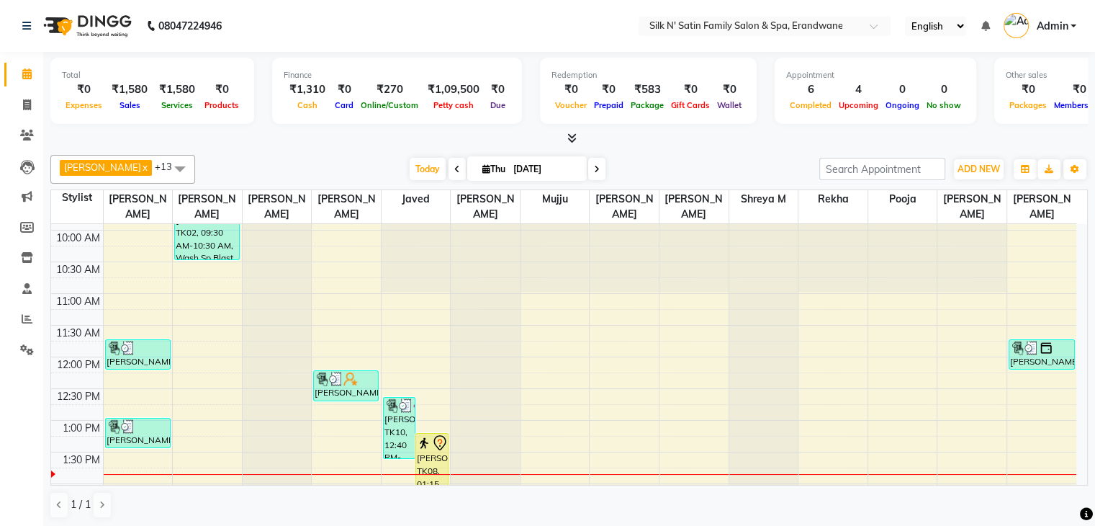
scroll to position [144, 0]
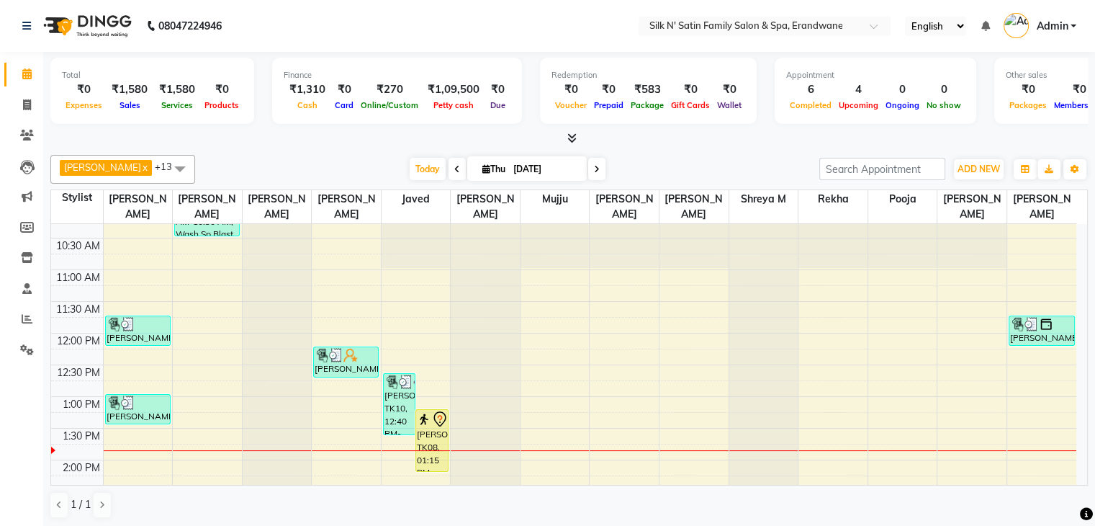
click at [484, 169] on span "Thu" at bounding box center [494, 168] width 30 height 11
select select "9"
select select "2025"
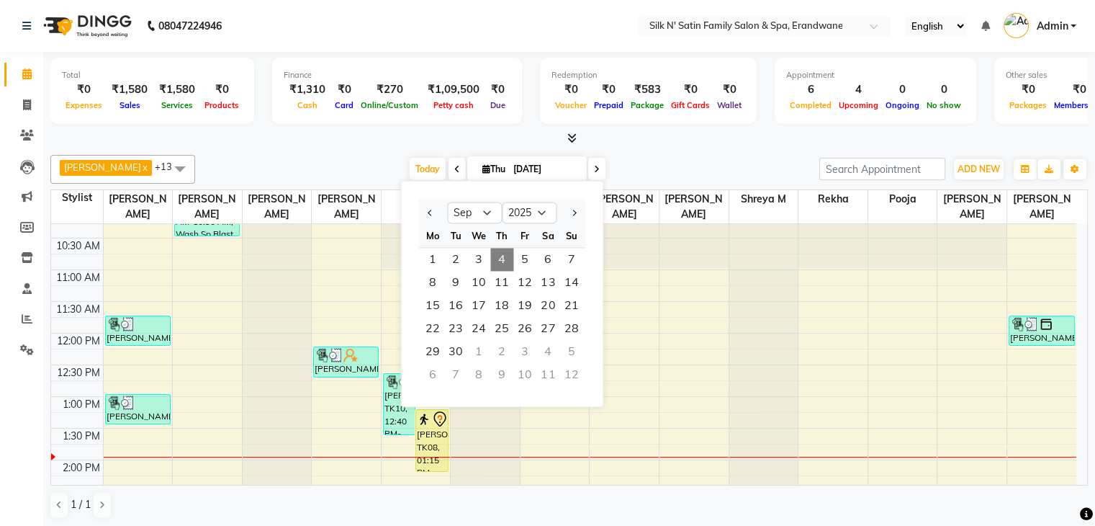
click at [0, 446] on div "Calendar Invoice Clients Leads Marketing Members Inventory Staff Reports Settin…" at bounding box center [97, 273] width 194 height 465
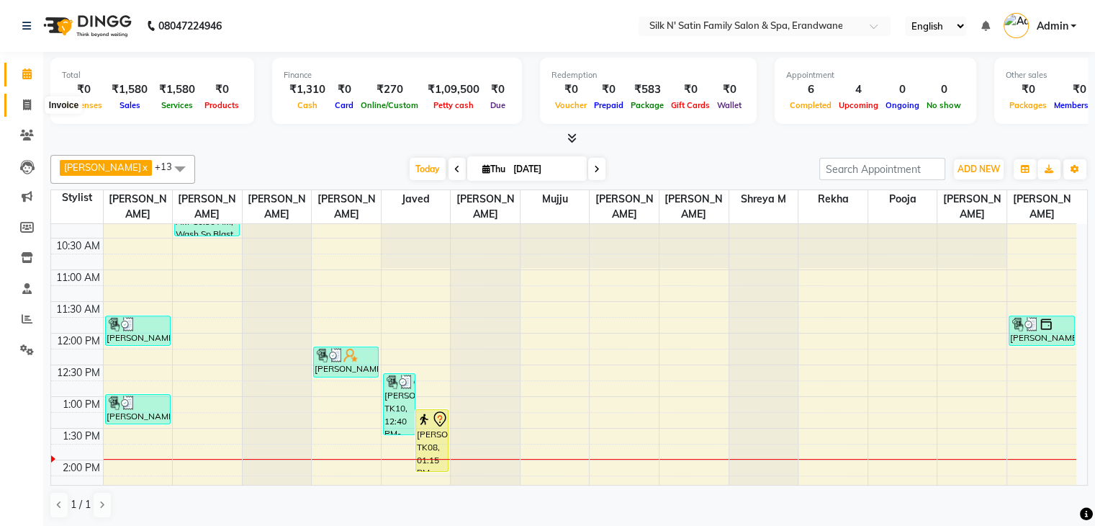
click at [24, 105] on icon at bounding box center [27, 104] width 8 height 11
select select "service"
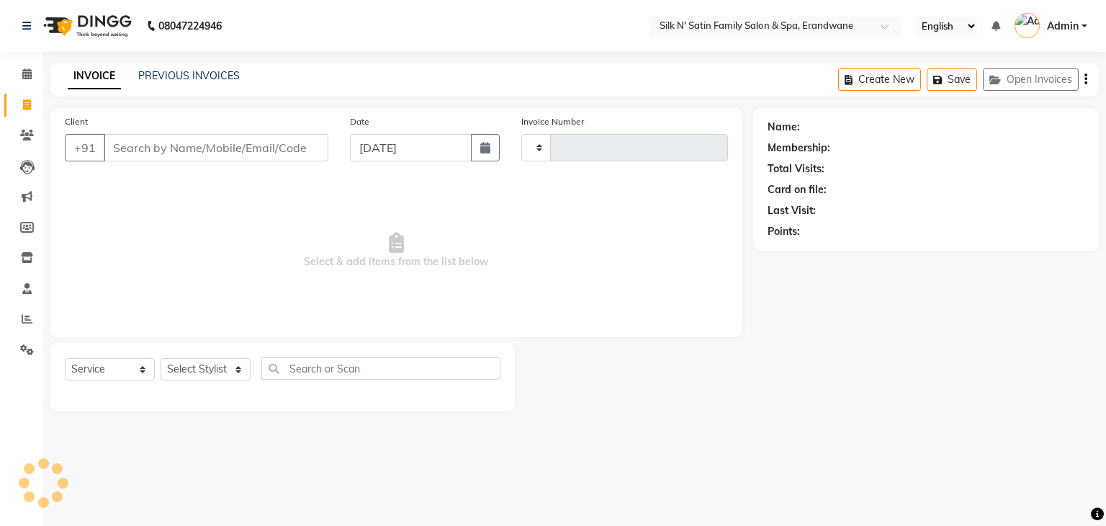
type input "4430"
select select "6931"
click at [1046, 84] on button "Open Invoices" at bounding box center [1031, 79] width 96 height 22
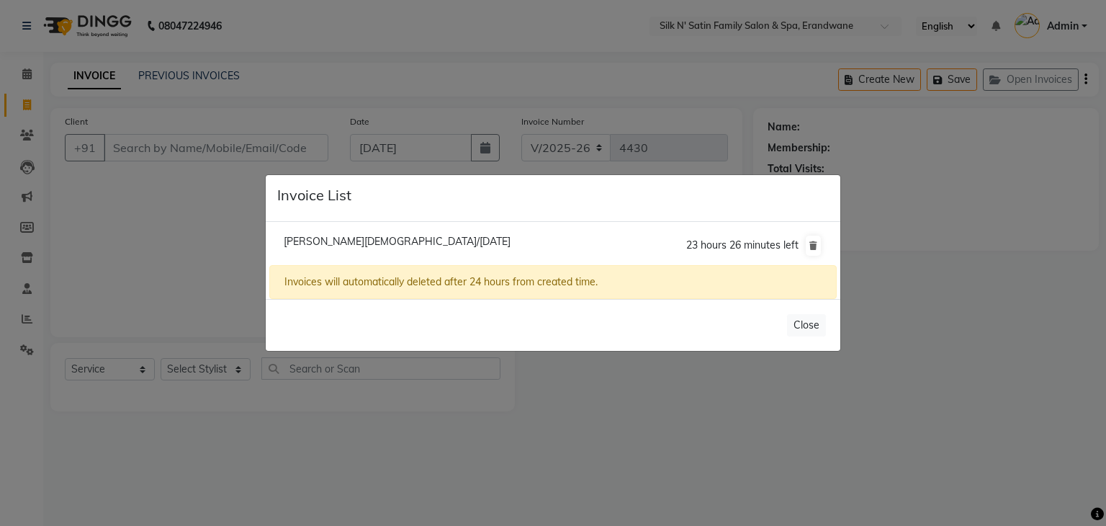
click at [367, 235] on span "Payal Jain/04 September 2025" at bounding box center [397, 241] width 227 height 13
type input "9970726692"
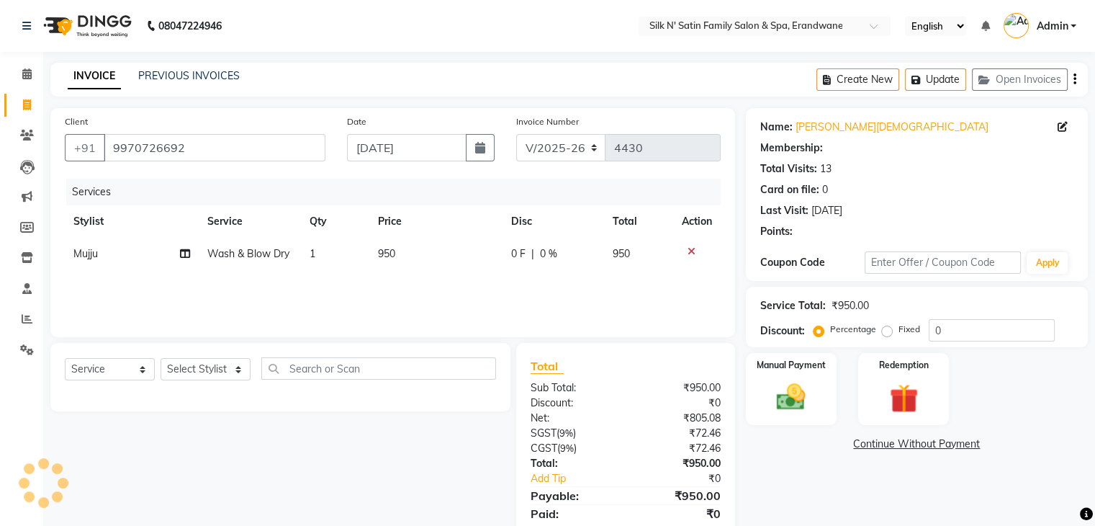
select select "1: Object"
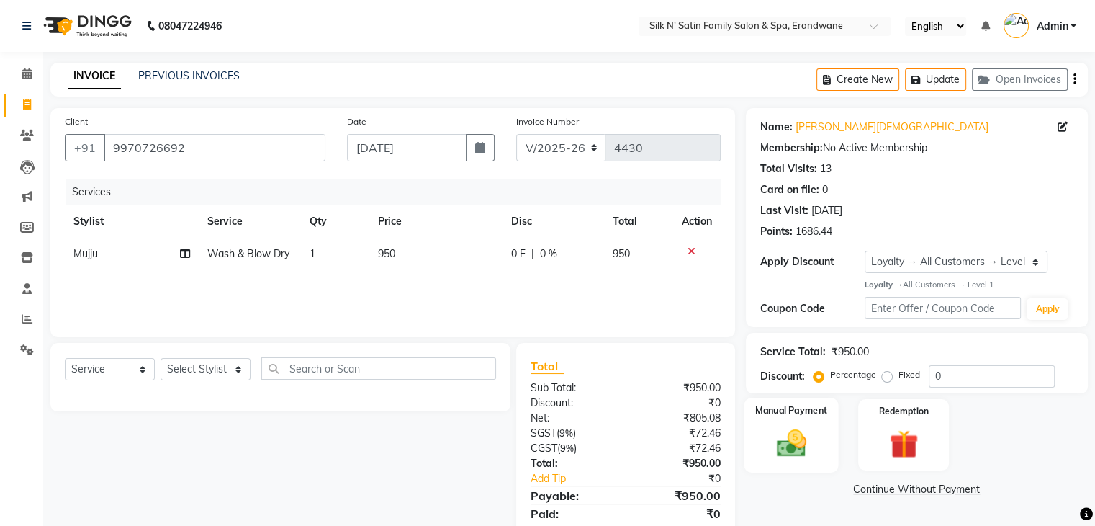
click at [814, 441] on img at bounding box center [791, 443] width 48 height 35
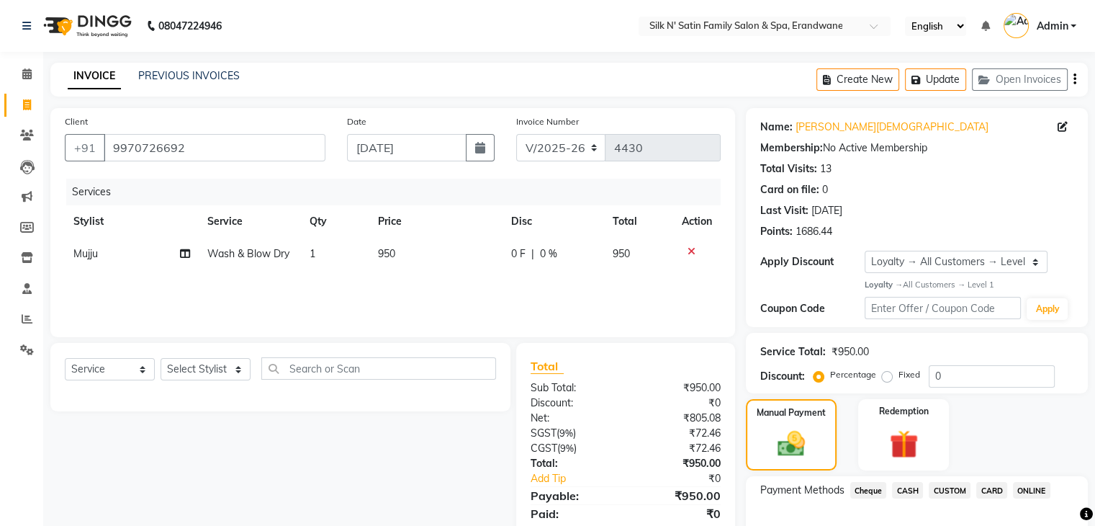
click at [1028, 488] on span "ONLINE" at bounding box center [1031, 490] width 37 height 17
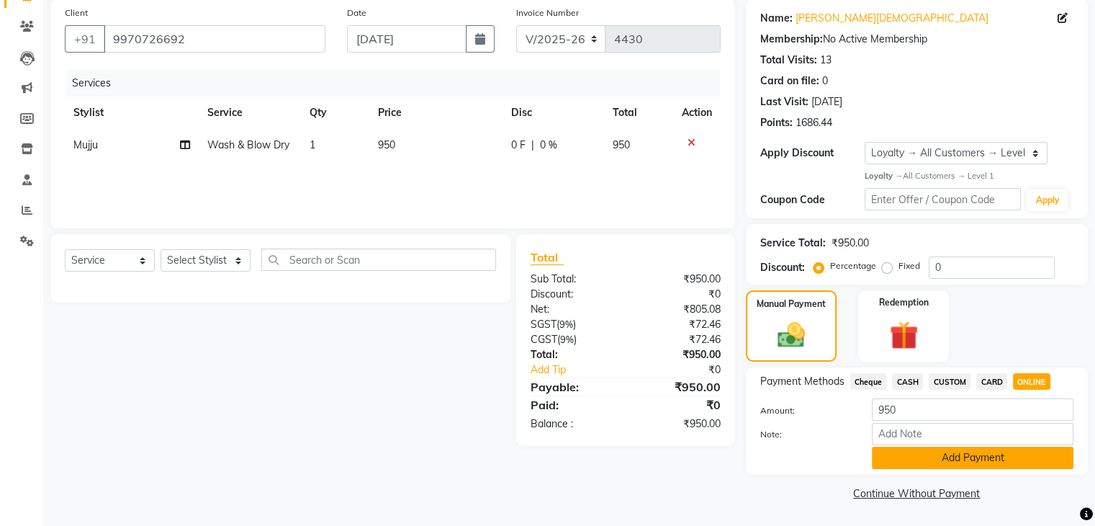
click at [910, 464] on button "Add Payment" at bounding box center [973, 457] width 202 height 22
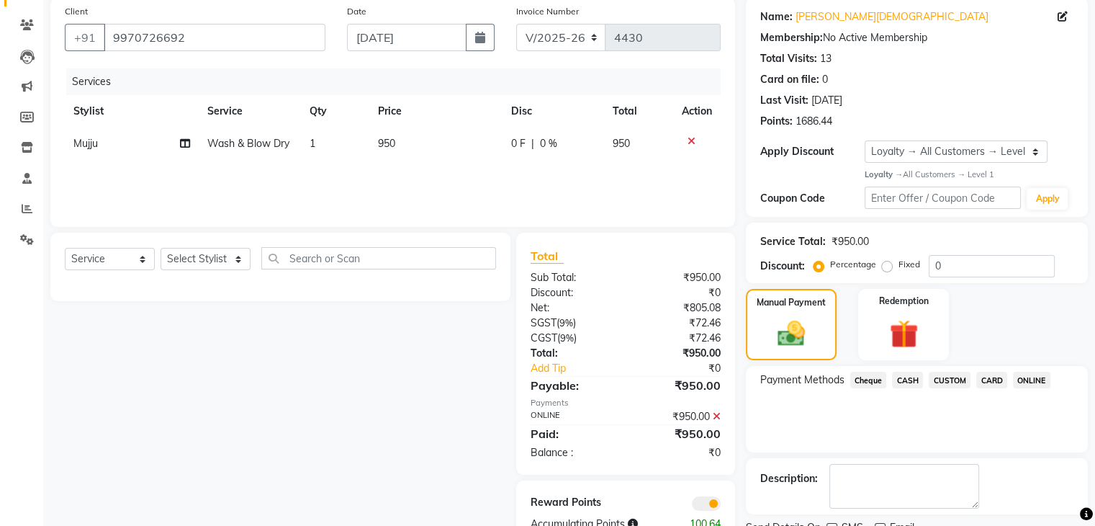
scroll to position [169, 0]
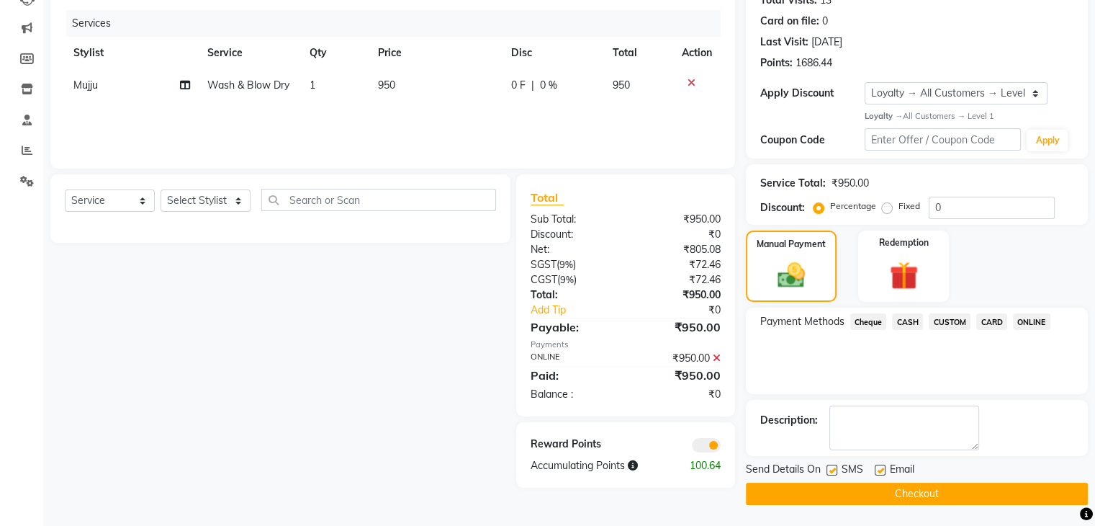
click at [828, 470] on label at bounding box center [832, 469] width 11 height 11
click at [828, 470] on input "checkbox" at bounding box center [831, 470] width 9 height 9
checkbox input "false"
click at [879, 463] on div "Email" at bounding box center [900, 471] width 51 height 18
click at [881, 472] on label at bounding box center [880, 469] width 11 height 11
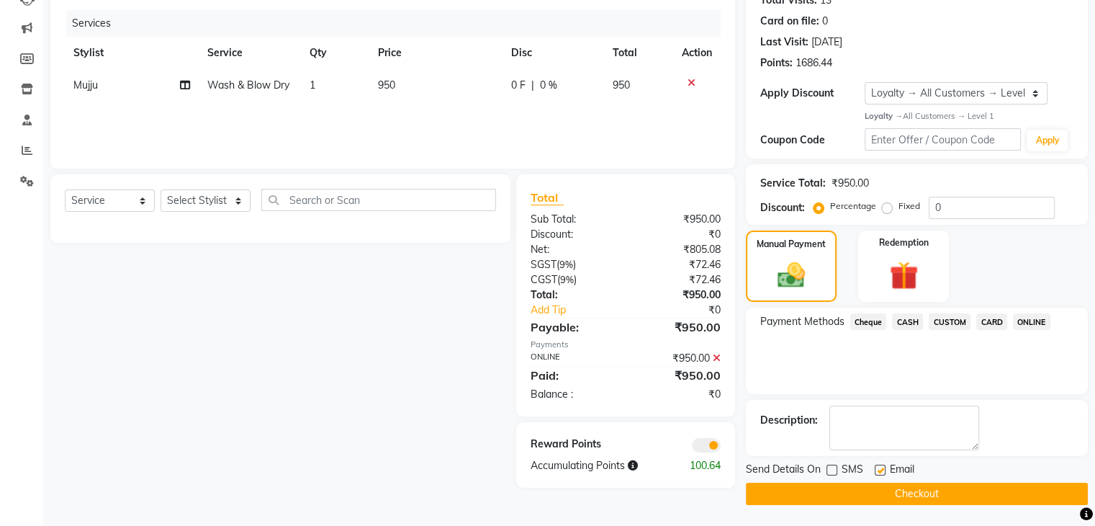
click at [881, 472] on input "checkbox" at bounding box center [879, 470] width 9 height 9
checkbox input "false"
click at [876, 494] on button "Checkout" at bounding box center [917, 493] width 342 height 22
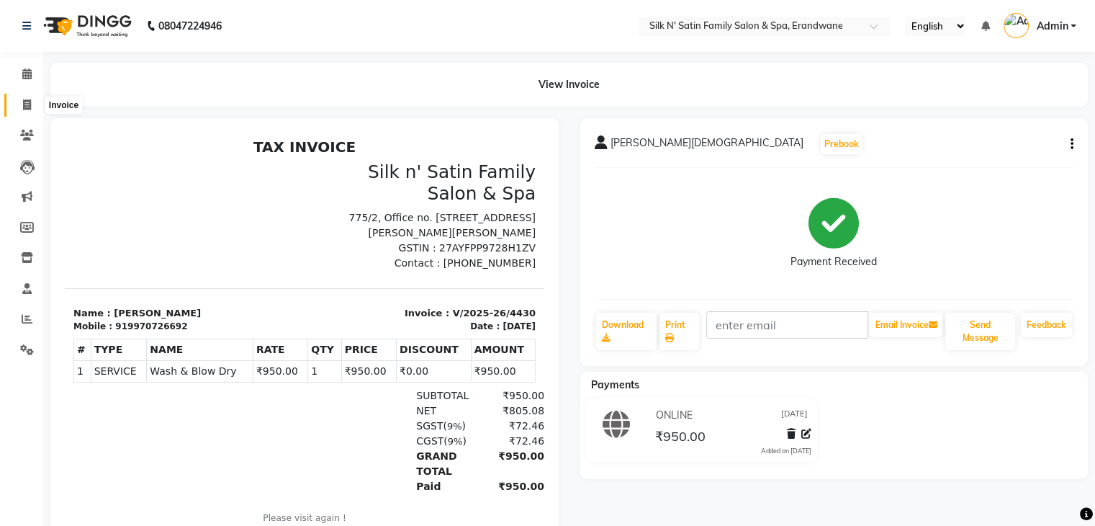
click at [32, 102] on span at bounding box center [26, 105] width 25 height 17
select select "service"
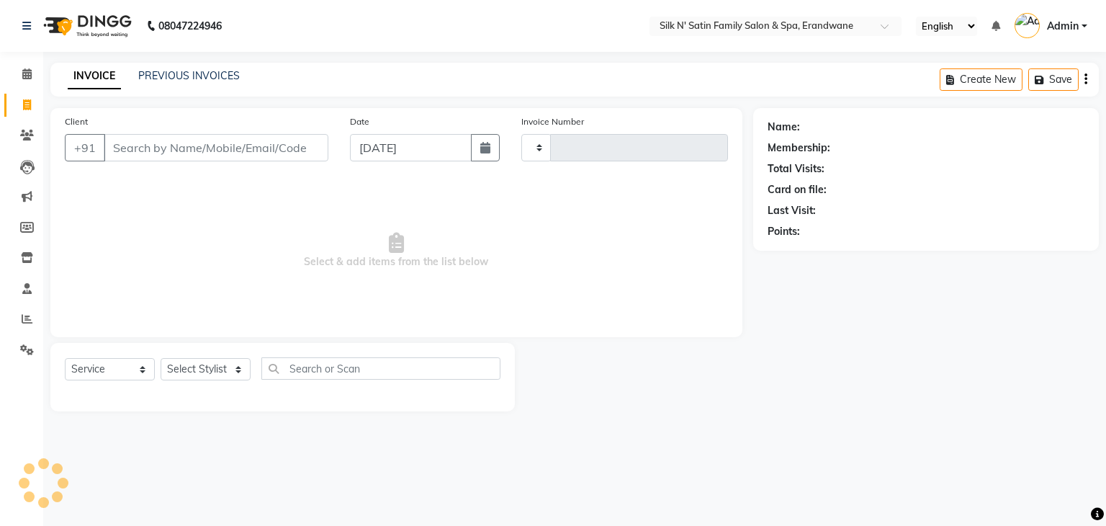
type input "4431"
select select "6931"
click at [159, 151] on input "Client" at bounding box center [216, 147] width 225 height 27
type input "9890218279"
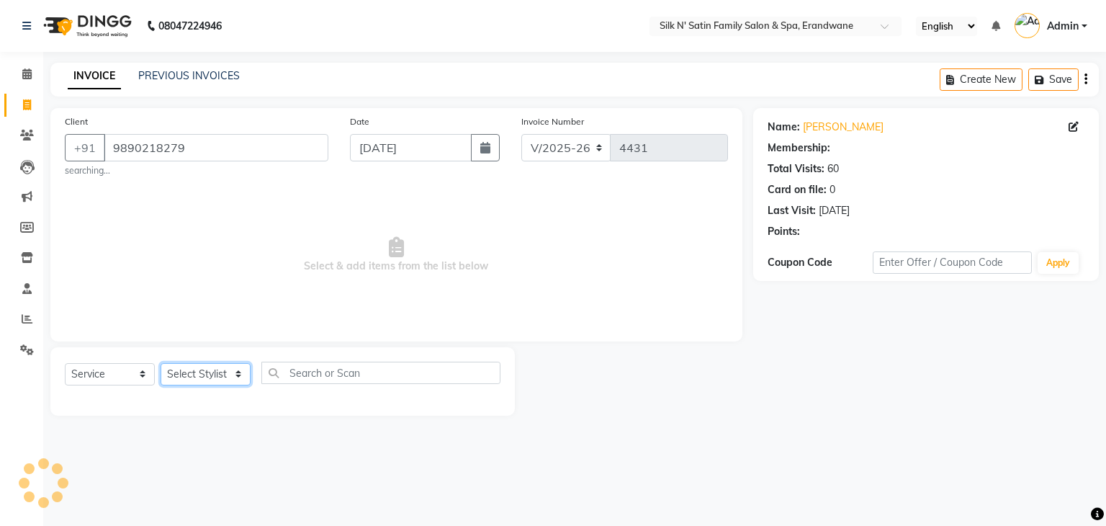
click at [232, 382] on select "Select Stylist Aditi Jadhav Ajay Garud Ashish Salunke Chandu Devki Dipali Bharg…" at bounding box center [206, 374] width 90 height 22
select select "1: Object"
select select "72453"
click at [161, 364] on select "Select Stylist Aditi Jadhav Ajay Garud Ashish Salunke Chandu Devki Dipali Bharg…" at bounding box center [206, 374] width 90 height 22
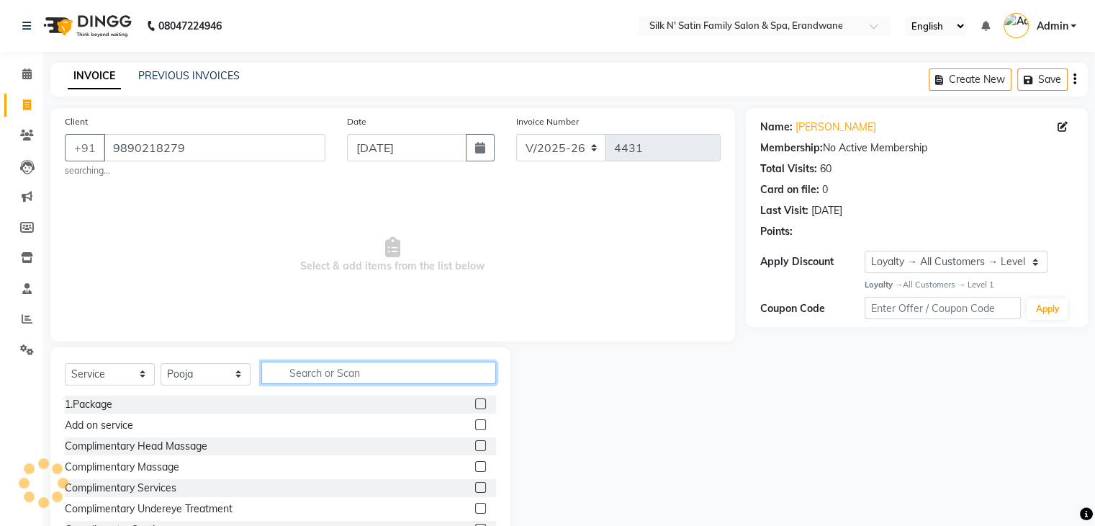
click at [336, 370] on input "text" at bounding box center [378, 373] width 235 height 22
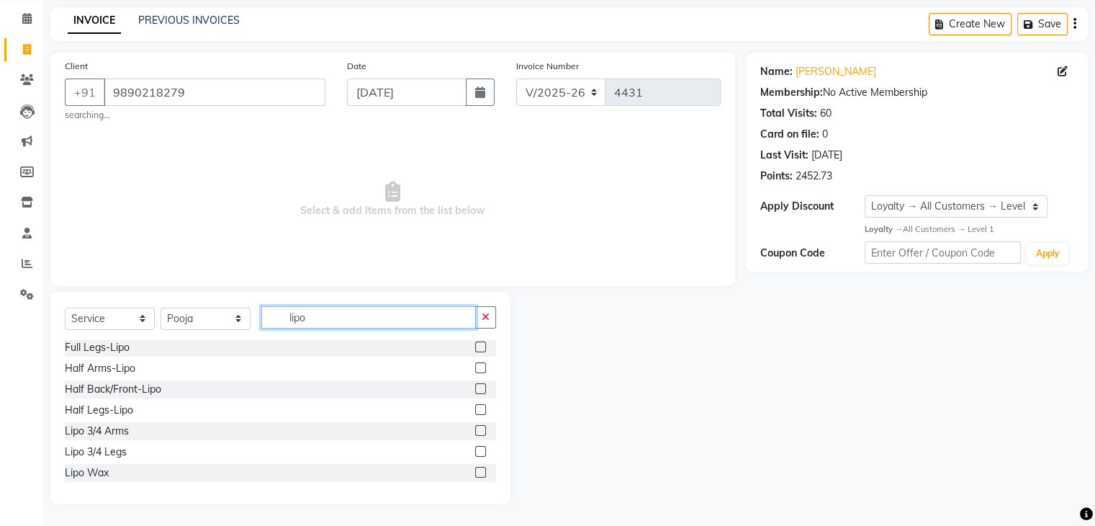
type input "lipo"
click at [475, 472] on label at bounding box center [480, 472] width 11 height 11
click at [475, 472] on input "checkbox" at bounding box center [479, 472] width 9 height 9
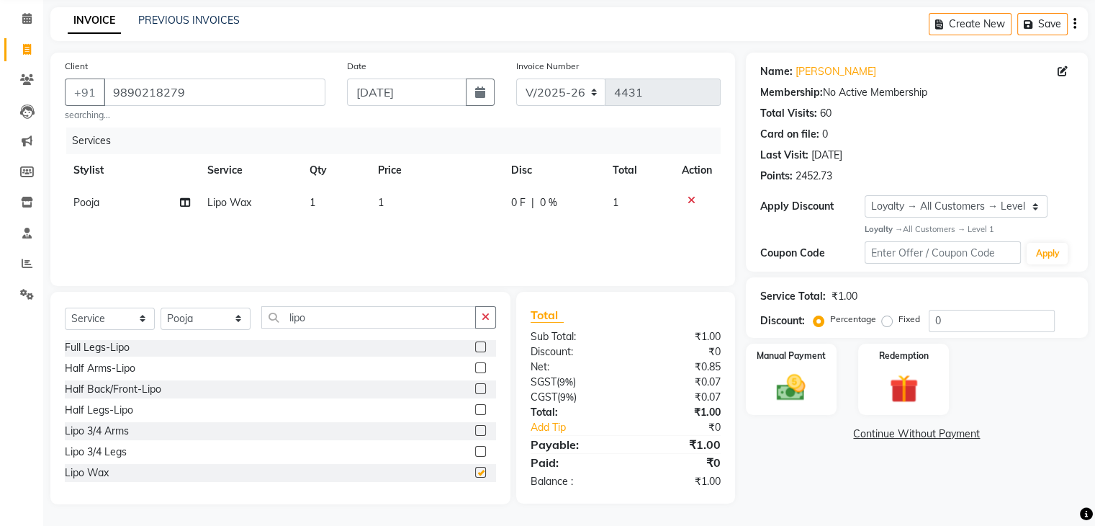
checkbox input "false"
click at [1037, 21] on button "Save" at bounding box center [1043, 24] width 50 height 22
click at [1043, 21] on button "Save" at bounding box center [1043, 24] width 50 height 22
click at [964, 7] on div "Create New Save" at bounding box center [1008, 24] width 159 height 34
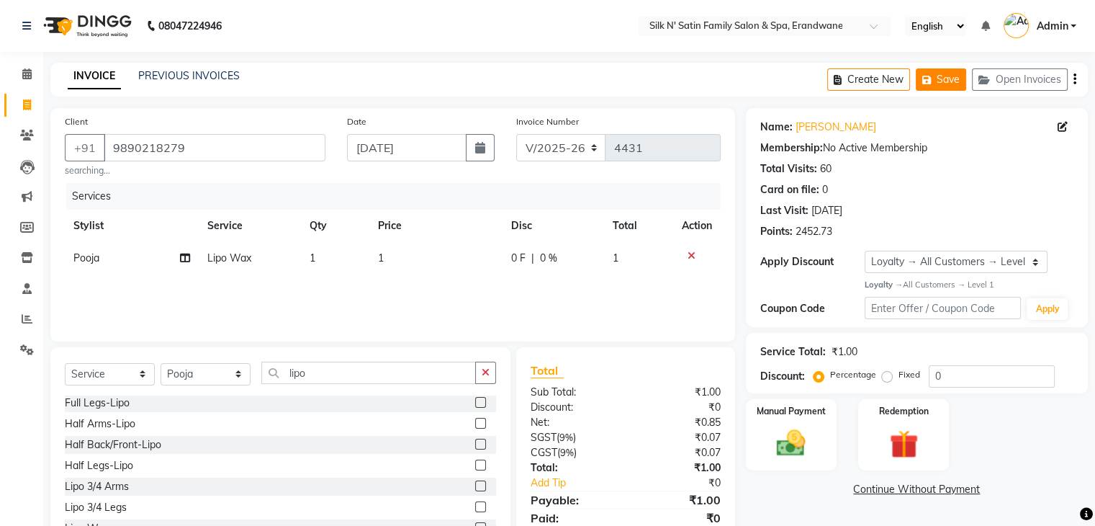
click at [943, 70] on button "Save" at bounding box center [941, 79] width 50 height 22
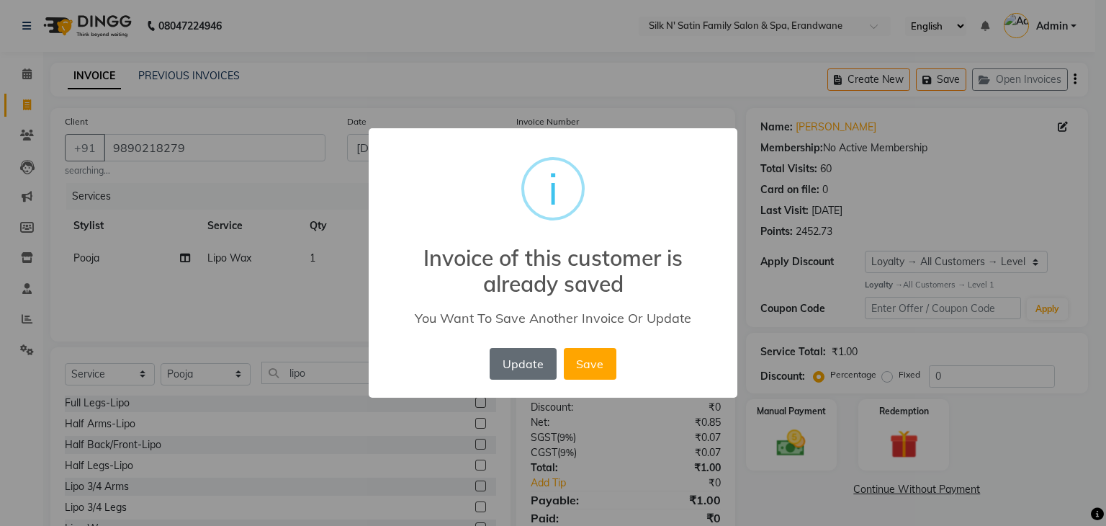
click at [522, 369] on button "Update" at bounding box center [523, 364] width 66 height 32
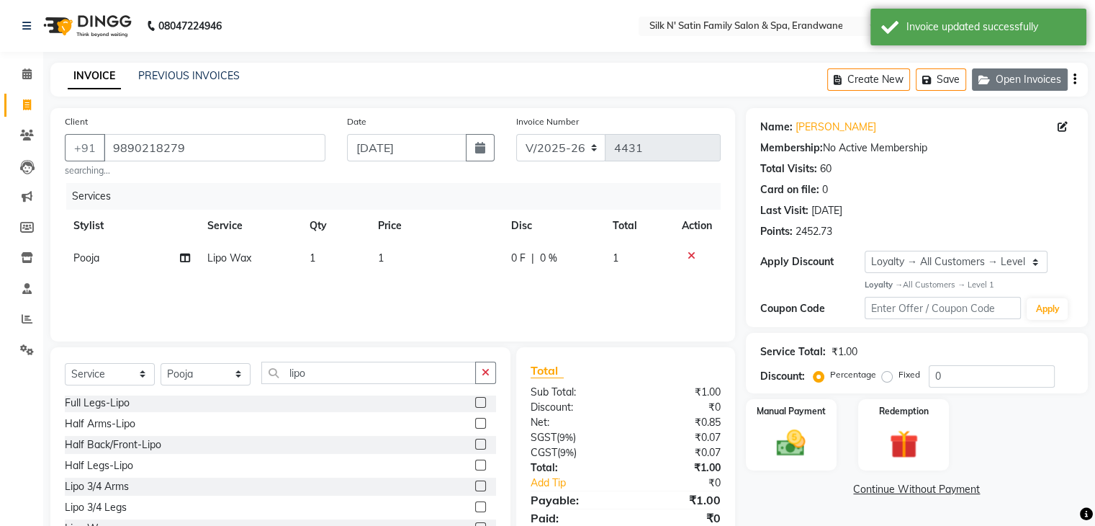
click at [1052, 86] on button "Open Invoices" at bounding box center [1020, 79] width 96 height 22
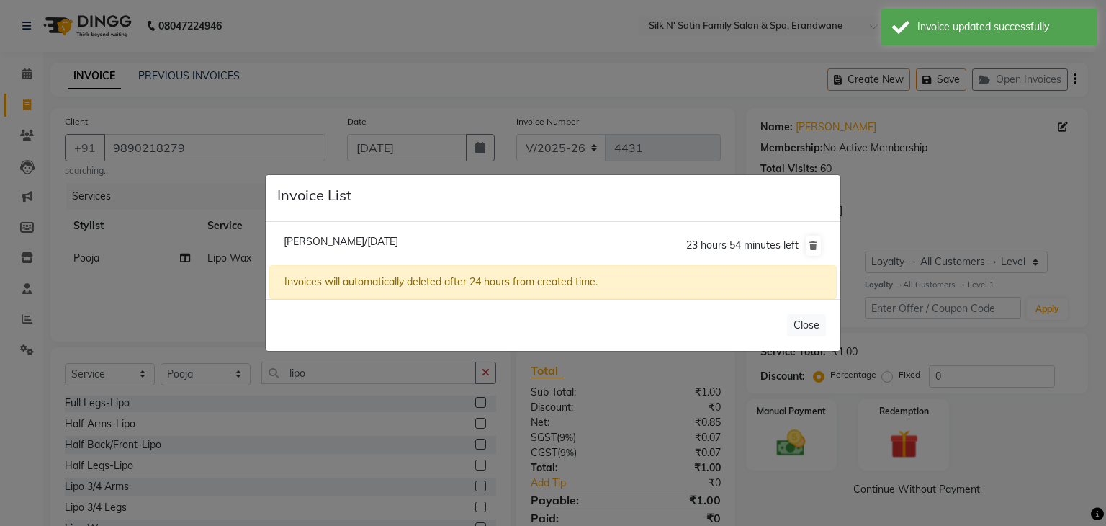
click at [884, 81] on ngb-modal-window "Invoice List Priyanka Lele/04 September 2025 23 hours 54 minutes left Invoices …" at bounding box center [553, 263] width 1106 height 526
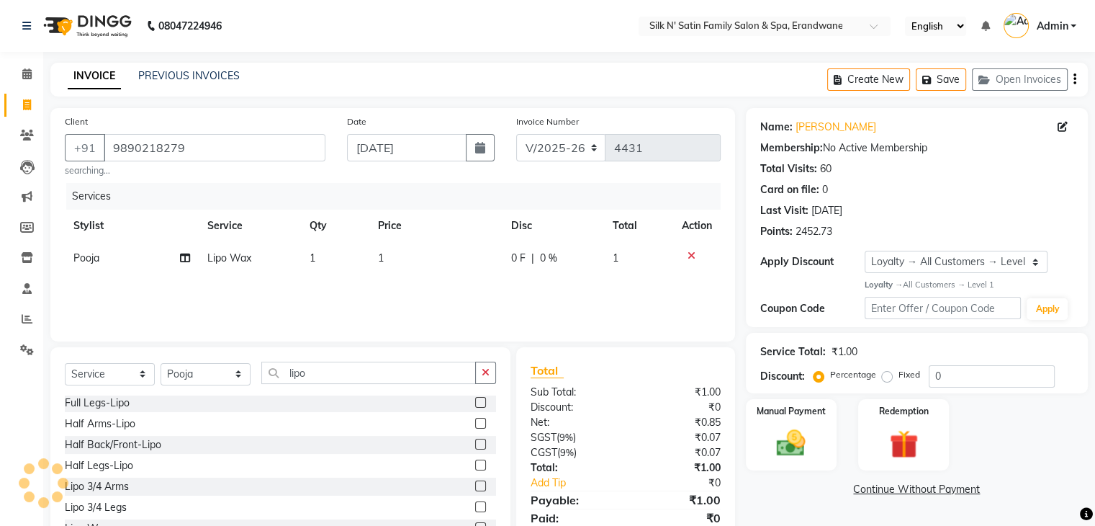
click at [904, 152] on div "Membership: No Active Membership" at bounding box center [916, 147] width 313 height 15
click at [297, 264] on td "Lipo Wax" at bounding box center [250, 258] width 102 height 32
select select "72453"
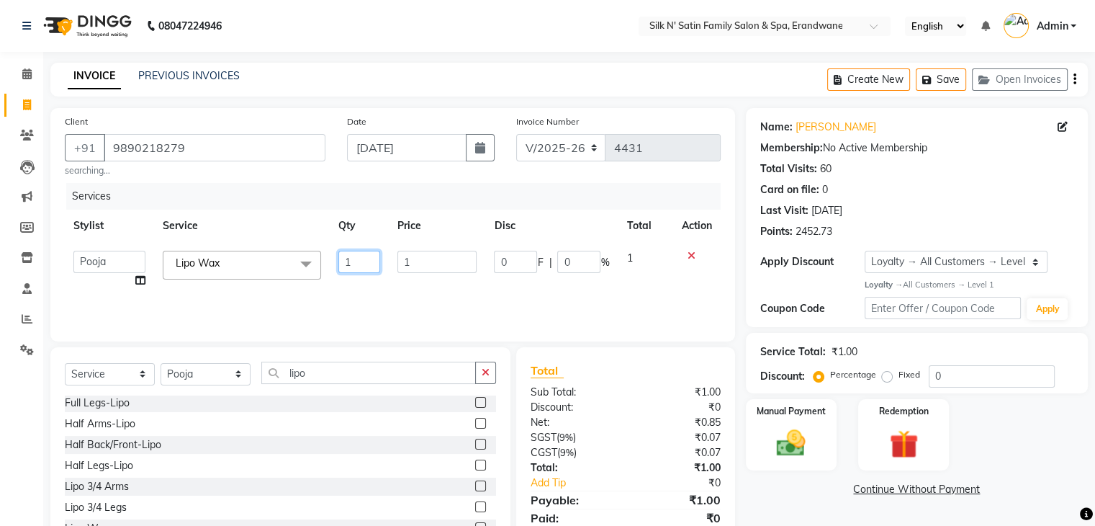
click at [354, 271] on input "1" at bounding box center [359, 262] width 42 height 22
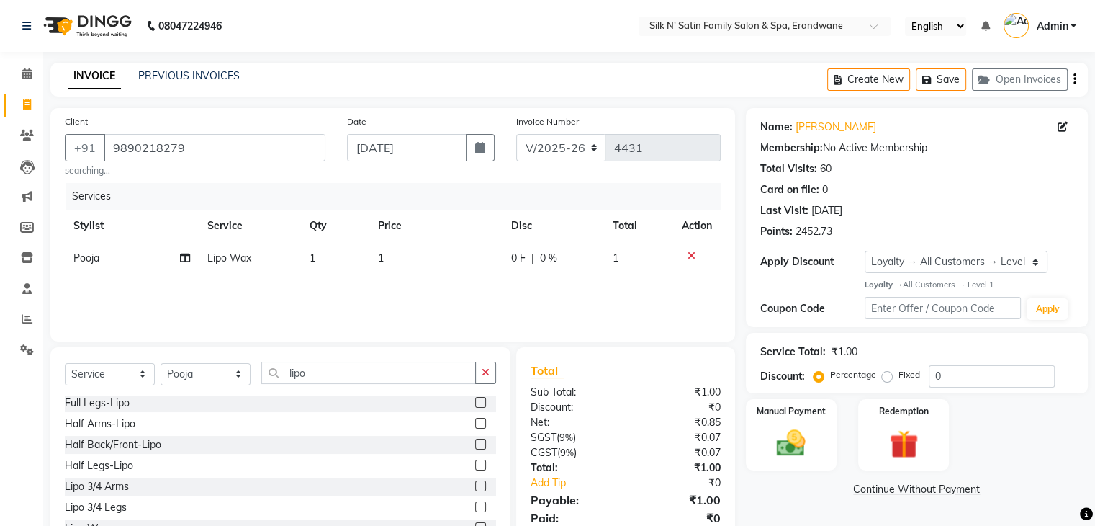
click at [265, 262] on td "Lipo Wax" at bounding box center [250, 258] width 102 height 32
select select "72453"
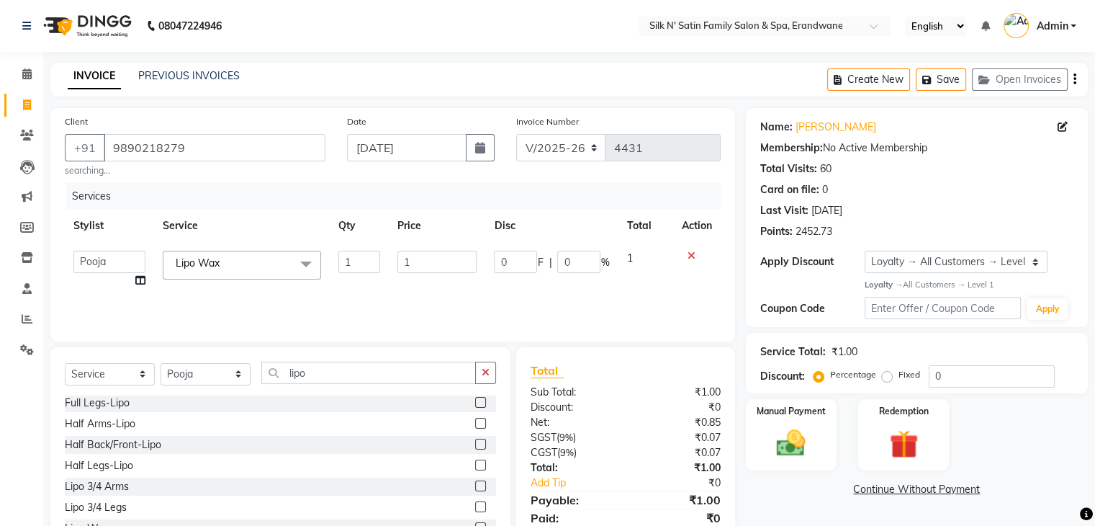
click at [210, 264] on span "Lipo Wax" at bounding box center [198, 262] width 44 height 13
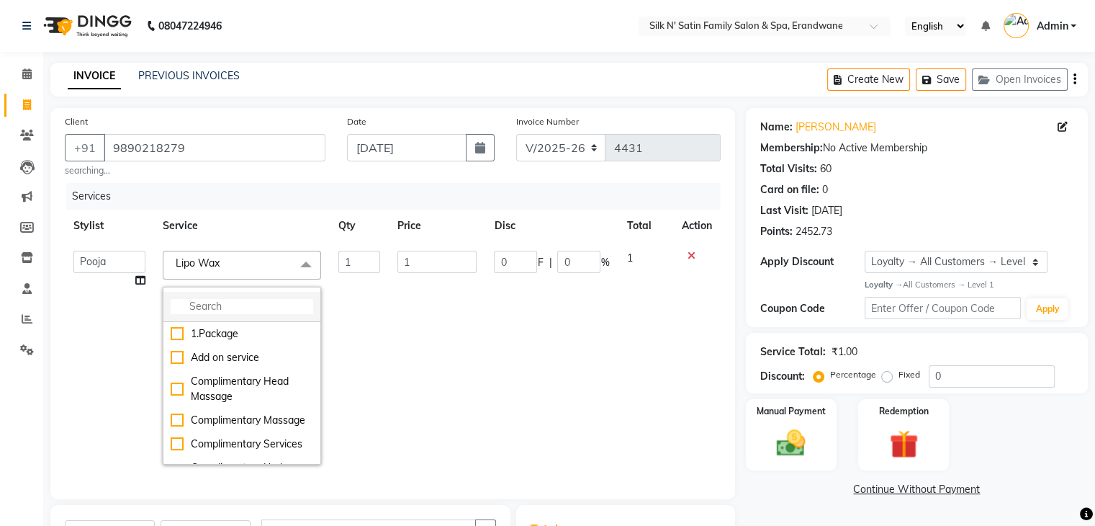
click at [209, 303] on input "multiselect-search" at bounding box center [242, 306] width 143 height 15
drag, startPoint x: 421, startPoint y: 320, endPoint x: 417, endPoint y: 279, distance: 41.3
click at [392, 315] on tr "Aditi Jadhav Ajay Garud Ashish Salunke Chandu Devki Dipali Bhargude House sale …" at bounding box center [393, 357] width 656 height 230
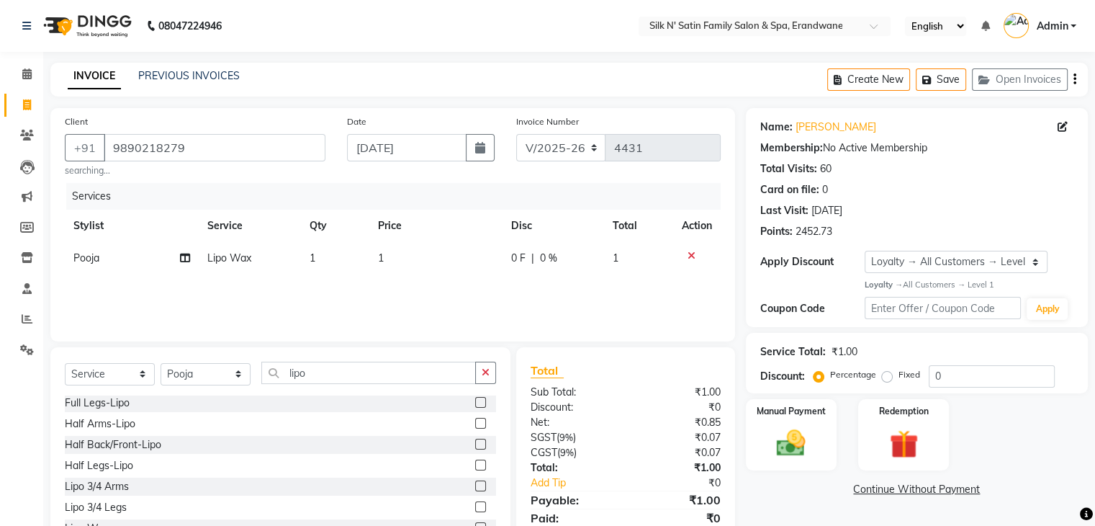
click at [395, 261] on td "1" at bounding box center [435, 258] width 133 height 32
select select "72453"
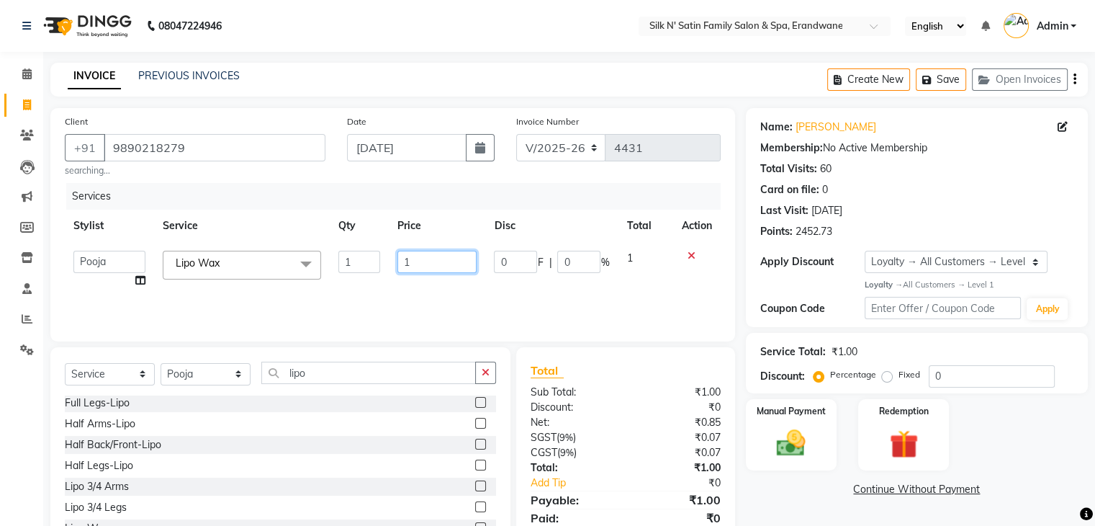
click at [441, 271] on input "1" at bounding box center [437, 262] width 79 height 22
type input "600"
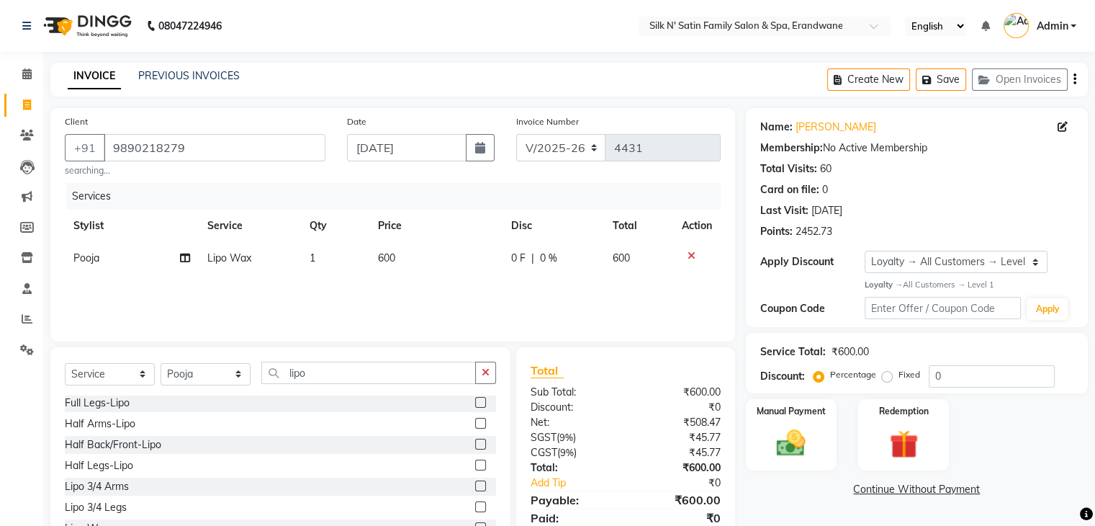
click at [134, 278] on div "Services Stylist Service Qty Price Disc Total Action Pooja Lipo Wax 1 600 0 F |…" at bounding box center [393, 255] width 656 height 144
click at [187, 259] on icon at bounding box center [185, 258] width 10 height 10
select select "72453"
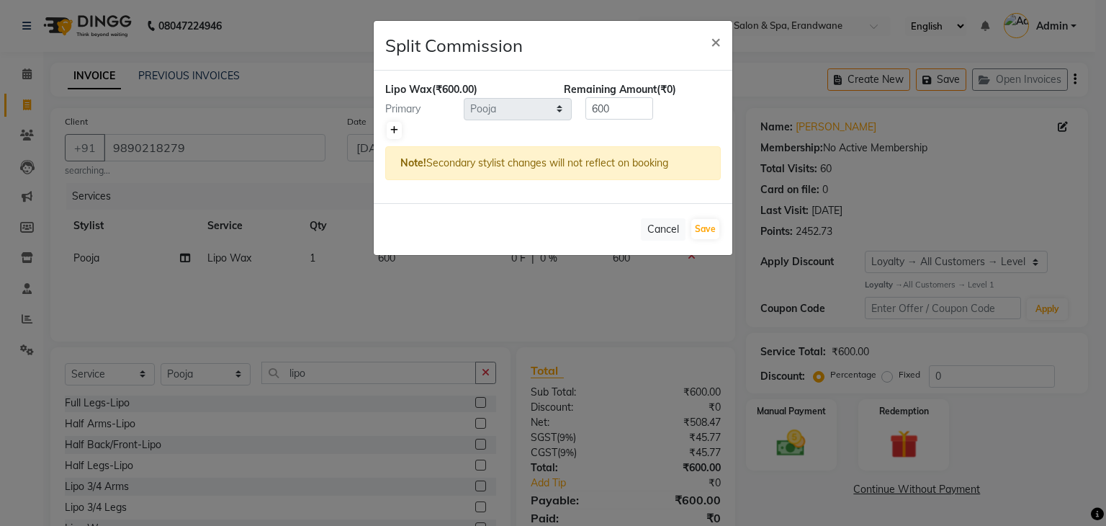
click at [397, 126] on icon at bounding box center [394, 130] width 8 height 9
type input "300"
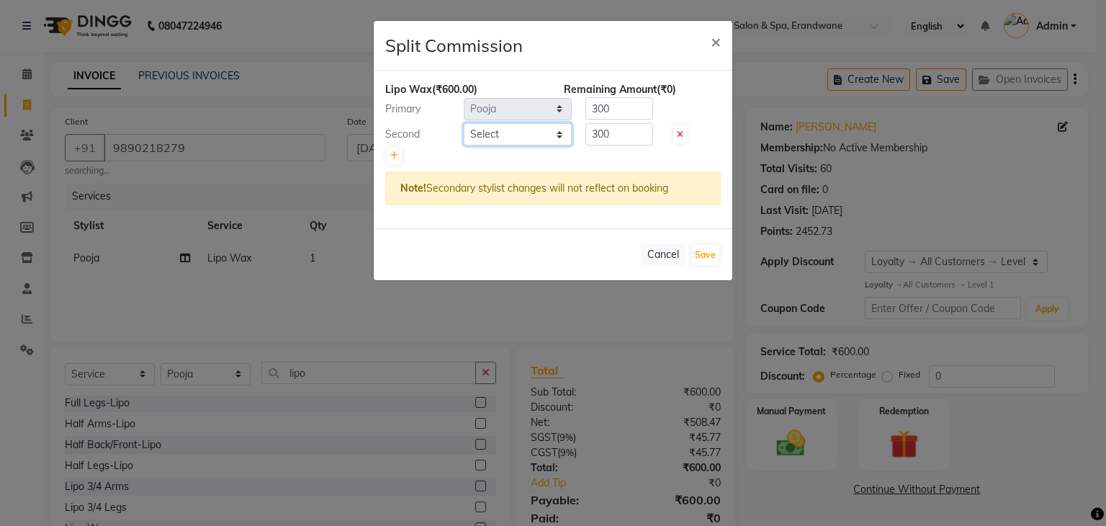
click at [490, 127] on select "Select Aditi Jadhav Ajay Garud Ashish Salunke Chandu Devki Dipali Bhargude Hous…" at bounding box center [518, 134] width 108 height 22
select select "60027"
click at [464, 123] on select "Select Aditi Jadhav Ajay Garud Ashish Salunke Chandu Devki Dipali Bhargude Hous…" at bounding box center [518, 134] width 108 height 22
click at [634, 138] on input "300" at bounding box center [619, 134] width 68 height 22
type input "3"
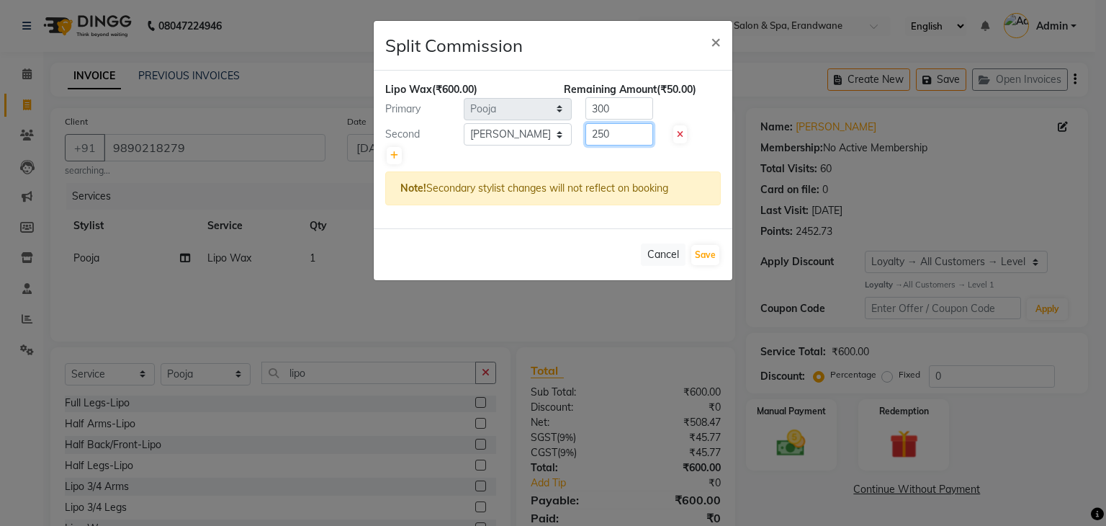
type input "250"
click at [635, 110] on input "300" at bounding box center [619, 108] width 68 height 22
type input "350"
click at [648, 156] on div at bounding box center [553, 155] width 336 height 20
click at [708, 256] on button "Save" at bounding box center [705, 255] width 28 height 20
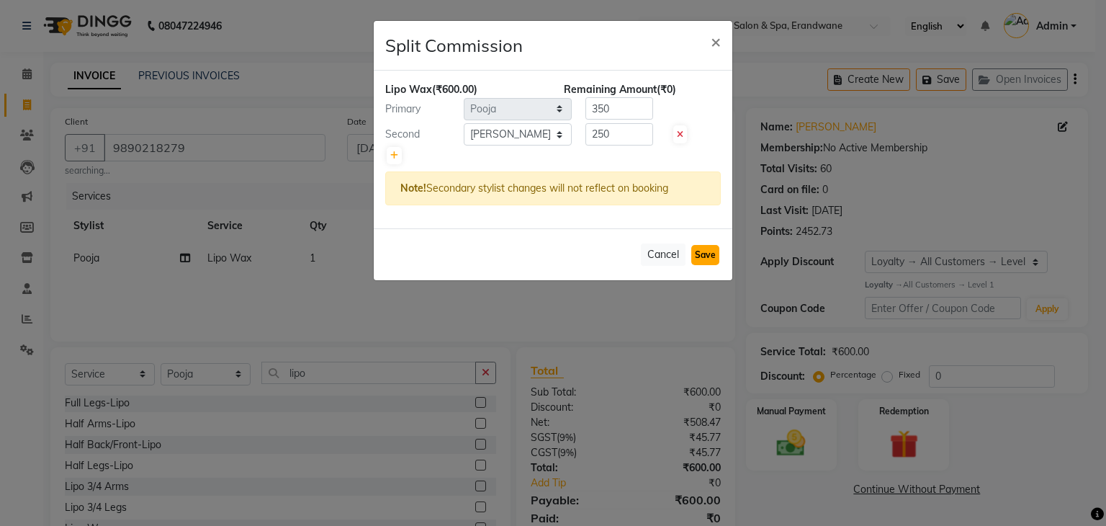
select select "Select"
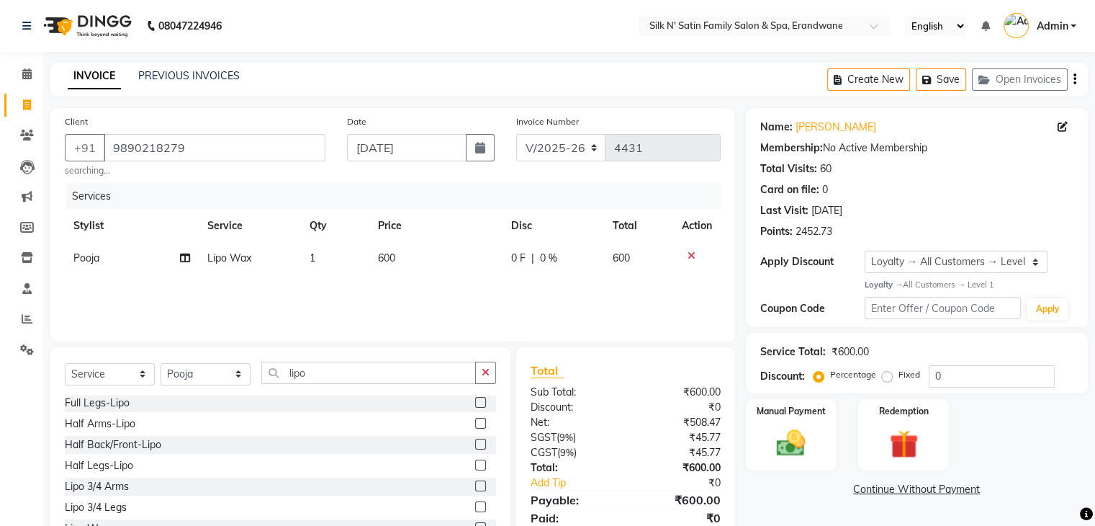
click at [678, 273] on td at bounding box center [697, 258] width 48 height 32
click at [565, 444] on div "SGST ( 9% )" at bounding box center [573, 437] width 106 height 15
click at [818, 430] on div "Manual Payment" at bounding box center [791, 435] width 94 height 74
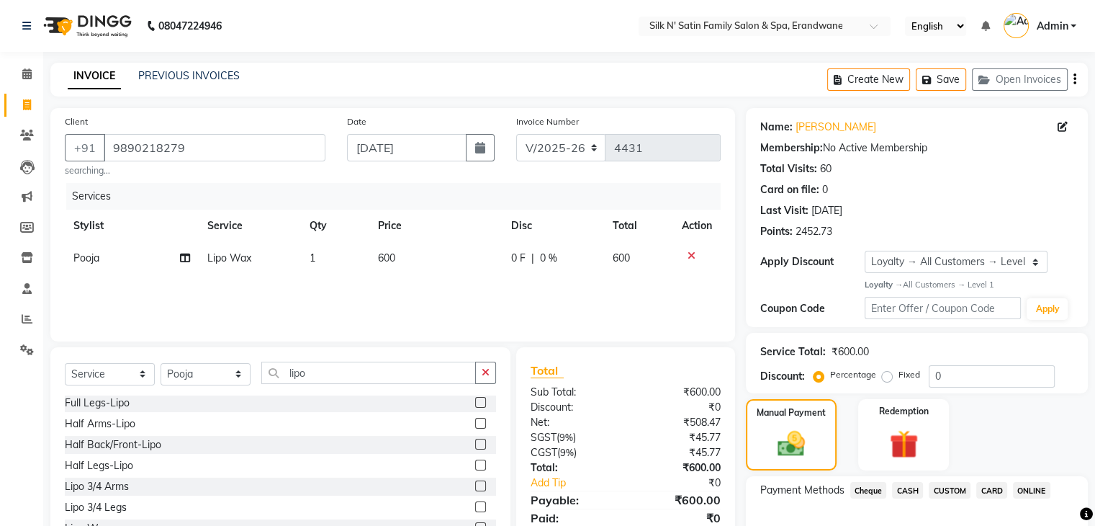
click at [988, 490] on span "CARD" at bounding box center [992, 490] width 31 height 17
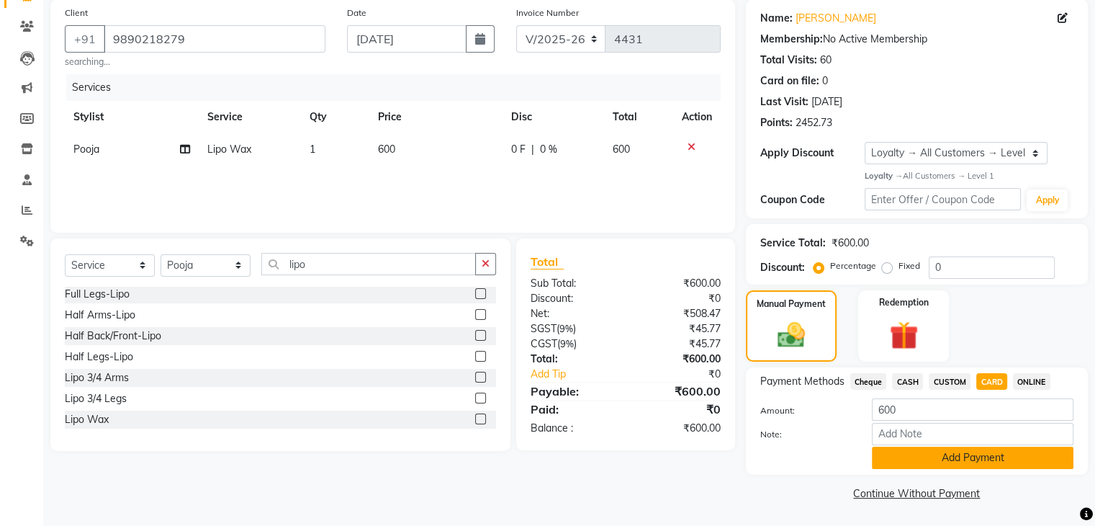
click at [908, 452] on button "Add Payment" at bounding box center [973, 457] width 202 height 22
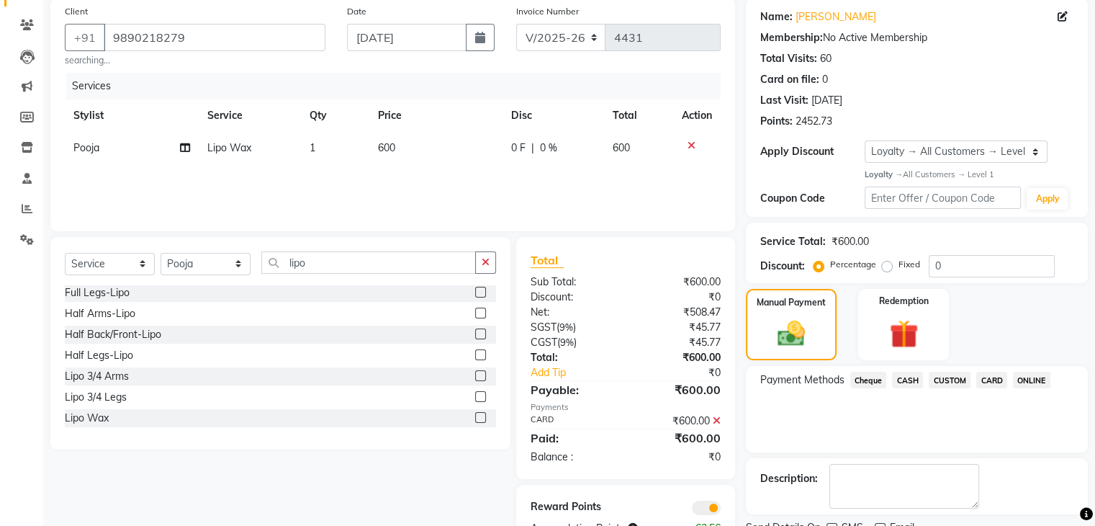
scroll to position [169, 0]
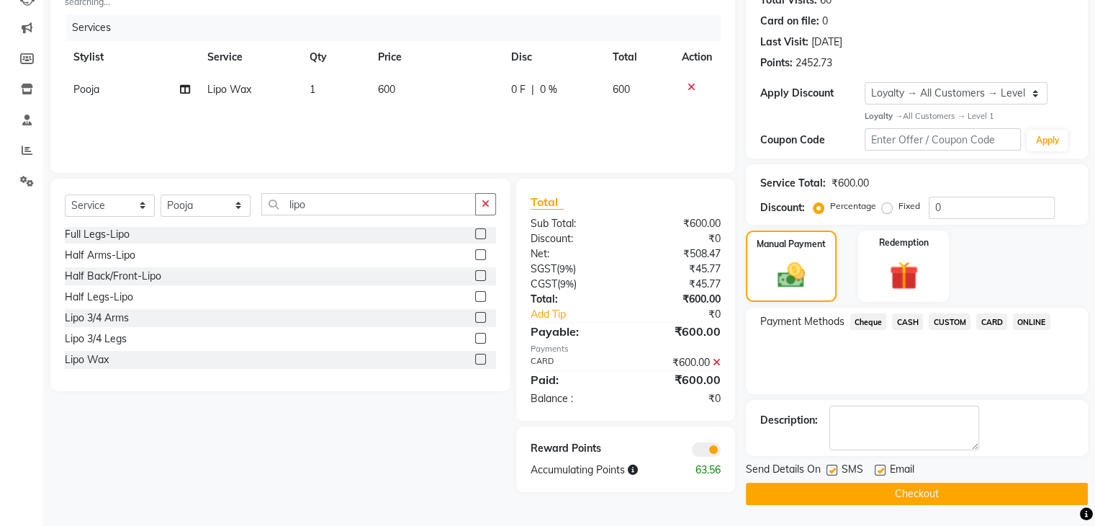
click at [827, 469] on label at bounding box center [832, 469] width 11 height 11
click at [827, 469] on input "checkbox" at bounding box center [831, 470] width 9 height 9
checkbox input "false"
click at [877, 471] on label at bounding box center [880, 469] width 11 height 11
click at [877, 471] on input "checkbox" at bounding box center [879, 470] width 9 height 9
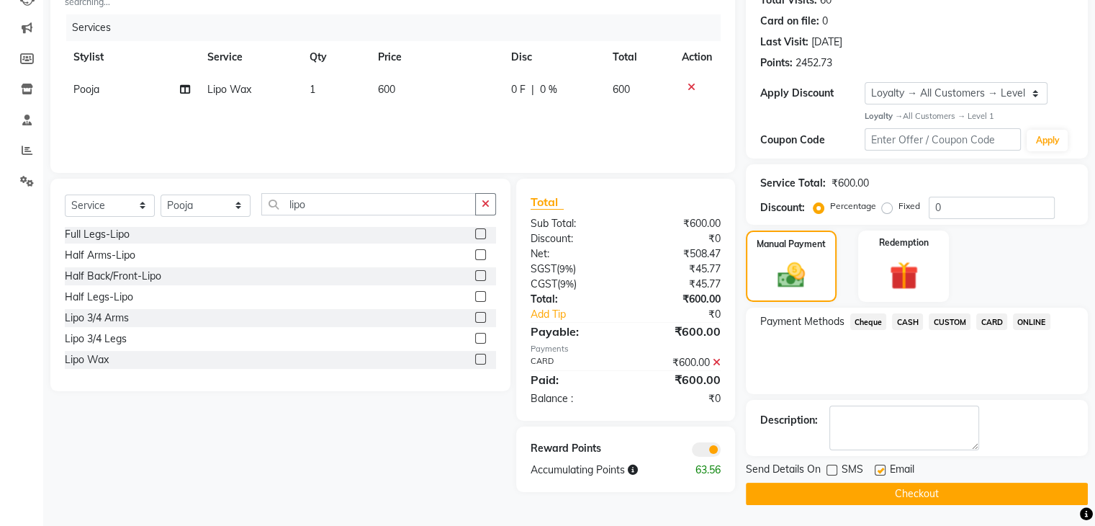
checkbox input "false"
click at [868, 487] on button "Checkout" at bounding box center [917, 493] width 342 height 22
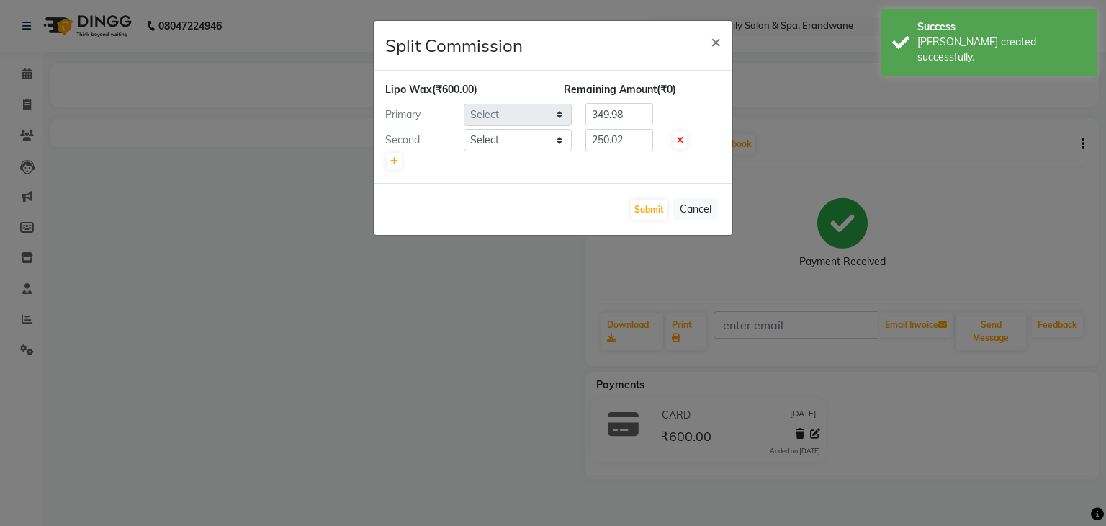
select select "72453"
select select "60027"
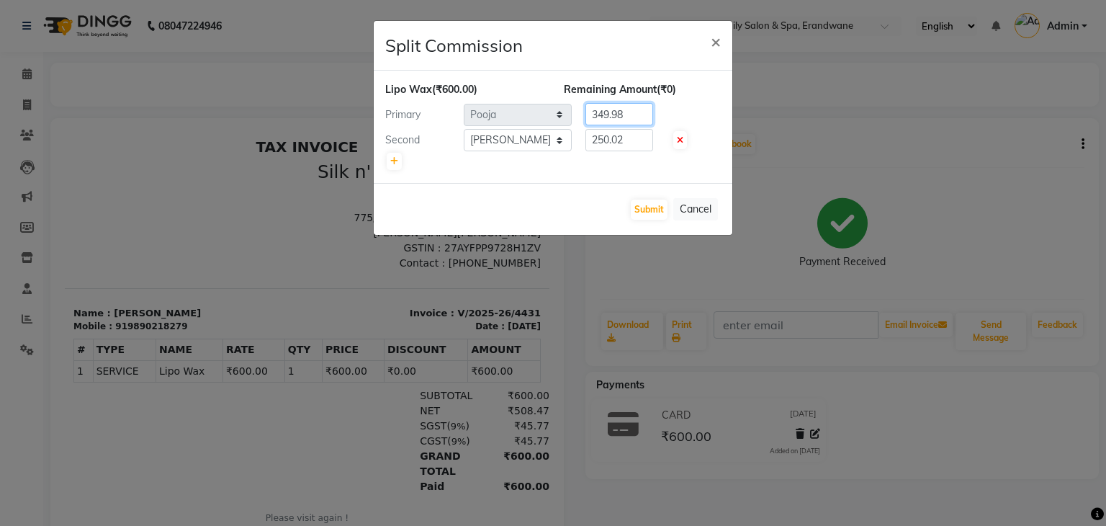
drag, startPoint x: 642, startPoint y: 117, endPoint x: 633, endPoint y: 137, distance: 22.2
click at [634, 135] on div "Lipo Wax (₹600.00) Remaining Amount (₹0) Primary Select Aditi Jadhav Ajay Garud…" at bounding box center [553, 126] width 336 height 89
type input "350"
click at [631, 146] on input "250.02" at bounding box center [619, 140] width 68 height 22
type input "250"
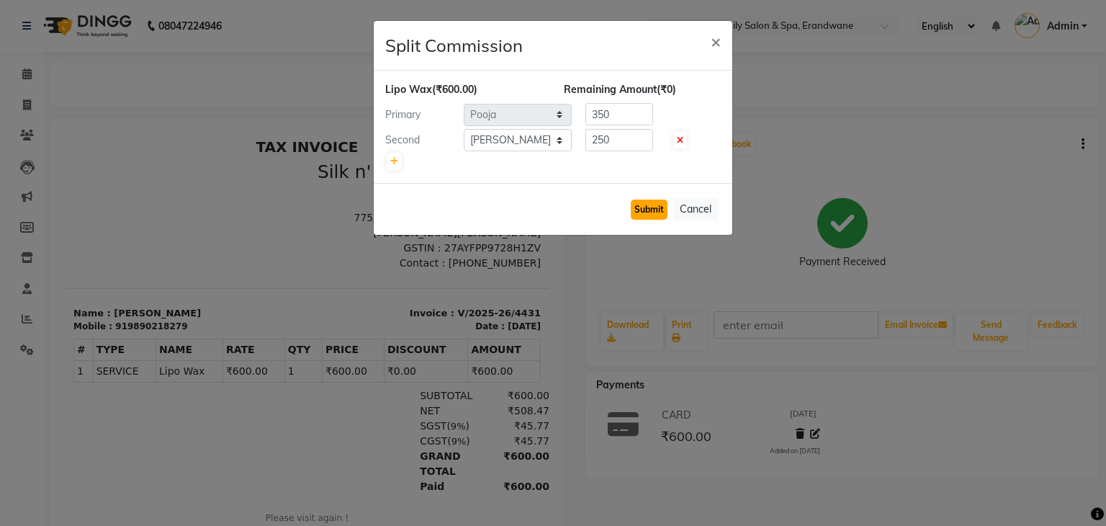
click at [654, 199] on button "Submit" at bounding box center [649, 209] width 37 height 20
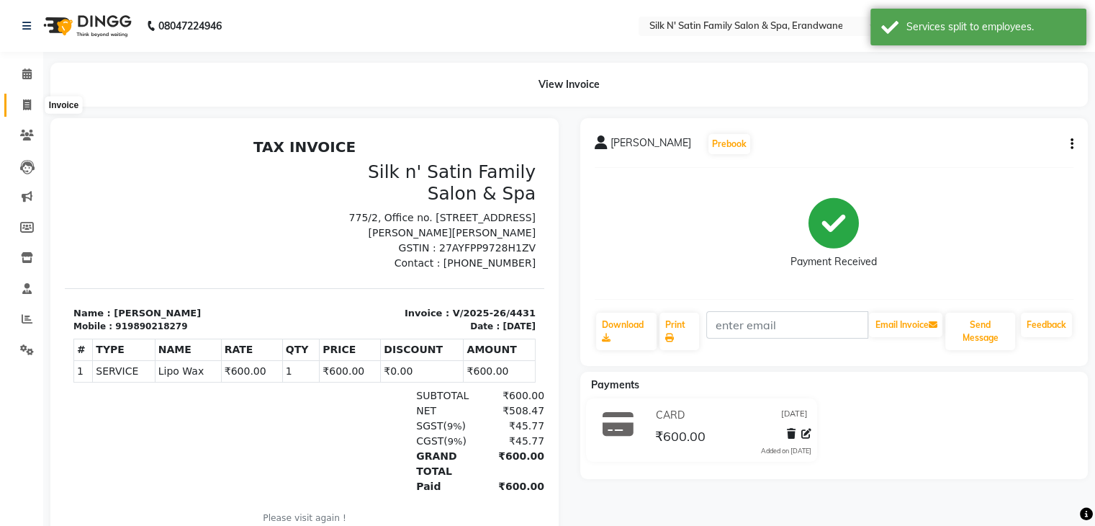
click at [32, 104] on span at bounding box center [26, 105] width 25 height 17
select select "service"
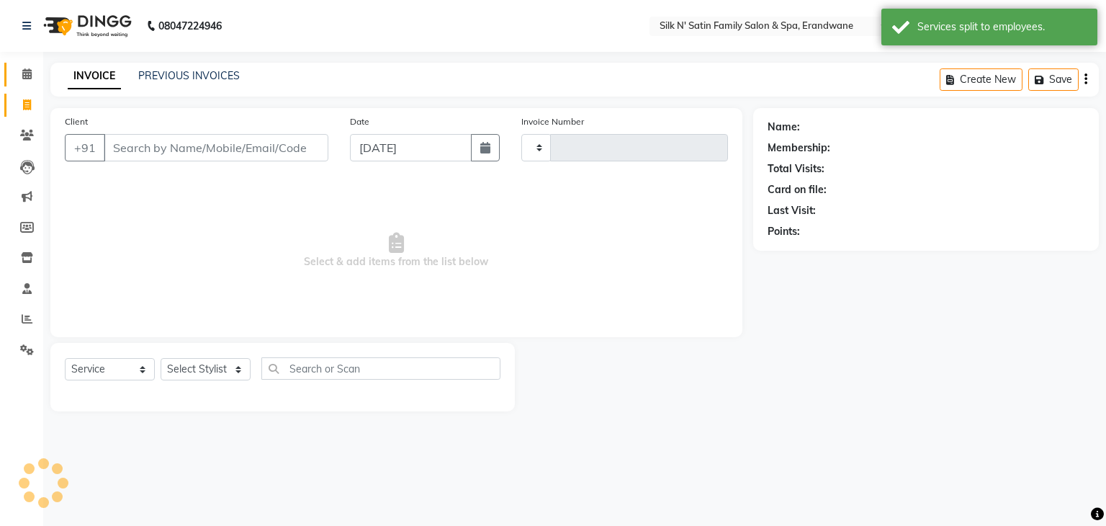
type input "4432"
select select "6931"
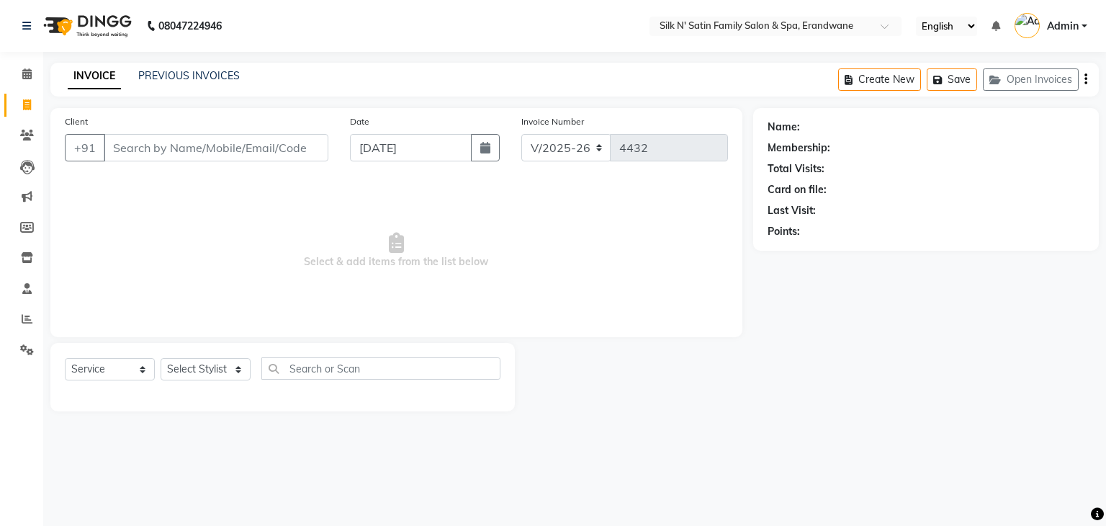
click at [451, 320] on span "Select & add items from the list below" at bounding box center [396, 251] width 663 height 144
click at [26, 76] on icon at bounding box center [26, 73] width 9 height 11
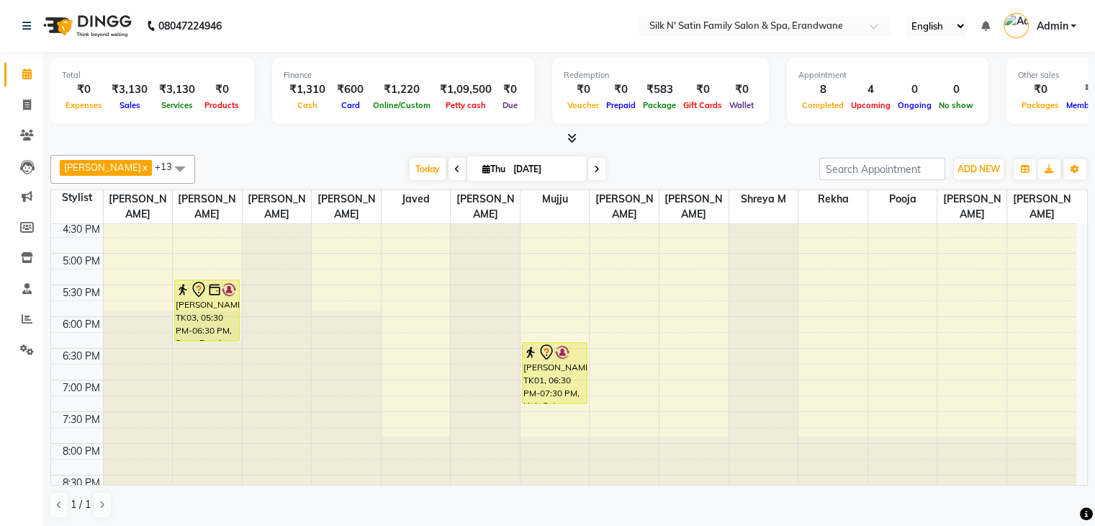
scroll to position [555, 0]
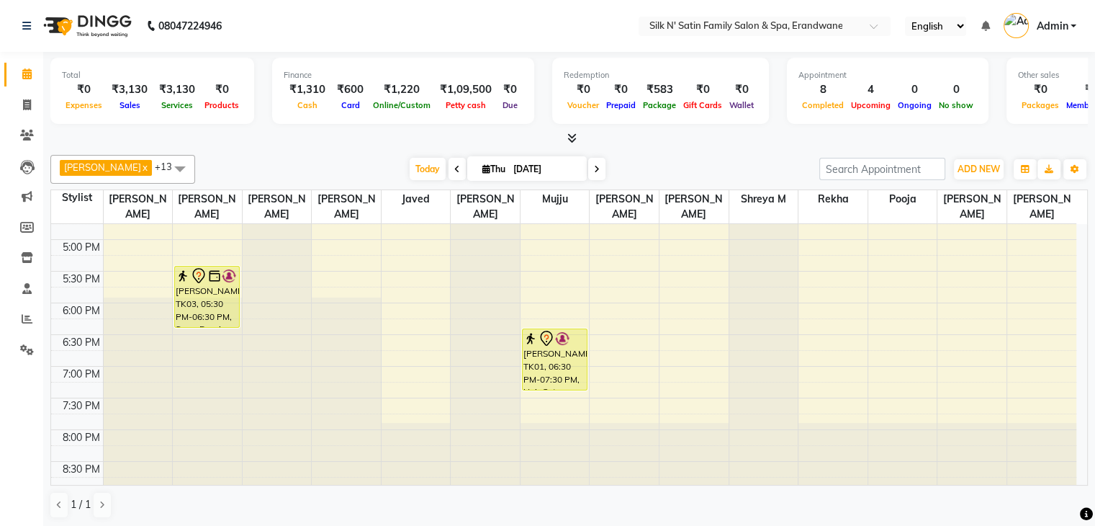
click at [479, 163] on span "Thu" at bounding box center [494, 168] width 30 height 11
select select "9"
select select "2025"
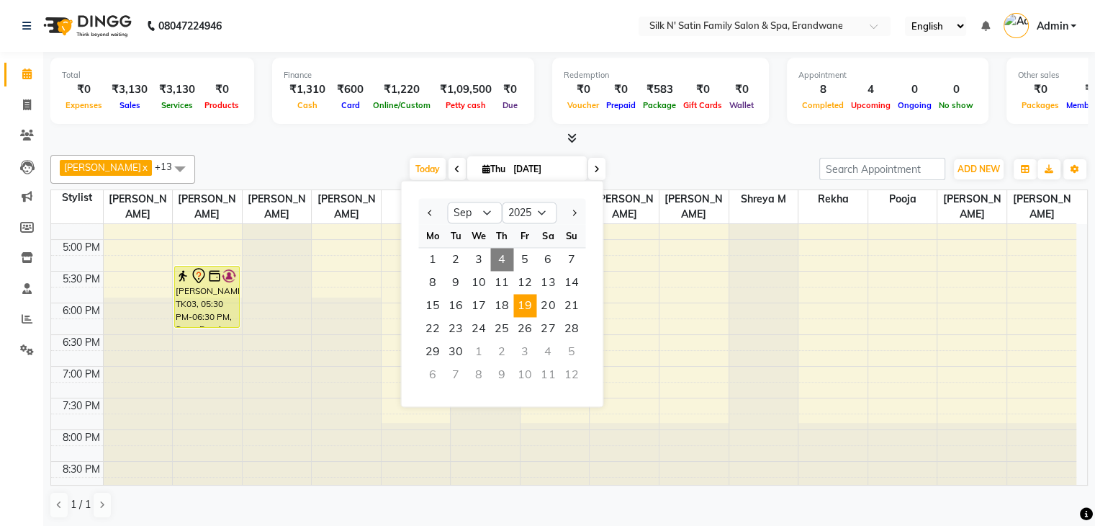
click at [519, 314] on span "19" at bounding box center [524, 305] width 23 height 23
type input "19-09-2025"
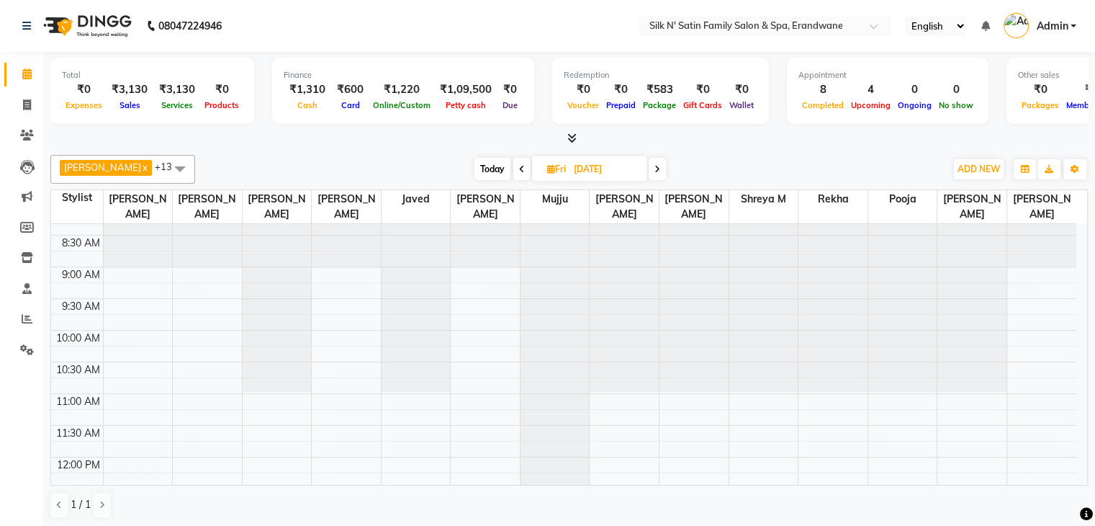
scroll to position [0, 0]
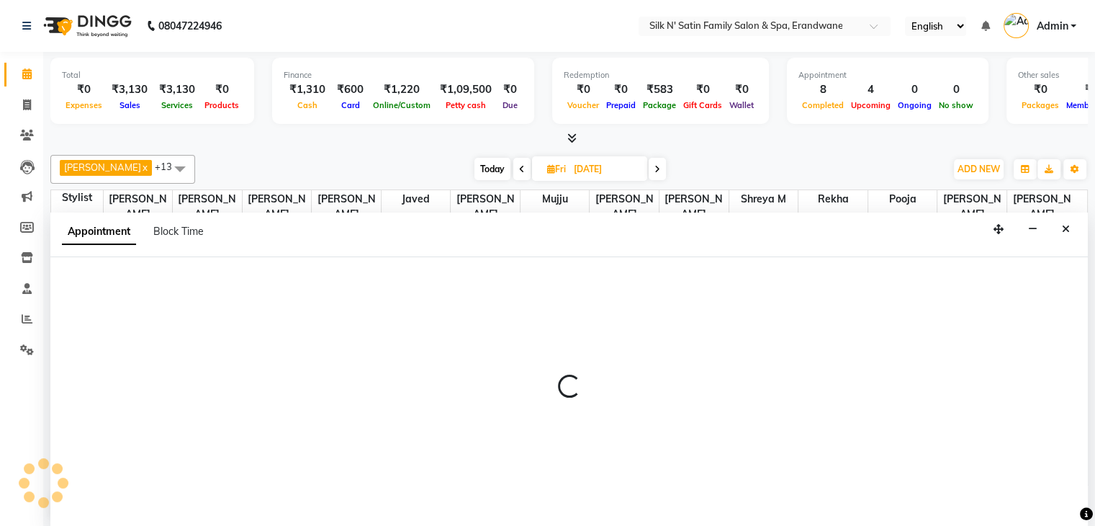
scroll to position [1, 0]
select select "59981"
select select "540"
select select "tentative"
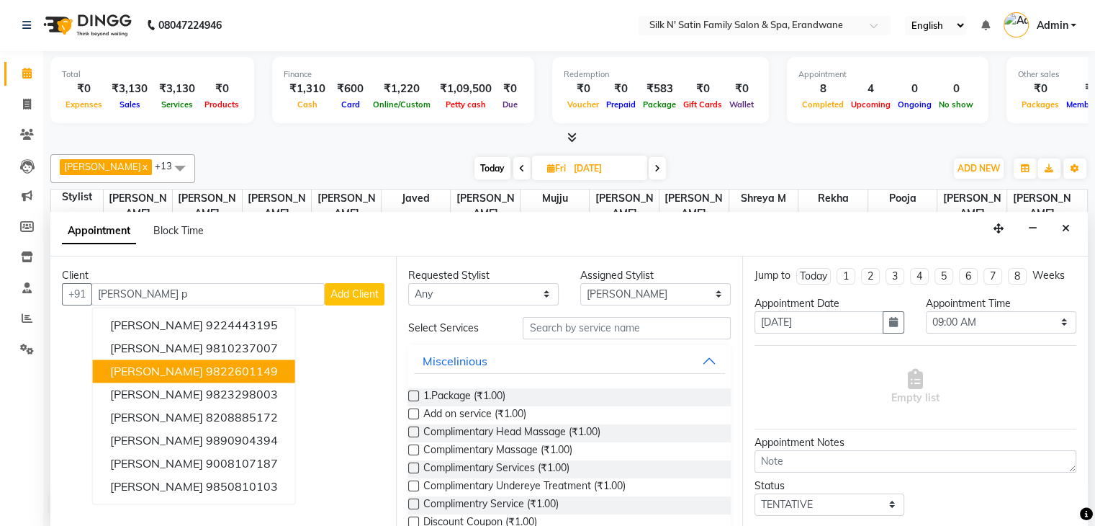
click at [219, 372] on ngb-highlight "9822601149" at bounding box center [242, 371] width 72 height 14
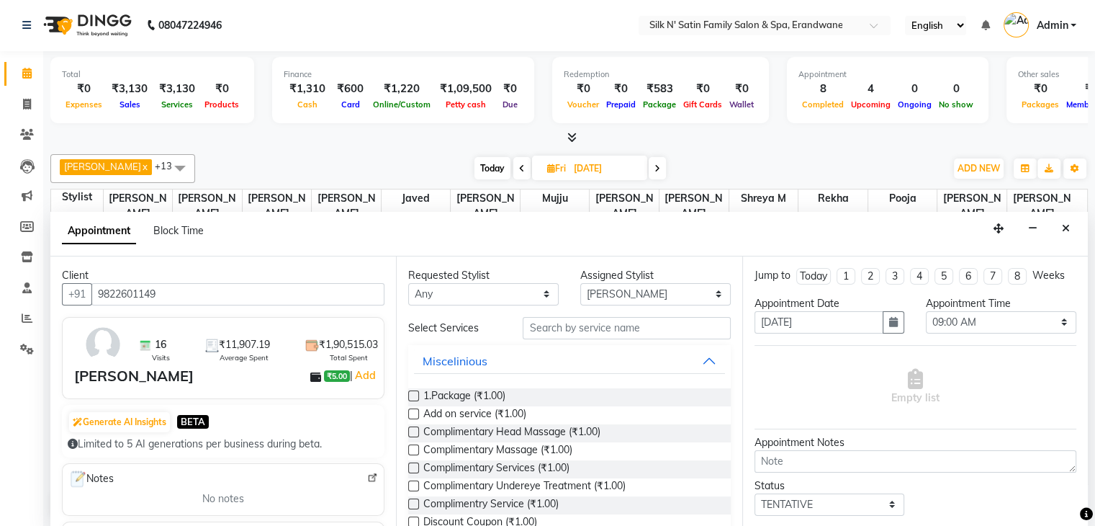
type input "9822601149"
click at [408, 390] on label at bounding box center [413, 395] width 11 height 11
click at [408, 392] on input "checkbox" at bounding box center [412, 396] width 9 height 9
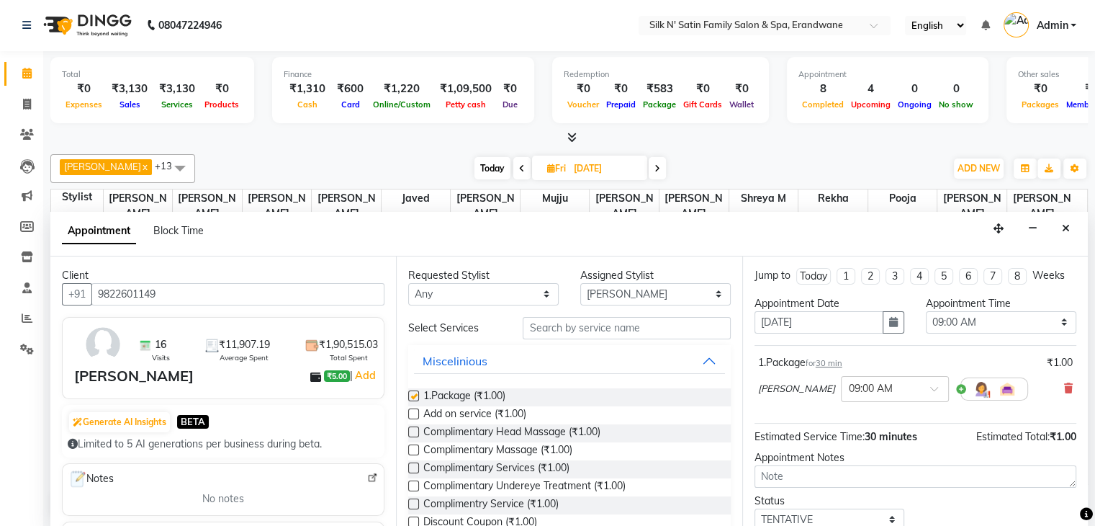
checkbox input "false"
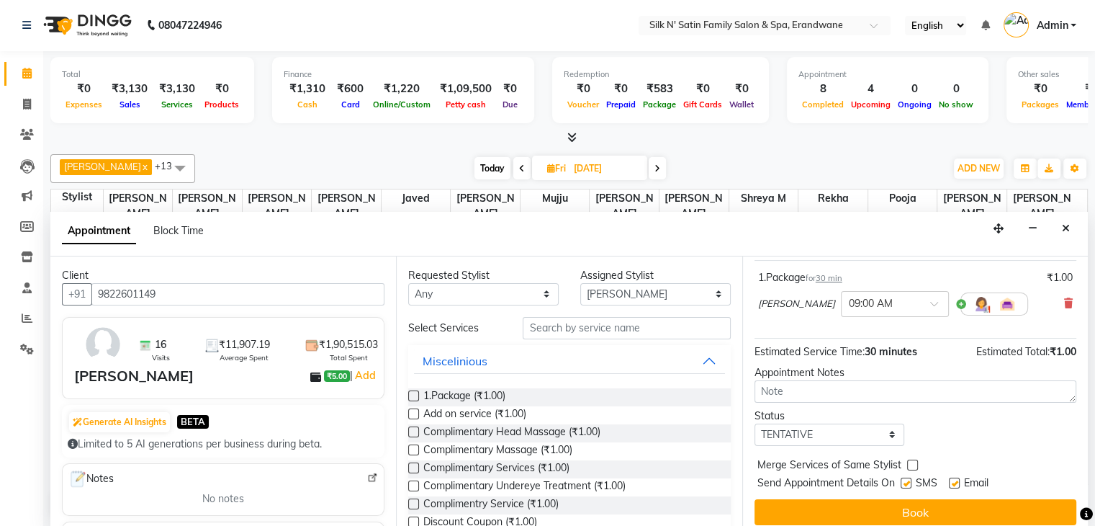
scroll to position [94, 0]
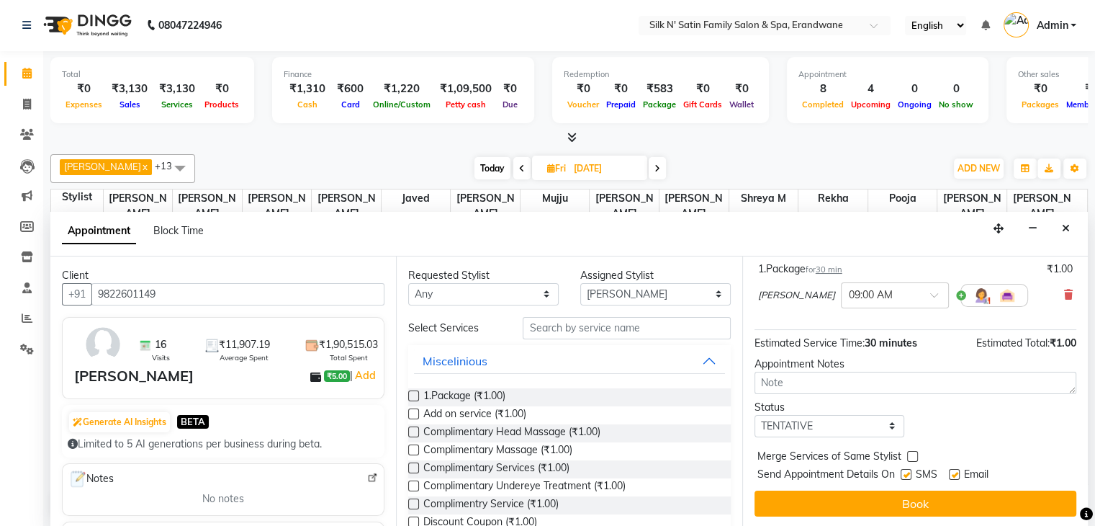
click at [905, 471] on label at bounding box center [906, 474] width 11 height 11
click at [905, 471] on input "checkbox" at bounding box center [905, 475] width 9 height 9
checkbox input "false"
click at [949, 469] on label at bounding box center [954, 474] width 11 height 11
click at [949, 471] on input "checkbox" at bounding box center [953, 475] width 9 height 9
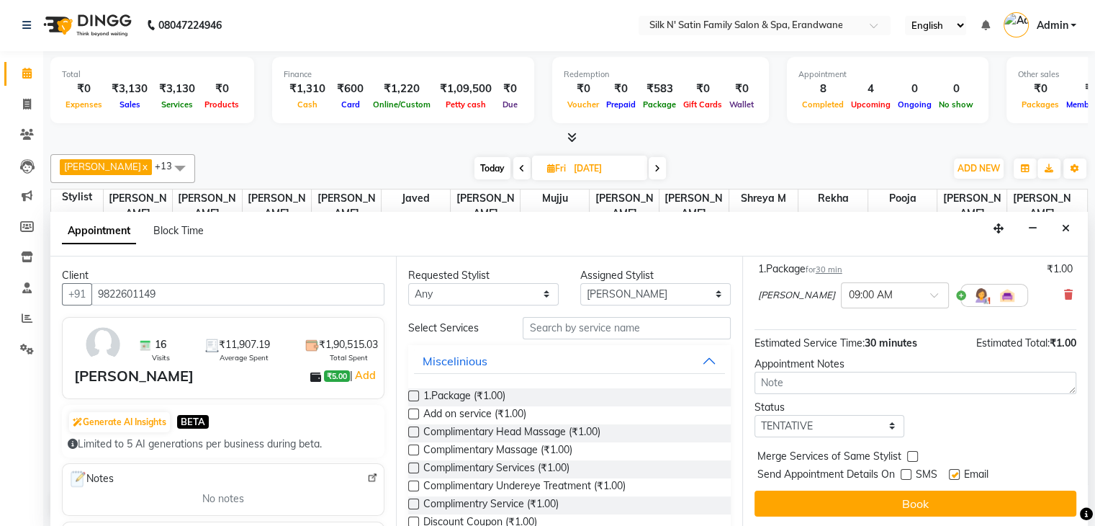
checkbox input "false"
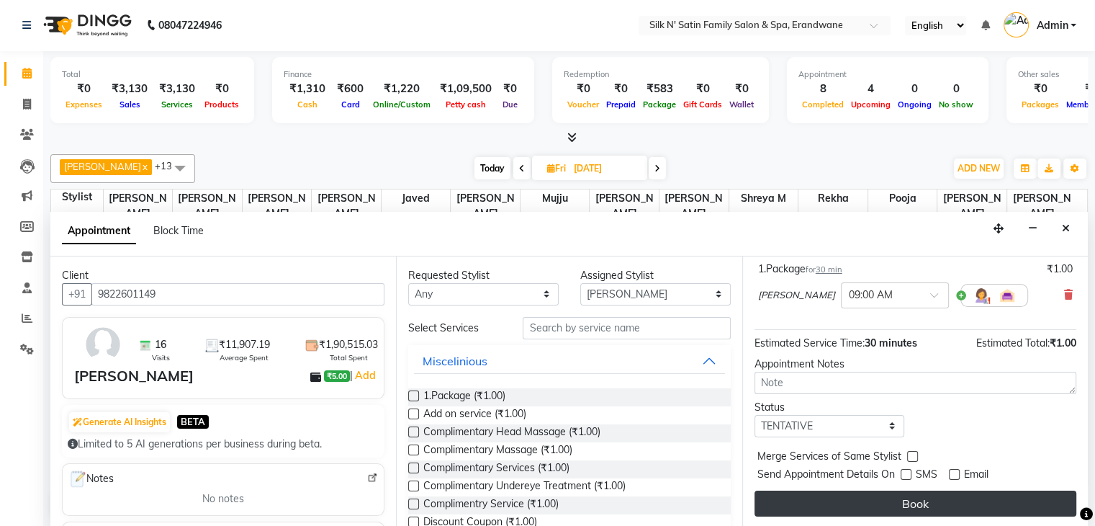
click at [930, 497] on button "Book" at bounding box center [916, 503] width 322 height 26
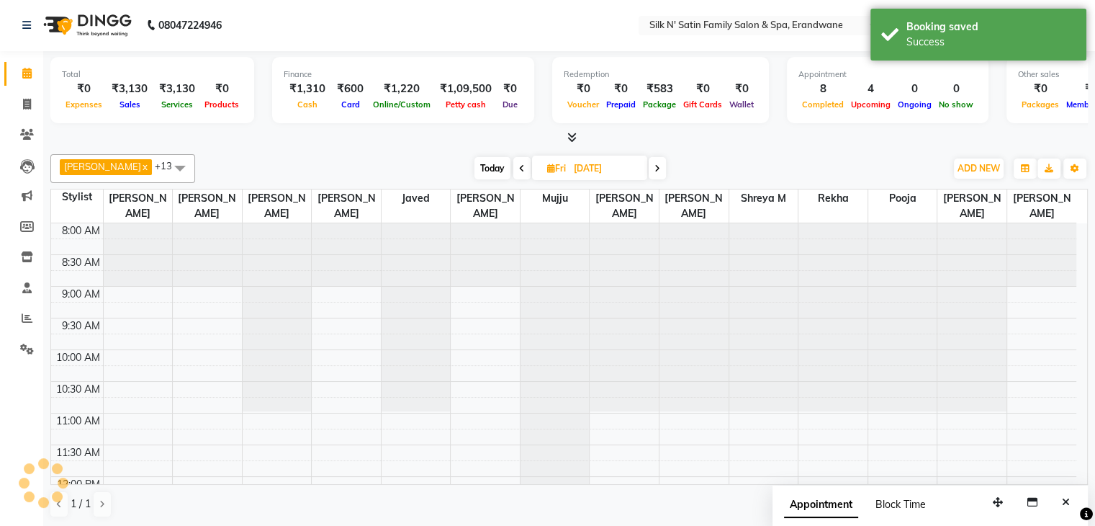
scroll to position [0, 0]
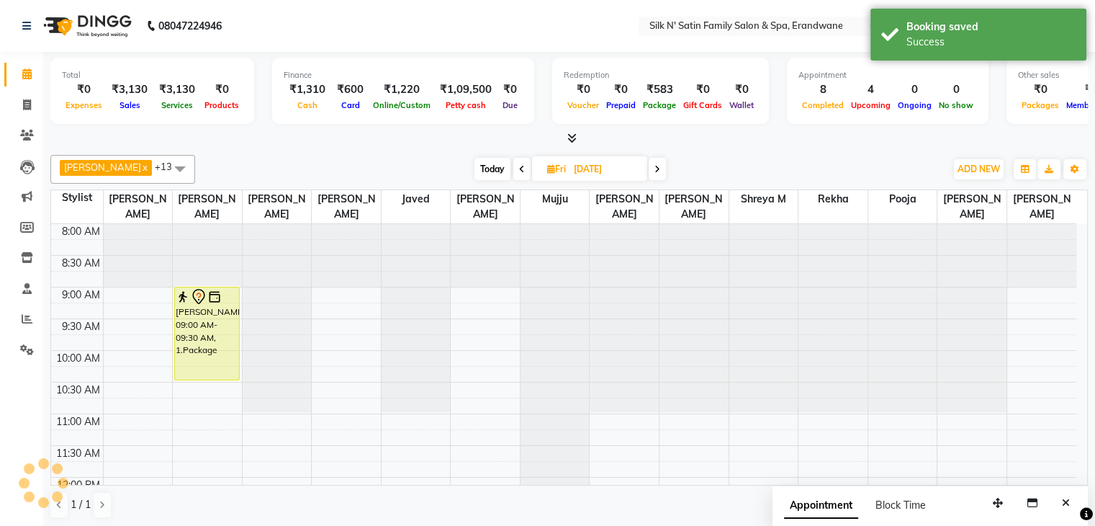
drag, startPoint x: 225, startPoint y: 316, endPoint x: 225, endPoint y: 369, distance: 53.3
click at [475, 170] on span "Today" at bounding box center [493, 169] width 36 height 22
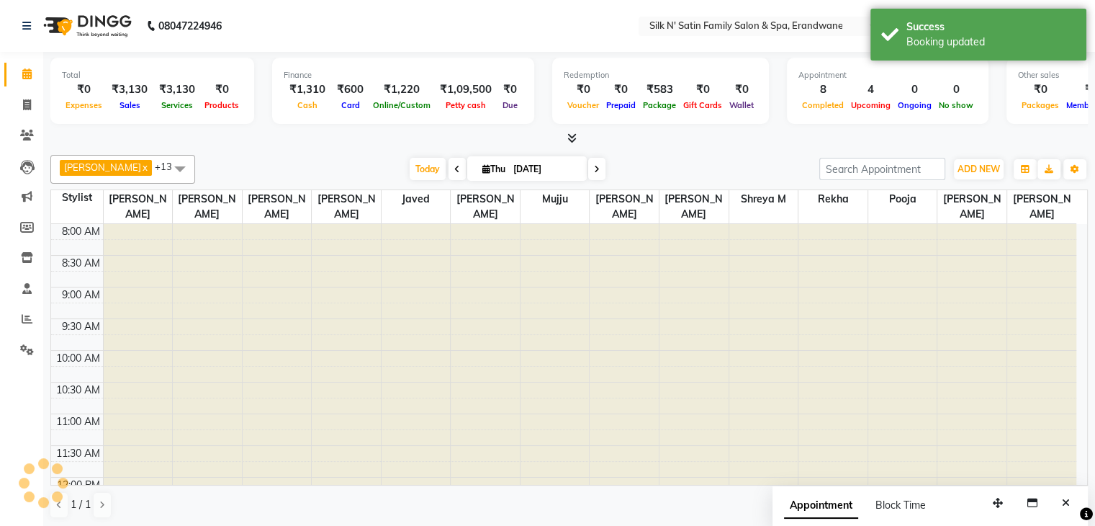
scroll to position [377, 0]
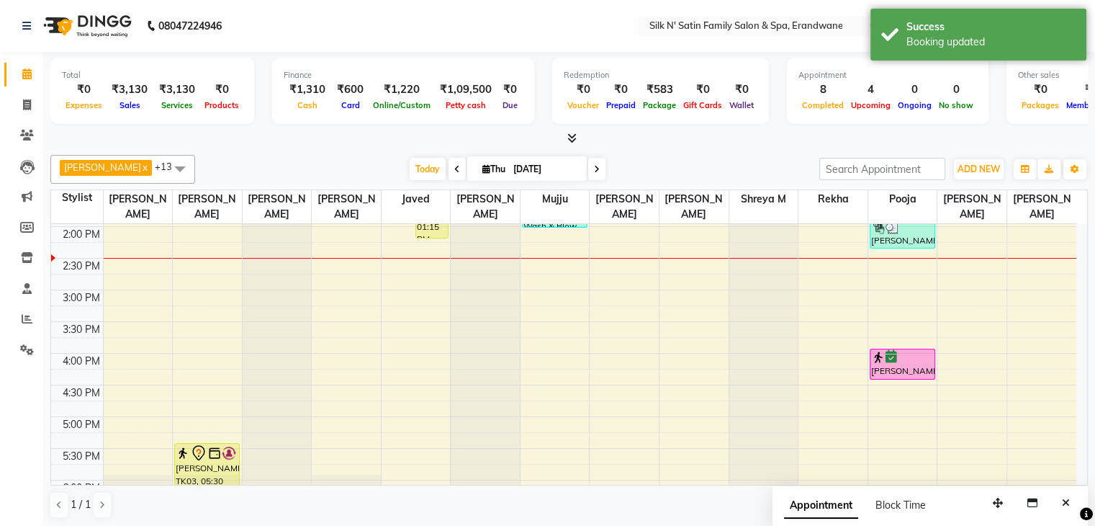
click at [588, 174] on span at bounding box center [596, 169] width 17 height 22
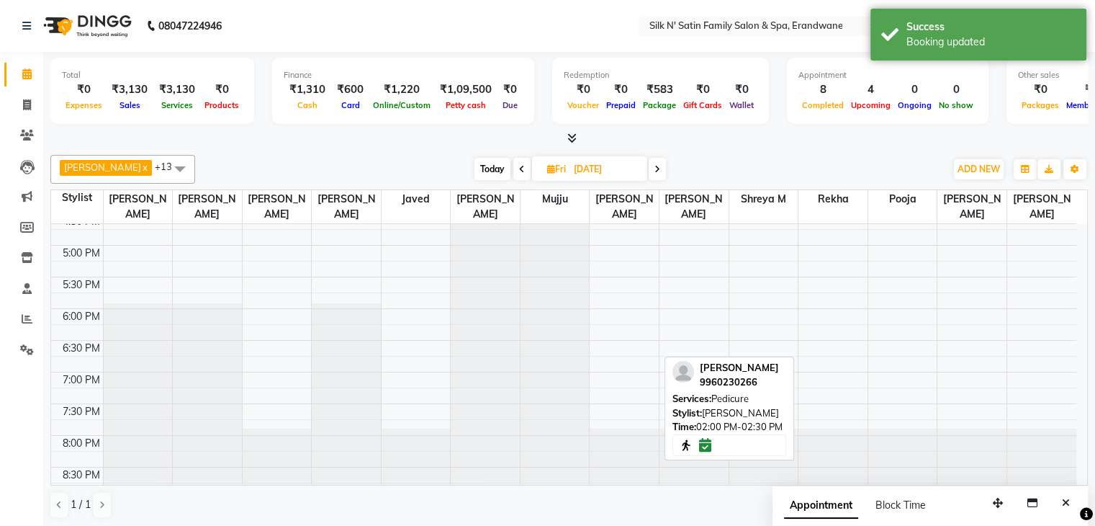
scroll to position [555, 0]
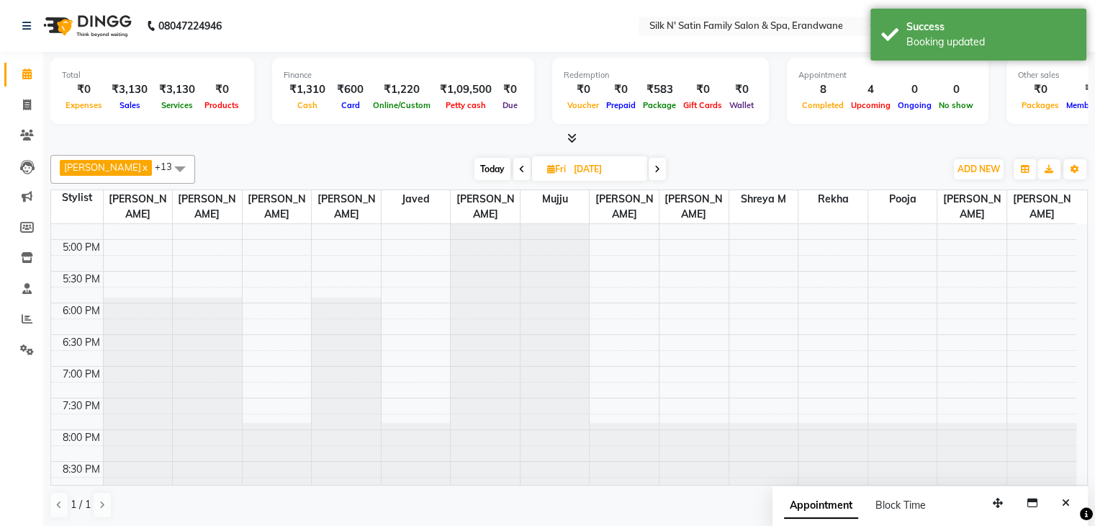
click at [484, 165] on span "Today" at bounding box center [493, 169] width 36 height 22
type input "[DATE]"
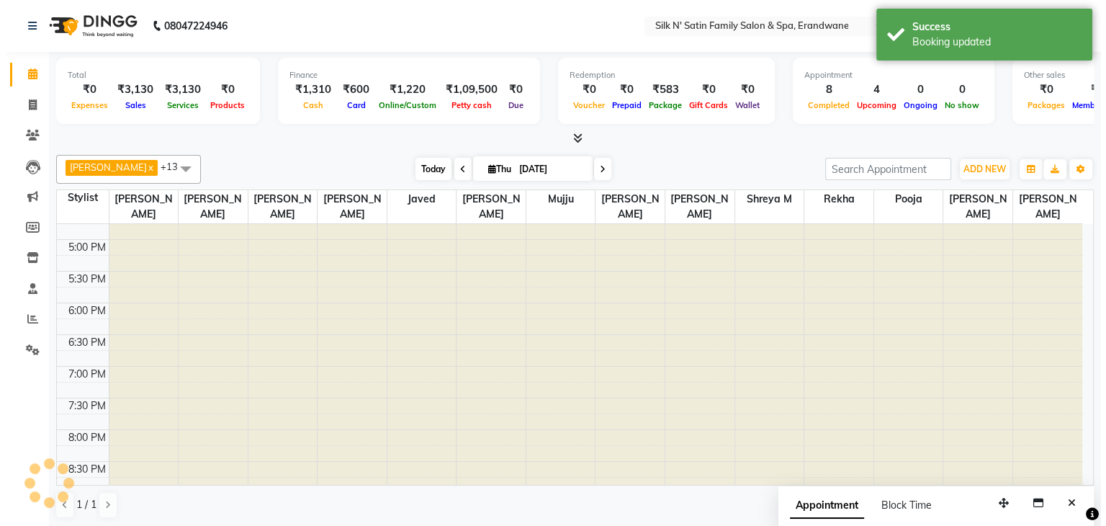
scroll to position [377, 0]
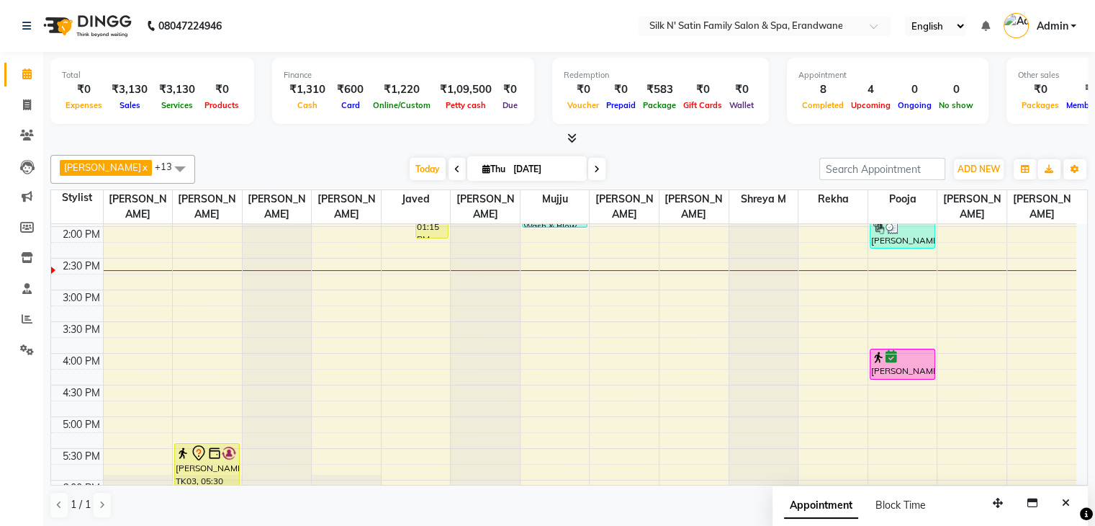
click at [521, 189] on table "Stylist Suvarna Sanas Dipali Bhargude Ashish Salunke Aditi Jadhav Javed Monika …" at bounding box center [569, 337] width 1038 height 296
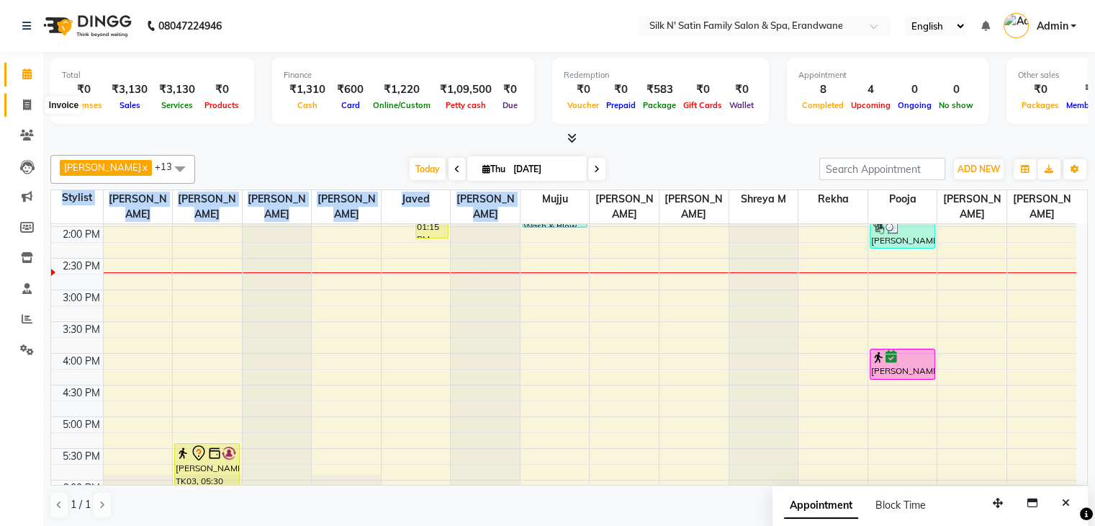
drag, startPoint x: 20, startPoint y: 104, endPoint x: 75, endPoint y: 97, distance: 55.2
click at [20, 104] on span at bounding box center [26, 105] width 25 height 17
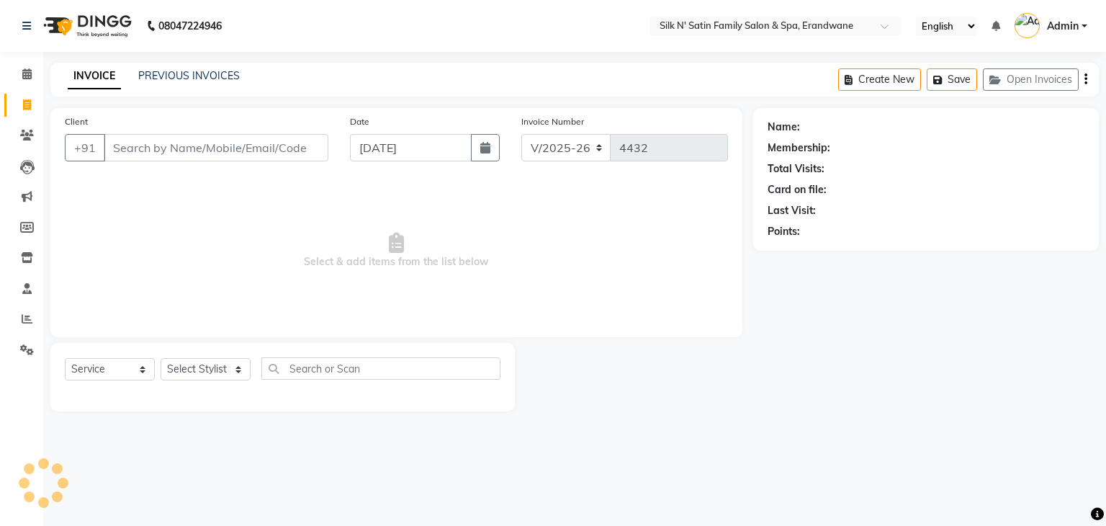
click at [179, 135] on input "Client" at bounding box center [216, 147] width 225 height 27
click at [183, 151] on input "Client" at bounding box center [216, 147] width 225 height 27
click at [285, 156] on button "Add Client" at bounding box center [291, 147] width 74 height 27
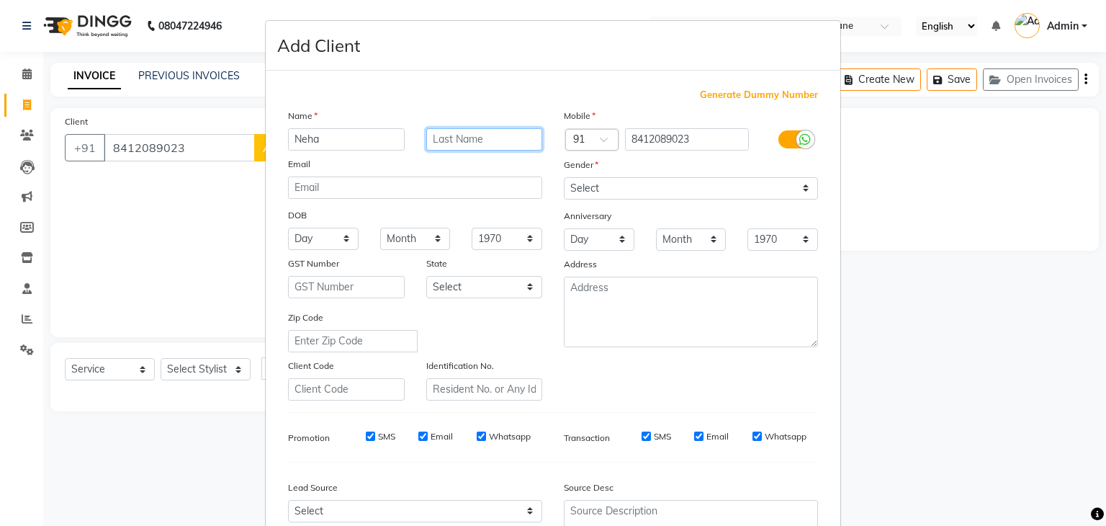
click at [446, 146] on input "text" at bounding box center [484, 139] width 117 height 22
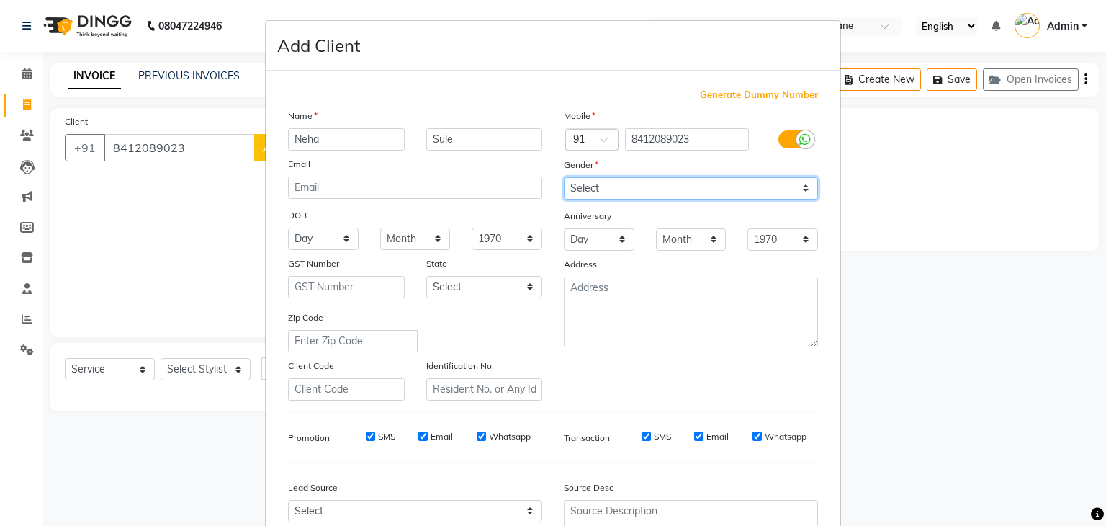
click at [653, 188] on select "Select Male Female Other Prefer Not To Say" at bounding box center [691, 188] width 254 height 22
click at [564, 178] on select "Select Male Female Other Prefer Not To Say" at bounding box center [691, 188] width 254 height 22
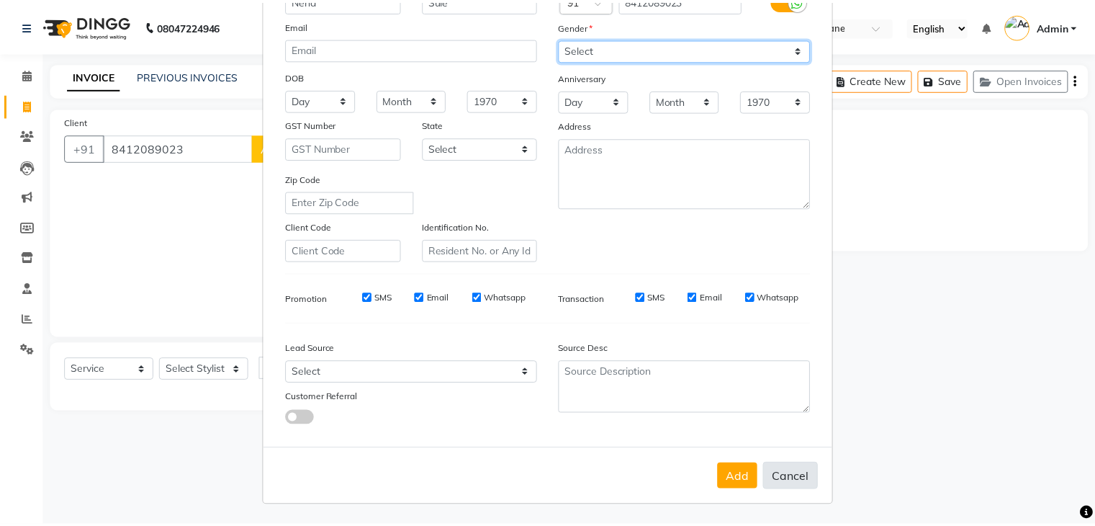
scroll to position [146, 0]
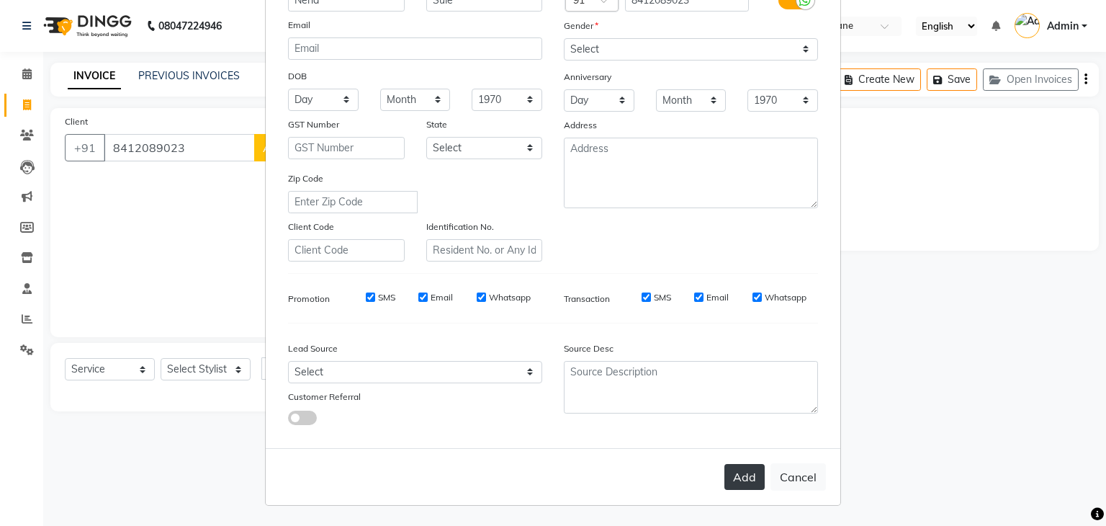
click at [737, 480] on button "Add" at bounding box center [744, 477] width 40 height 26
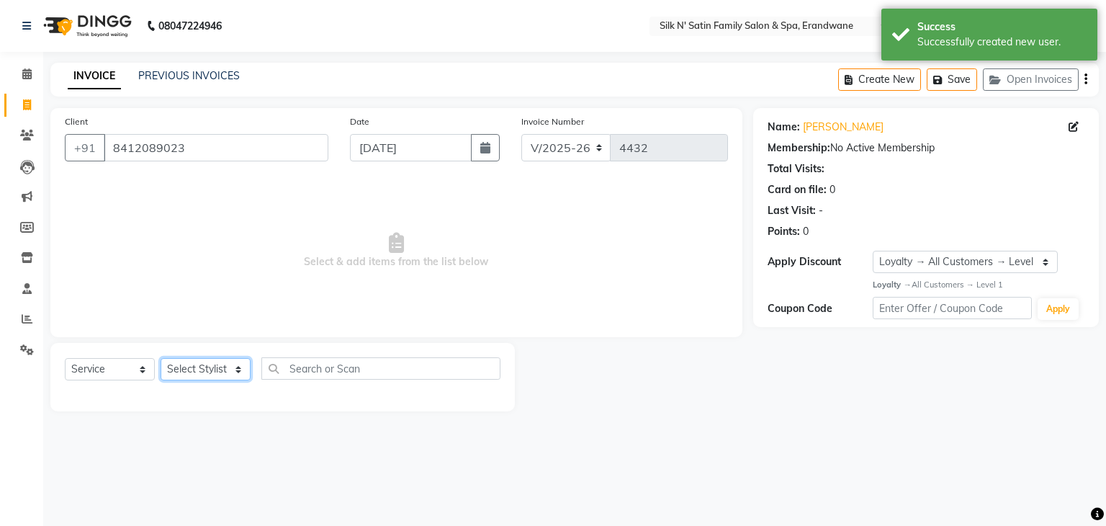
click at [199, 365] on select "Select Stylist Aditi Jadhav Ajay Garud Ashish Salunke Chandu Devki Dipali Bharg…" at bounding box center [206, 369] width 90 height 22
click at [161, 359] on select "Select Stylist Aditi Jadhav Ajay Garud Ashish Salunke Chandu Devki Dipali Bharg…" at bounding box center [206, 369] width 90 height 22
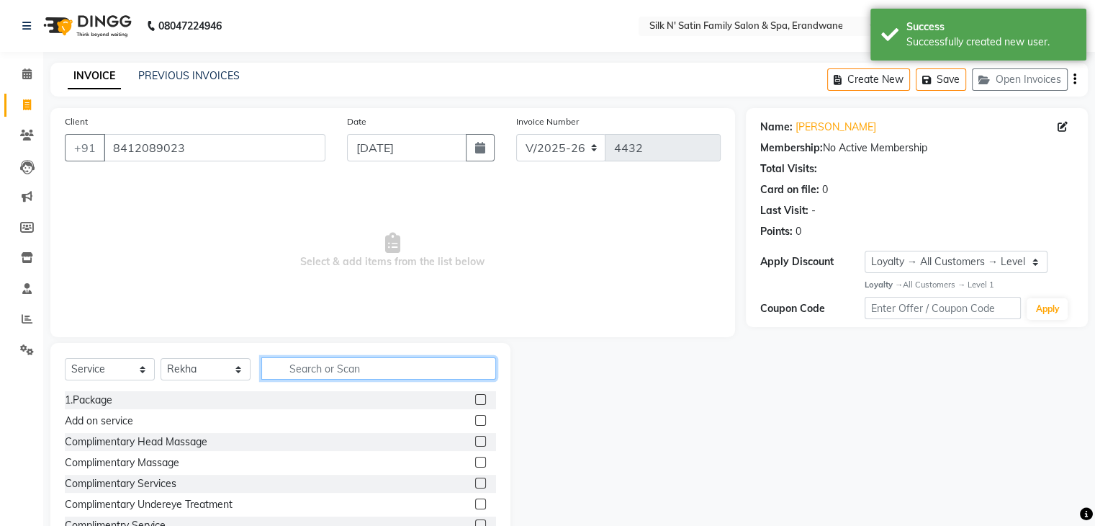
click at [332, 367] on input "text" at bounding box center [378, 368] width 235 height 22
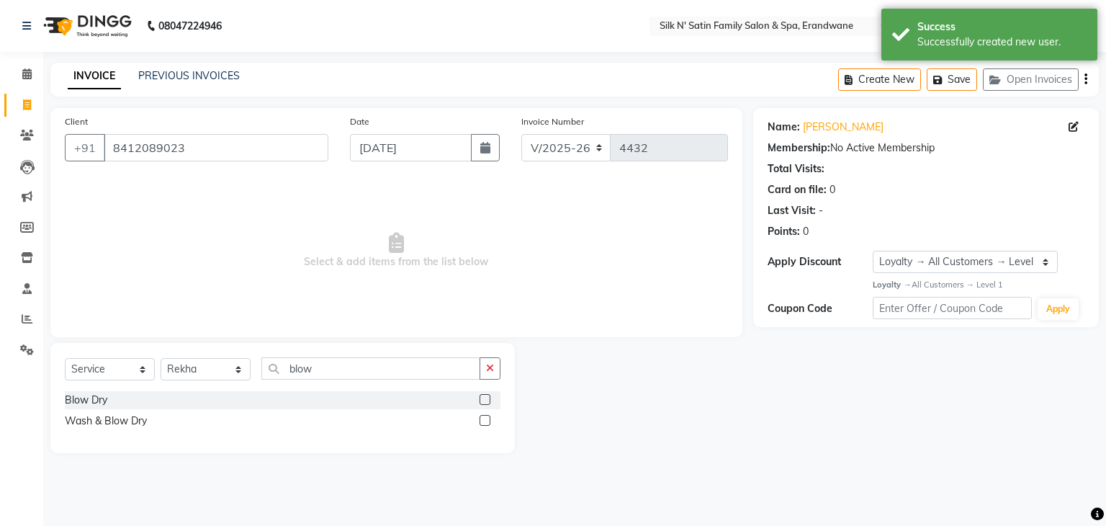
click at [486, 401] on label at bounding box center [485, 399] width 11 height 11
click at [486, 401] on input "checkbox" at bounding box center [484, 399] width 9 height 9
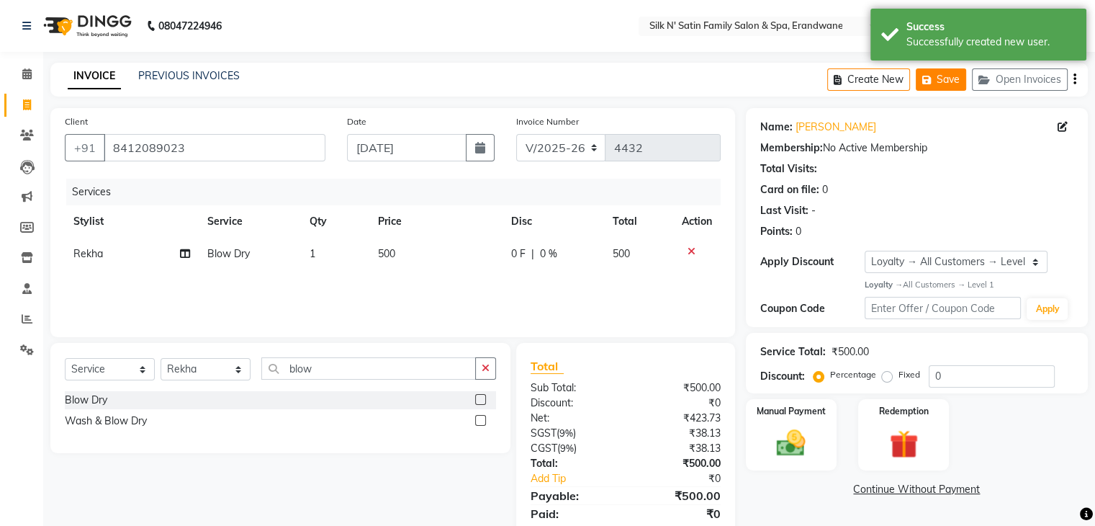
click at [953, 81] on button "Save" at bounding box center [941, 79] width 50 height 22
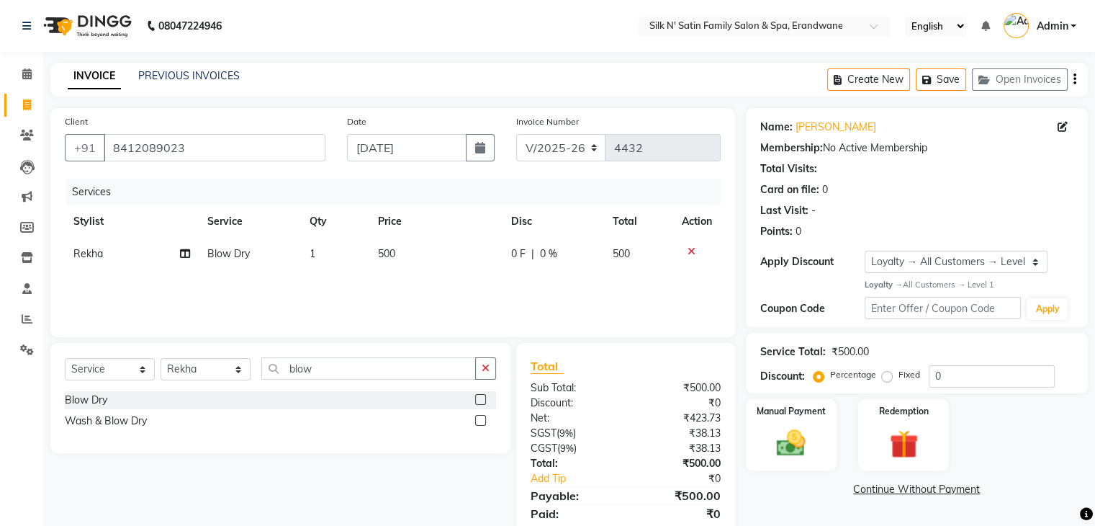
click at [0, 123] on li "Clients" at bounding box center [21, 135] width 43 height 31
click at [953, 78] on button "Save" at bounding box center [941, 79] width 50 height 22
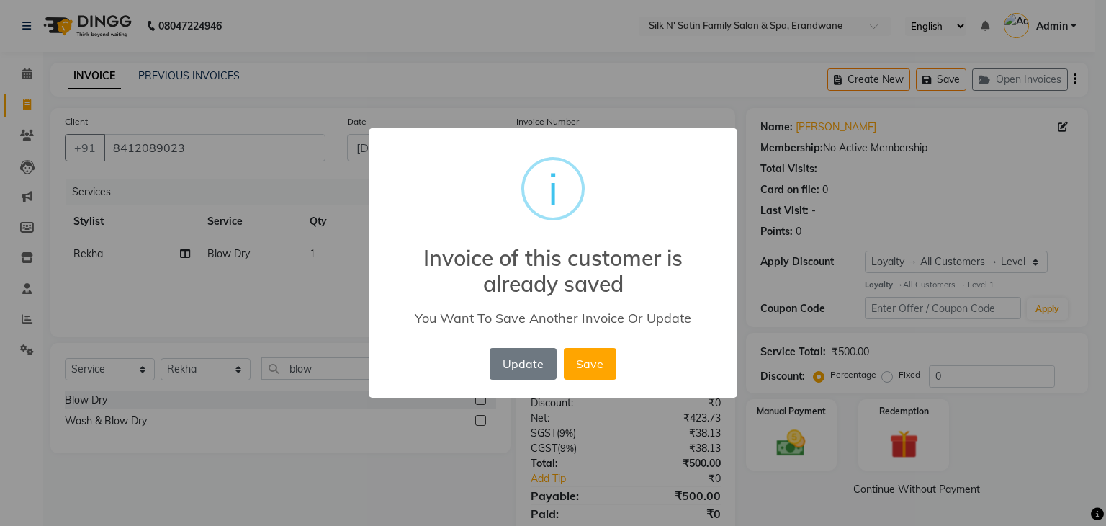
click at [881, 83] on div "× i Invoice of this customer is already saved You Want To Save Another Invoice …" at bounding box center [553, 263] width 1106 height 526
click at [521, 358] on button "Update" at bounding box center [523, 364] width 66 height 32
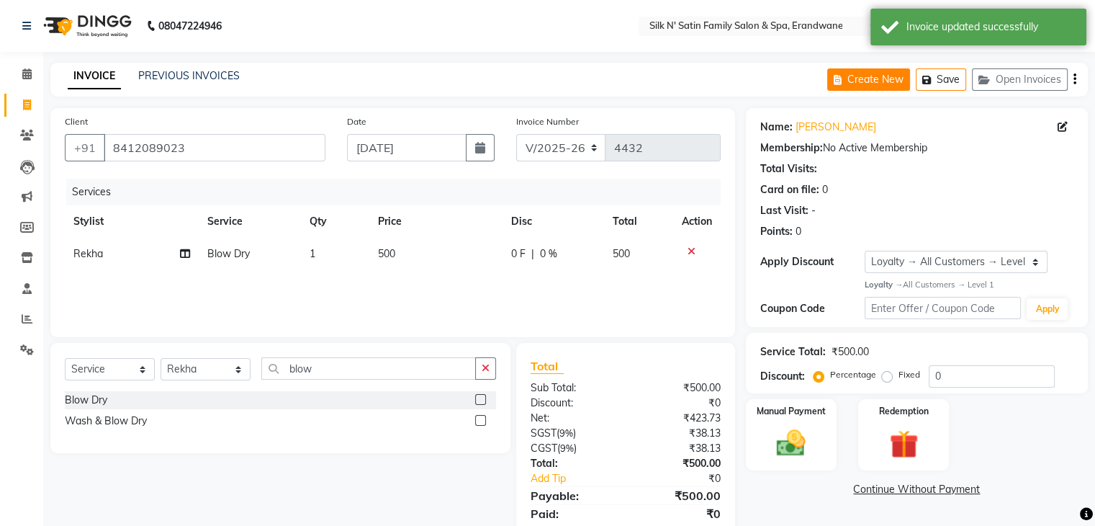
click at [875, 81] on button "Create New" at bounding box center [868, 79] width 83 height 22
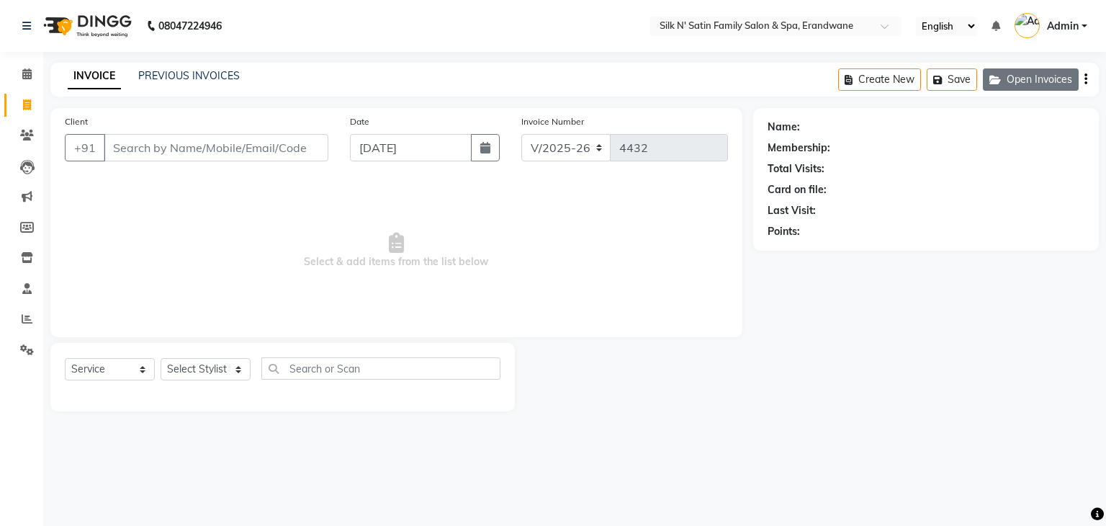
click at [1012, 84] on button "Open Invoices" at bounding box center [1031, 79] width 96 height 22
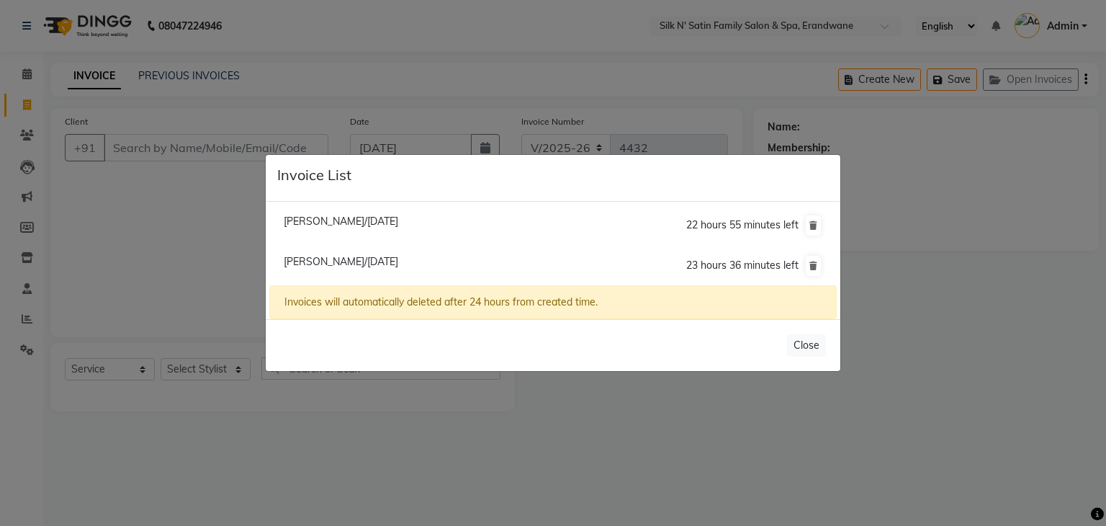
click at [350, 220] on span "Priyanka Lele/04 September 2025" at bounding box center [341, 221] width 115 height 13
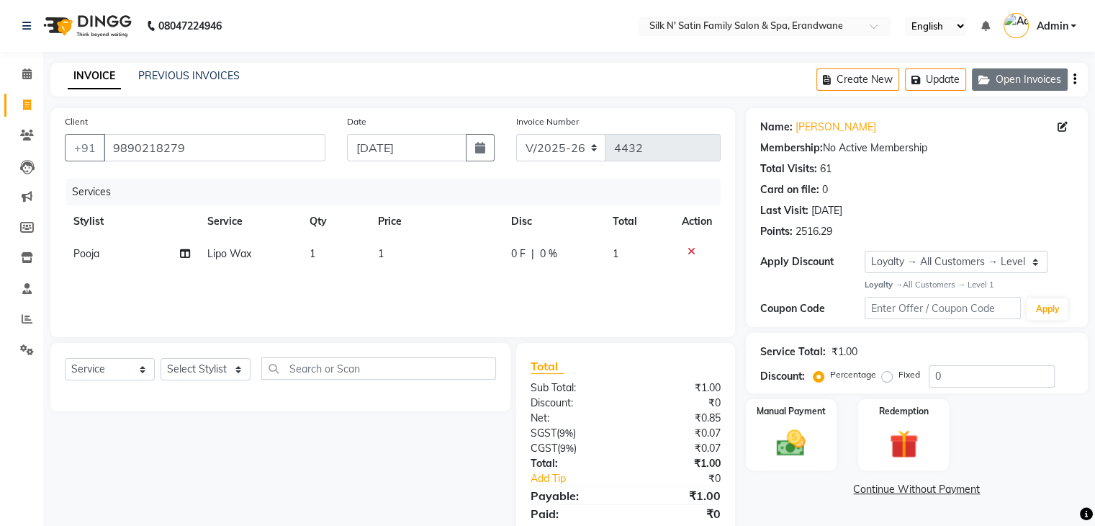
click at [1019, 81] on button "Open Invoices" at bounding box center [1020, 79] width 96 height 22
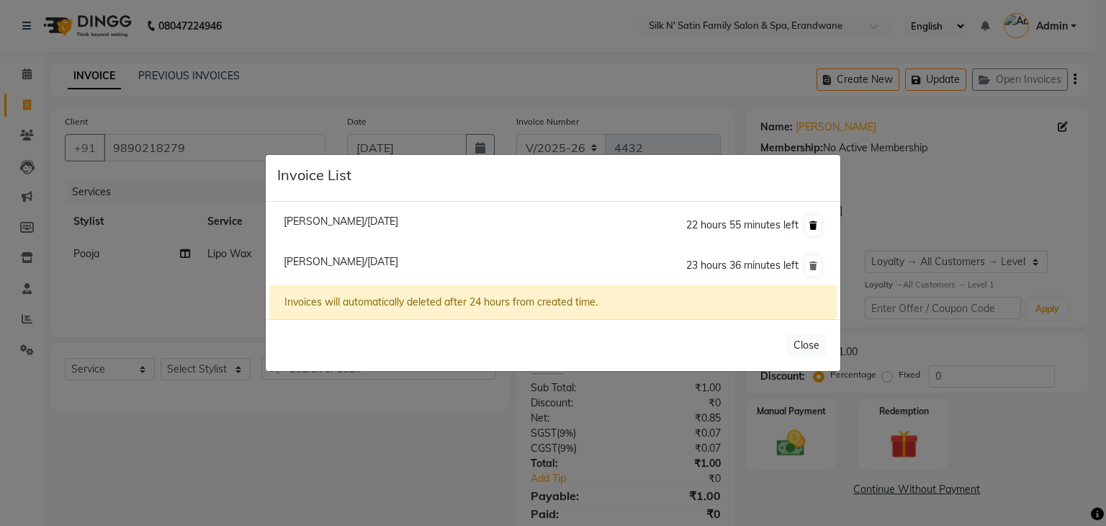
click at [807, 225] on button at bounding box center [813, 225] width 15 height 20
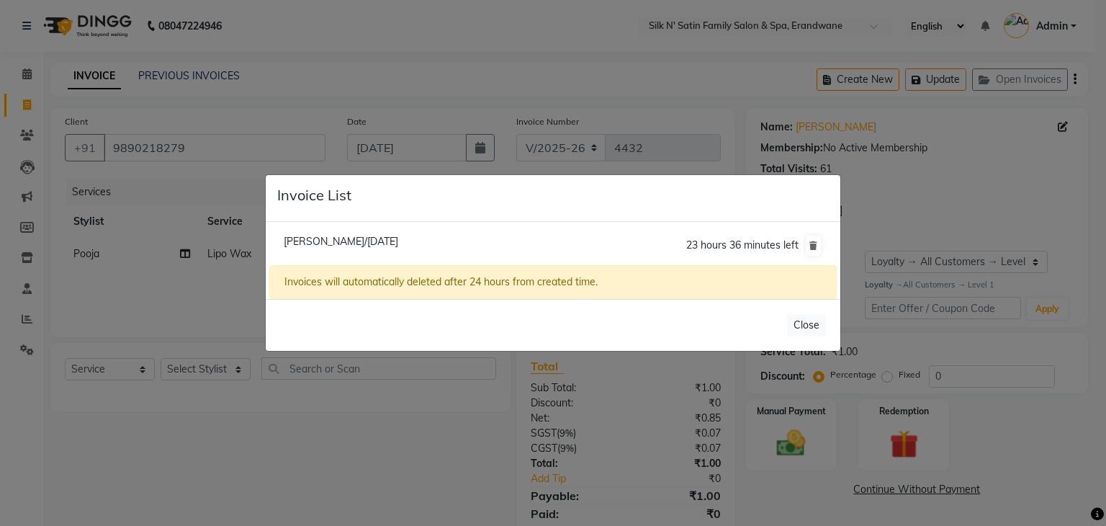
click at [338, 246] on span "Neha Sule/04 September 2025" at bounding box center [341, 241] width 115 height 13
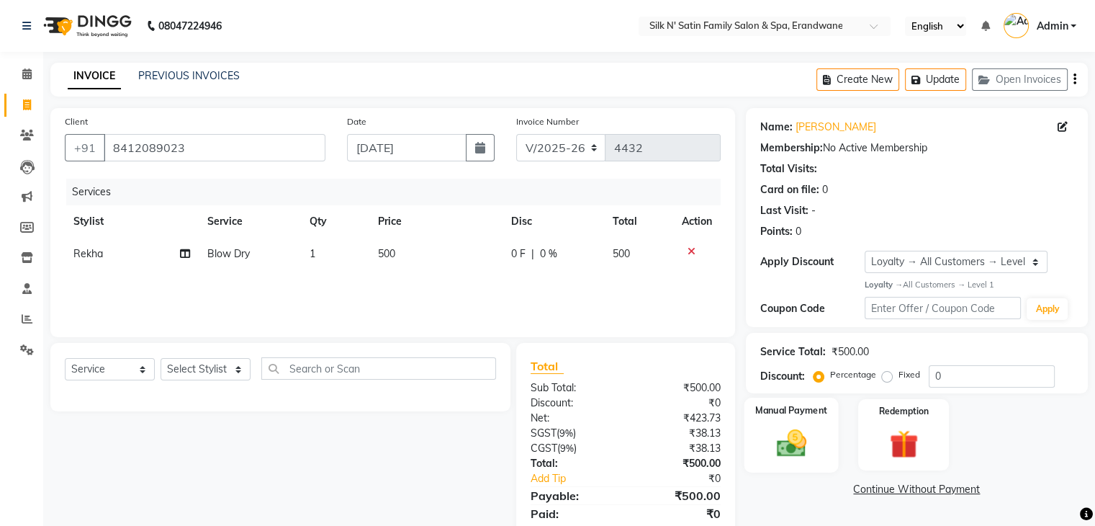
click at [802, 461] on div "Manual Payment" at bounding box center [791, 435] width 94 height 74
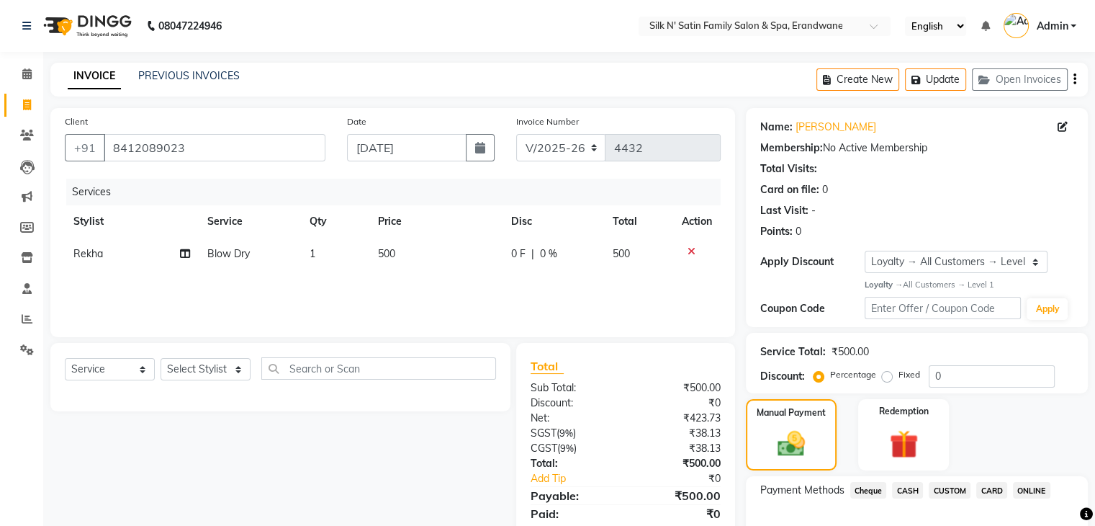
click at [1038, 488] on span "ONLINE" at bounding box center [1031, 490] width 37 height 17
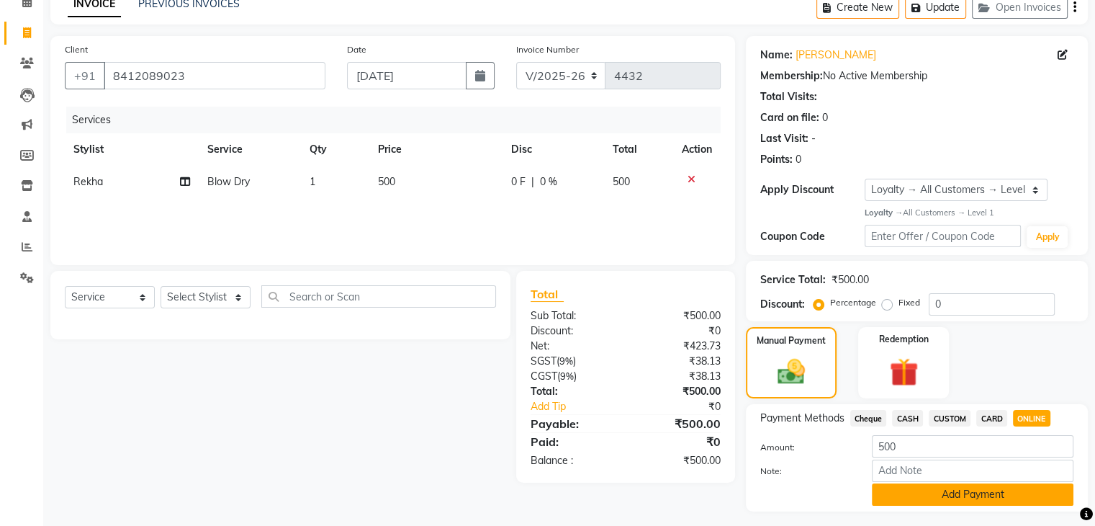
click at [923, 495] on button "Add Payment" at bounding box center [973, 494] width 202 height 22
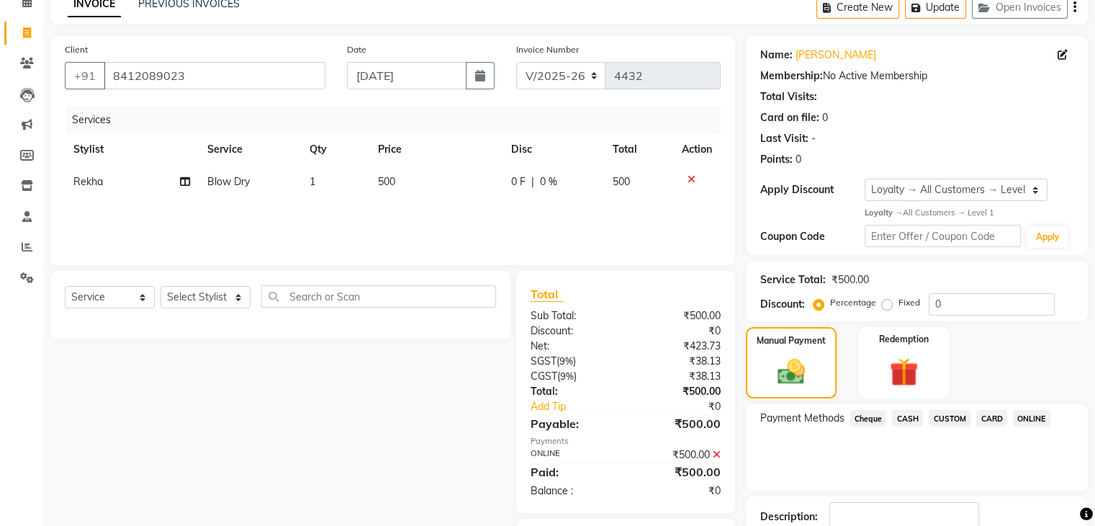
scroll to position [169, 0]
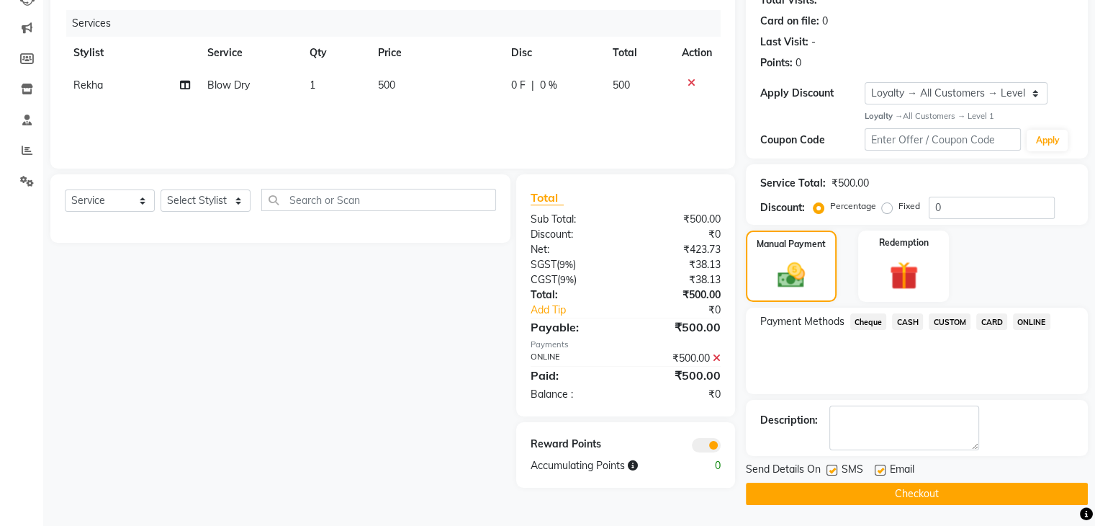
click at [832, 476] on div at bounding box center [831, 471] width 9 height 15
click at [832, 470] on label at bounding box center [832, 469] width 11 height 11
click at [832, 470] on input "checkbox" at bounding box center [831, 470] width 9 height 9
click at [875, 467] on label at bounding box center [880, 469] width 11 height 11
click at [875, 467] on input "checkbox" at bounding box center [879, 470] width 9 height 9
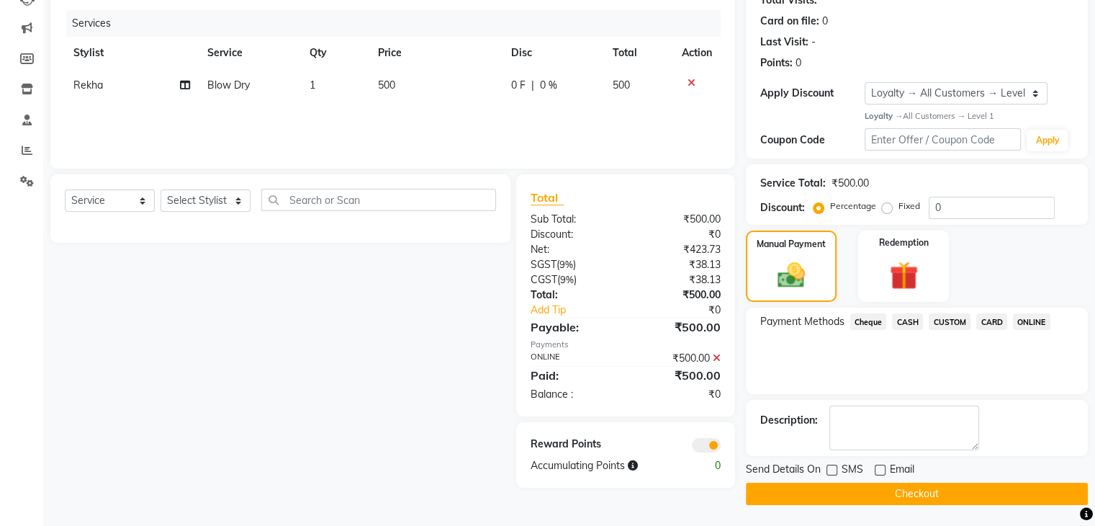
click at [868, 487] on button "Checkout" at bounding box center [917, 493] width 342 height 22
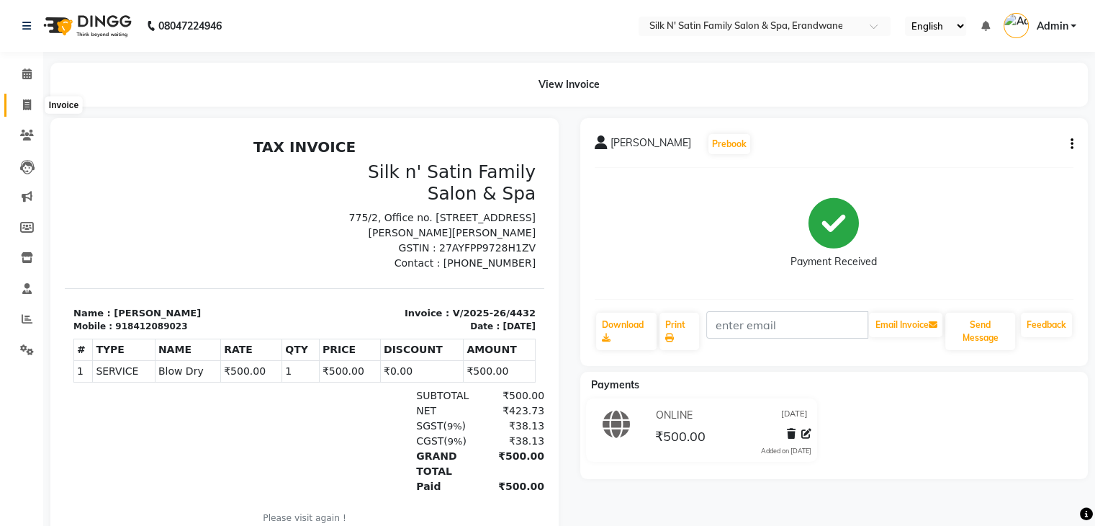
click at [24, 109] on icon at bounding box center [27, 104] width 8 height 11
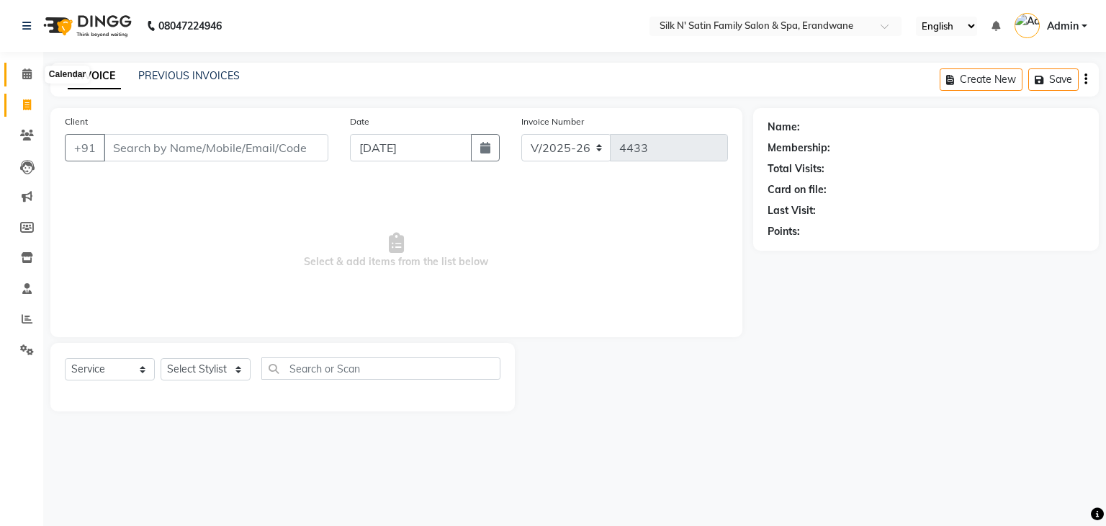
click at [26, 78] on icon at bounding box center [26, 73] width 9 height 11
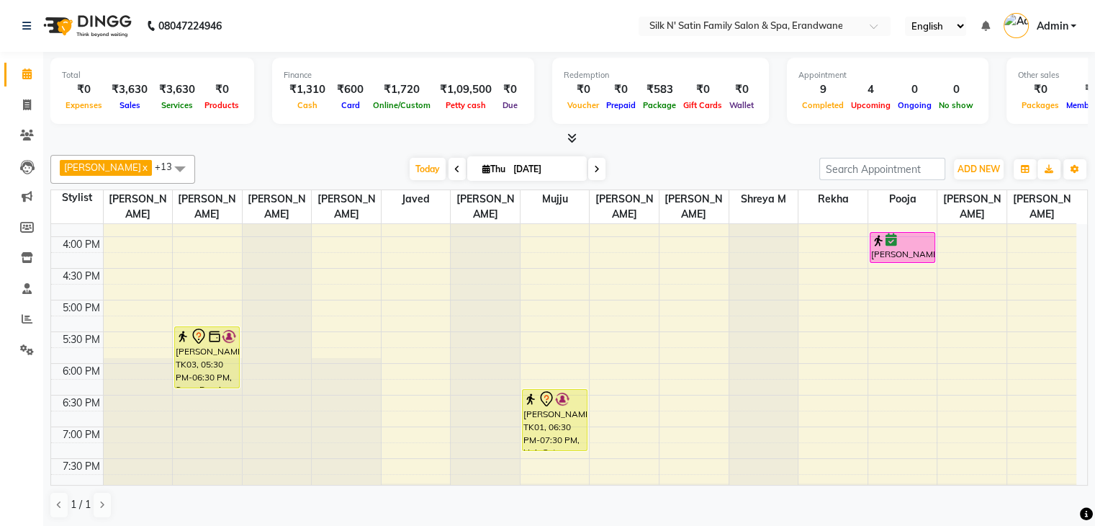
scroll to position [504, 0]
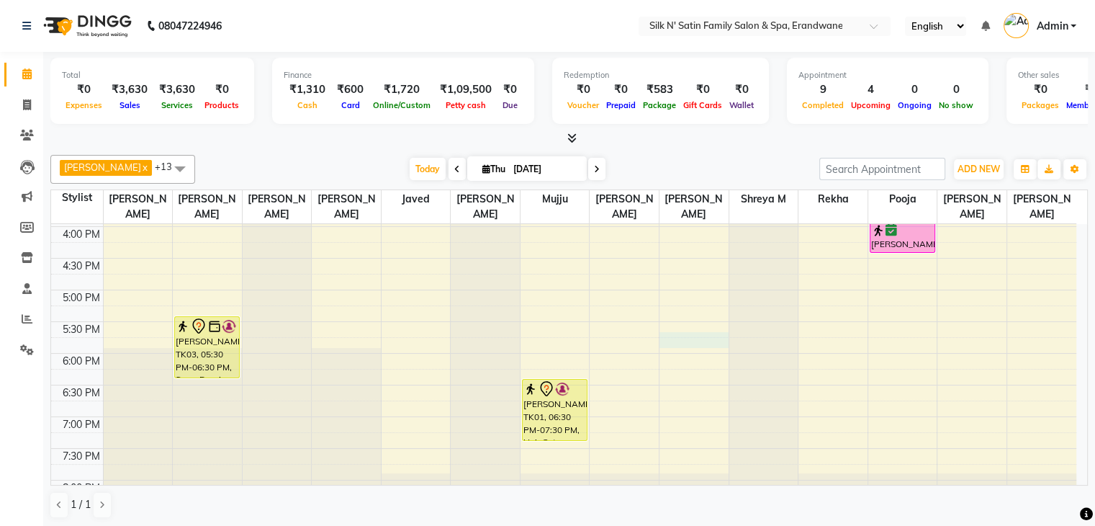
click at [709, 338] on div "8:00 AM 8:30 AM 9:00 AM 9:30 AM 10:00 AM 10:30 AM 11:00 AM 11:30 AM 12:00 PM 12…" at bounding box center [563, 131] width 1025 height 823
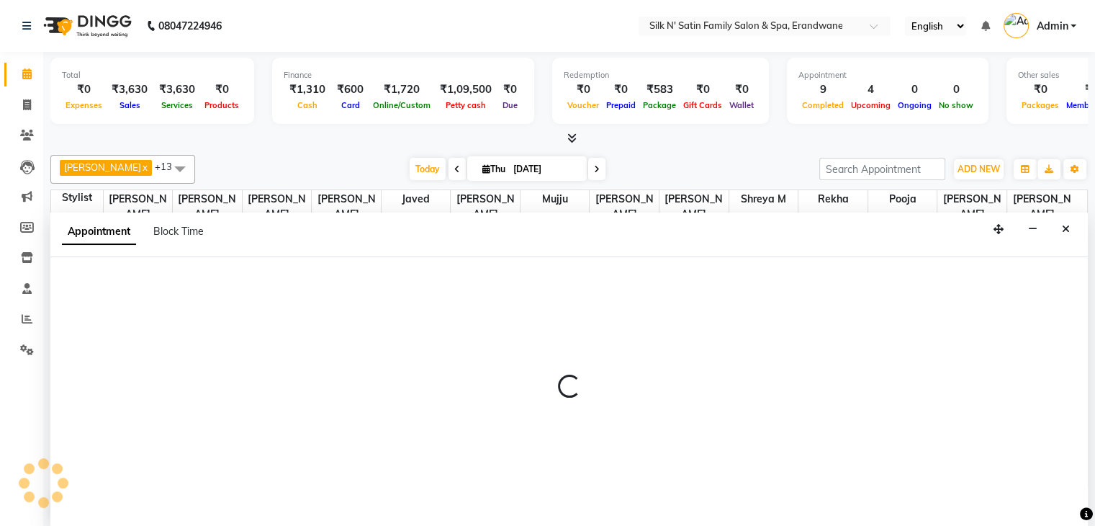
scroll to position [1, 0]
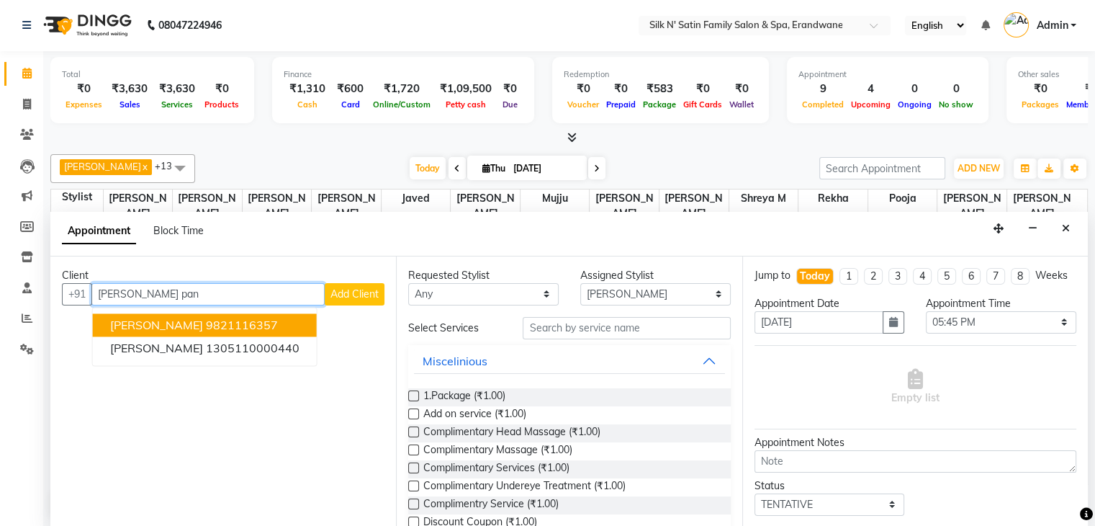
click at [176, 328] on span "Manasi Pangarkar" at bounding box center [156, 325] width 93 height 14
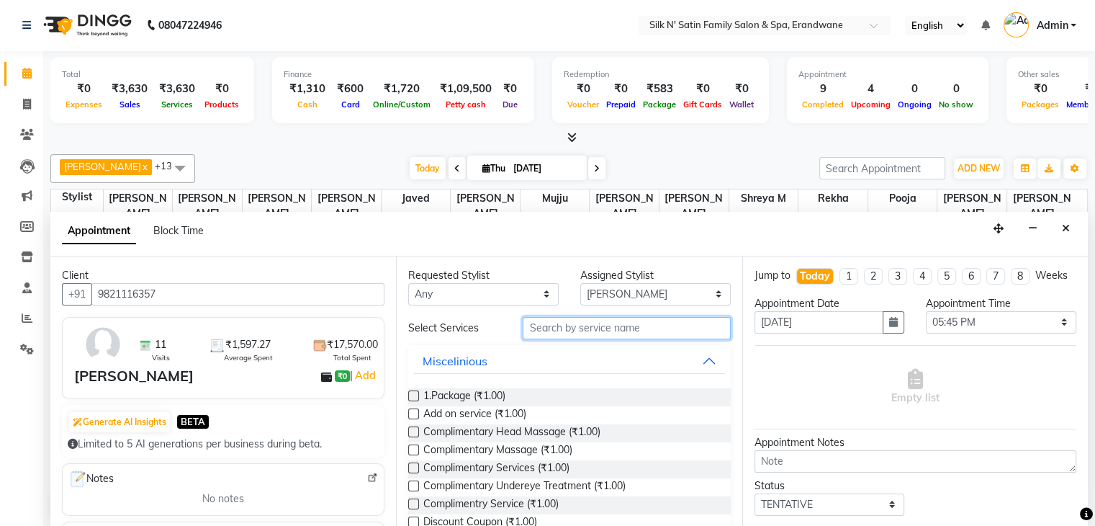
click at [535, 329] on input "text" at bounding box center [626, 328] width 207 height 22
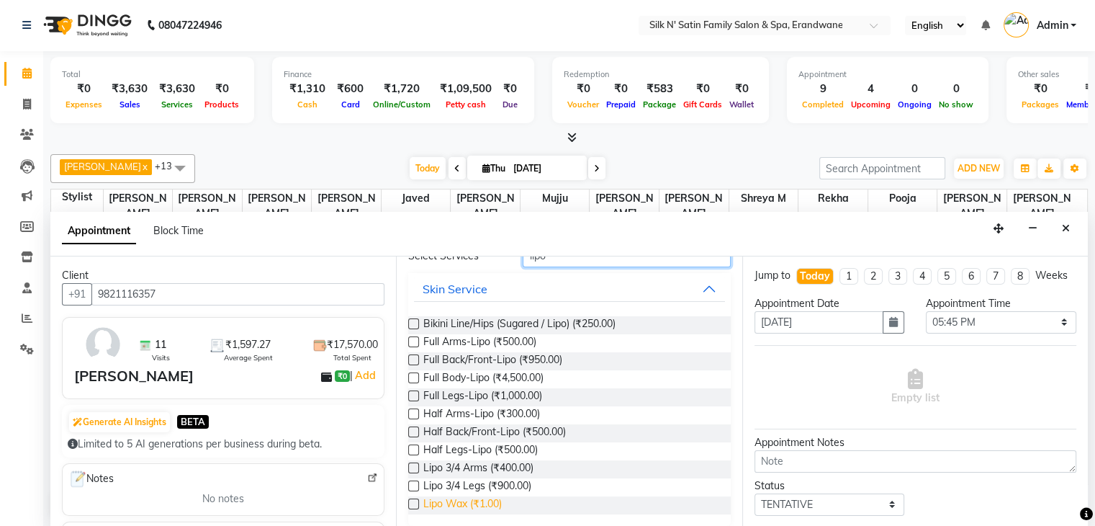
scroll to position [81, 0]
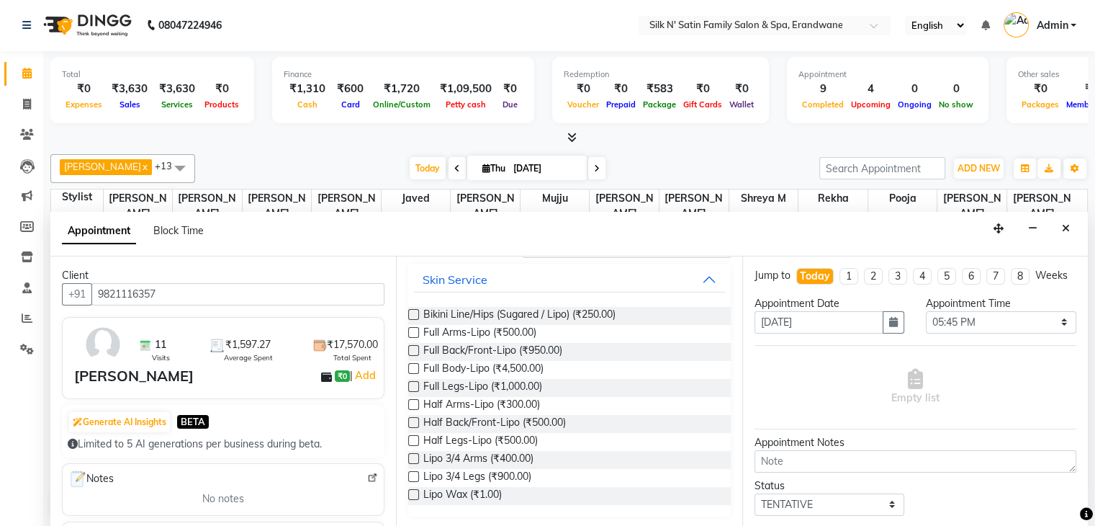
click at [409, 493] on label at bounding box center [413, 494] width 11 height 11
click at [409, 493] on input "checkbox" at bounding box center [412, 495] width 9 height 9
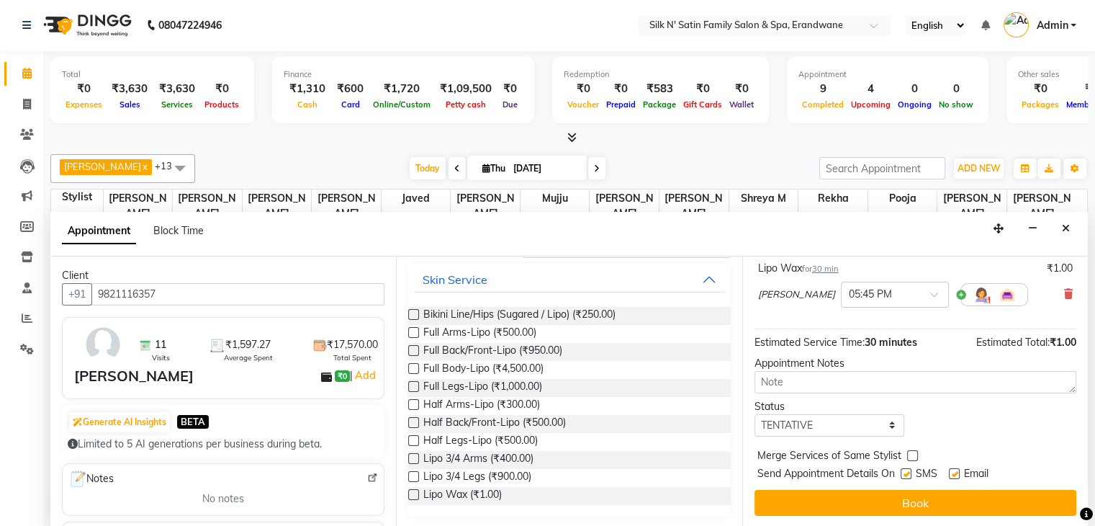
scroll to position [107, 0]
click at [907, 470] on label at bounding box center [906, 473] width 11 height 11
click at [907, 470] on input "checkbox" at bounding box center [905, 474] width 9 height 9
drag, startPoint x: 958, startPoint y: 472, endPoint x: 953, endPoint y: 480, distance: 9.7
click at [956, 476] on label at bounding box center [954, 473] width 11 height 11
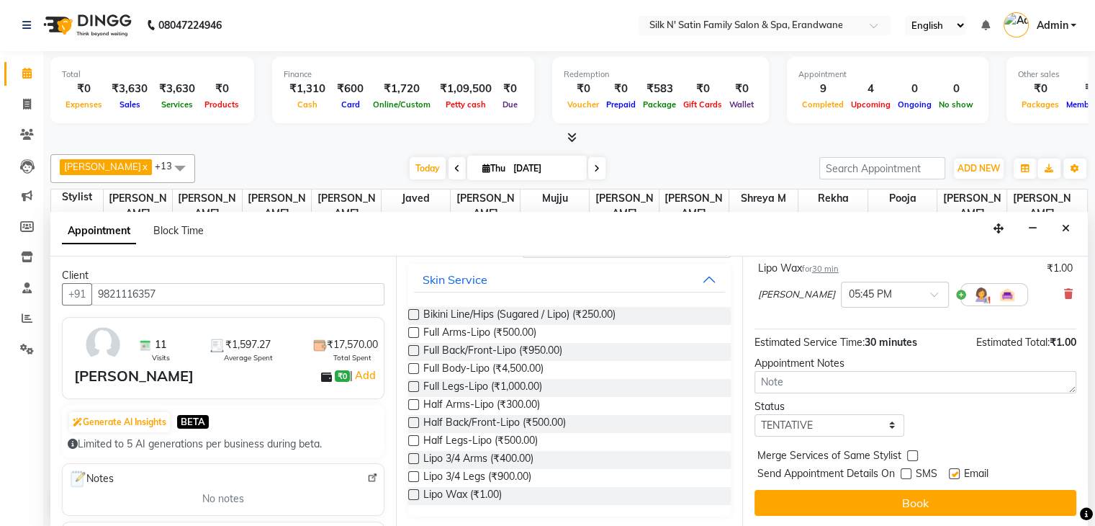
click at [956, 476] on input "checkbox" at bounding box center [953, 474] width 9 height 9
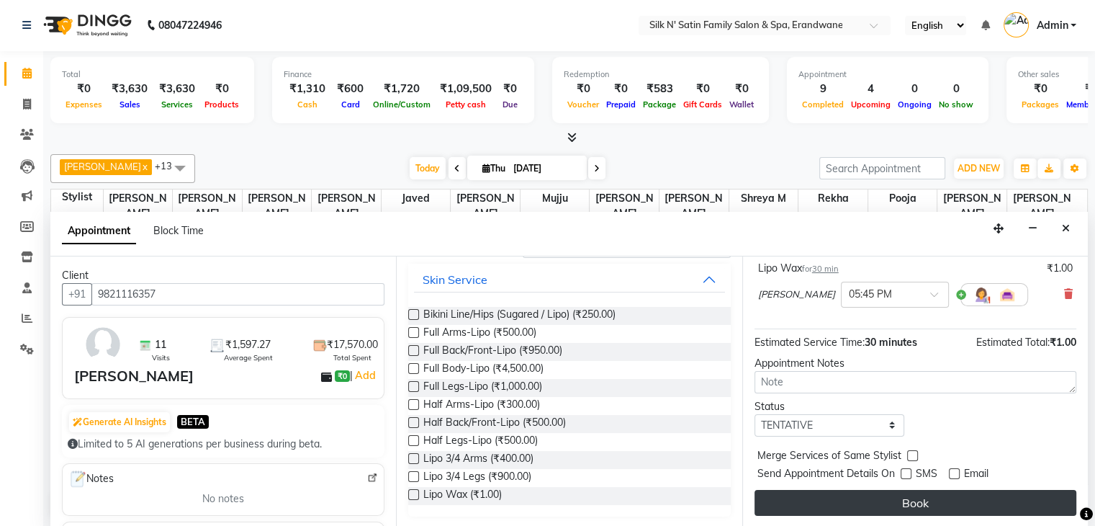
click at [928, 499] on button "Book" at bounding box center [916, 503] width 322 height 26
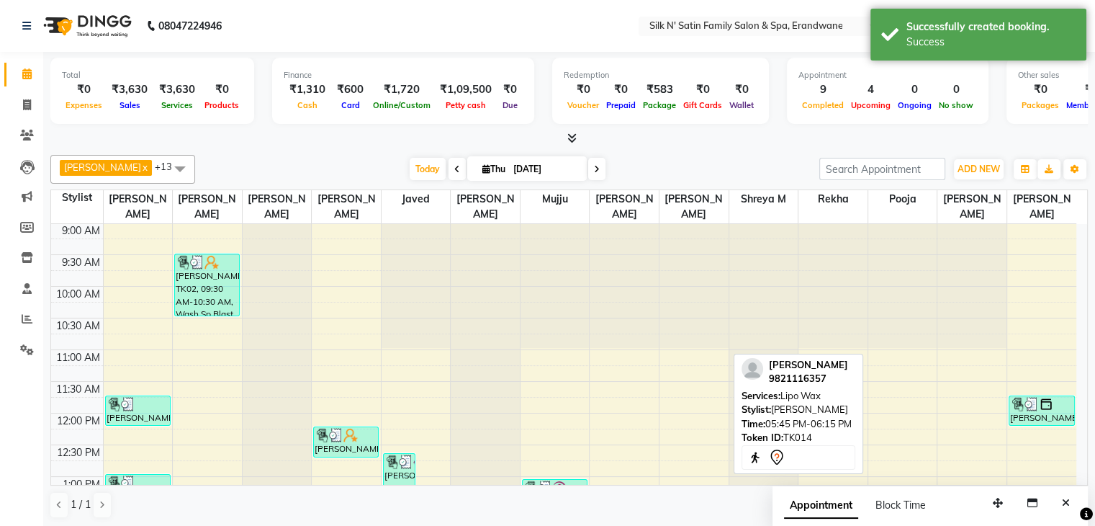
scroll to position [0, 0]
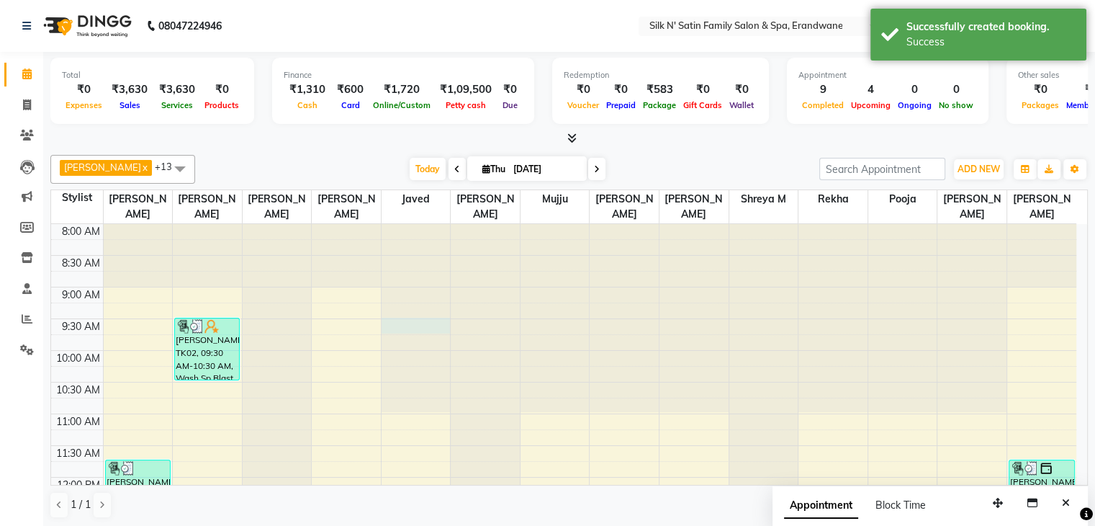
click at [413, 224] on div at bounding box center [416, 224] width 69 height 0
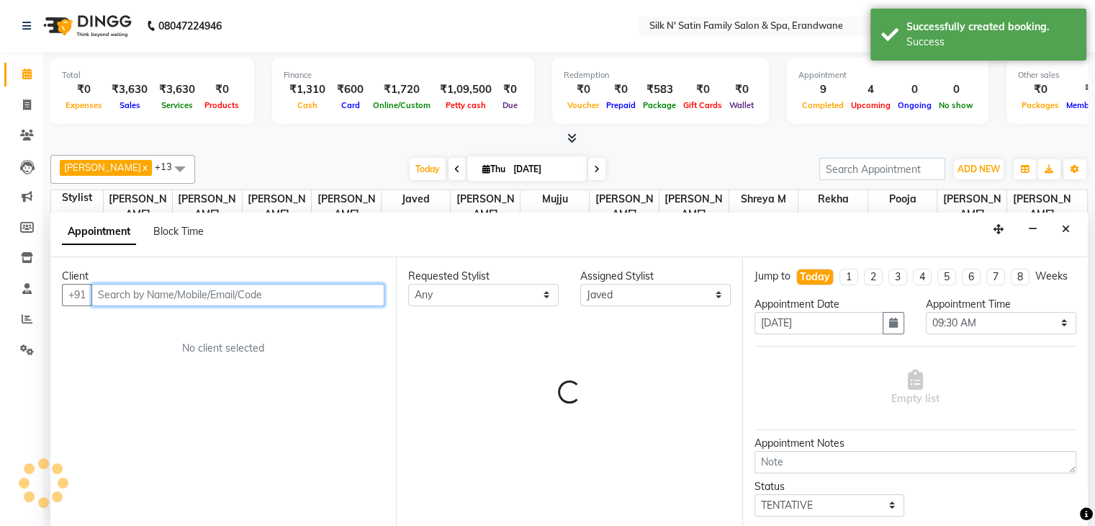
scroll to position [1, 0]
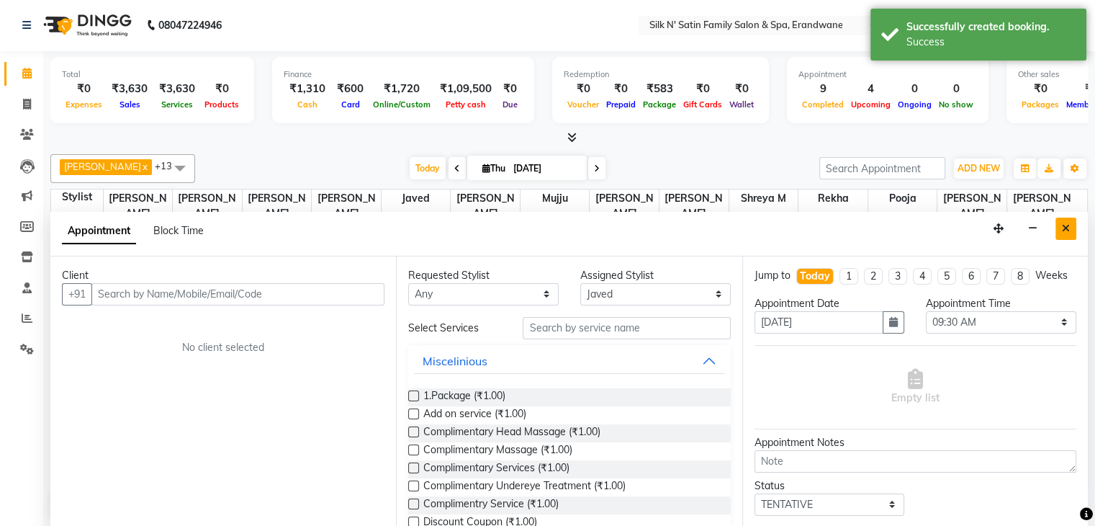
click at [1063, 223] on icon "Close" at bounding box center [1066, 228] width 8 height 10
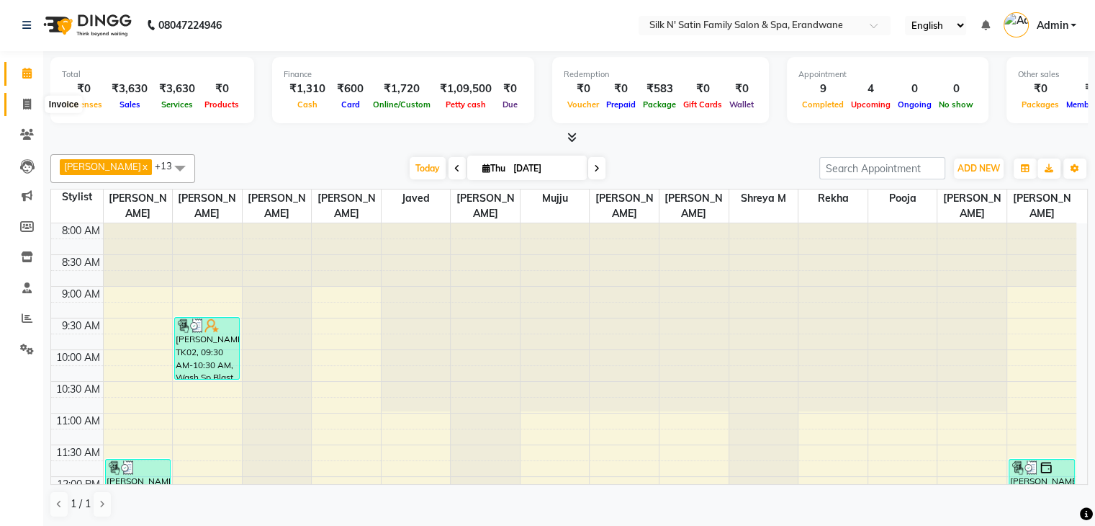
click at [24, 99] on icon at bounding box center [27, 104] width 8 height 11
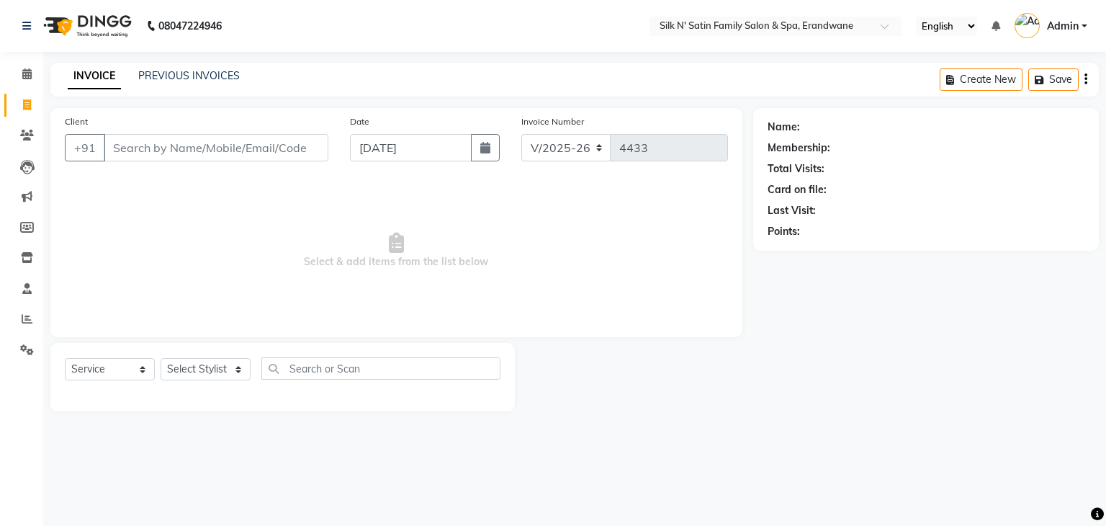
click at [205, 156] on input "Client" at bounding box center [216, 147] width 225 height 27
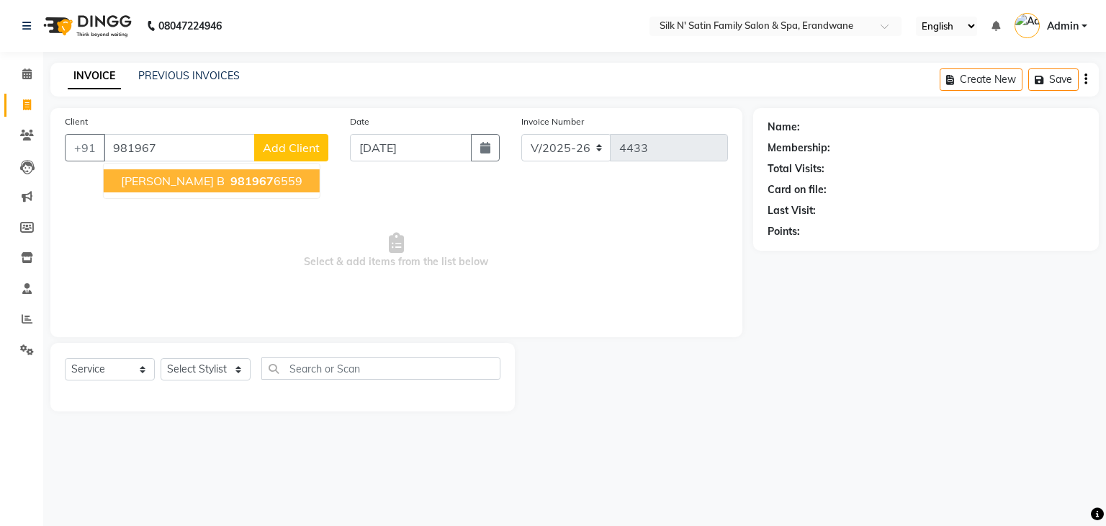
click at [188, 191] on button "Riddhi B 981967 6559" at bounding box center [212, 180] width 216 height 23
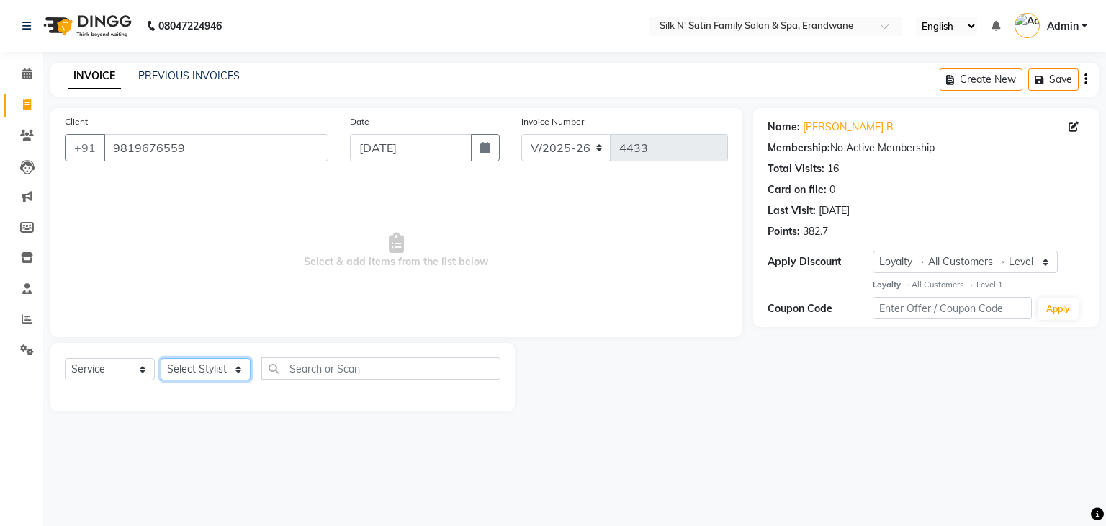
click at [203, 379] on select "Select Stylist Aditi Jadhav Ajay Garud Ashish Salunke Chandu Devki Dipali Bharg…" at bounding box center [206, 369] width 90 height 22
click at [161, 359] on select "Select Stylist Aditi Jadhav Ajay Garud Ashish Salunke Chandu Devki Dipali Bharg…" at bounding box center [206, 369] width 90 height 22
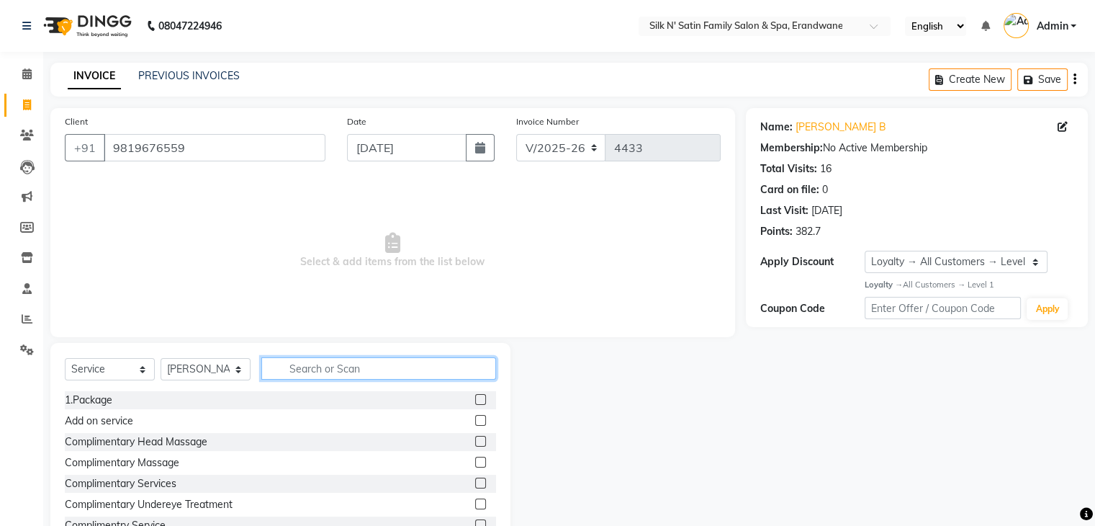
click at [325, 368] on input "text" at bounding box center [378, 368] width 235 height 22
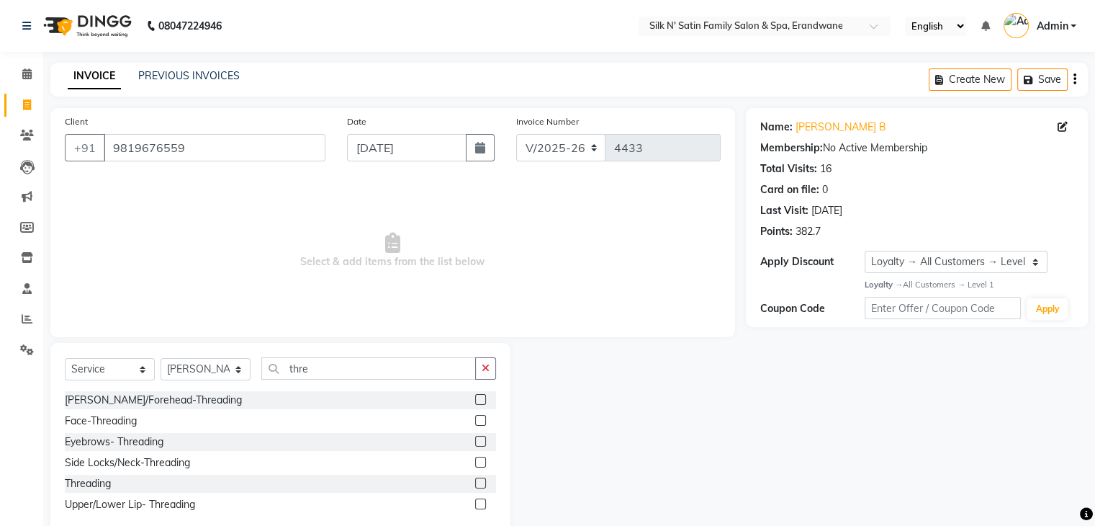
click at [476, 488] on label at bounding box center [480, 482] width 11 height 11
click at [476, 488] on input "checkbox" at bounding box center [479, 483] width 9 height 9
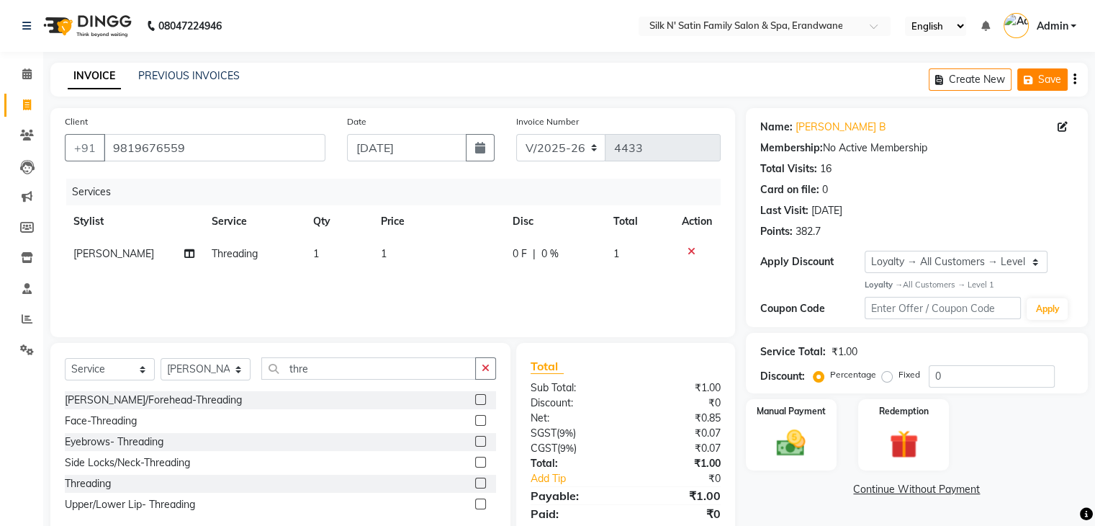
click at [1046, 73] on button "Save" at bounding box center [1043, 79] width 50 height 22
click at [948, 74] on button "Save" at bounding box center [941, 79] width 50 height 22
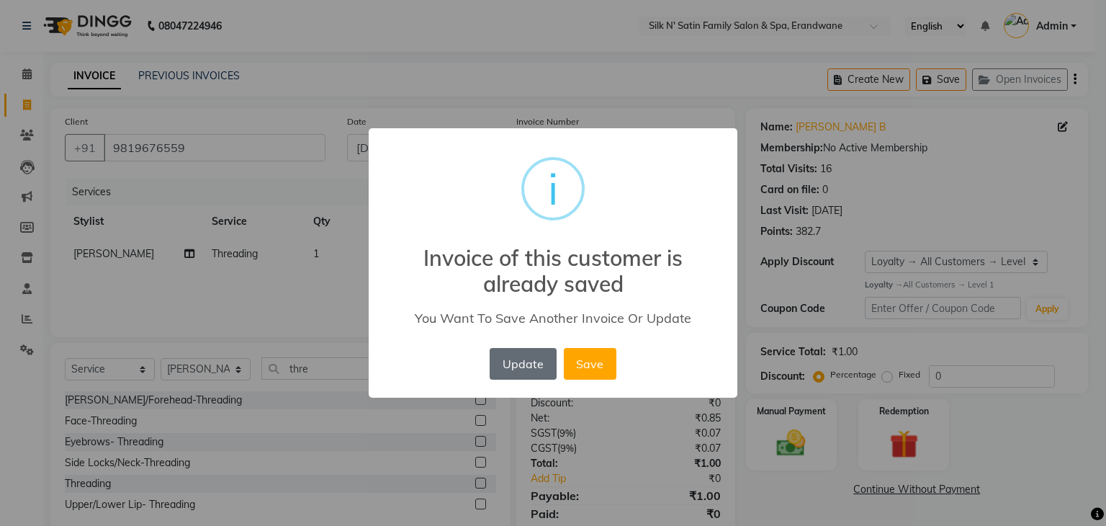
click at [518, 364] on button "Update" at bounding box center [523, 364] width 66 height 32
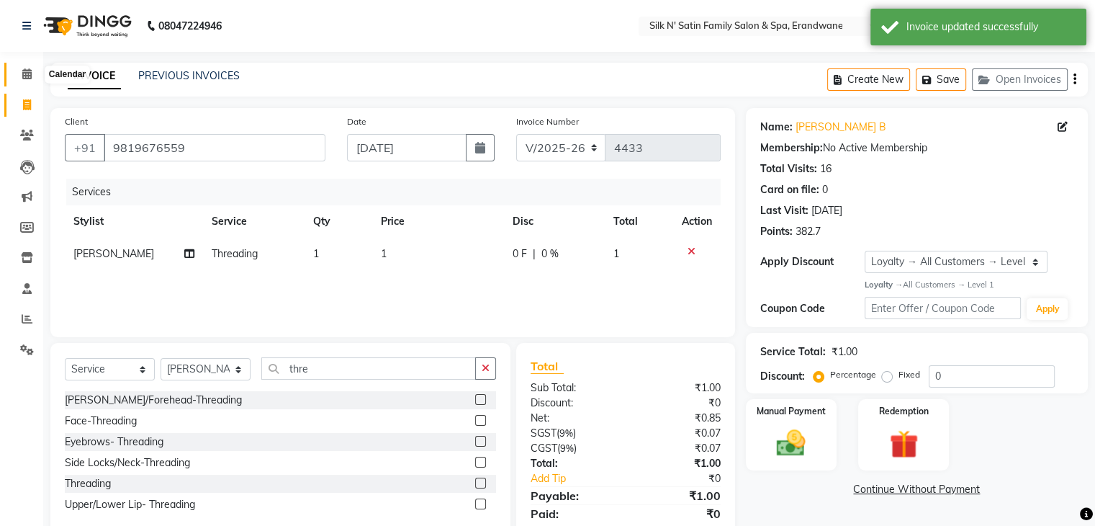
click at [28, 78] on icon at bounding box center [26, 73] width 9 height 11
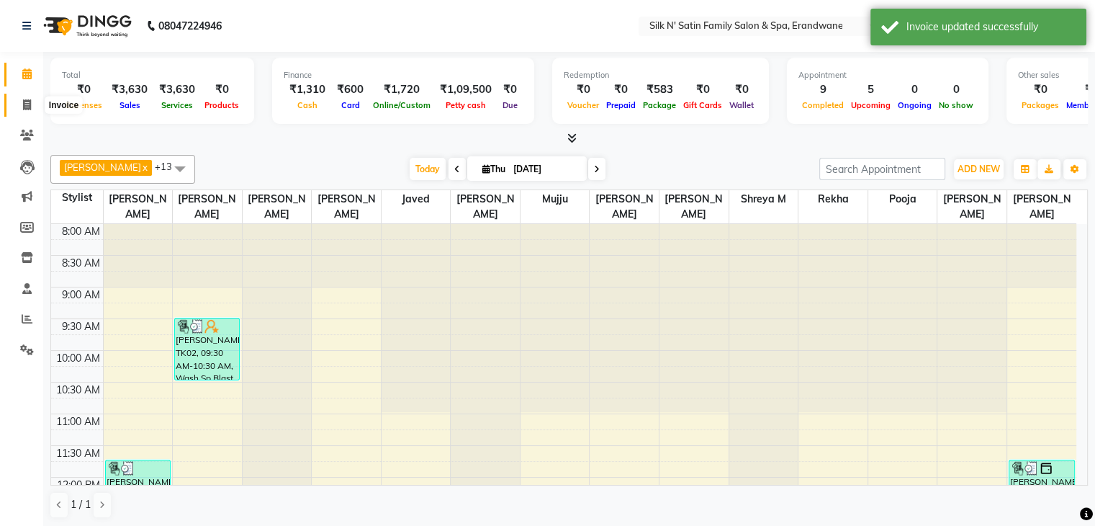
click at [33, 103] on span at bounding box center [26, 105] width 25 height 17
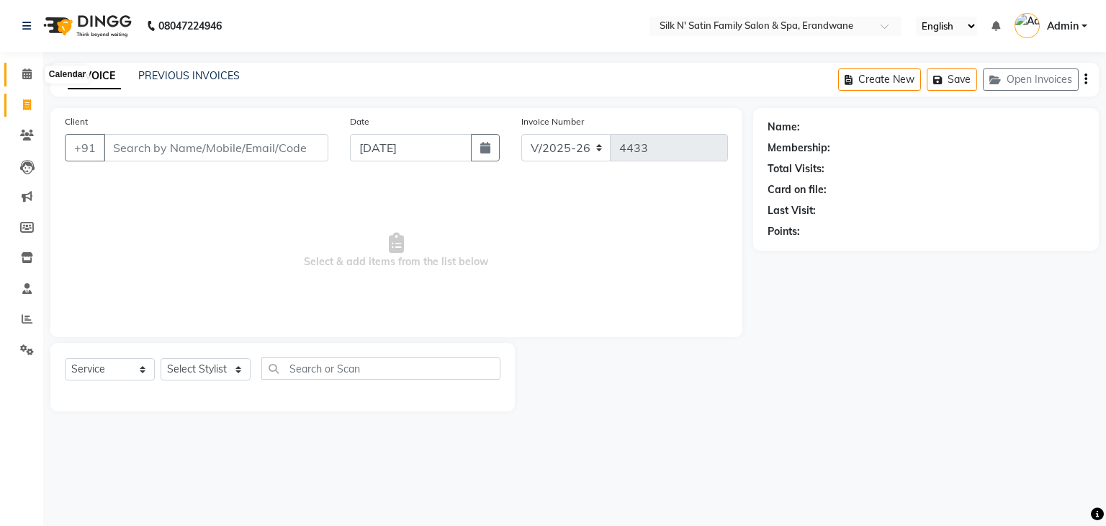
click at [19, 78] on span at bounding box center [26, 74] width 25 height 17
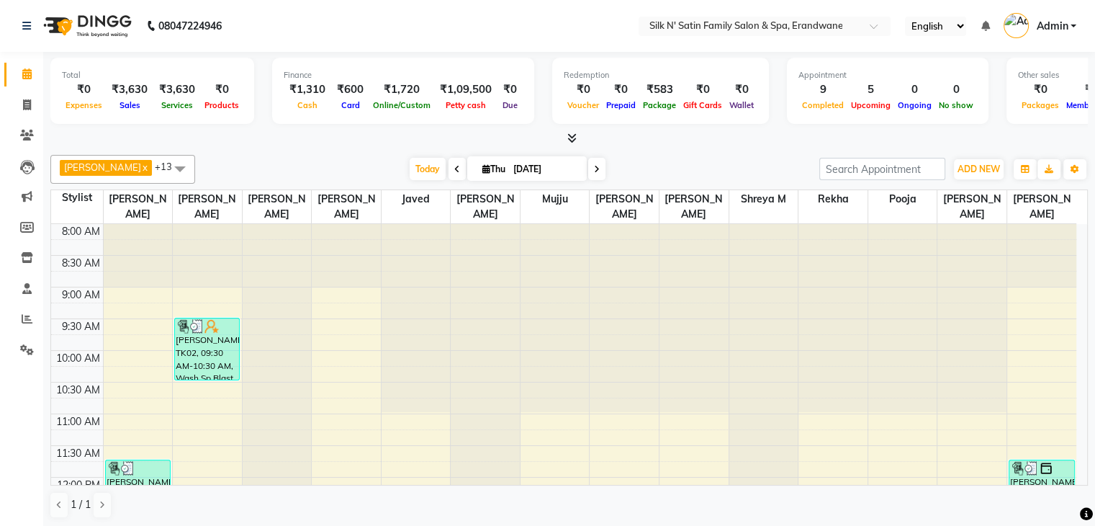
click at [483, 169] on span "Thu" at bounding box center [494, 168] width 30 height 11
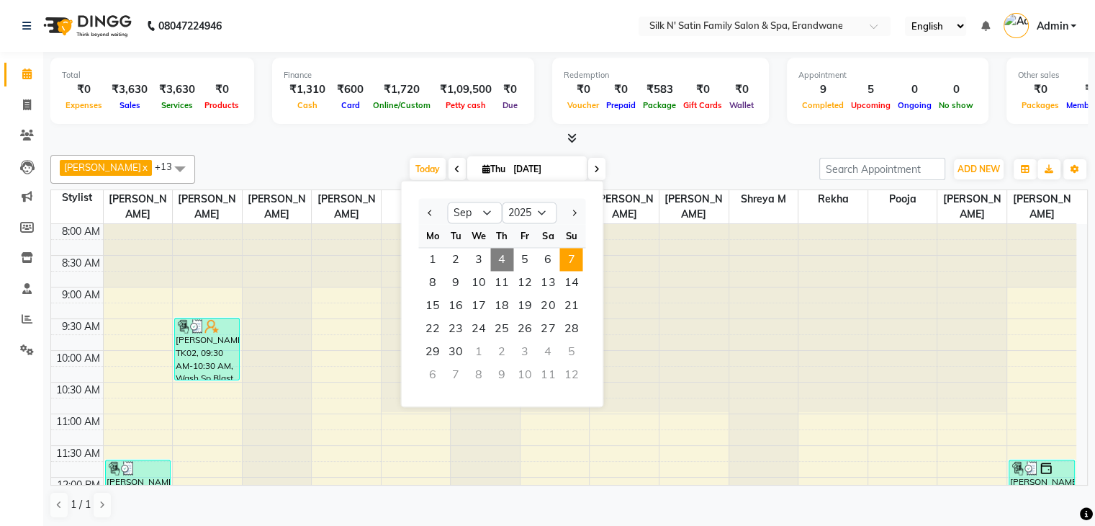
click at [577, 256] on span "7" at bounding box center [571, 259] width 23 height 23
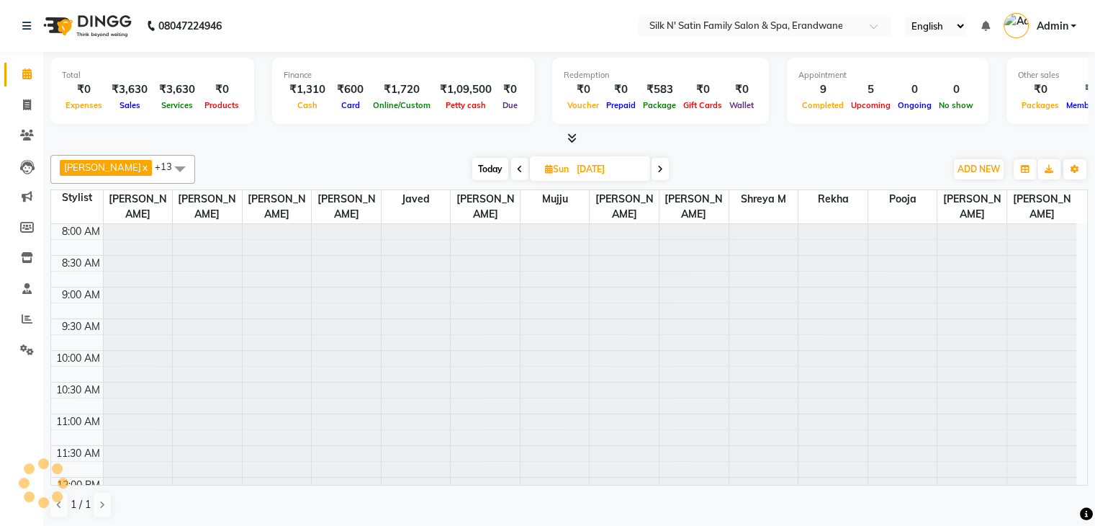
scroll to position [441, 0]
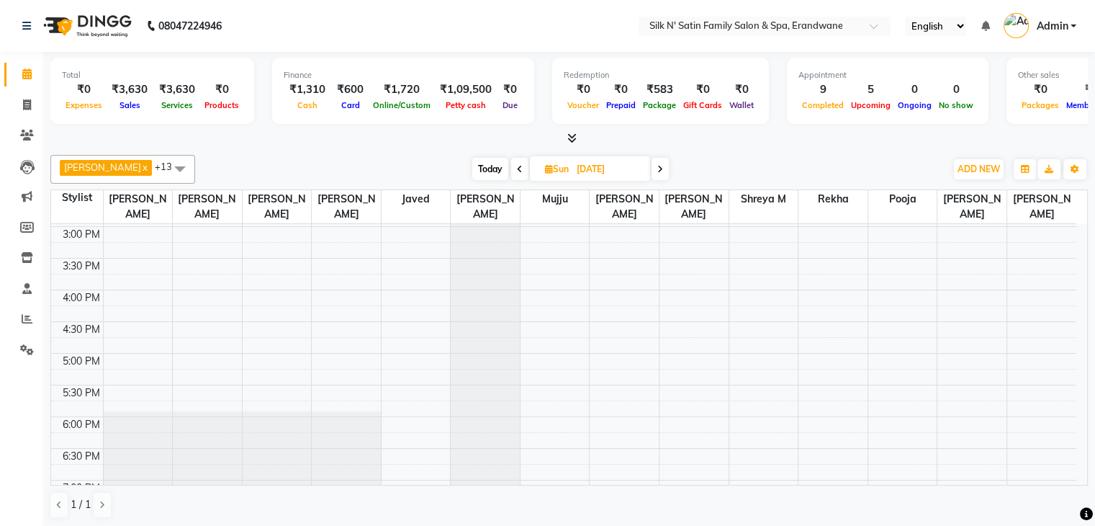
click at [557, 356] on div "8:00 AM 8:30 AM 9:00 AM 9:30 AM 10:00 AM 10:30 AM 11:00 AM 11:30 AM 12:00 PM 12…" at bounding box center [563, 194] width 1025 height 823
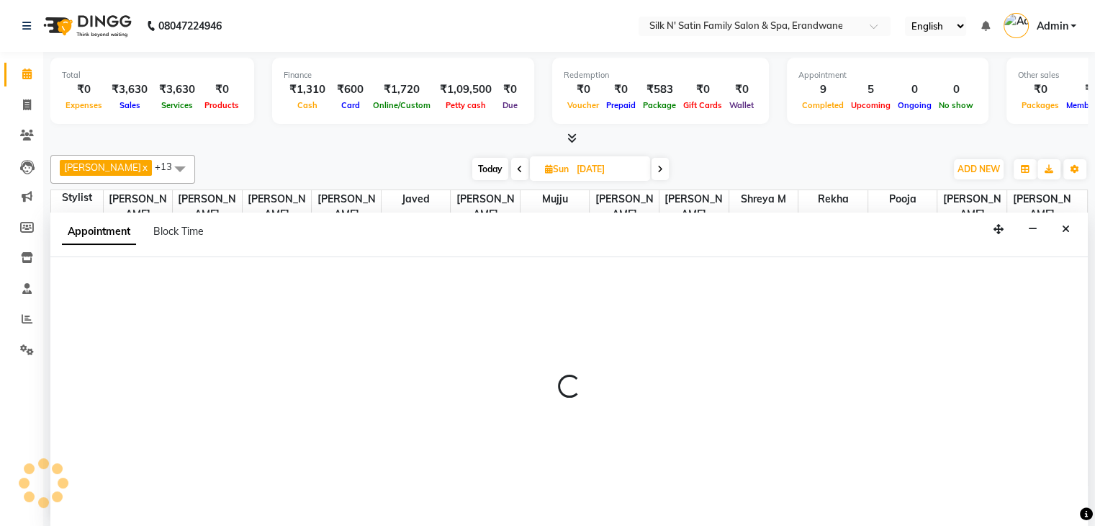
scroll to position [1, 0]
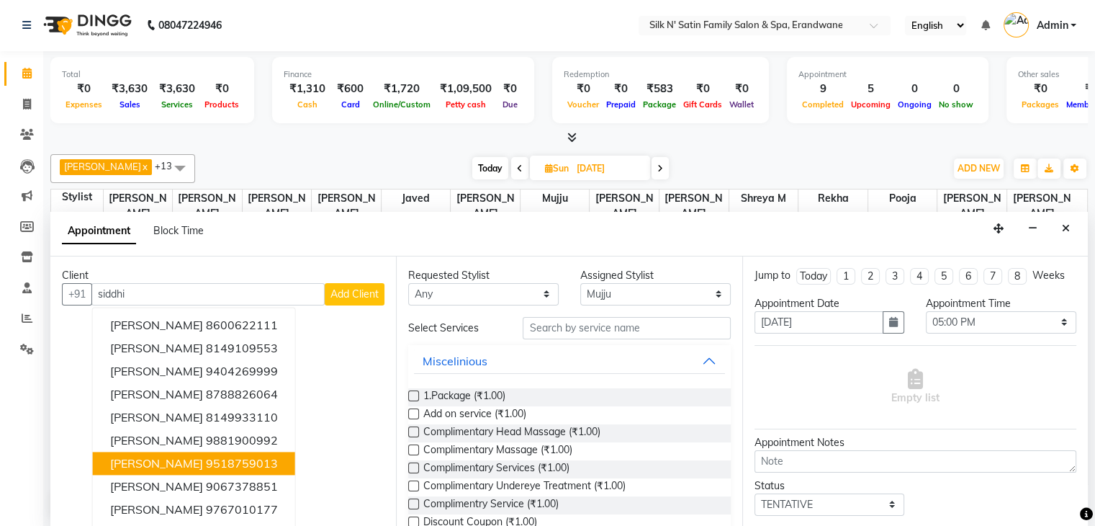
click at [212, 467] on ngb-highlight "9518759013" at bounding box center [242, 463] width 72 height 14
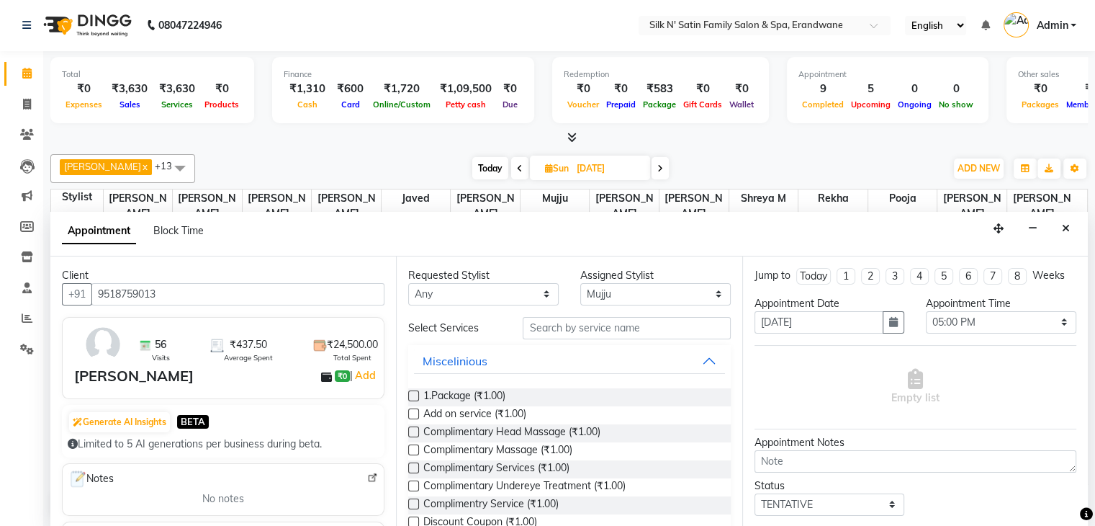
click at [562, 326] on input "text" at bounding box center [626, 328] width 207 height 22
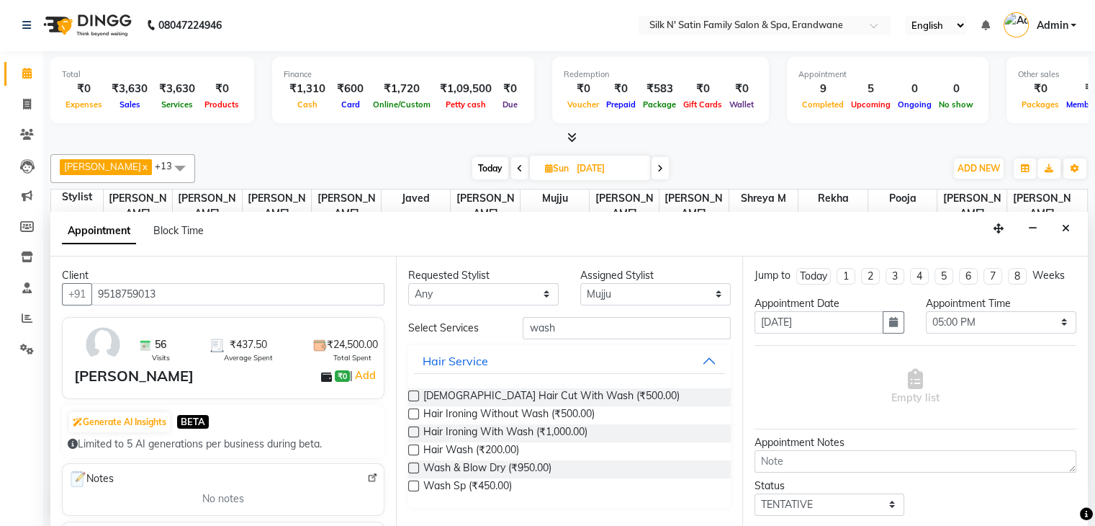
click at [410, 467] on label at bounding box center [413, 467] width 11 height 11
click at [410, 467] on input "checkbox" at bounding box center [412, 468] width 9 height 9
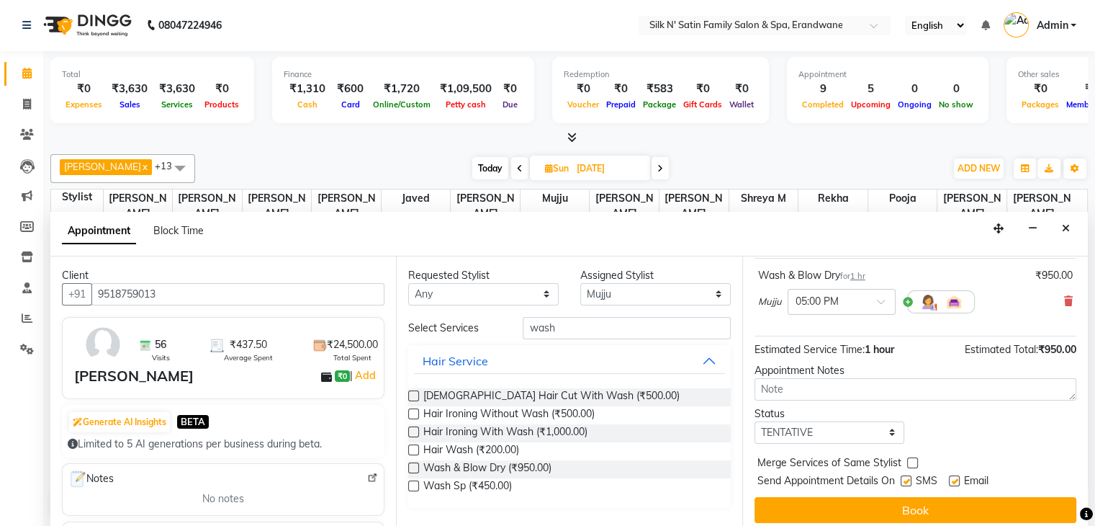
scroll to position [94, 0]
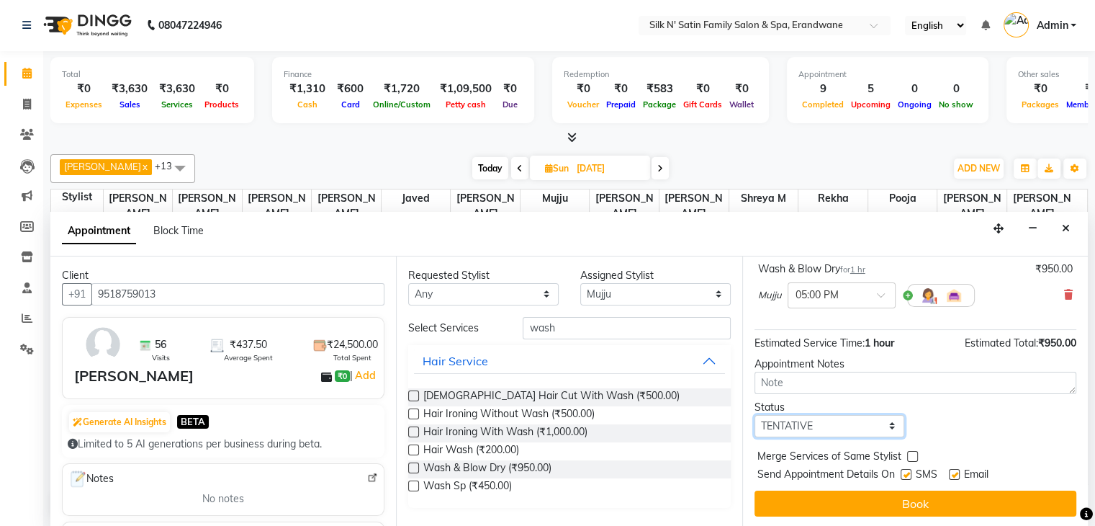
click at [825, 421] on select "Select TENTATIVE CONFIRM UPCOMING" at bounding box center [830, 426] width 151 height 22
click at [755, 415] on select "Select TENTATIVE CONFIRM UPCOMING" at bounding box center [830, 426] width 151 height 22
click at [909, 471] on label at bounding box center [906, 474] width 11 height 11
click at [909, 471] on input "checkbox" at bounding box center [905, 475] width 9 height 9
click at [957, 469] on label at bounding box center [954, 474] width 11 height 11
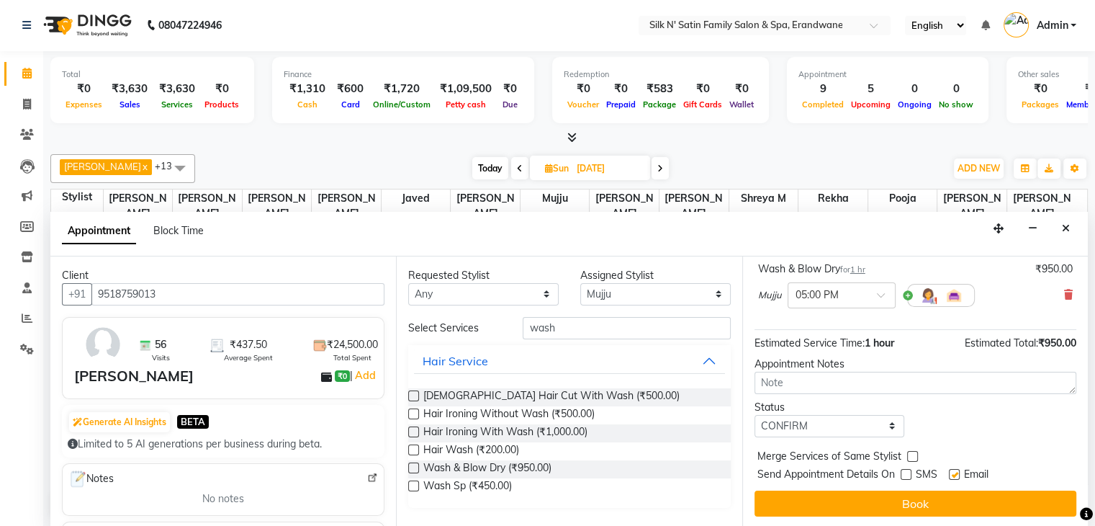
click at [957, 471] on input "checkbox" at bounding box center [953, 475] width 9 height 9
click at [601, 332] on input "wash" at bounding box center [626, 328] width 207 height 22
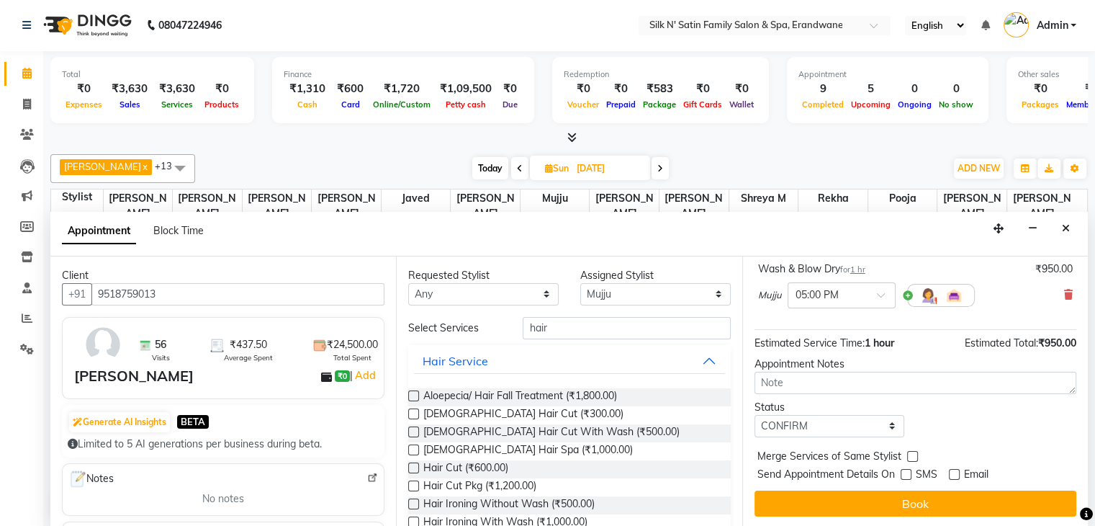
click at [409, 463] on label at bounding box center [413, 467] width 11 height 11
click at [409, 464] on input "checkbox" at bounding box center [412, 468] width 9 height 9
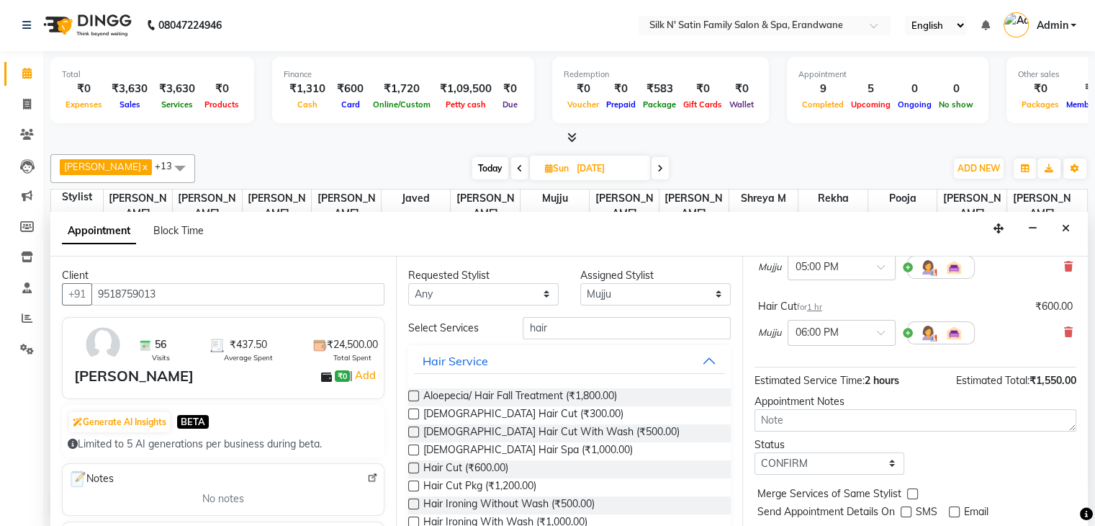
scroll to position [158, 0]
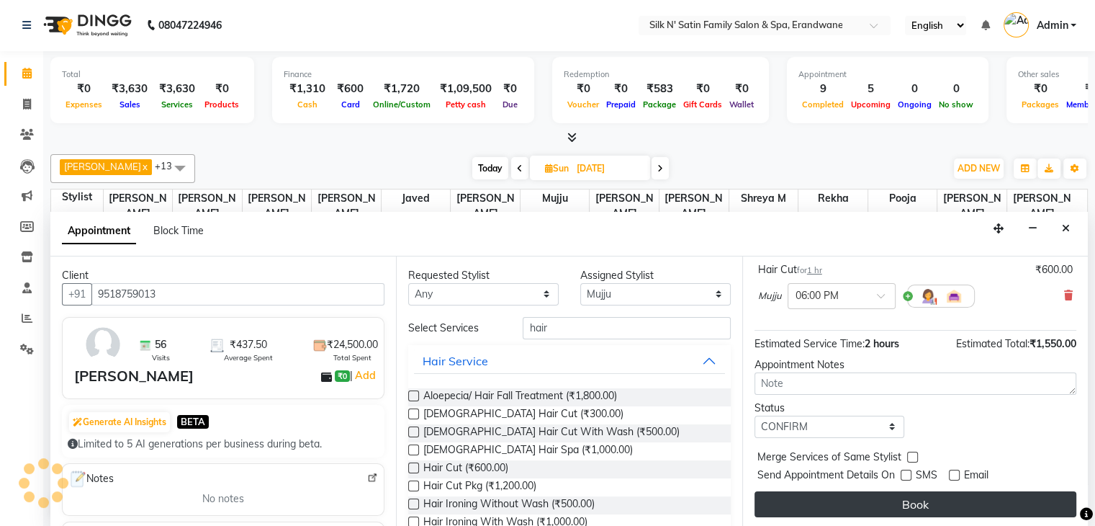
click at [917, 502] on button "Book" at bounding box center [916, 504] width 322 height 26
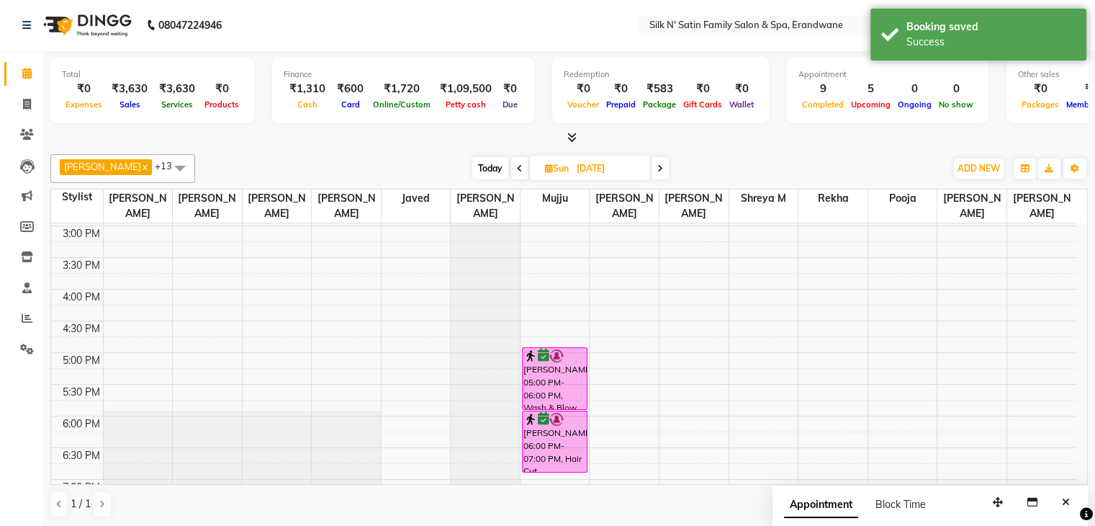
scroll to position [0, 0]
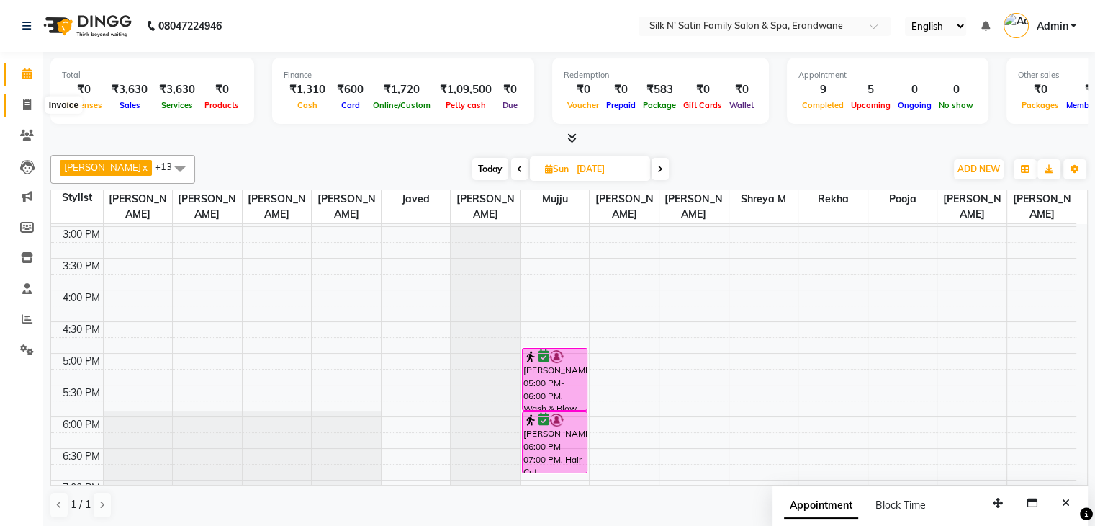
click at [29, 104] on icon at bounding box center [27, 104] width 8 height 11
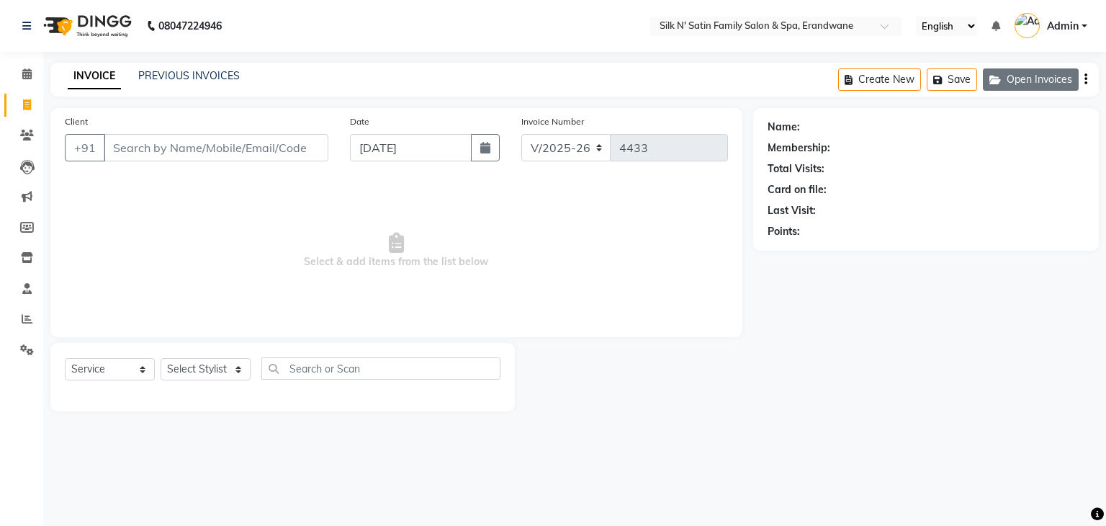
click at [1053, 77] on button "Open Invoices" at bounding box center [1031, 79] width 96 height 22
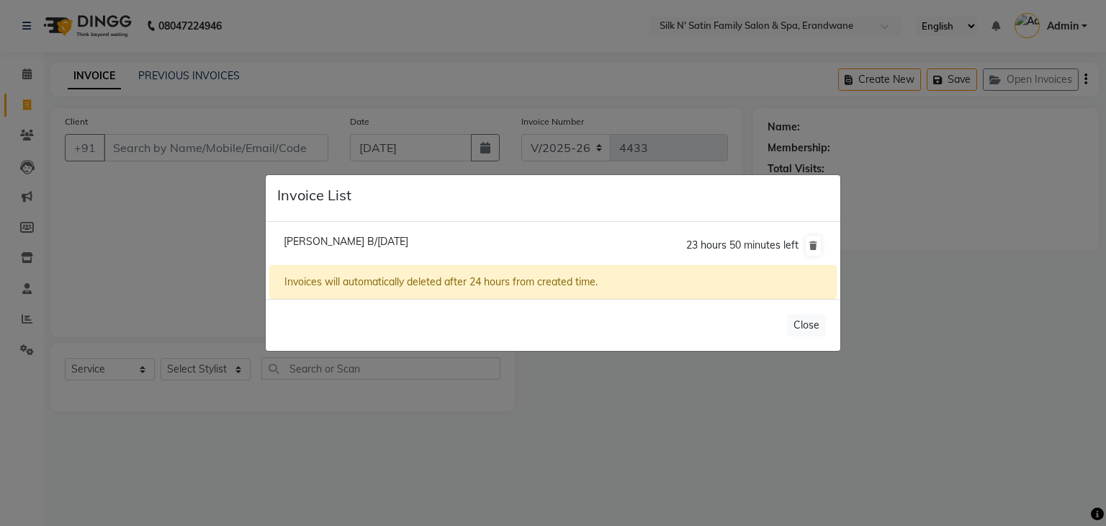
click at [349, 241] on span "Riddhi B/04 September 2025" at bounding box center [346, 241] width 125 height 13
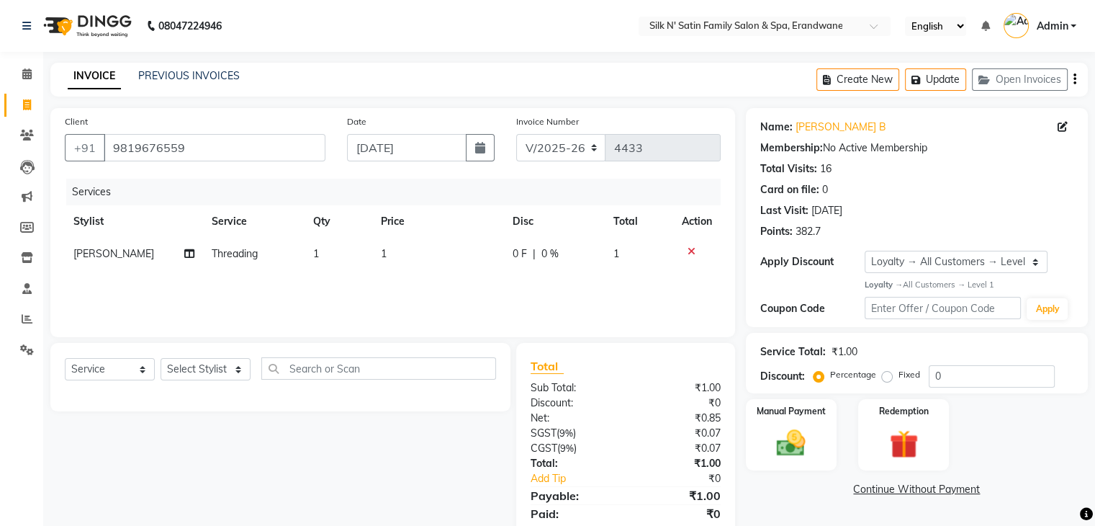
click at [392, 264] on td "1" at bounding box center [438, 254] width 132 height 32
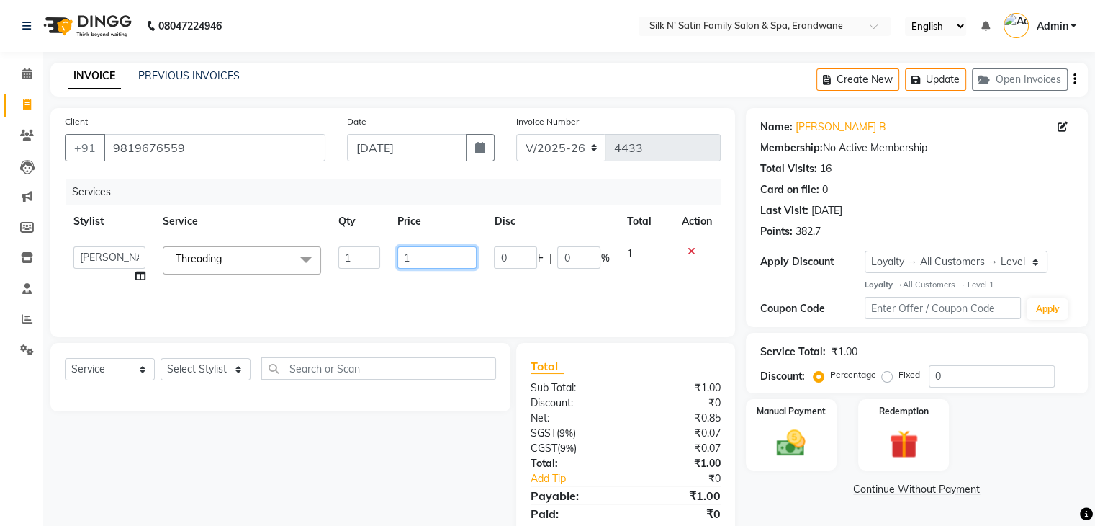
click at [444, 261] on input "1" at bounding box center [437, 257] width 79 height 22
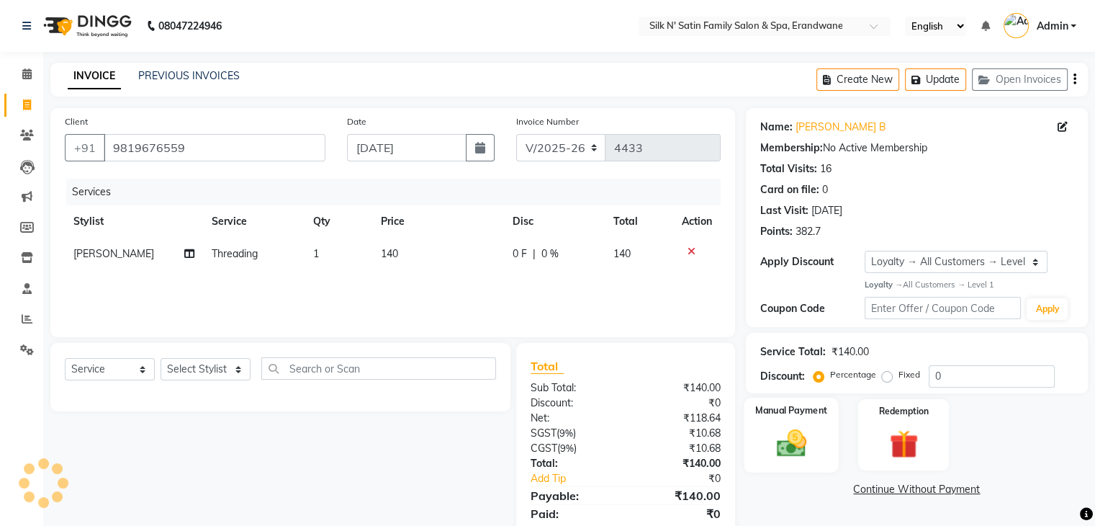
click at [774, 453] on img at bounding box center [791, 443] width 48 height 35
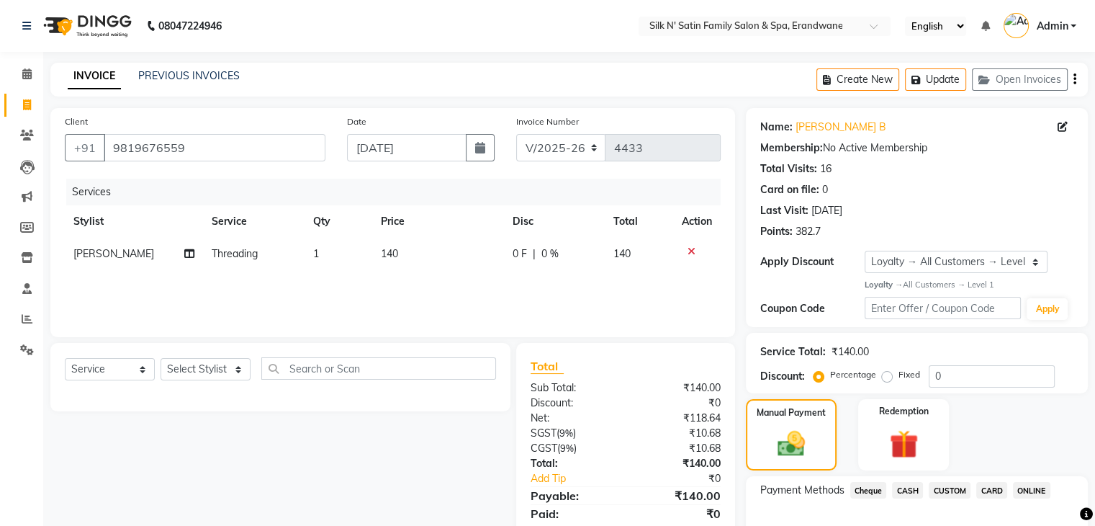
click at [1028, 488] on span "ONLINE" at bounding box center [1031, 490] width 37 height 17
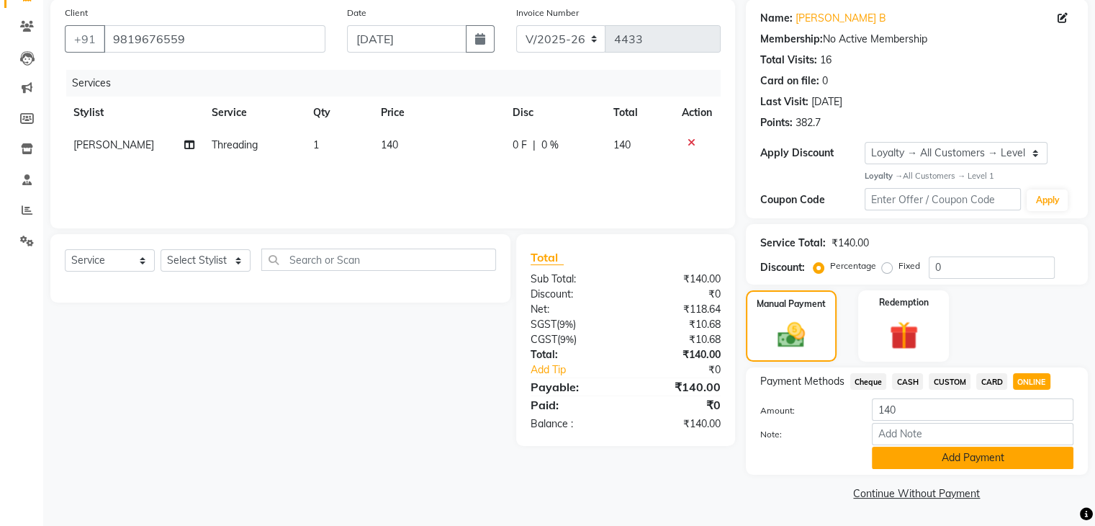
click at [942, 464] on button "Add Payment" at bounding box center [973, 457] width 202 height 22
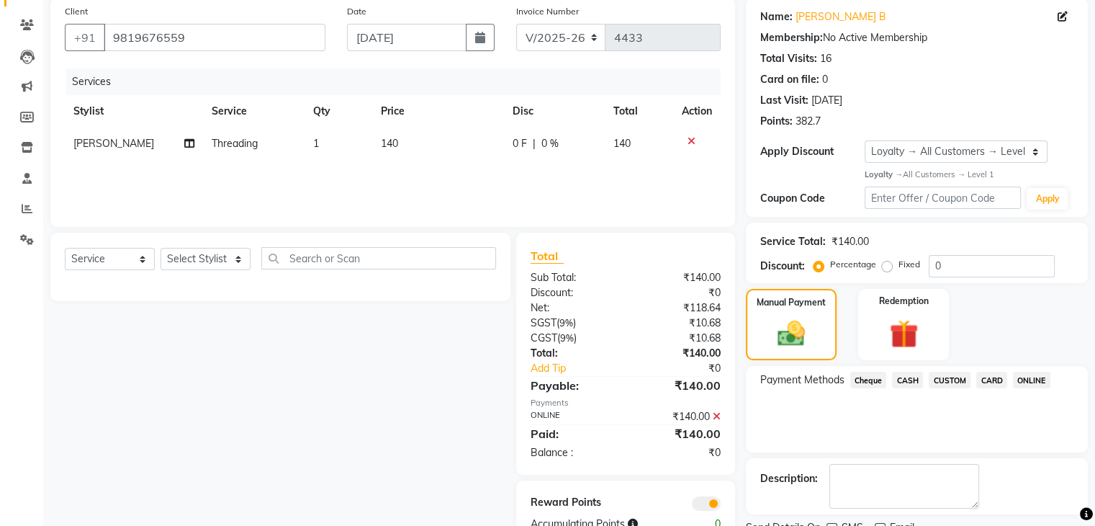
scroll to position [169, 0]
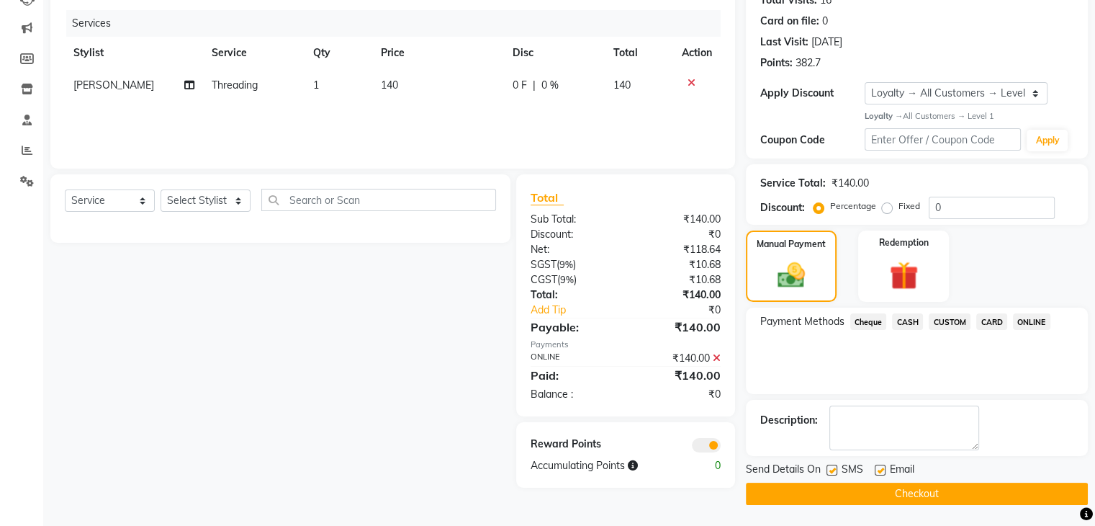
click at [833, 467] on label at bounding box center [832, 469] width 11 height 11
click at [833, 467] on input "checkbox" at bounding box center [831, 470] width 9 height 9
click at [886, 470] on div "Email" at bounding box center [900, 471] width 51 height 18
click at [883, 467] on label at bounding box center [880, 469] width 11 height 11
click at [883, 467] on input "checkbox" at bounding box center [879, 470] width 9 height 9
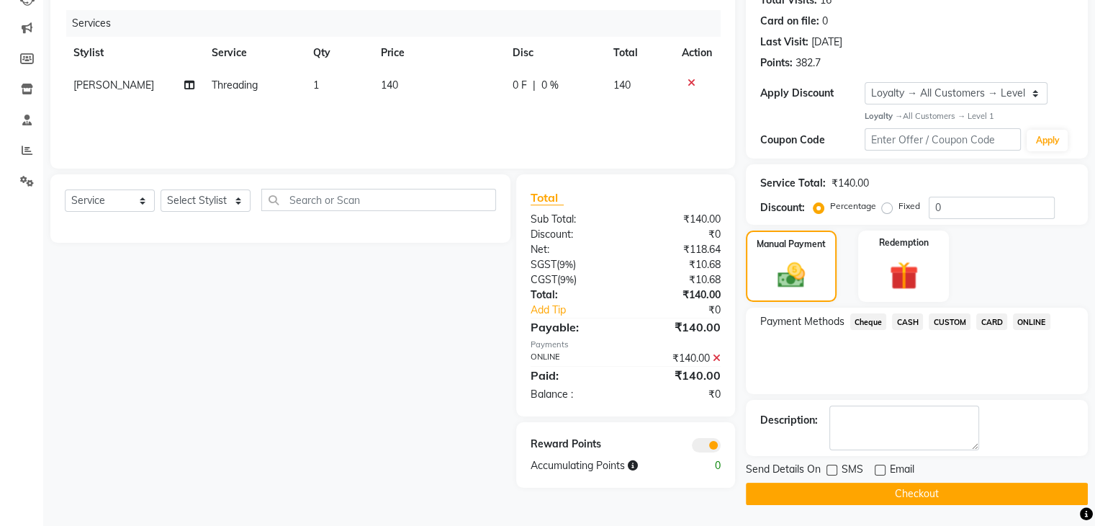
click at [876, 490] on button "Checkout" at bounding box center [917, 493] width 342 height 22
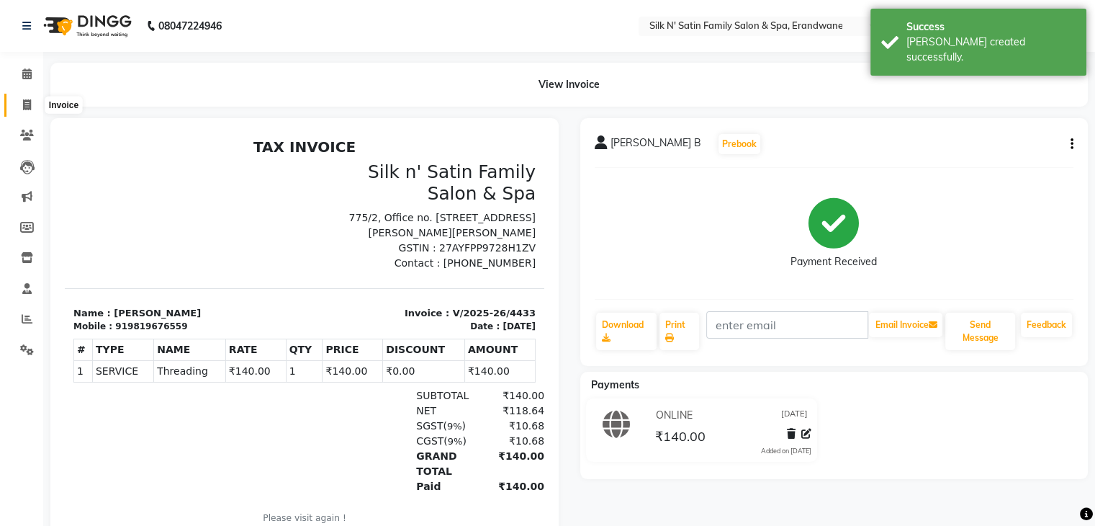
click at [26, 105] on icon at bounding box center [27, 104] width 8 height 11
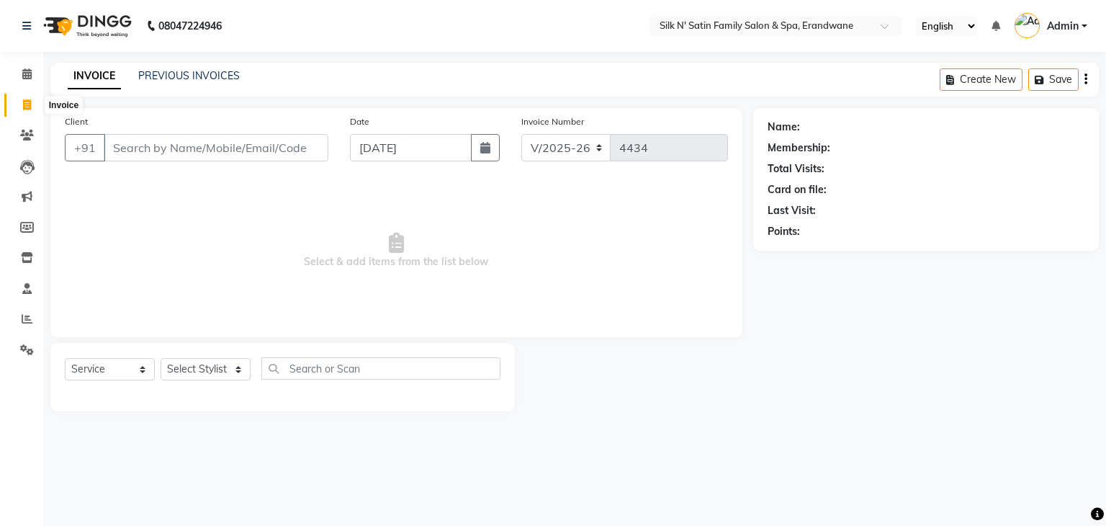
click at [29, 103] on icon at bounding box center [27, 104] width 8 height 11
click at [27, 68] on icon at bounding box center [26, 73] width 9 height 11
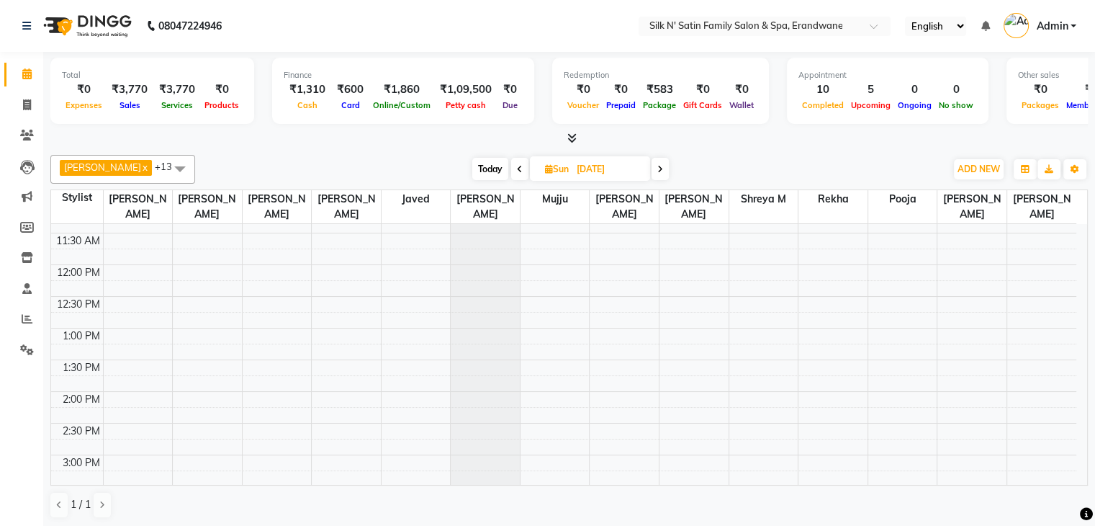
scroll to position [216, 0]
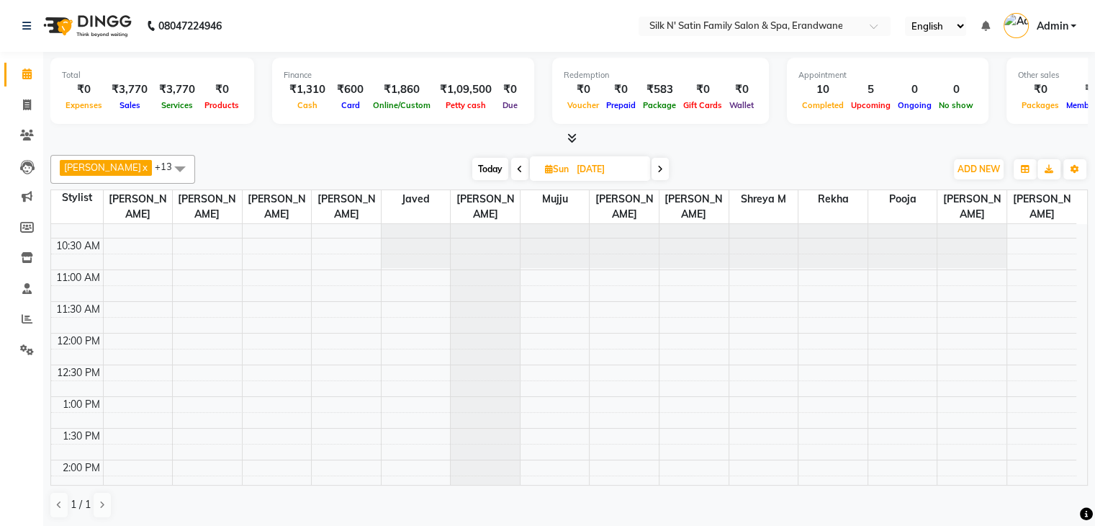
click at [481, 168] on span "Today" at bounding box center [490, 169] width 36 height 22
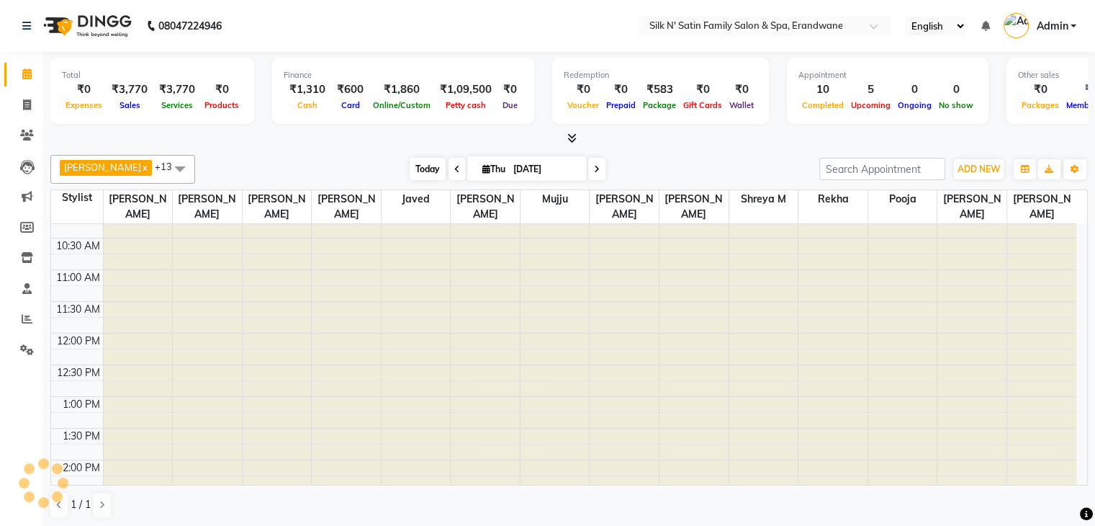
scroll to position [503, 0]
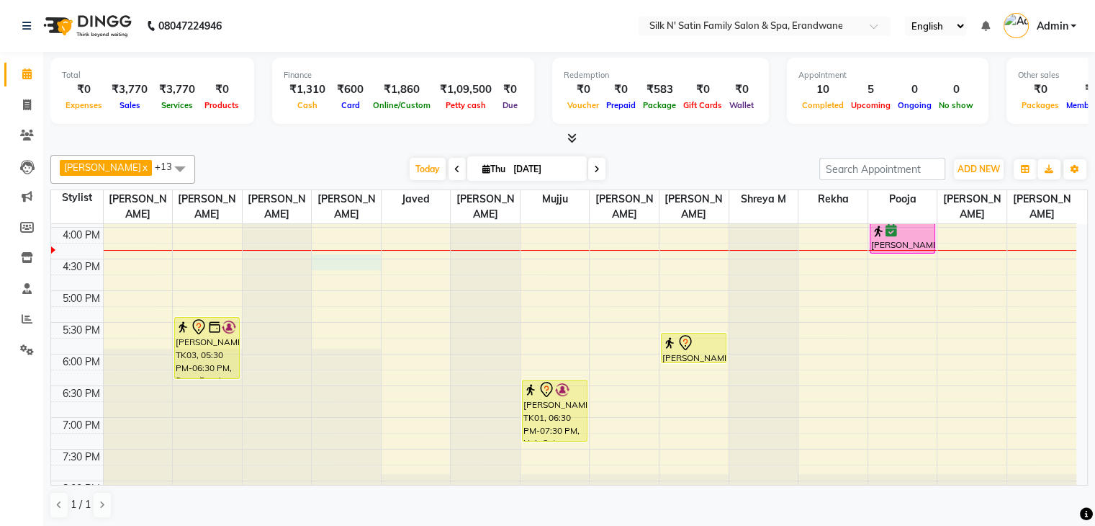
click at [336, 260] on div "8:00 AM 8:30 AM 9:00 AM 9:30 AM 10:00 AM 10:30 AM 11:00 AM 11:30 AM 12:00 PM 12…" at bounding box center [563, 132] width 1025 height 823
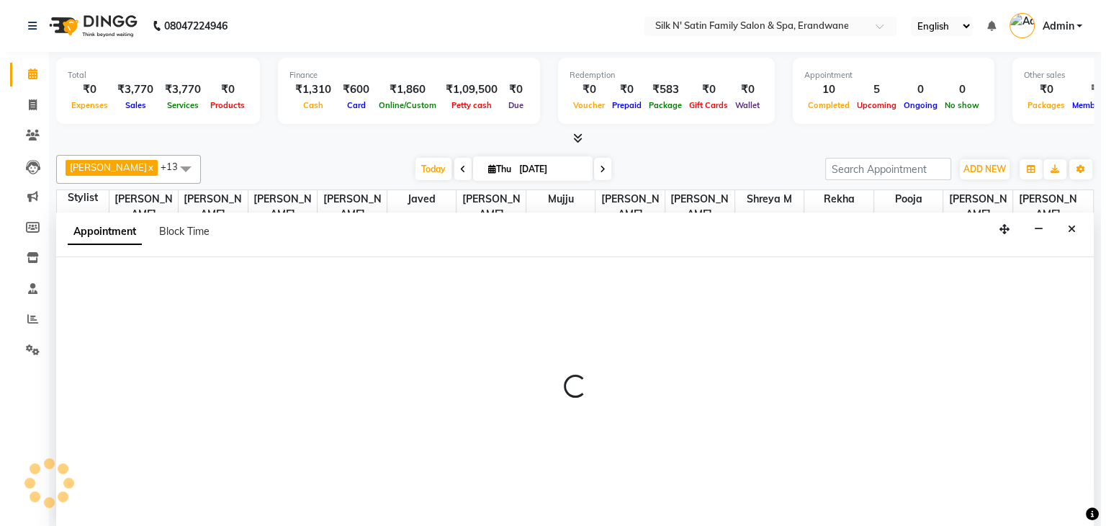
scroll to position [1, 0]
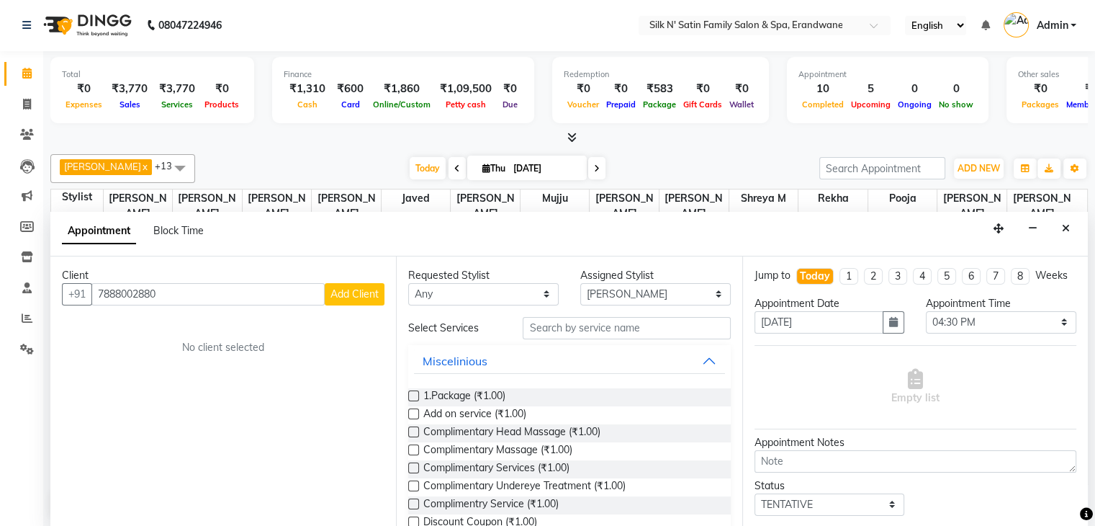
click at [356, 291] on span "Add Client" at bounding box center [355, 293] width 48 height 13
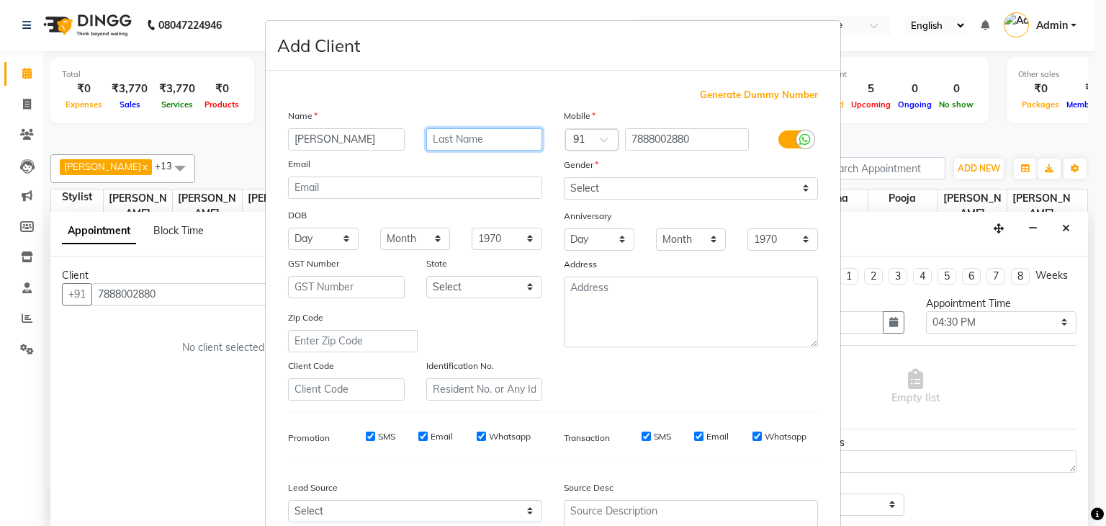
click at [440, 145] on input "text" at bounding box center [484, 139] width 117 height 22
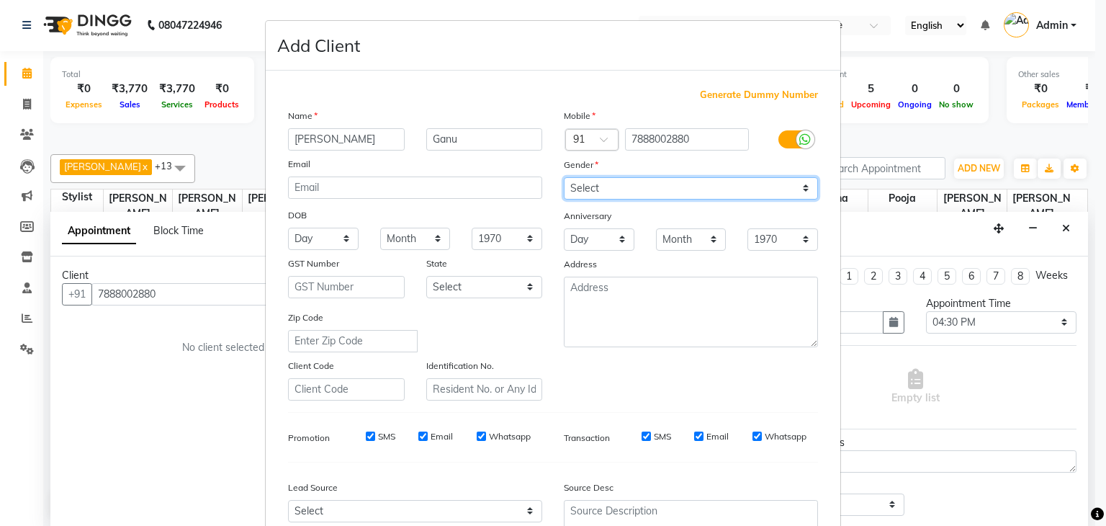
click at [580, 192] on select "Select Male Female Other Prefer Not To Say" at bounding box center [691, 188] width 254 height 22
click at [564, 178] on select "Select Male Female Other Prefer Not To Say" at bounding box center [691, 188] width 254 height 22
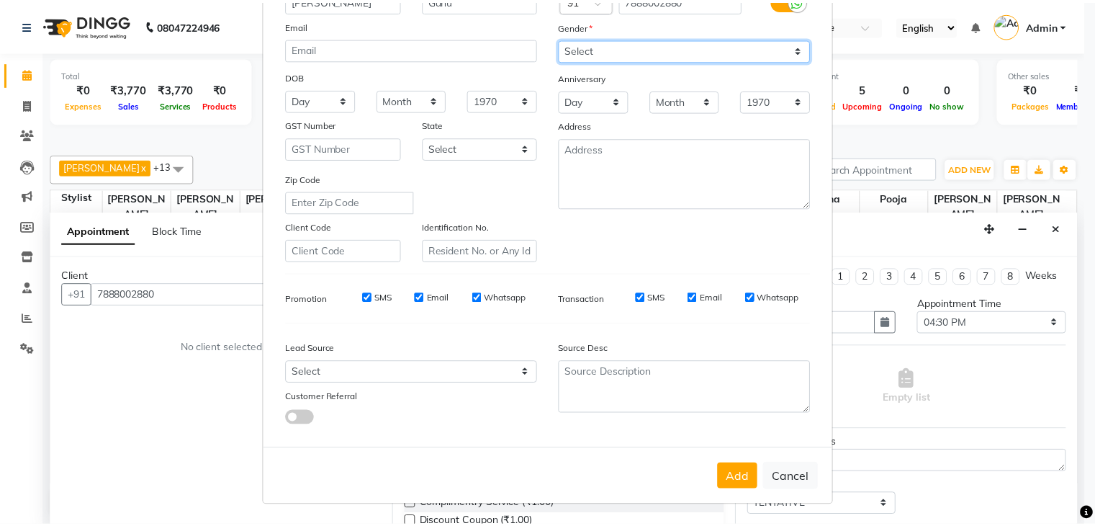
scroll to position [146, 0]
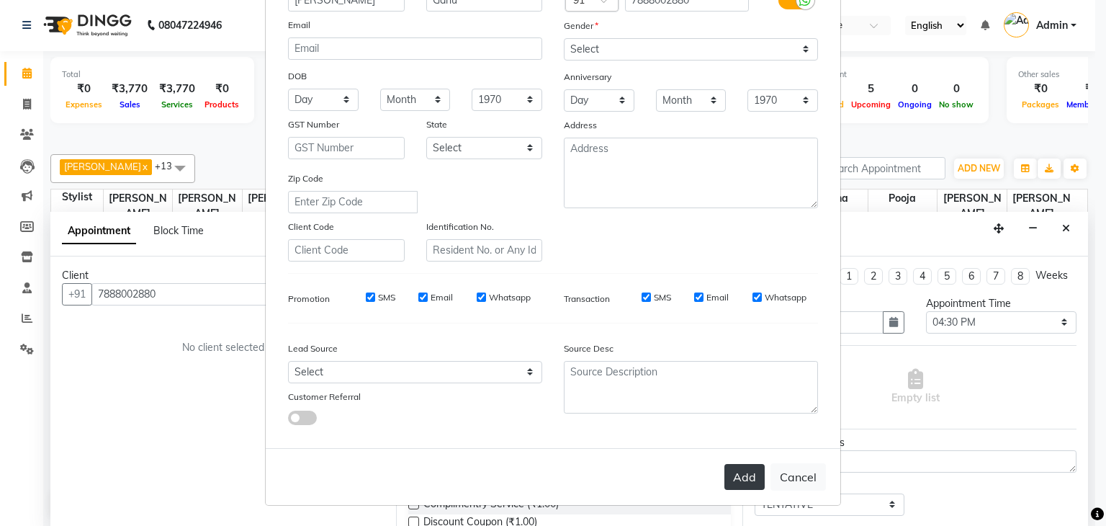
click at [741, 465] on button "Add" at bounding box center [744, 477] width 40 height 26
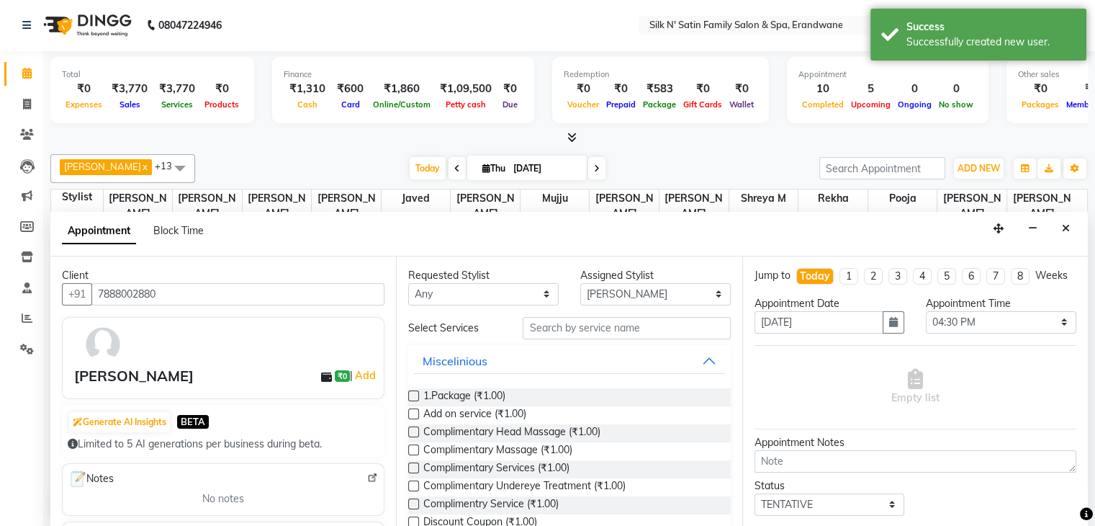
click at [417, 397] on label at bounding box center [413, 395] width 11 height 11
click at [417, 397] on input "checkbox" at bounding box center [412, 396] width 9 height 9
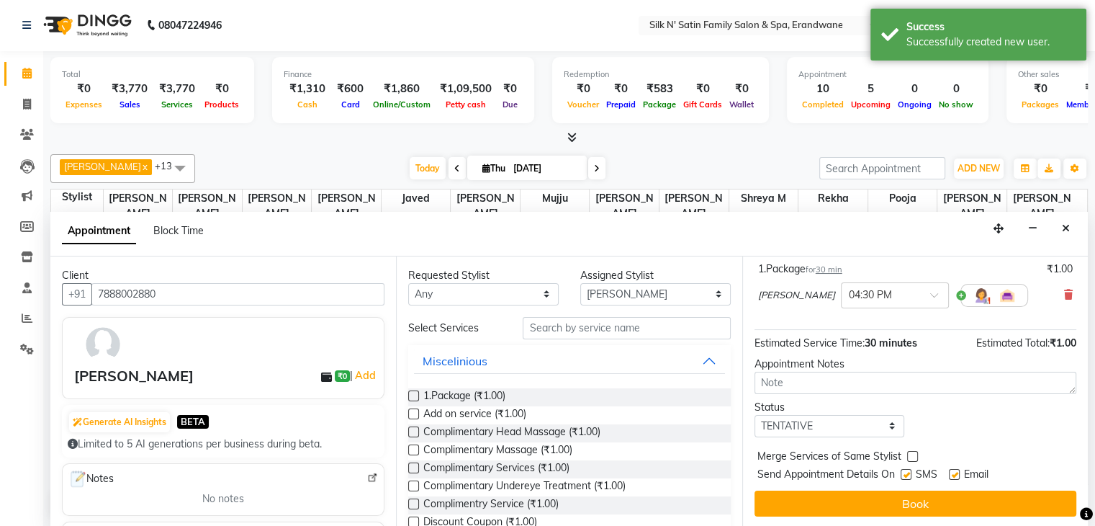
scroll to position [107, 0]
click at [908, 471] on label at bounding box center [906, 473] width 11 height 11
click at [908, 471] on input "checkbox" at bounding box center [905, 474] width 9 height 9
click at [956, 473] on label at bounding box center [954, 473] width 11 height 11
click at [956, 473] on input "checkbox" at bounding box center [953, 474] width 9 height 9
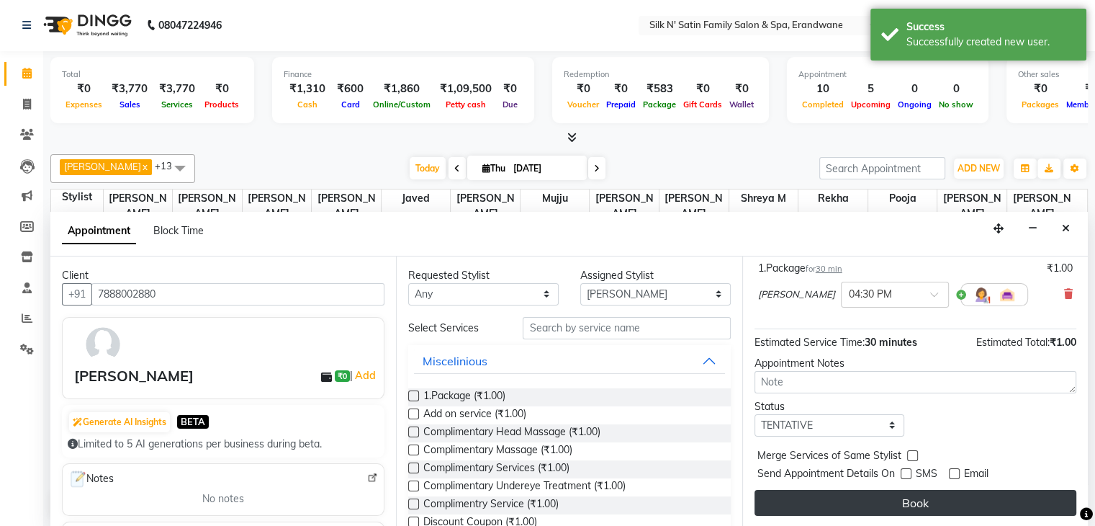
click at [919, 505] on button "Book" at bounding box center [916, 503] width 322 height 26
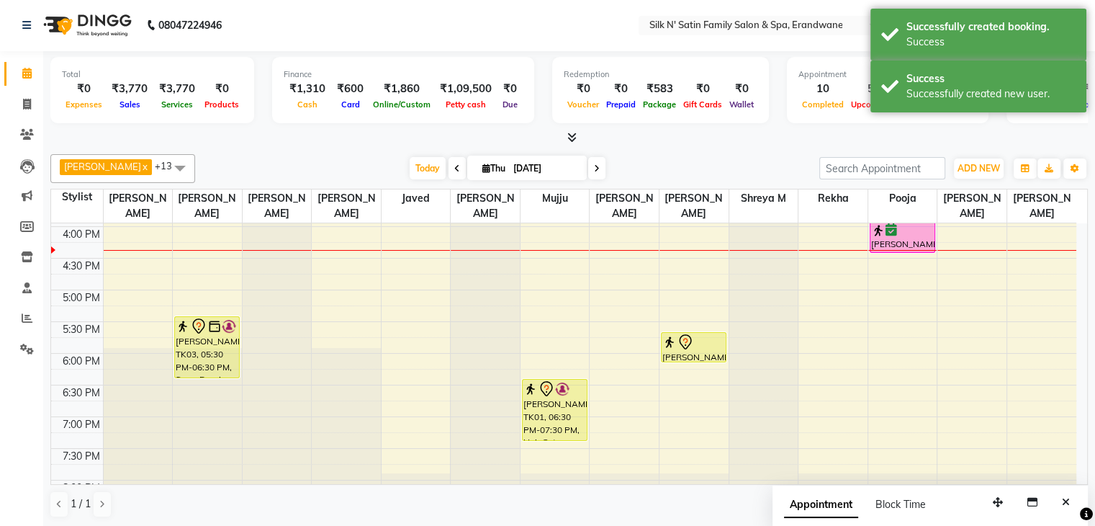
scroll to position [0, 0]
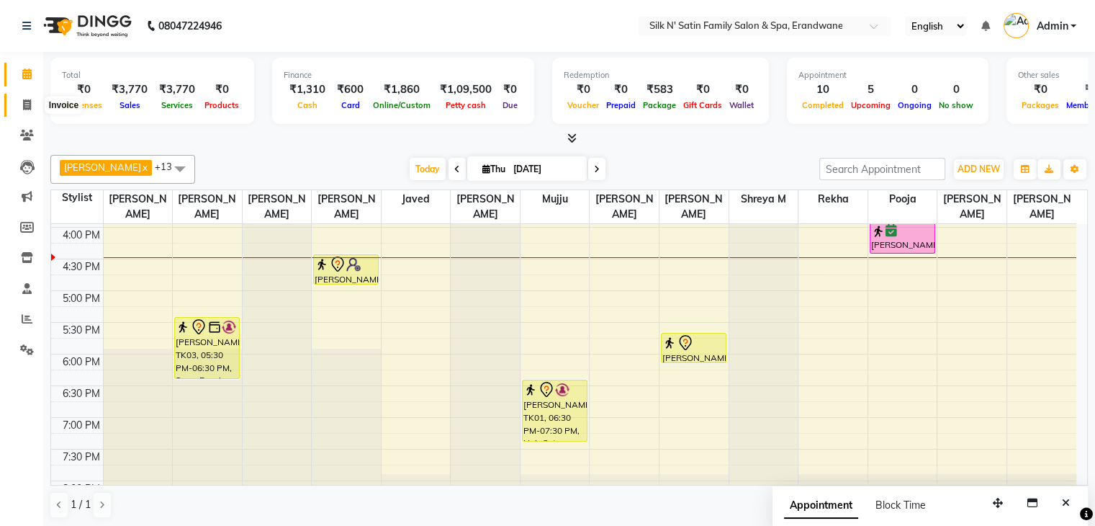
click at [31, 104] on span at bounding box center [26, 105] width 25 height 17
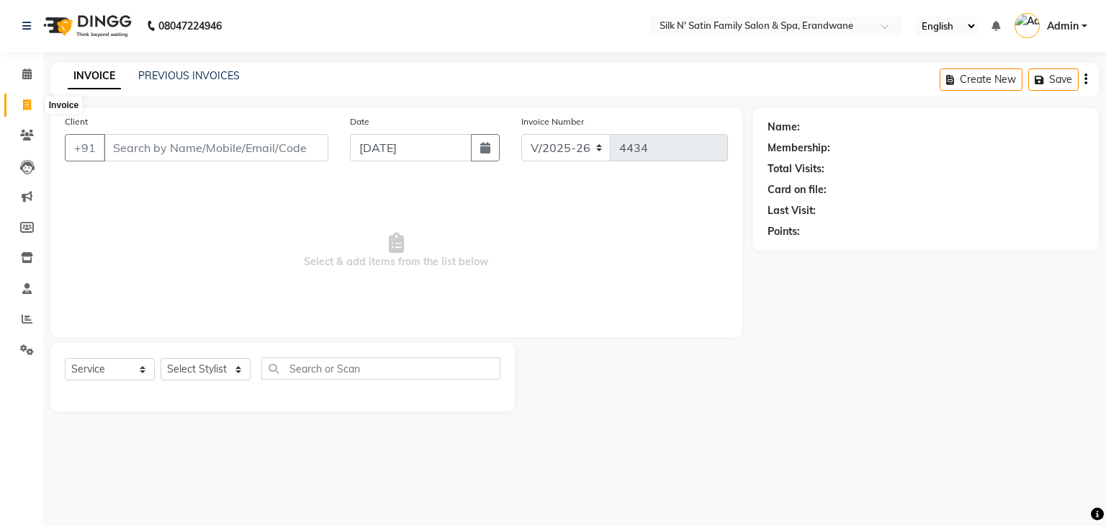
click at [21, 106] on span at bounding box center [26, 105] width 25 height 17
click at [23, 67] on span at bounding box center [26, 74] width 25 height 17
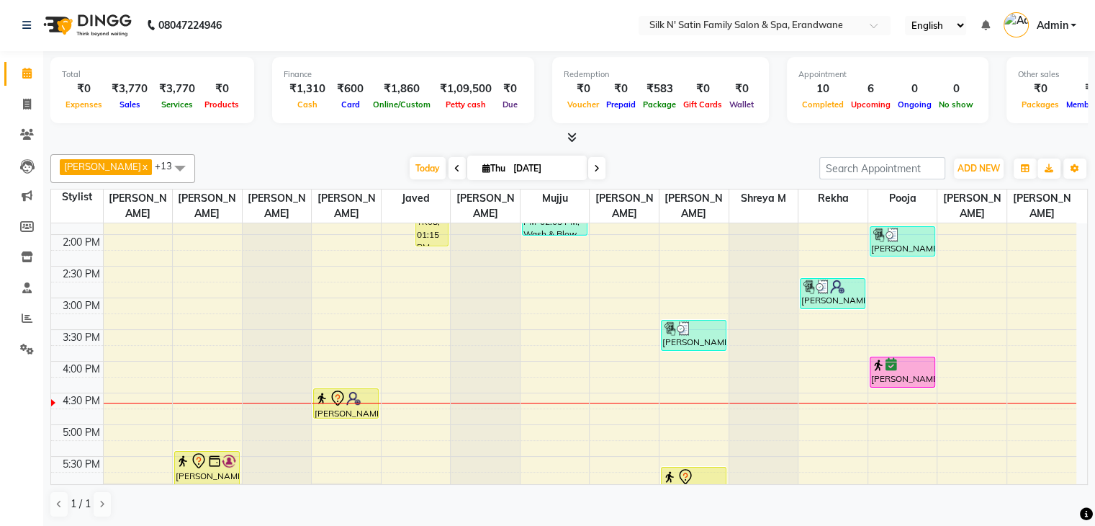
scroll to position [410, 0]
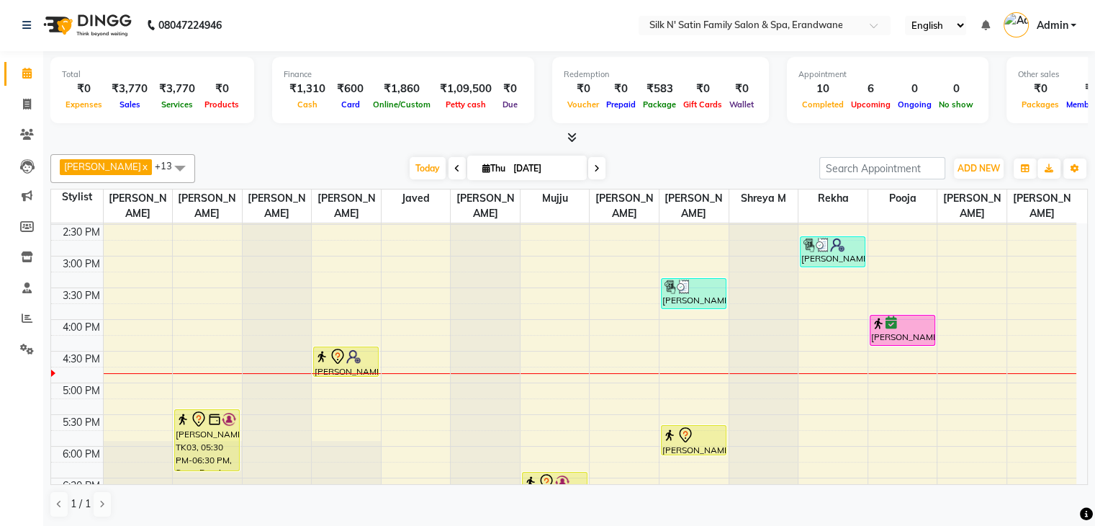
click at [920, 392] on div "8:00 AM 8:30 AM 9:00 AM 9:30 AM 10:00 AM 10:30 AM 11:00 AM 11:30 AM 12:00 PM 12…" at bounding box center [563, 224] width 1025 height 823
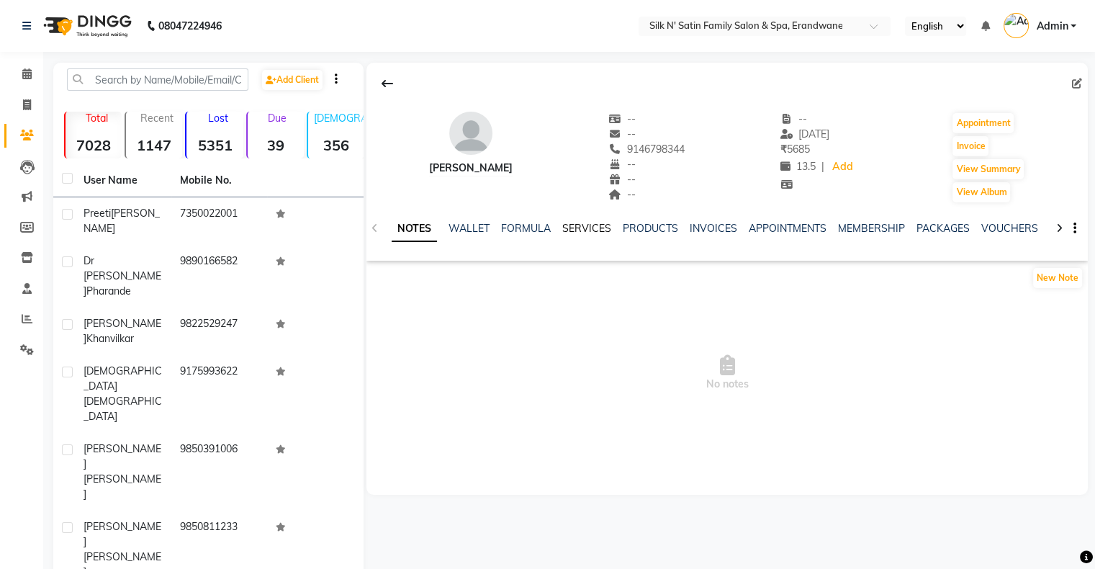
click at [580, 232] on link "SERVICES" at bounding box center [586, 228] width 49 height 13
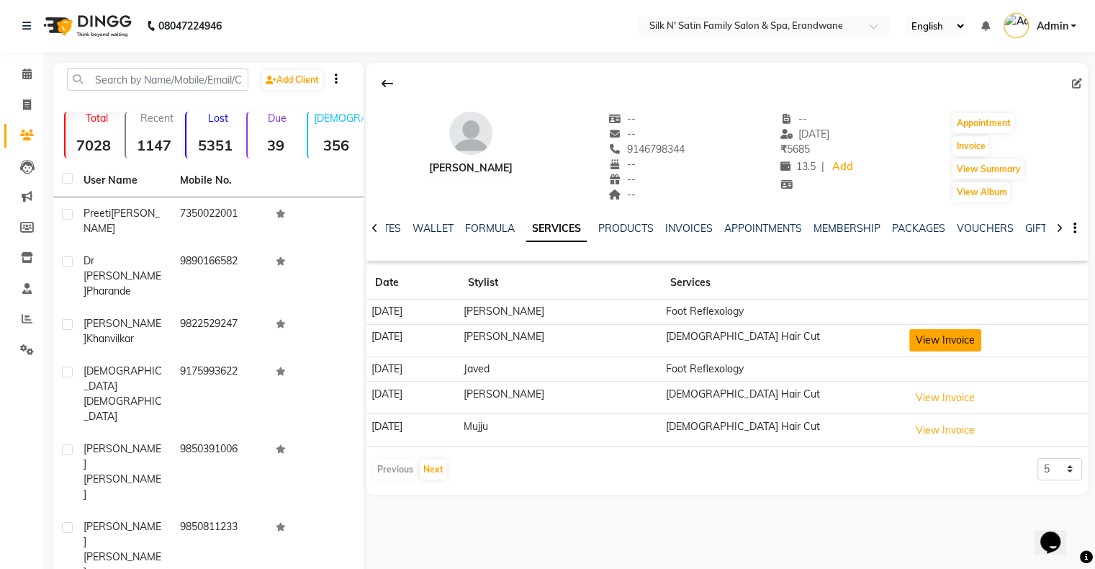
click at [936, 338] on button "View Invoice" at bounding box center [946, 340] width 72 height 22
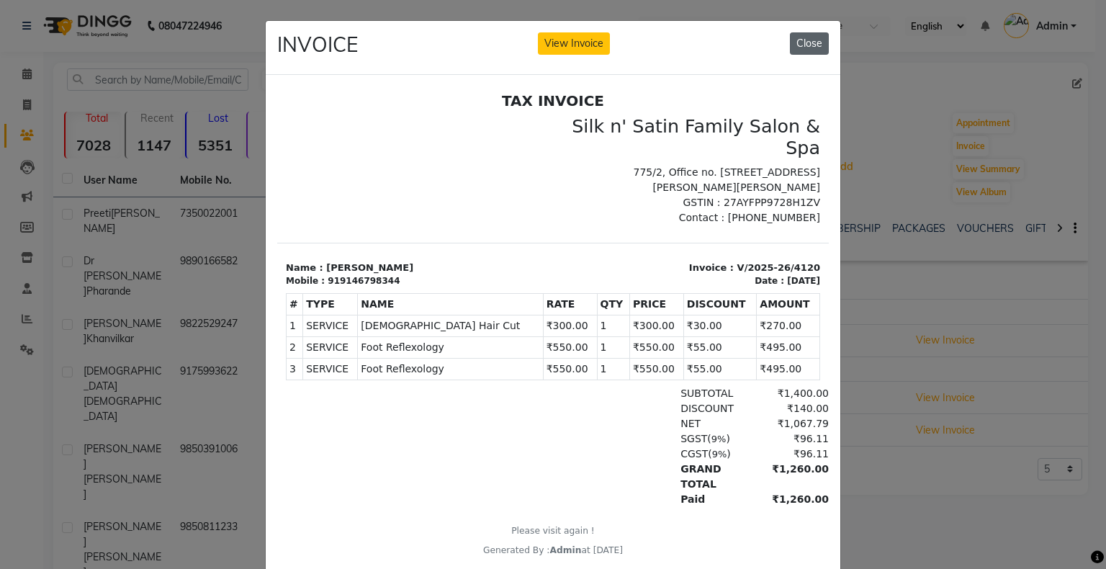
click at [801, 47] on button "Close" at bounding box center [809, 43] width 39 height 22
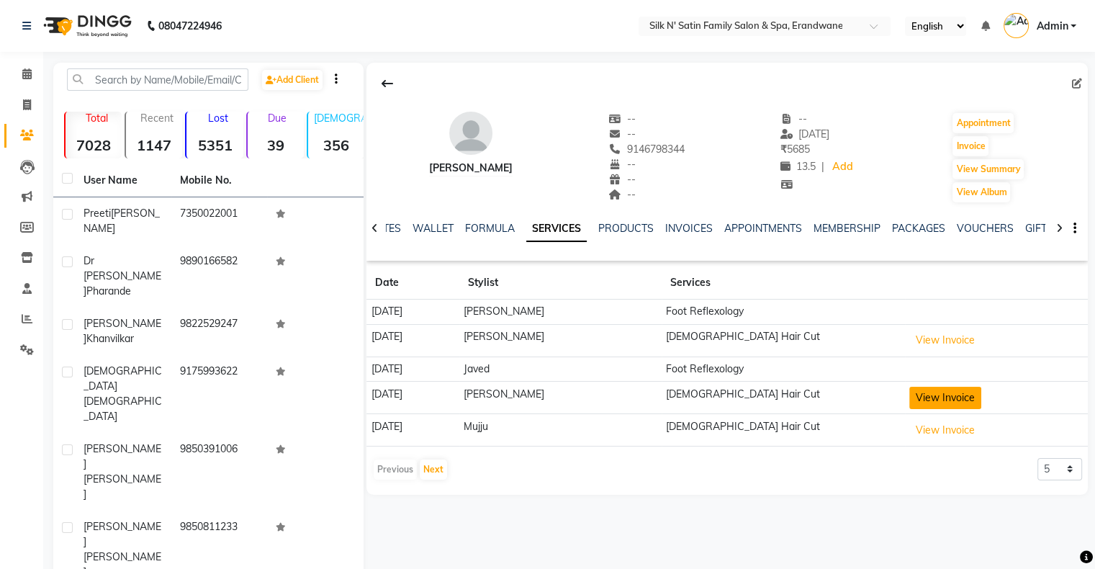
click at [930, 403] on button "View Invoice" at bounding box center [946, 398] width 72 height 22
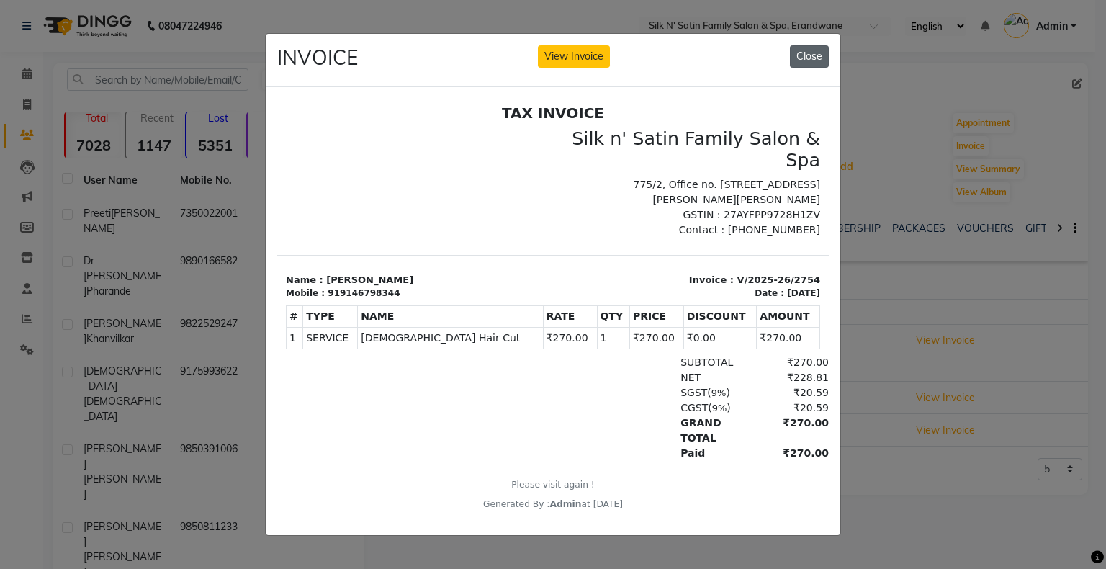
click at [802, 53] on button "Close" at bounding box center [809, 56] width 39 height 22
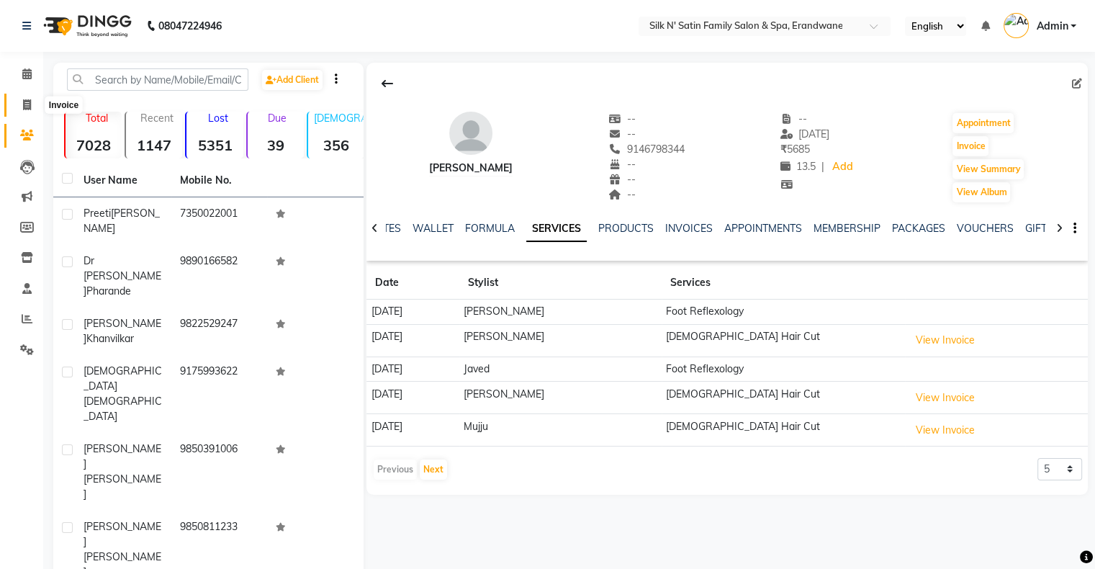
click at [22, 109] on span at bounding box center [26, 105] width 25 height 17
select select "6931"
select select "service"
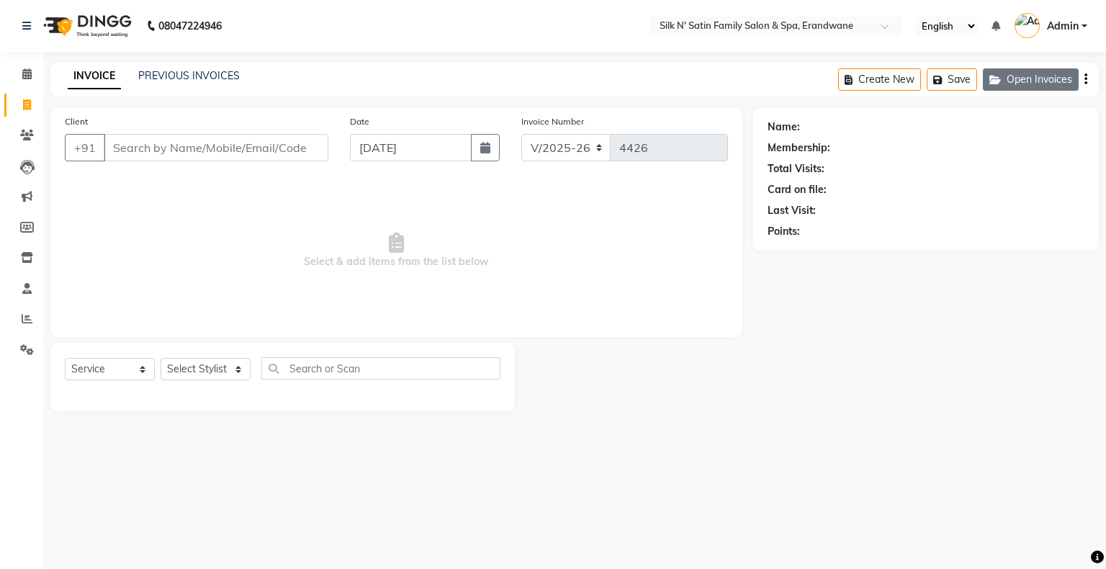
click at [1013, 85] on button "Open Invoices" at bounding box center [1031, 79] width 96 height 22
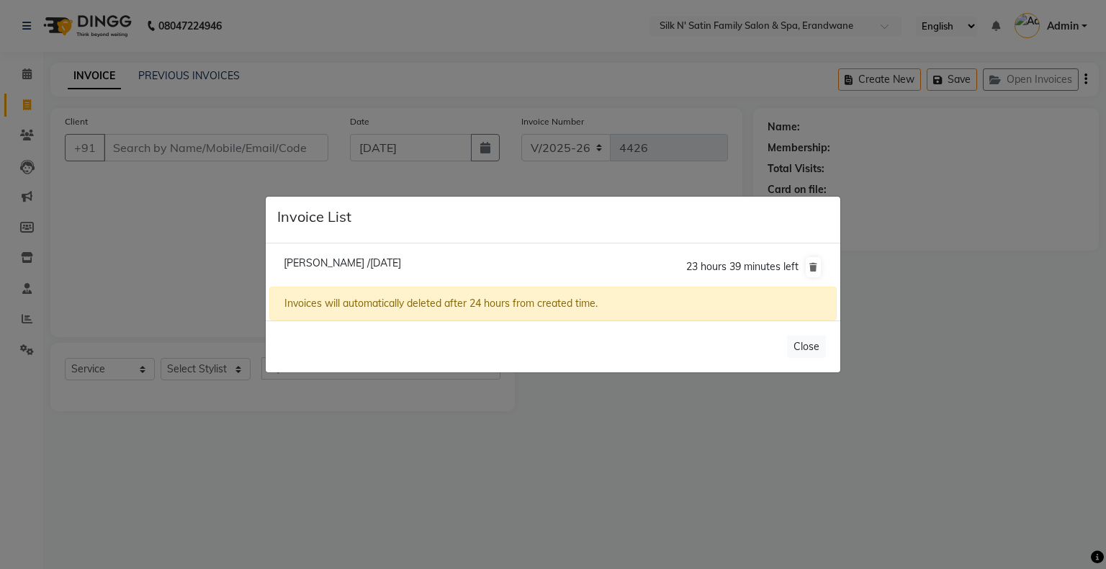
click at [302, 264] on span "[PERSON_NAME] /[DATE]" at bounding box center [342, 262] width 117 height 13
type input "9146798344"
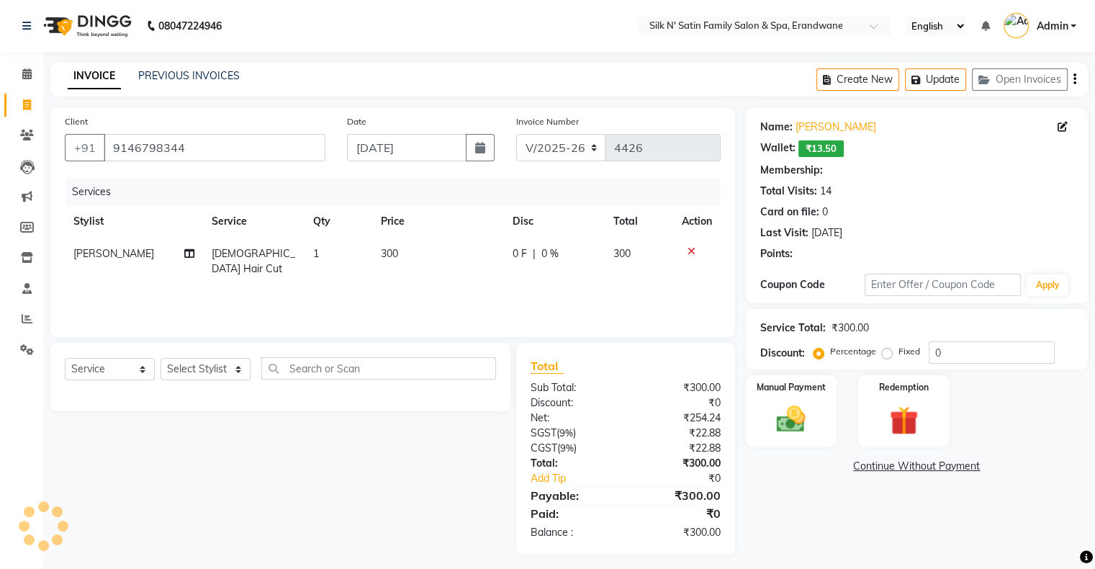
select select "1: Object"
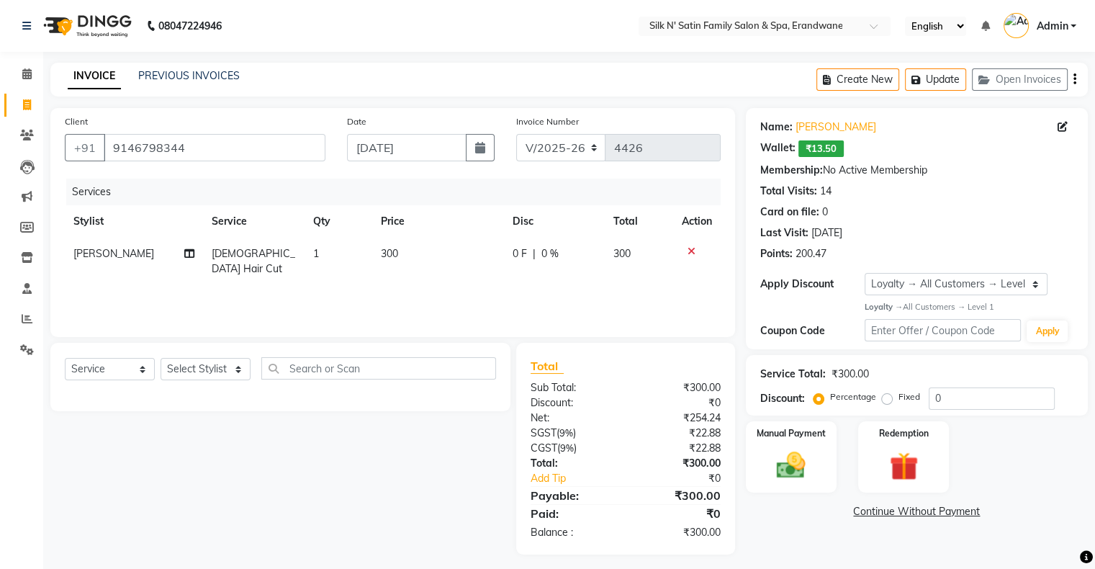
click at [432, 268] on td "300" at bounding box center [438, 262] width 132 height 48
select select "90224"
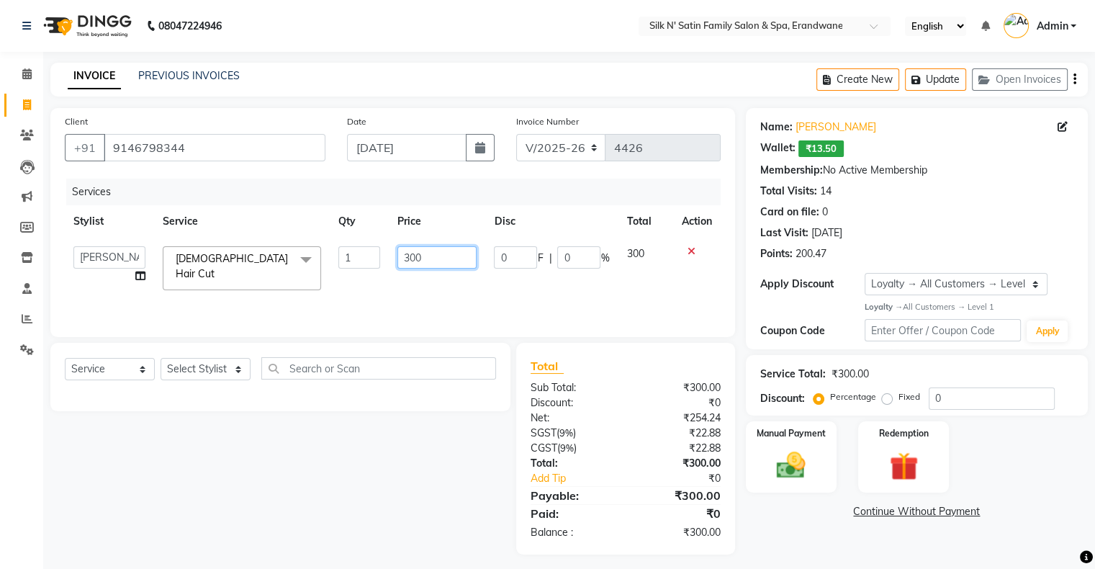
click at [470, 261] on input "300" at bounding box center [437, 257] width 79 height 22
type input "3"
type input "270"
click at [493, 289] on div "Services Stylist Service Qty Price Disc Total Action [PERSON_NAME] [PERSON_NAME…" at bounding box center [393, 251] width 656 height 144
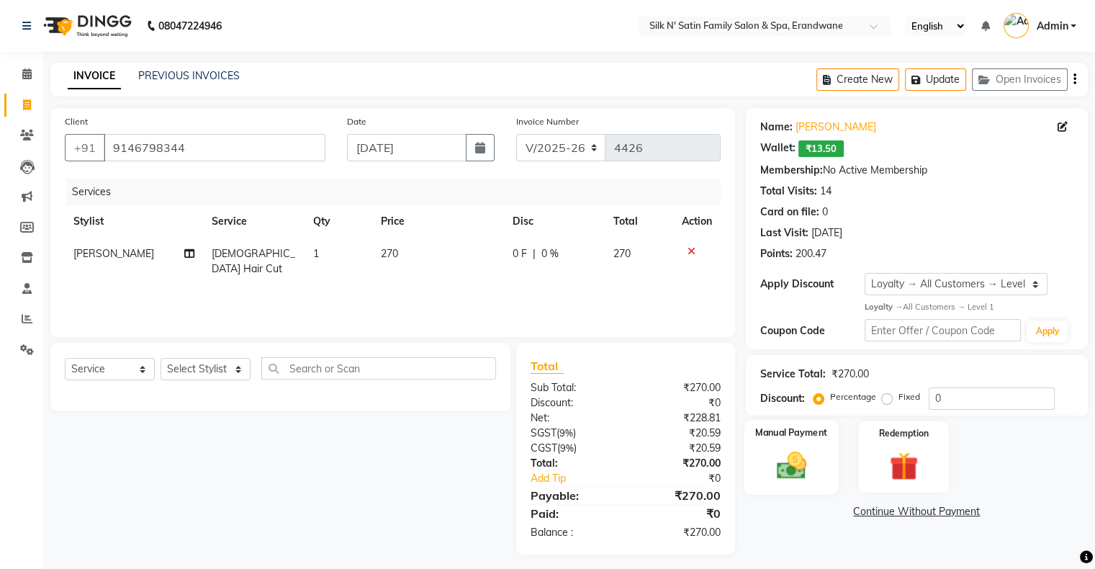
click at [812, 439] on div "Manual Payment" at bounding box center [791, 457] width 94 height 74
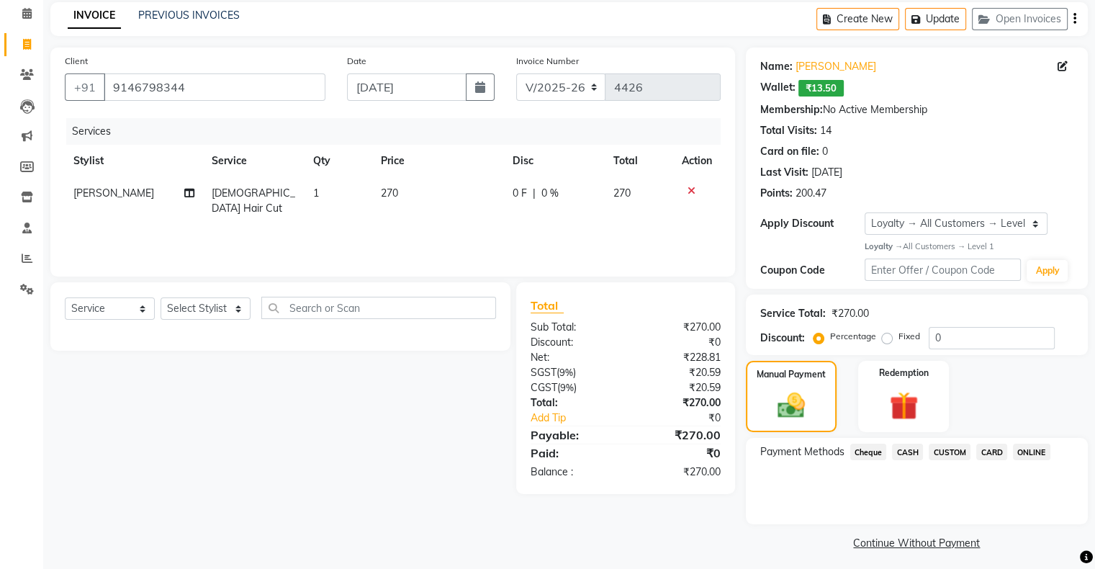
scroll to position [66, 0]
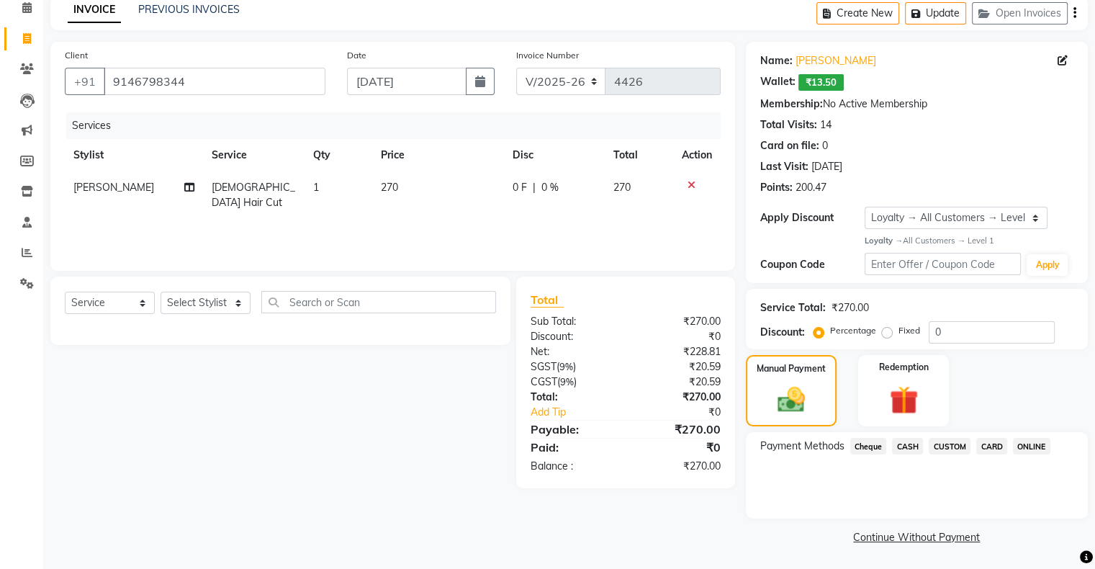
click at [1040, 446] on span "ONLINE" at bounding box center [1031, 446] width 37 height 17
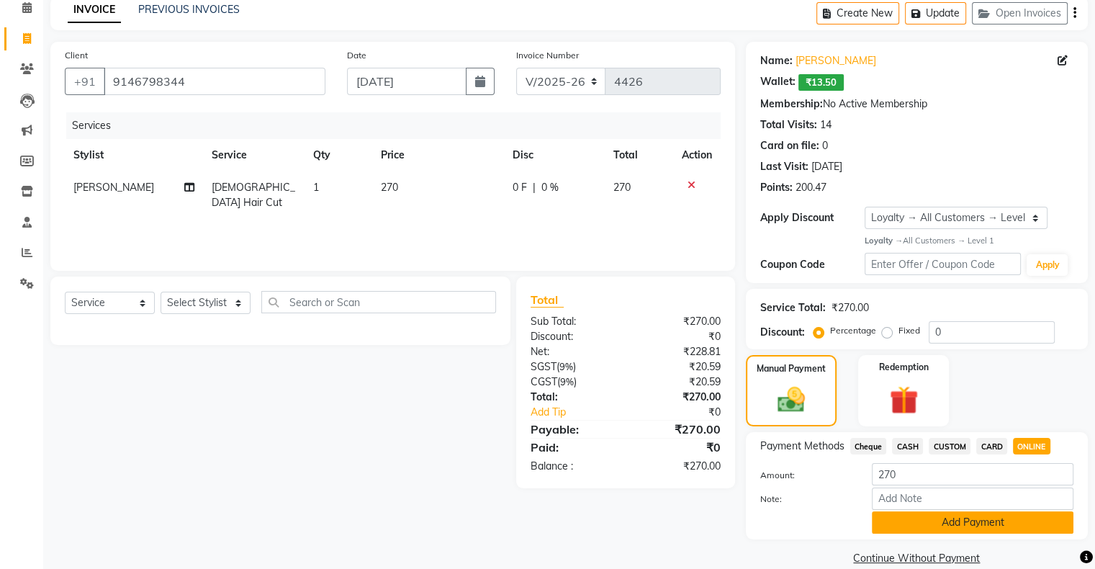
click at [942, 514] on button "Add Payment" at bounding box center [973, 522] width 202 height 22
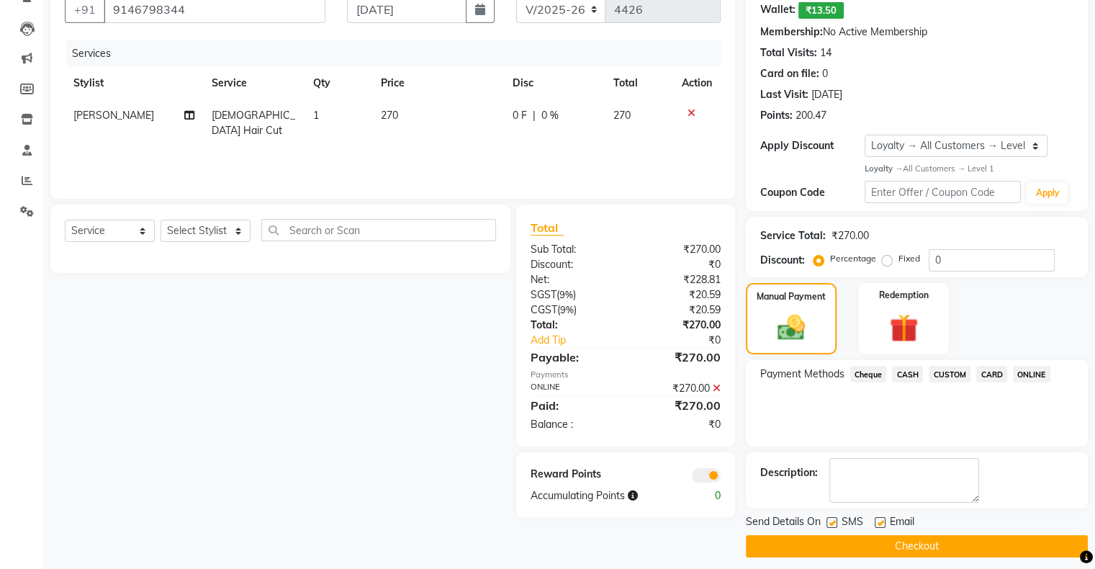
scroll to position [147, 0]
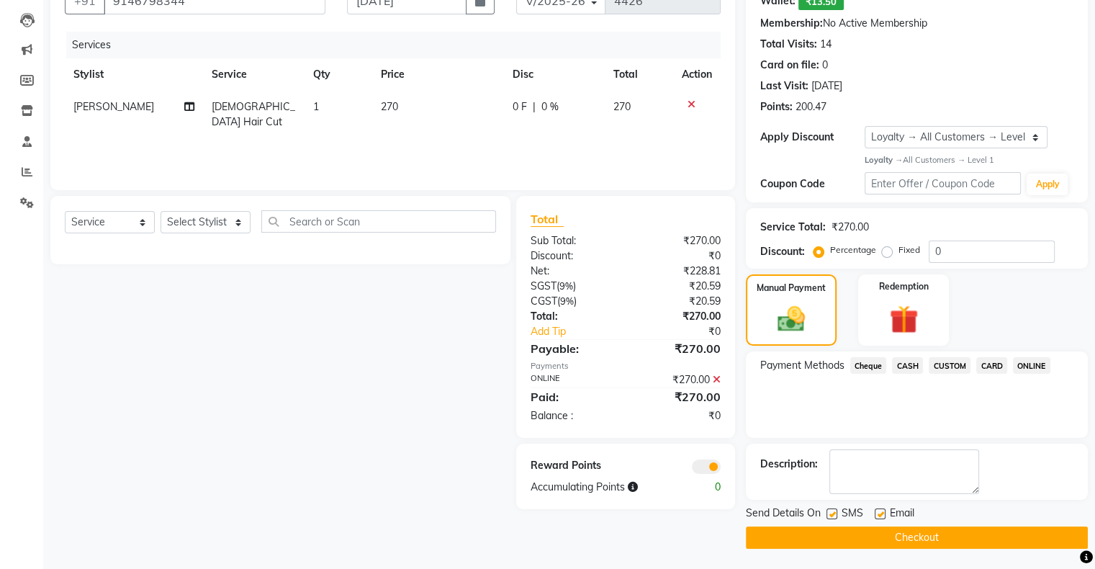
click at [830, 513] on label at bounding box center [832, 513] width 11 height 11
click at [830, 513] on input "checkbox" at bounding box center [831, 514] width 9 height 9
checkbox input "false"
click at [881, 513] on label at bounding box center [880, 513] width 11 height 11
click at [881, 513] on input "checkbox" at bounding box center [879, 514] width 9 height 9
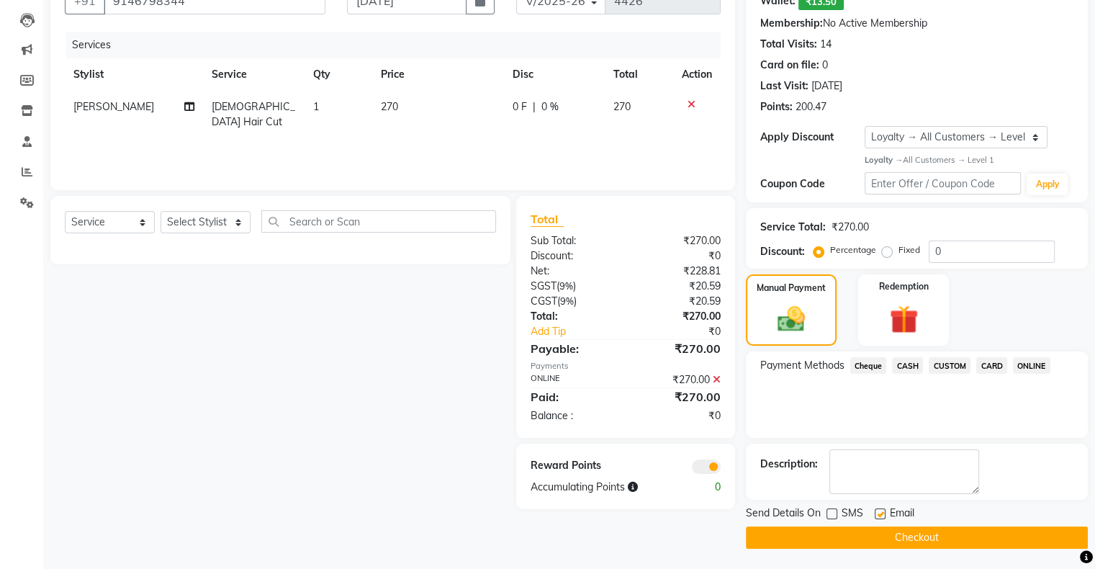
checkbox input "false"
click at [875, 531] on button "Checkout" at bounding box center [917, 537] width 342 height 22
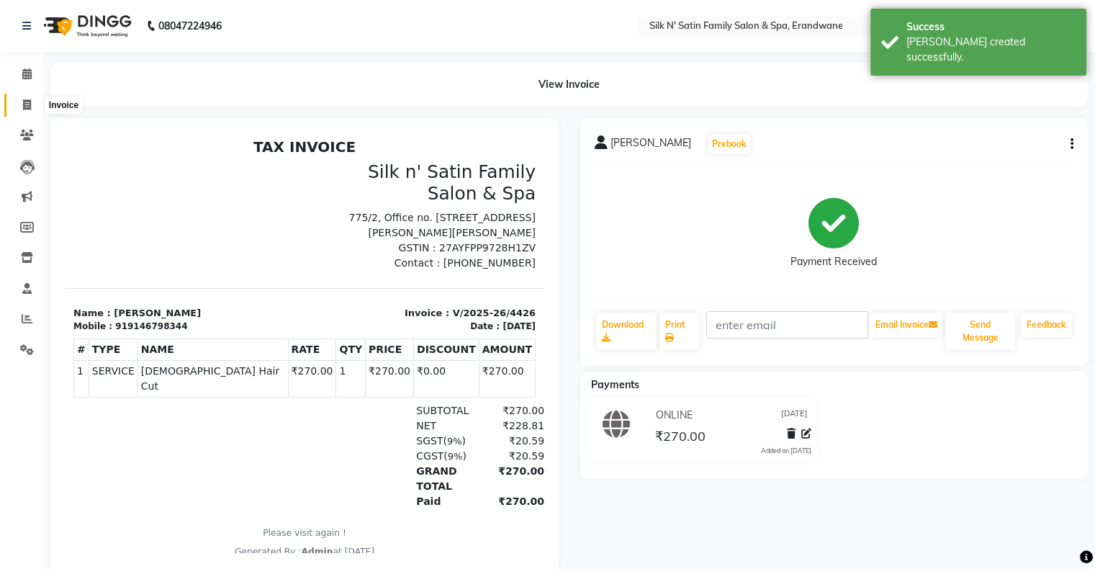
click at [22, 103] on span at bounding box center [26, 105] width 25 height 17
select select "service"
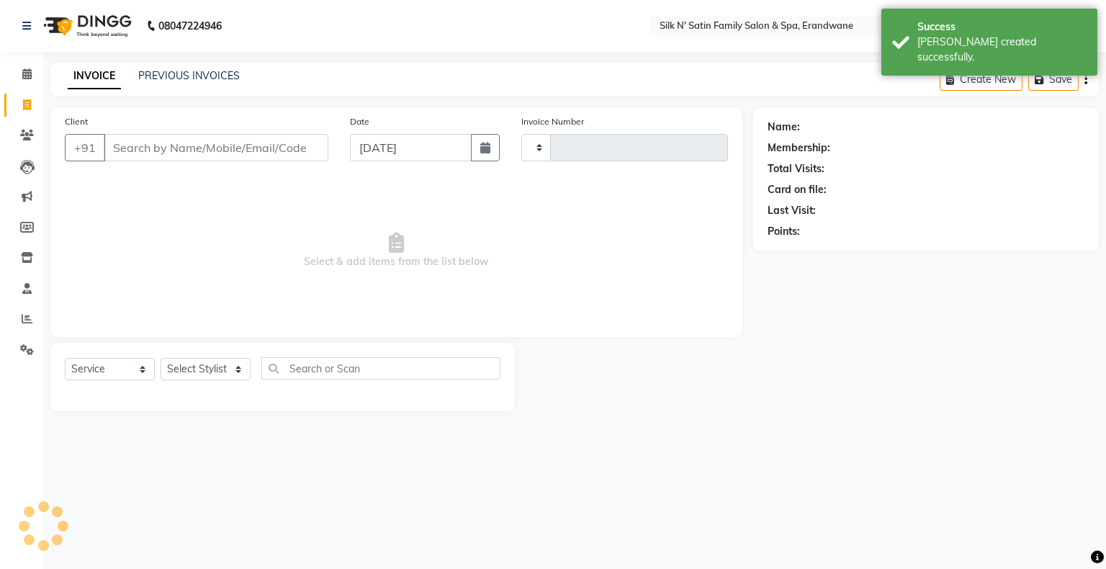
type input "4427"
select select "6931"
